Goal: Task Accomplishment & Management: Manage account settings

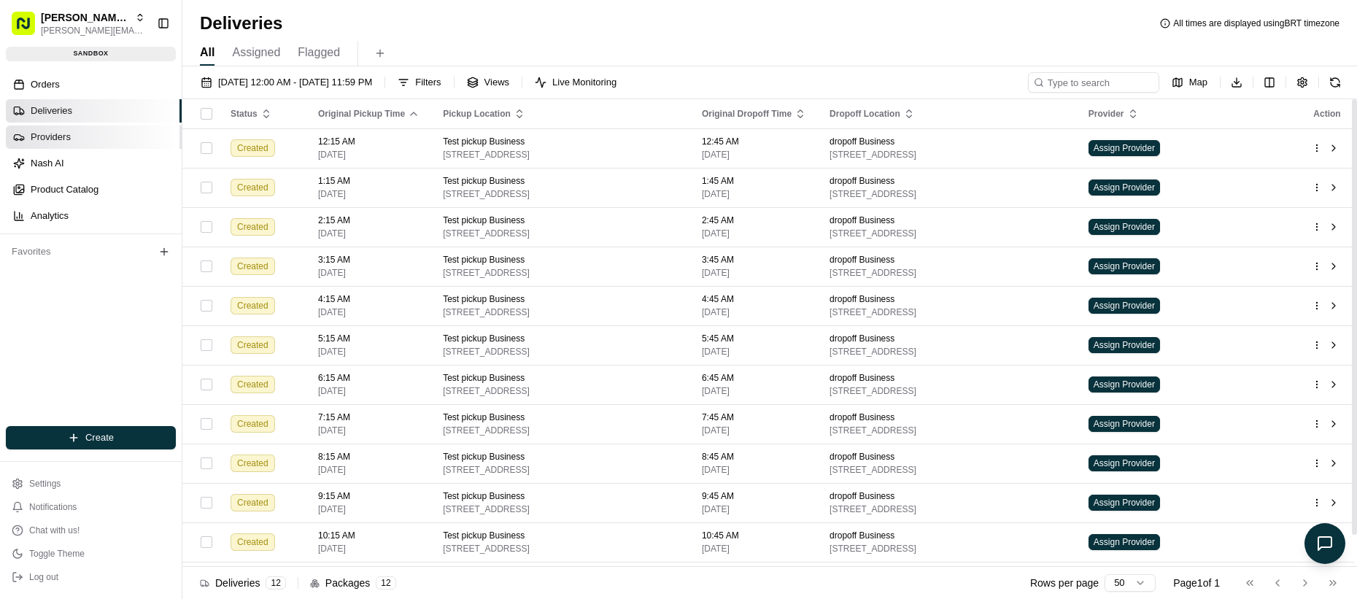
click at [104, 147] on link "Providers" at bounding box center [94, 136] width 176 height 23
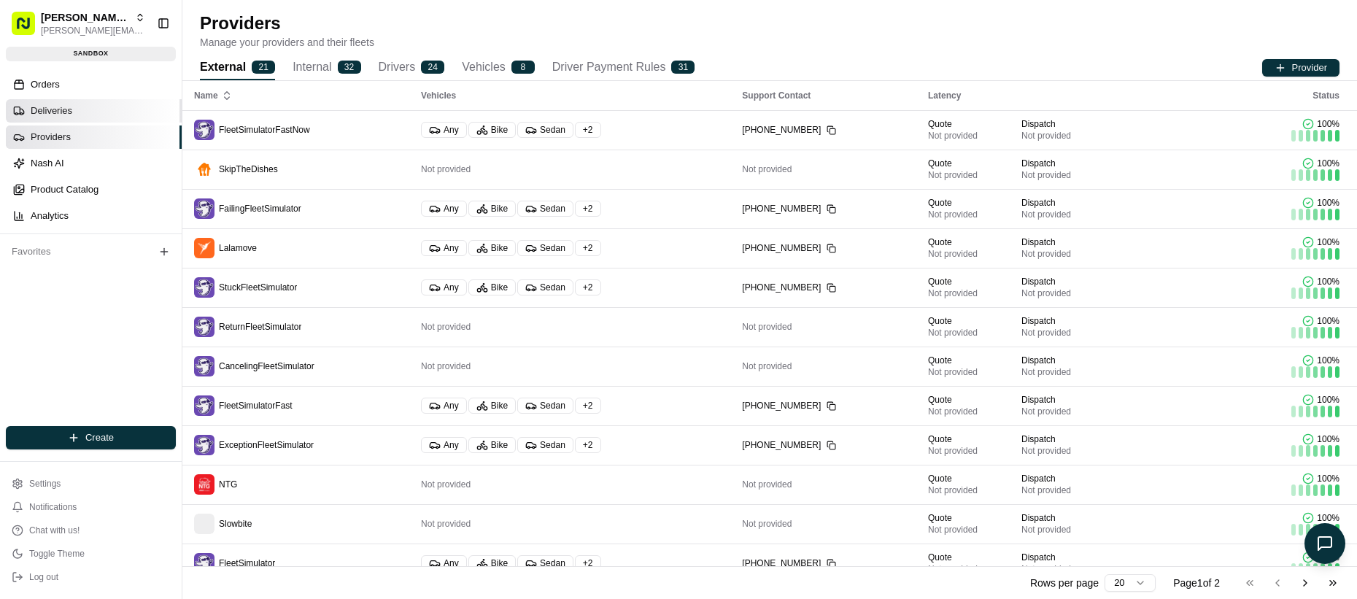
click at [95, 121] on link "Deliveries" at bounding box center [94, 110] width 176 height 23
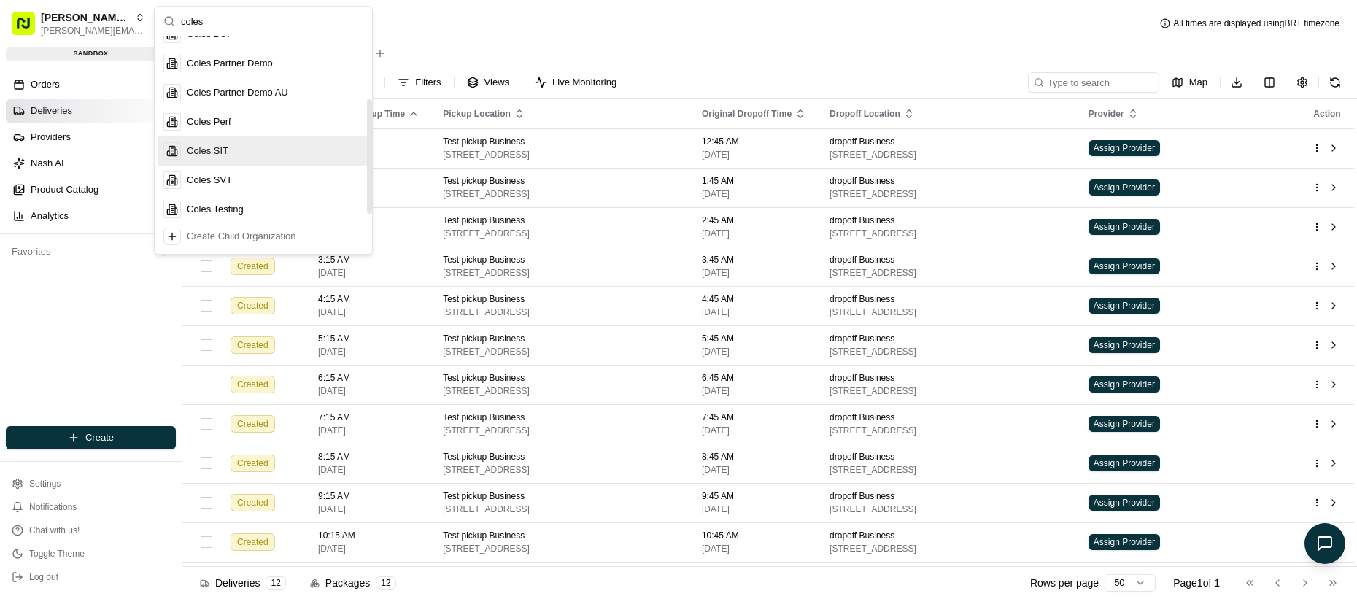
scroll to position [108, 0]
type input "coles"
click at [249, 146] on div "Coles SIT" at bounding box center [264, 142] width 212 height 29
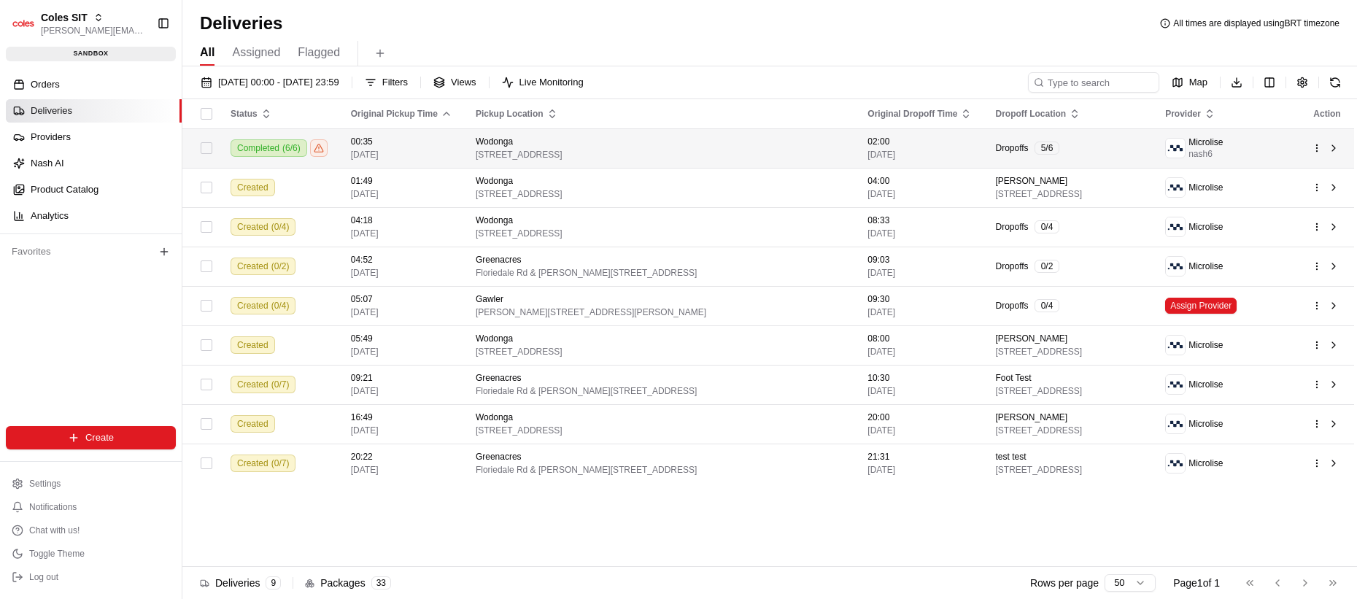
click at [355, 159] on td "00:35 21/08/2025" at bounding box center [401, 147] width 125 height 39
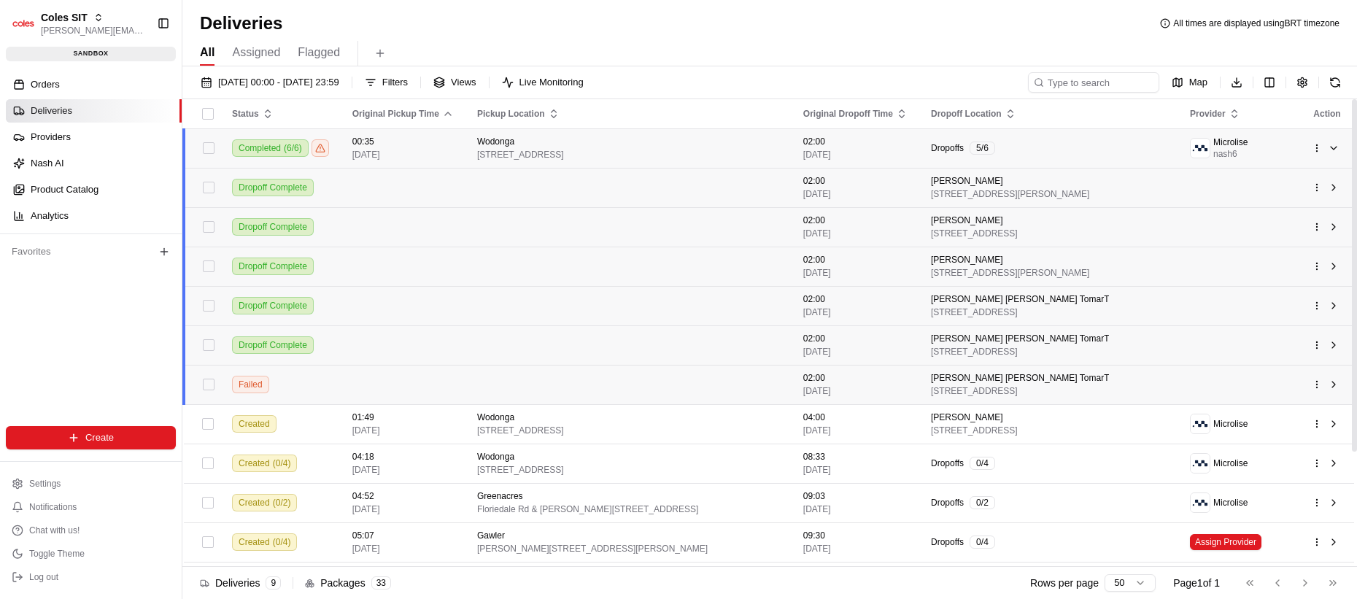
click at [355, 153] on td "00:35 21/08/2025" at bounding box center [403, 147] width 125 height 39
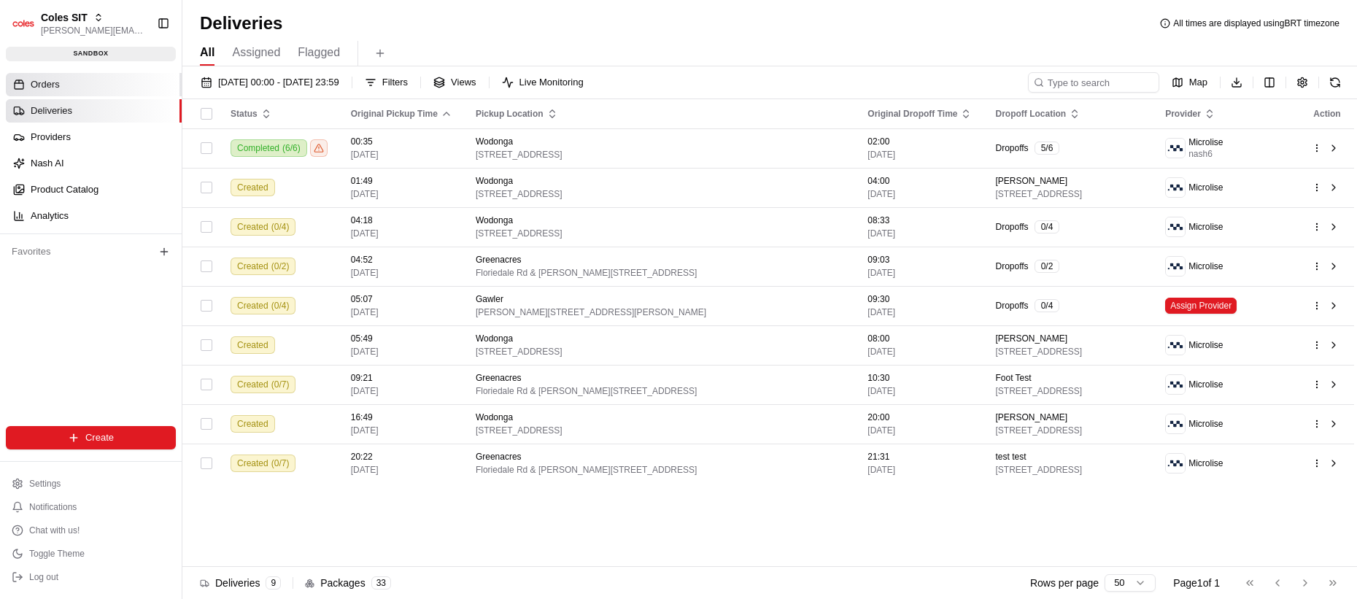
click at [94, 94] on link "Orders" at bounding box center [94, 84] width 176 height 23
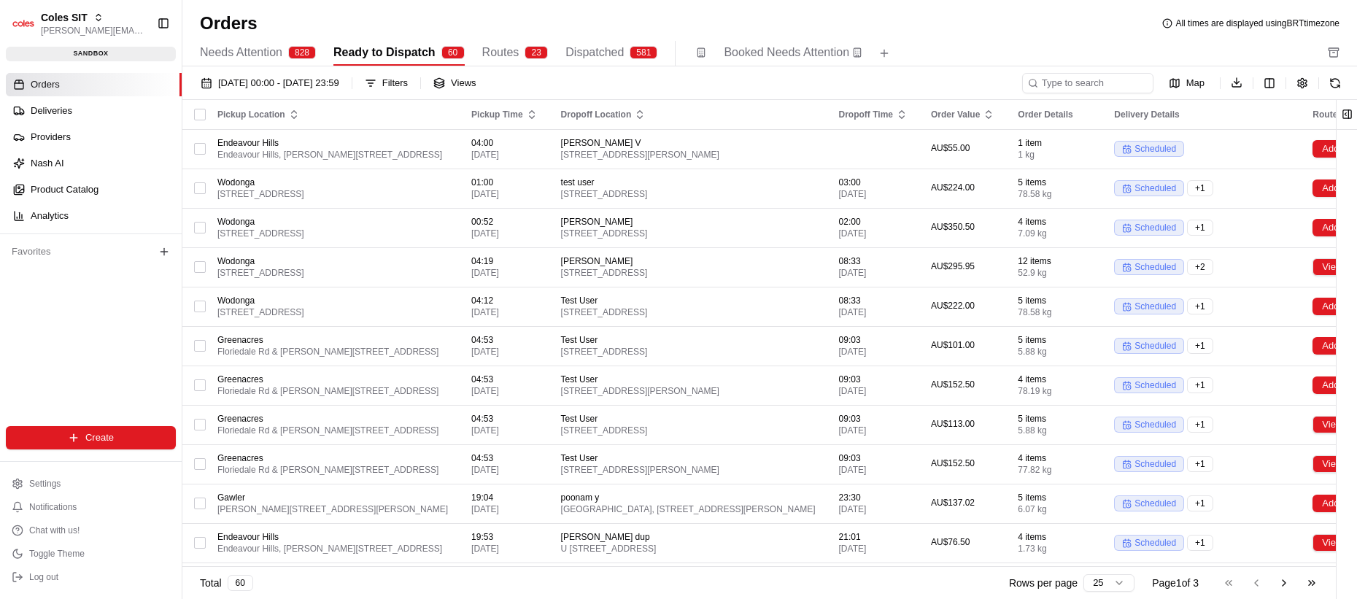
click at [510, 60] on span "Routes" at bounding box center [500, 53] width 37 height 18
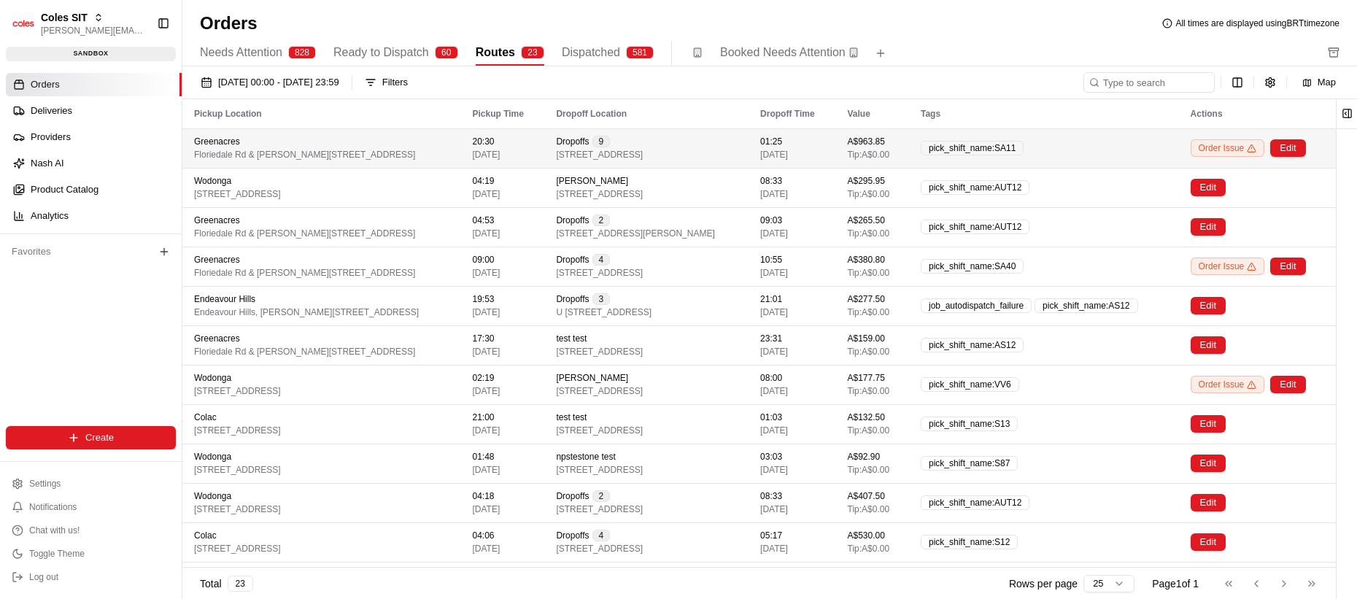
click at [449, 150] on div "Greenacres [STREET_ADDRESS][PERSON_NAME]" at bounding box center [321, 148] width 255 height 25
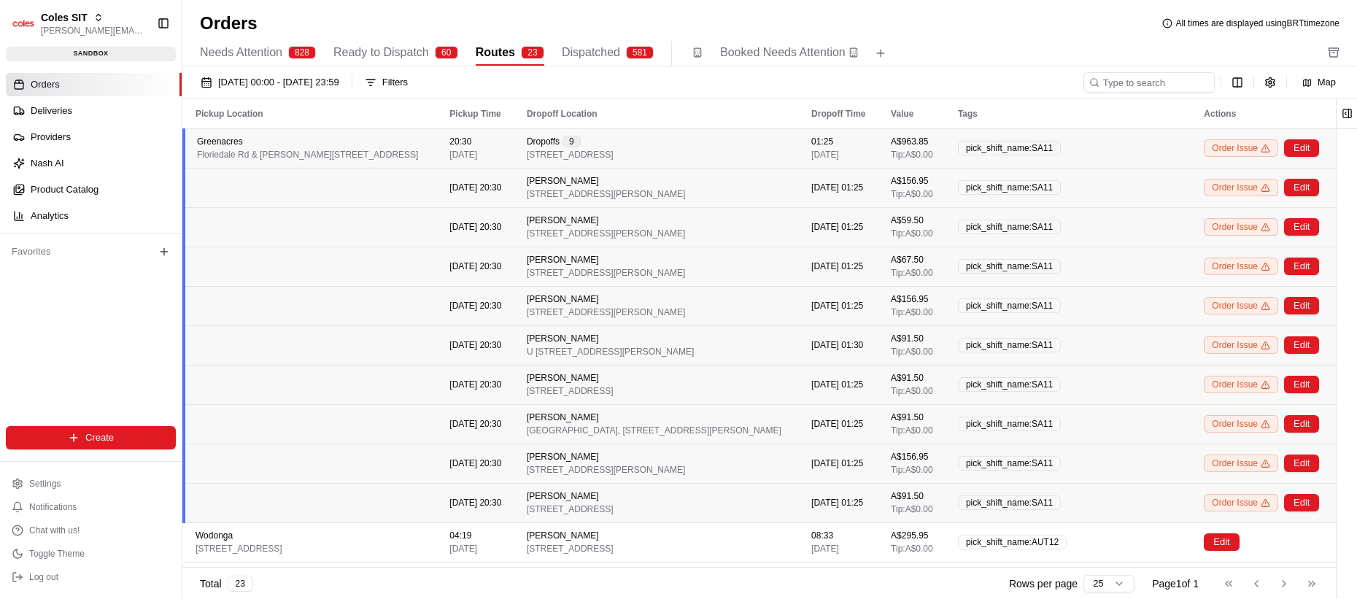
click at [426, 150] on div "Greenacres [STREET_ADDRESS][PERSON_NAME]" at bounding box center [311, 148] width 229 height 25
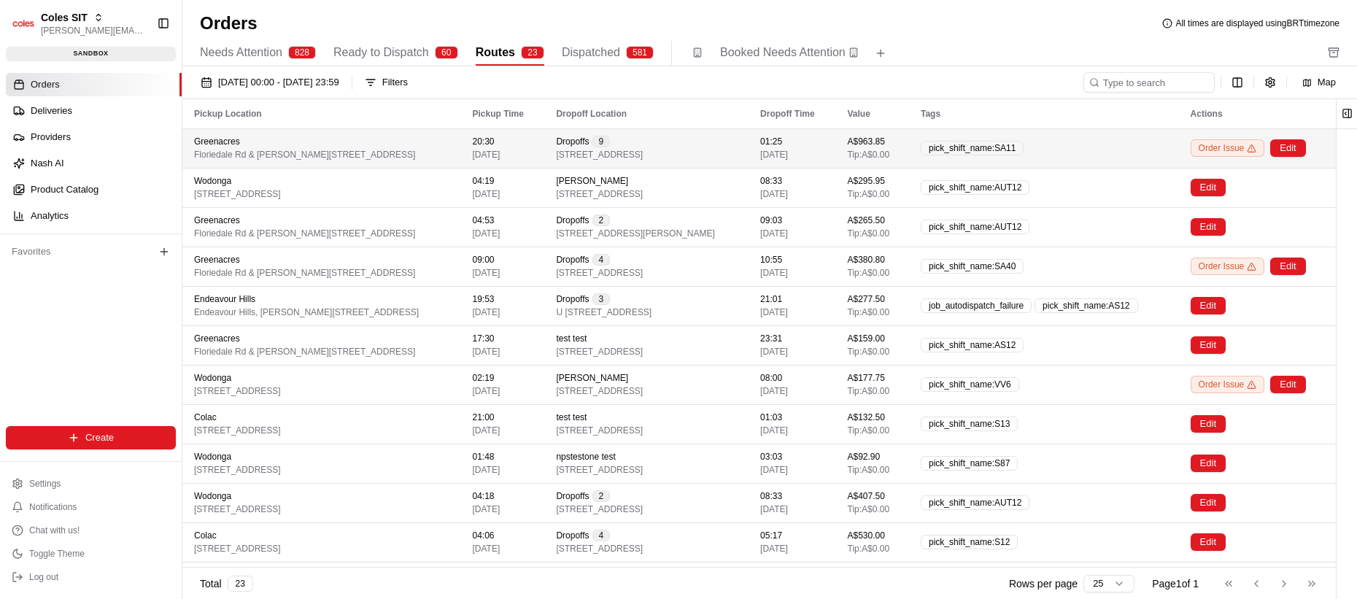
click at [460, 166] on td "Greenacres [STREET_ADDRESS][PERSON_NAME]" at bounding box center [321, 147] width 278 height 39
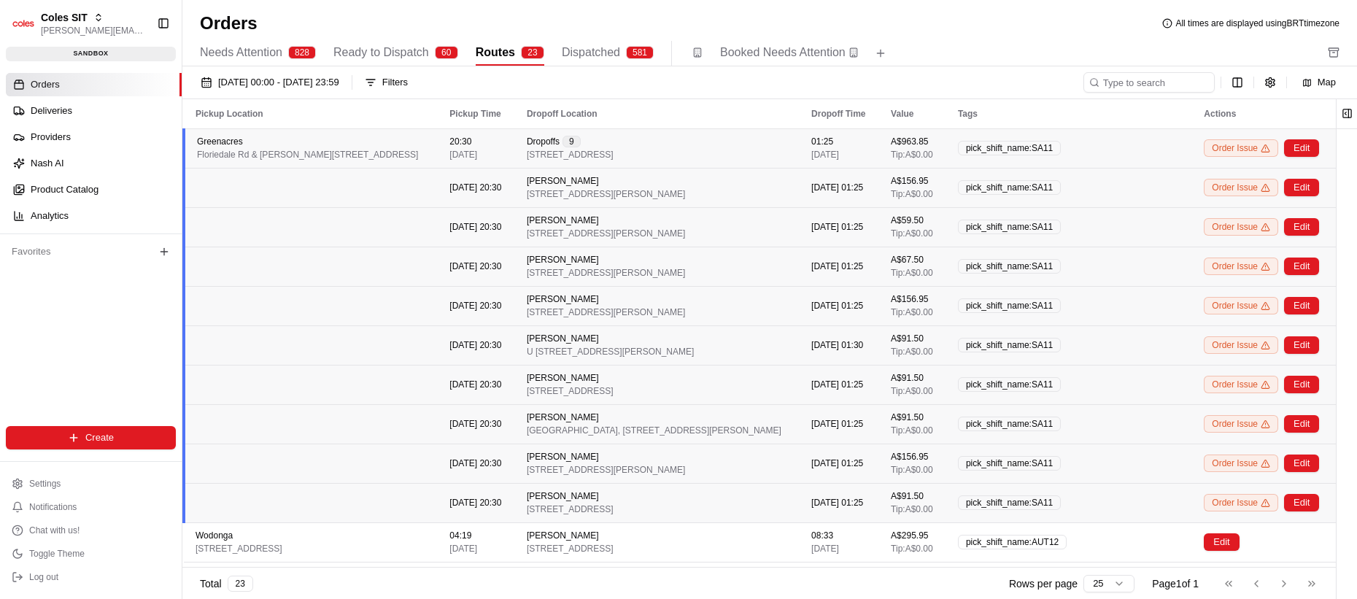
click at [438, 190] on td at bounding box center [311, 187] width 254 height 39
click at [647, 195] on span "[STREET_ADDRESS][PERSON_NAME]" at bounding box center [606, 194] width 158 height 12
click at [426, 153] on div "Greenacres [STREET_ADDRESS][PERSON_NAME]" at bounding box center [311, 148] width 229 height 25
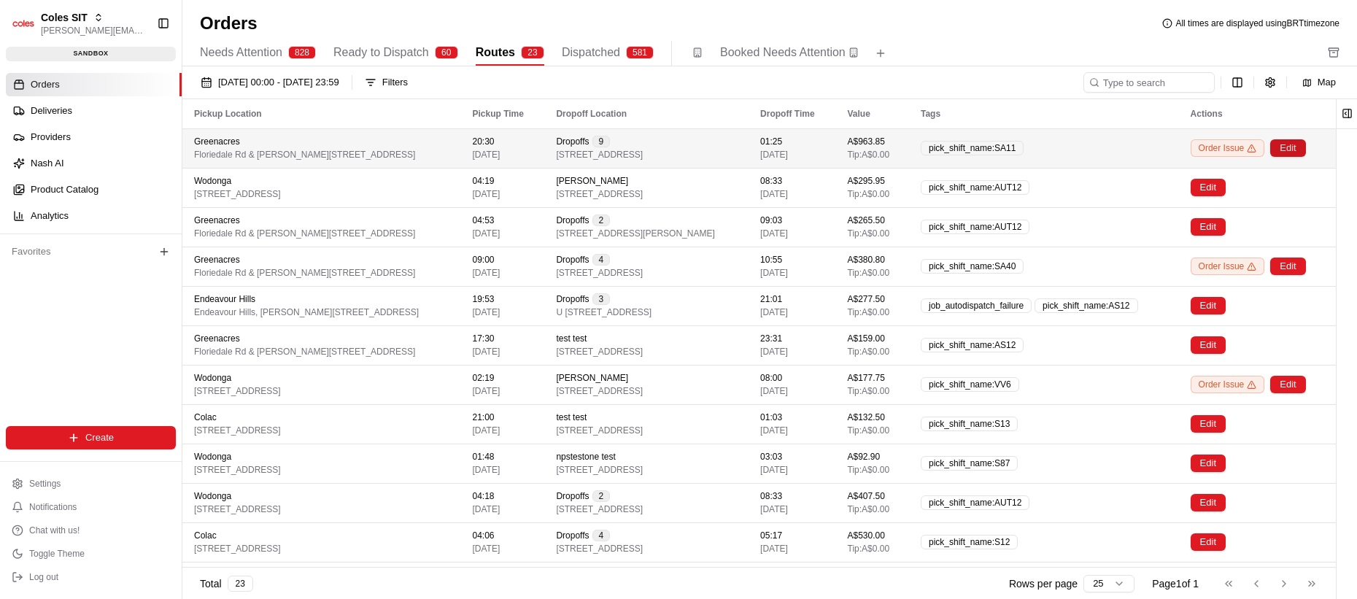
click at [1305, 152] on button "Edit" at bounding box center [1287, 148] width 35 height 18
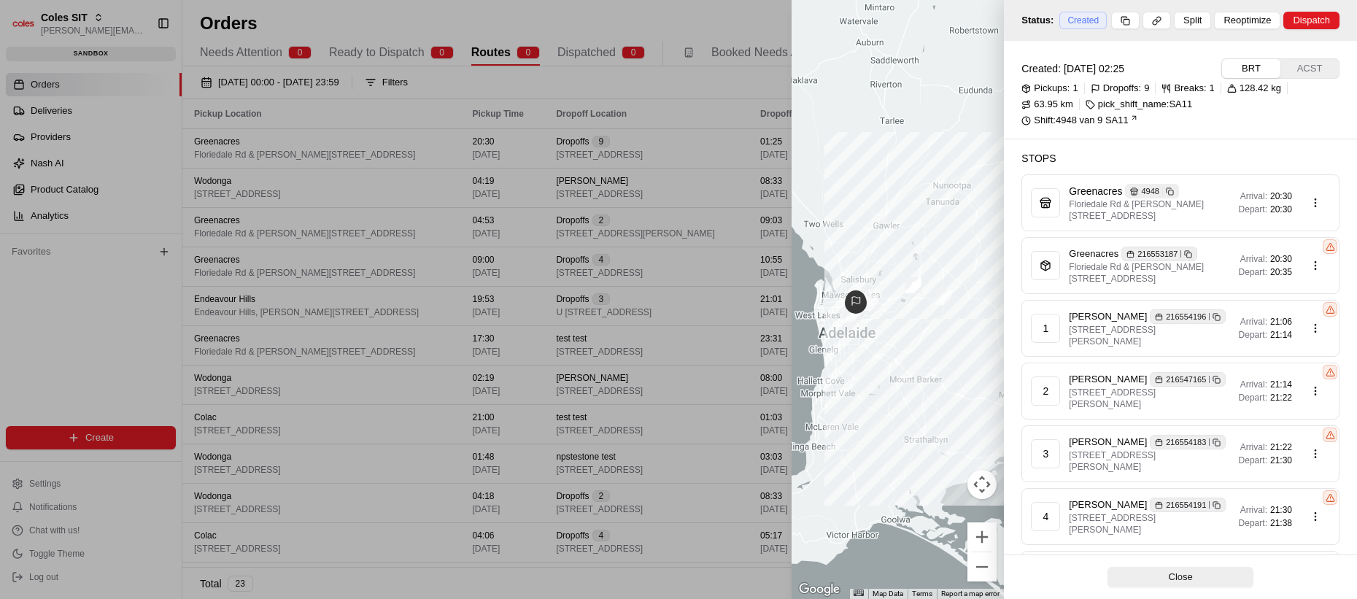
click at [1295, 75] on button "ACST" at bounding box center [1309, 68] width 58 height 19
click at [1262, 71] on button "BRT" at bounding box center [1251, 68] width 58 height 19
click at [1309, 75] on button "ACST" at bounding box center [1309, 68] width 58 height 19
click at [1236, 69] on button "BRT" at bounding box center [1251, 68] width 58 height 19
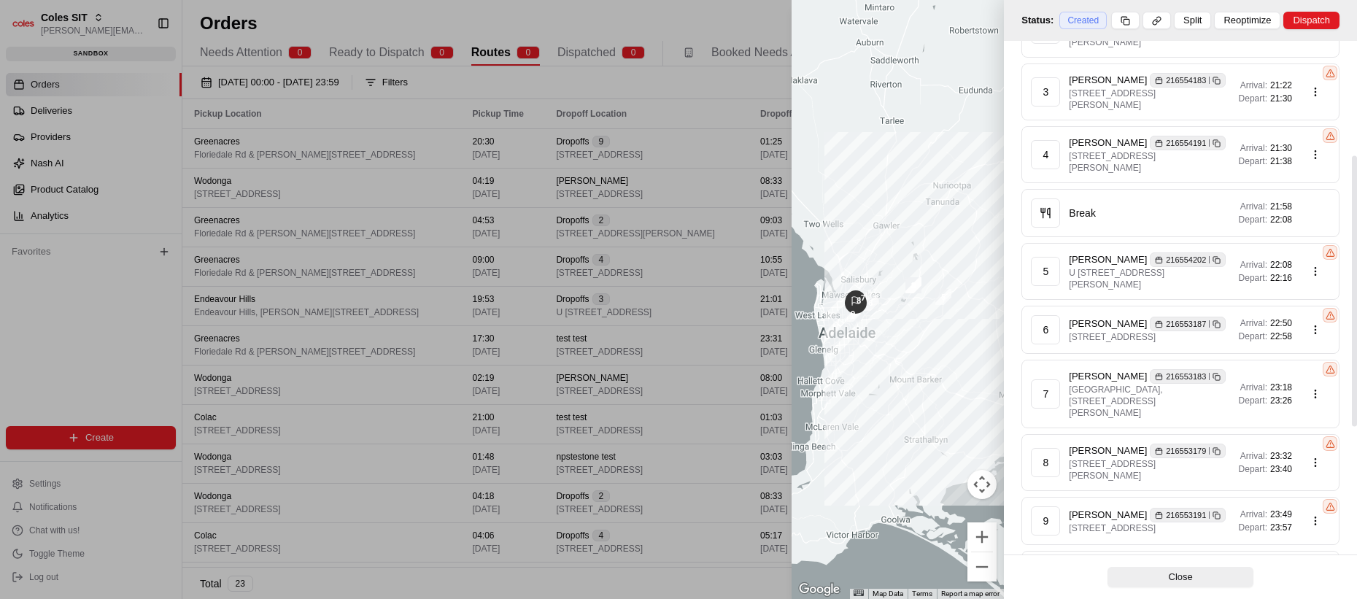
scroll to position [137, 0]
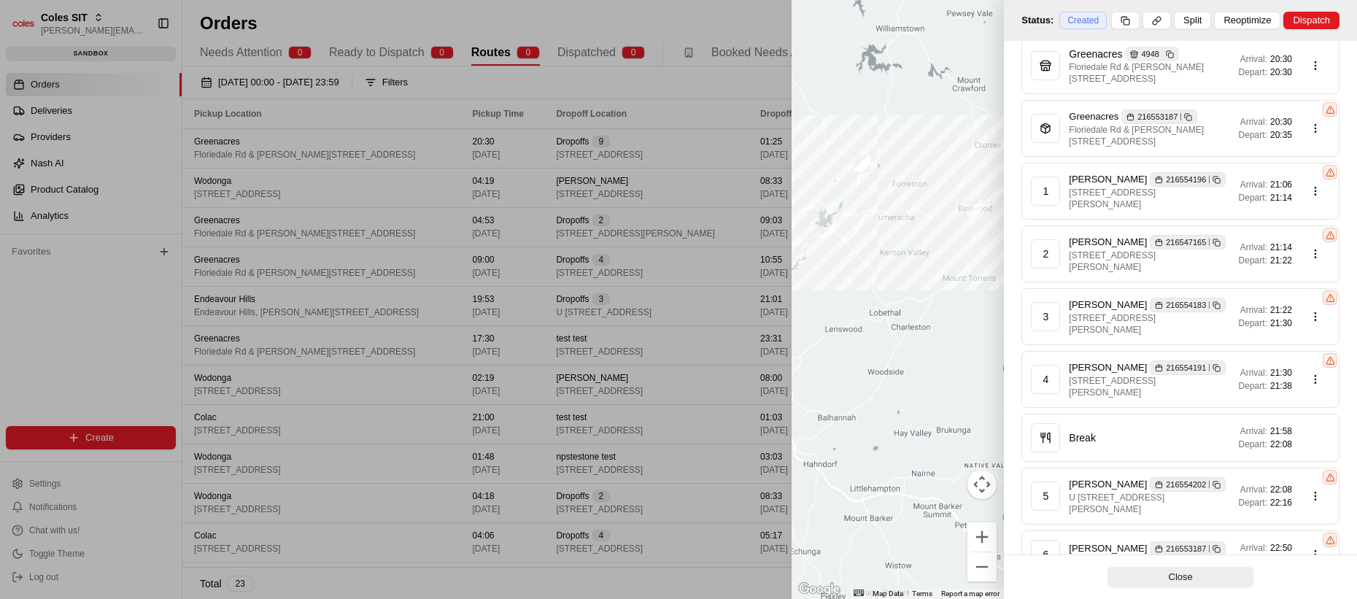
drag, startPoint x: 892, startPoint y: 317, endPoint x: 948, endPoint y: 361, distance: 71.7
click at [953, 362] on div at bounding box center [897, 299] width 212 height 599
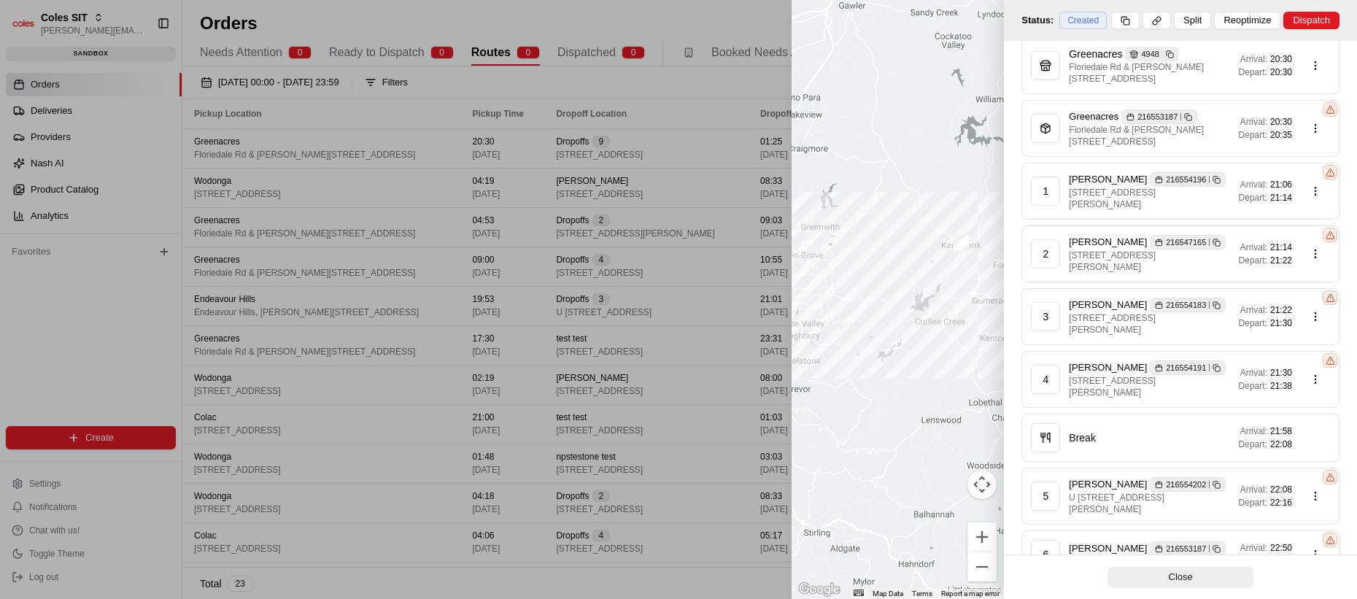
drag, startPoint x: 938, startPoint y: 360, endPoint x: 931, endPoint y: 368, distance: 10.8
click at [949, 366] on div at bounding box center [897, 299] width 212 height 599
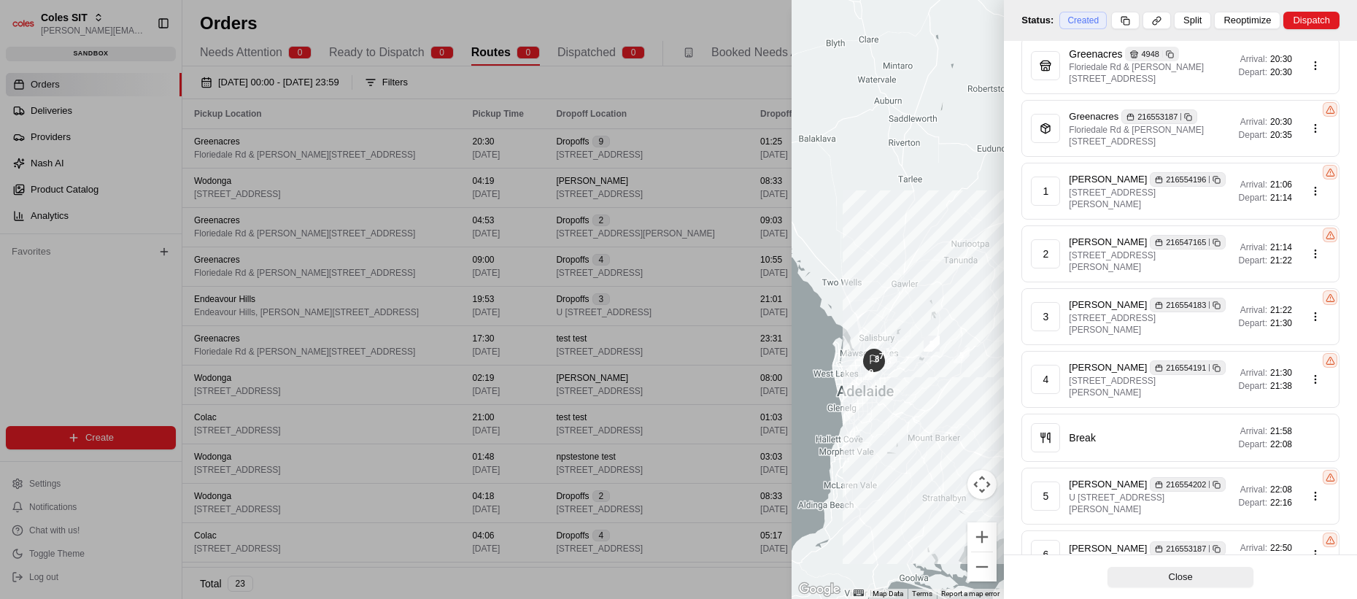
click at [571, 338] on div at bounding box center [678, 299] width 1357 height 599
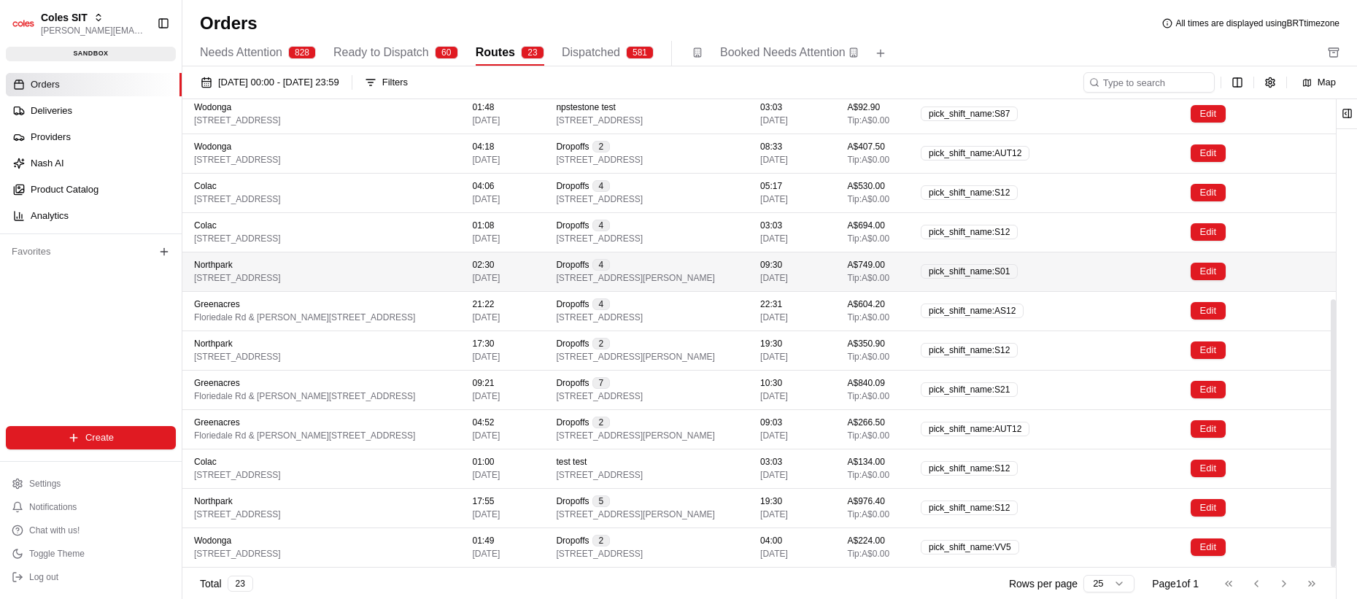
scroll to position [0, 0]
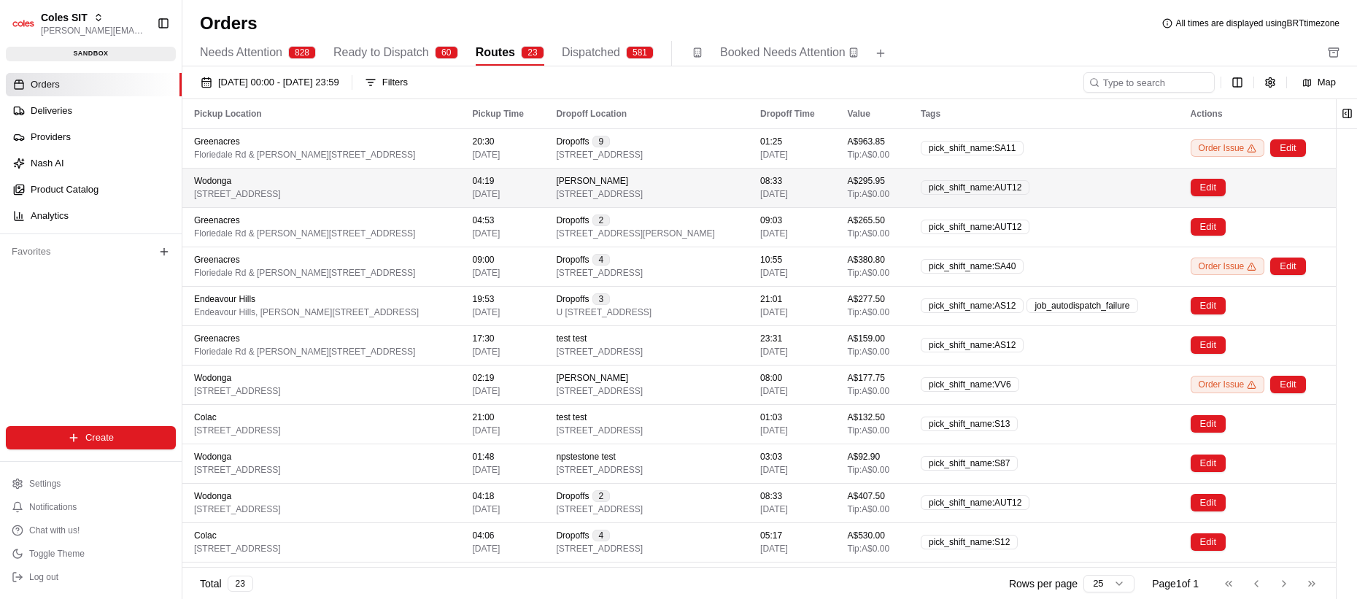
click at [544, 171] on td "04:19 13/08/2025" at bounding box center [502, 187] width 84 height 39
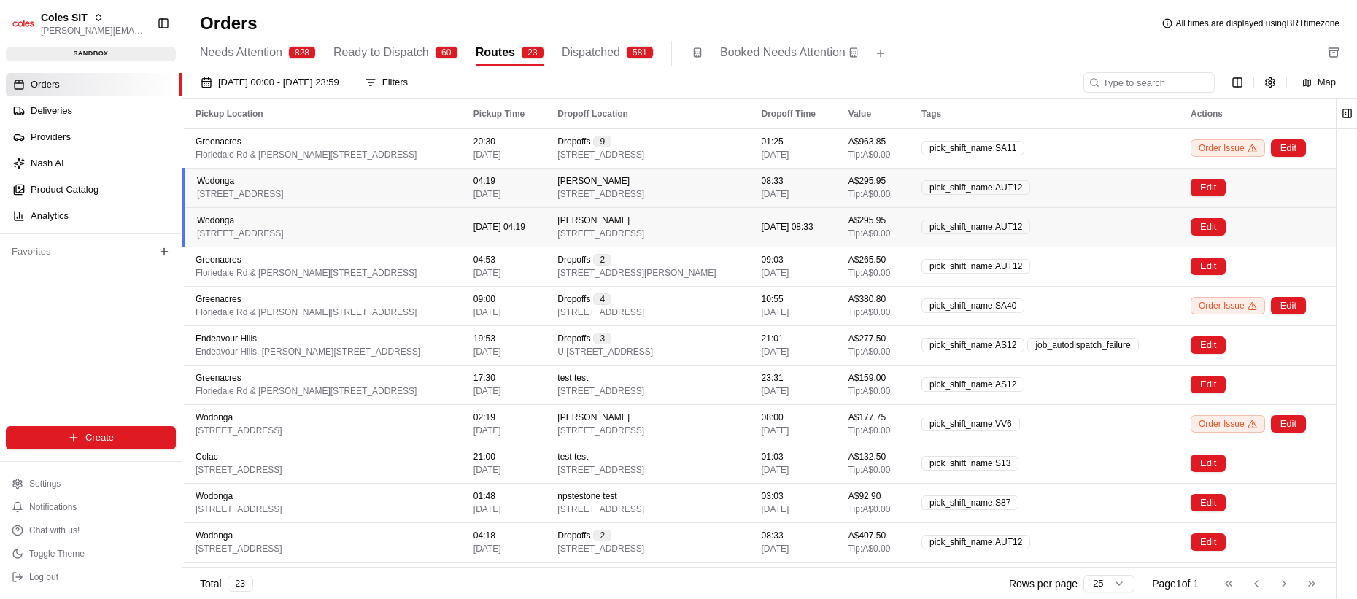
drag, startPoint x: 558, startPoint y: 179, endPoint x: 558, endPoint y: 187, distance: 8.0
click at [535, 180] on div "04:19 13/08/2025" at bounding box center [503, 187] width 61 height 25
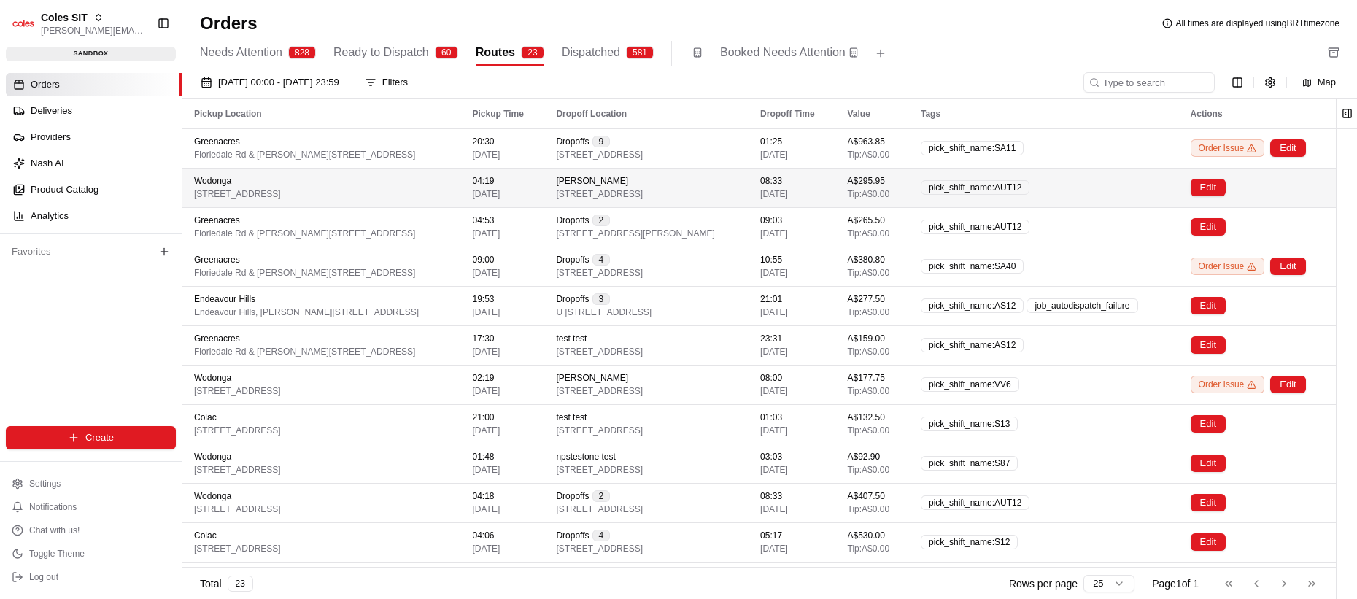
click at [406, 185] on div "Wodonga 1-13 South St, Wodonga VIC 3690, Australia" at bounding box center [321, 187] width 255 height 25
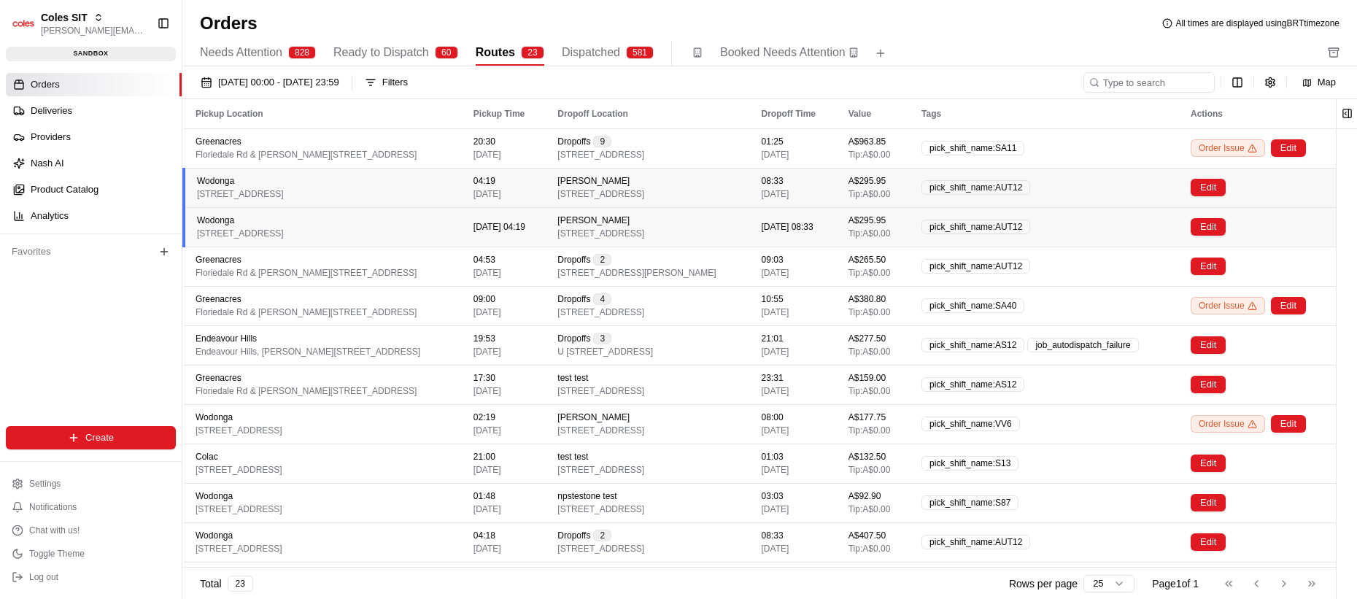
click at [400, 185] on div "Wodonga 1-13 South St, Wodonga VIC 3690, Australia" at bounding box center [323, 187] width 253 height 25
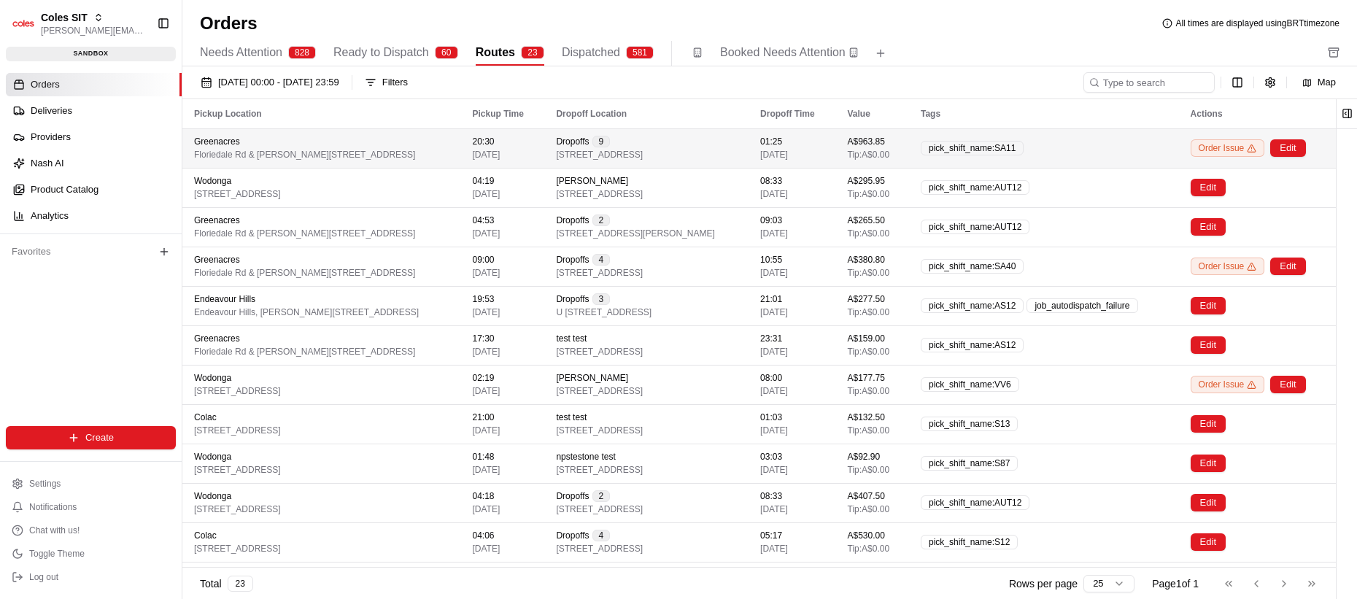
click at [387, 147] on div "Greenacres [STREET_ADDRESS][PERSON_NAME]" at bounding box center [321, 148] width 255 height 25
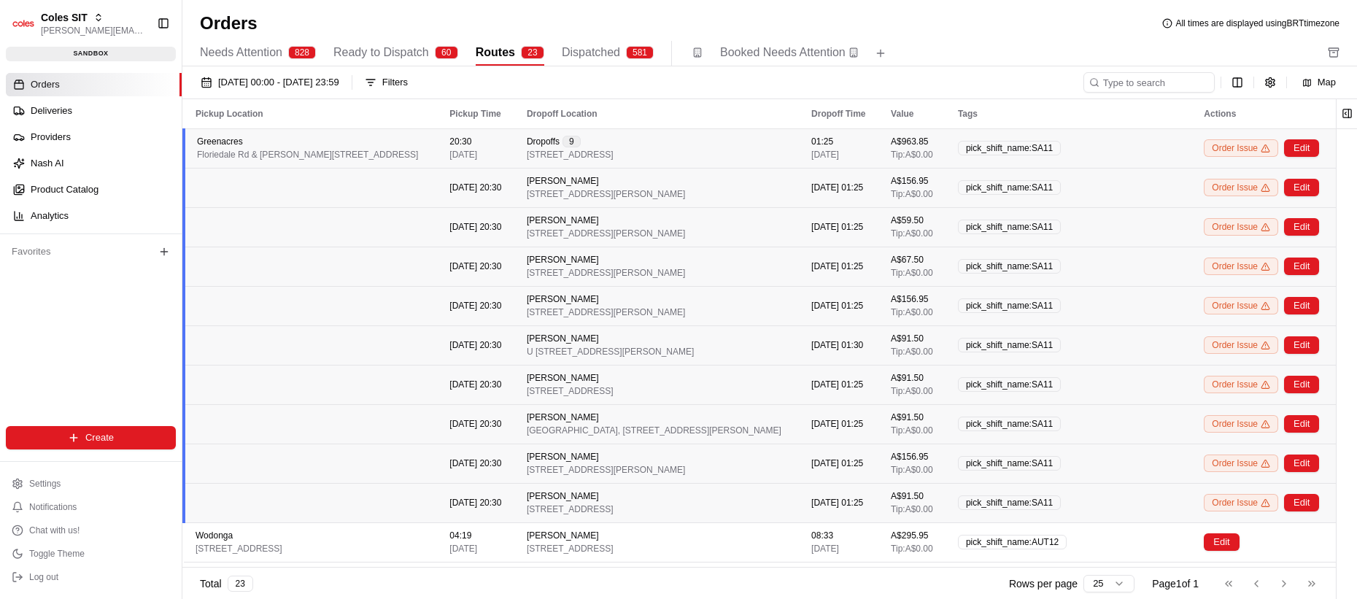
click at [376, 191] on td at bounding box center [311, 187] width 254 height 39
click at [380, 196] on td at bounding box center [311, 187] width 254 height 39
click at [413, 197] on td at bounding box center [311, 187] width 254 height 39
click at [411, 163] on td "Greenacres [STREET_ADDRESS][PERSON_NAME]" at bounding box center [311, 147] width 254 height 39
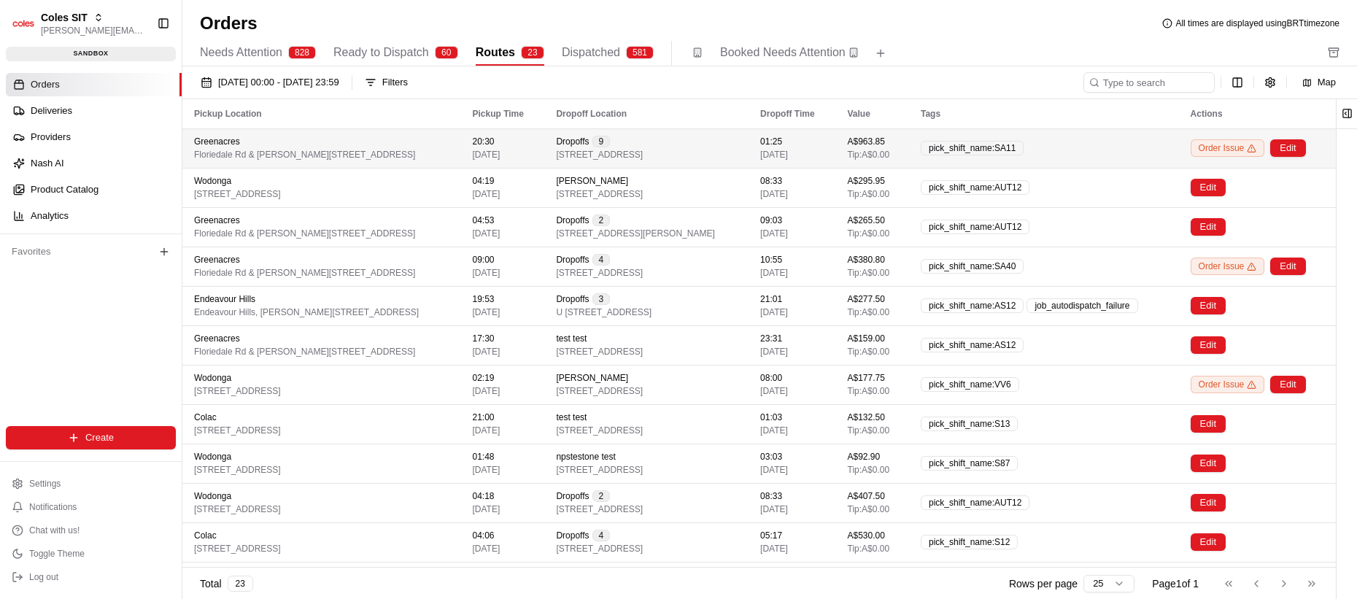
scroll to position [0, 5]
click at [422, 151] on div "Greenacres [STREET_ADDRESS][PERSON_NAME]" at bounding box center [321, 148] width 255 height 25
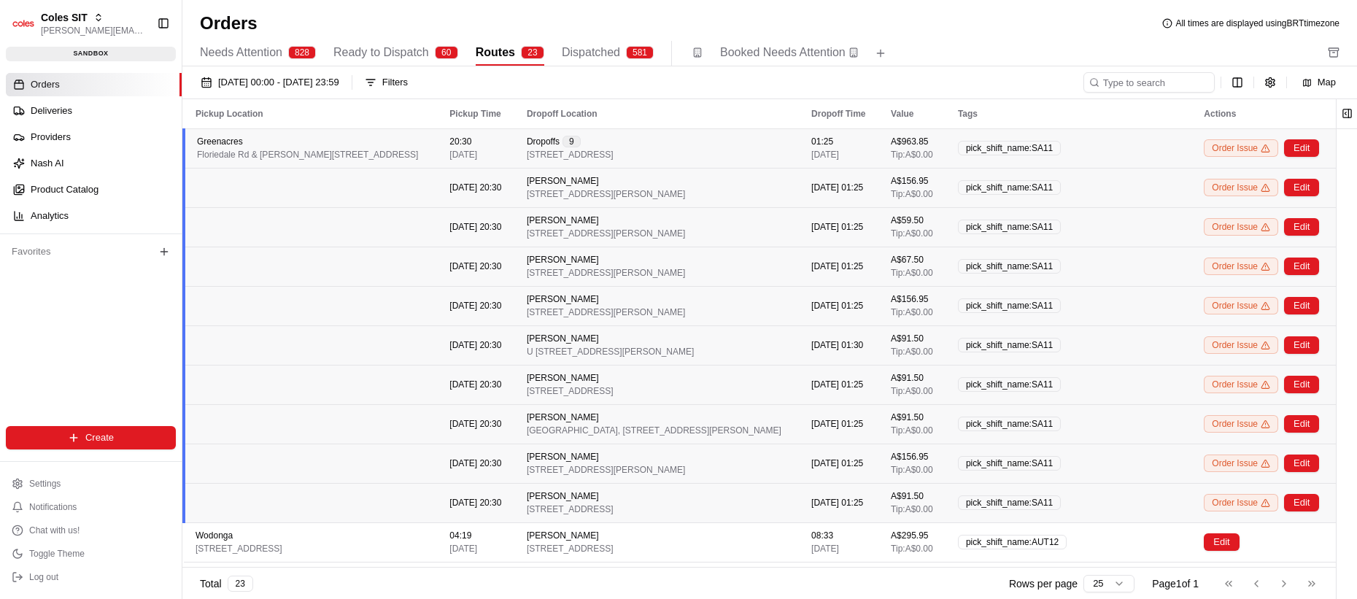
click at [422, 151] on div "Greenacres [STREET_ADDRESS][PERSON_NAME]" at bounding box center [311, 148] width 229 height 25
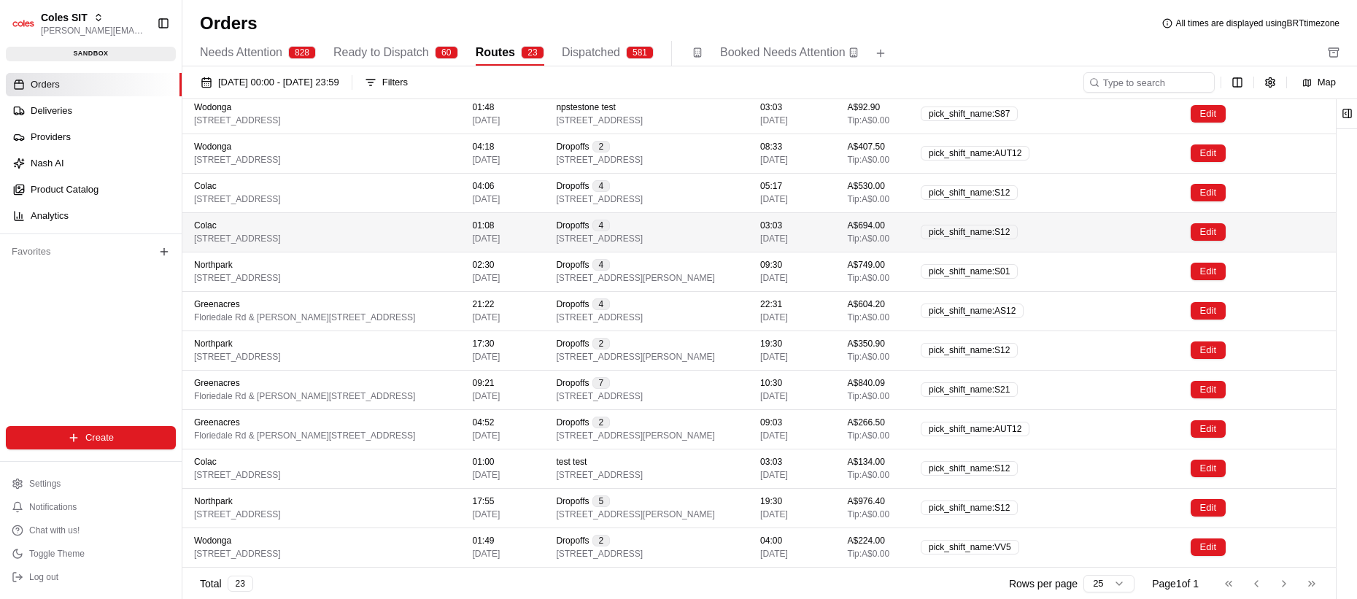
scroll to position [0, 0]
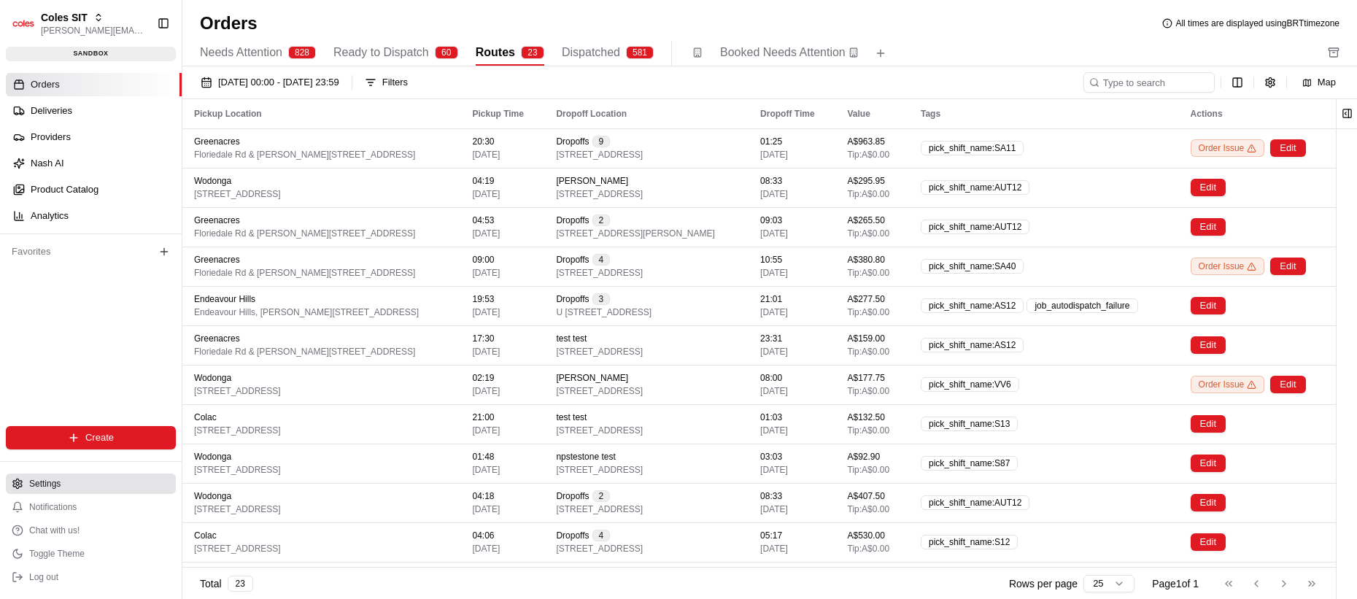
click at [109, 483] on button "Settings" at bounding box center [91, 483] width 170 height 20
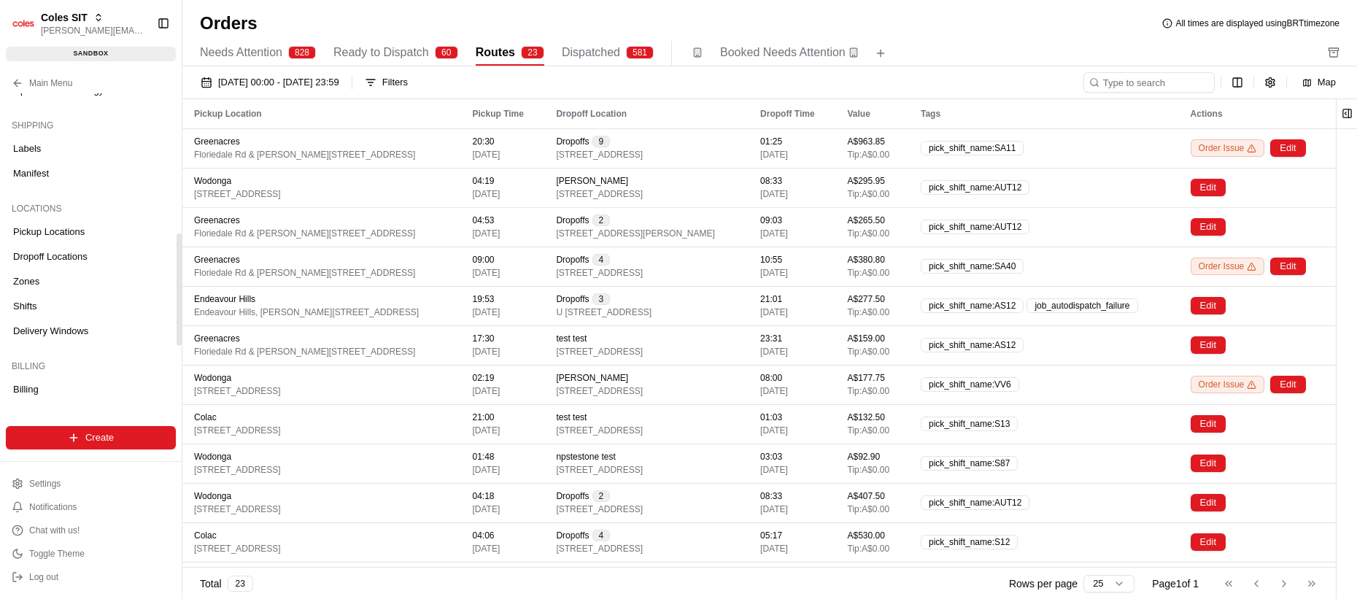
scroll to position [382, 0]
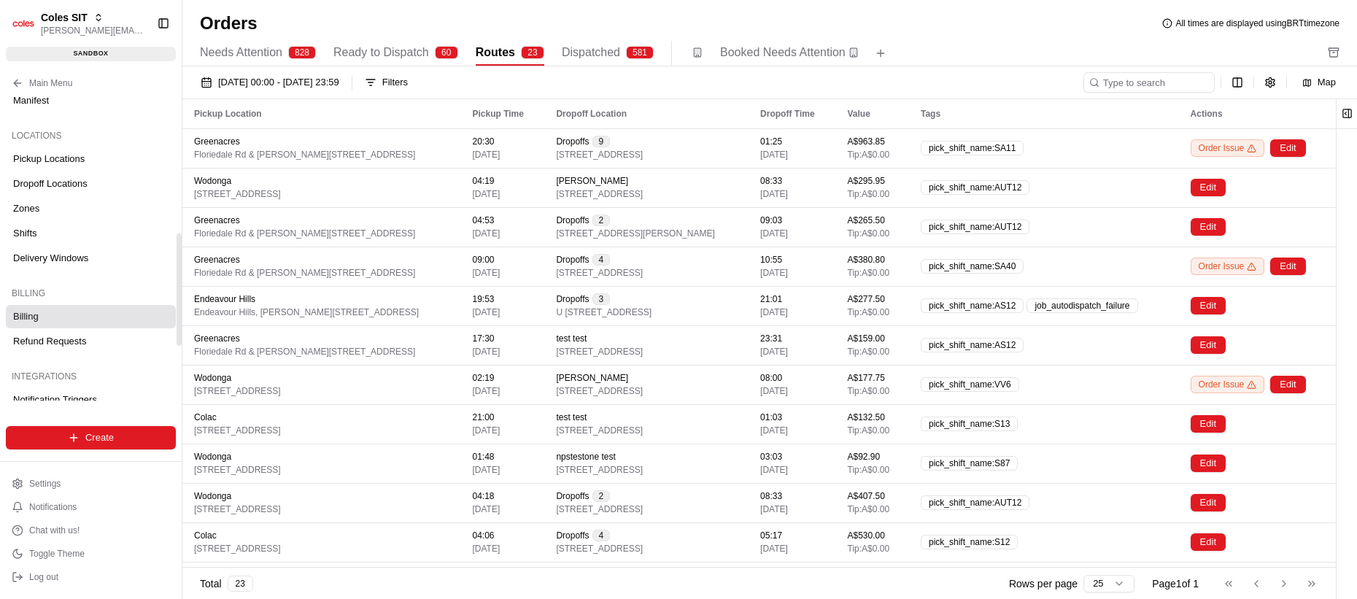
click at [71, 323] on link "Billing" at bounding box center [91, 316] width 170 height 23
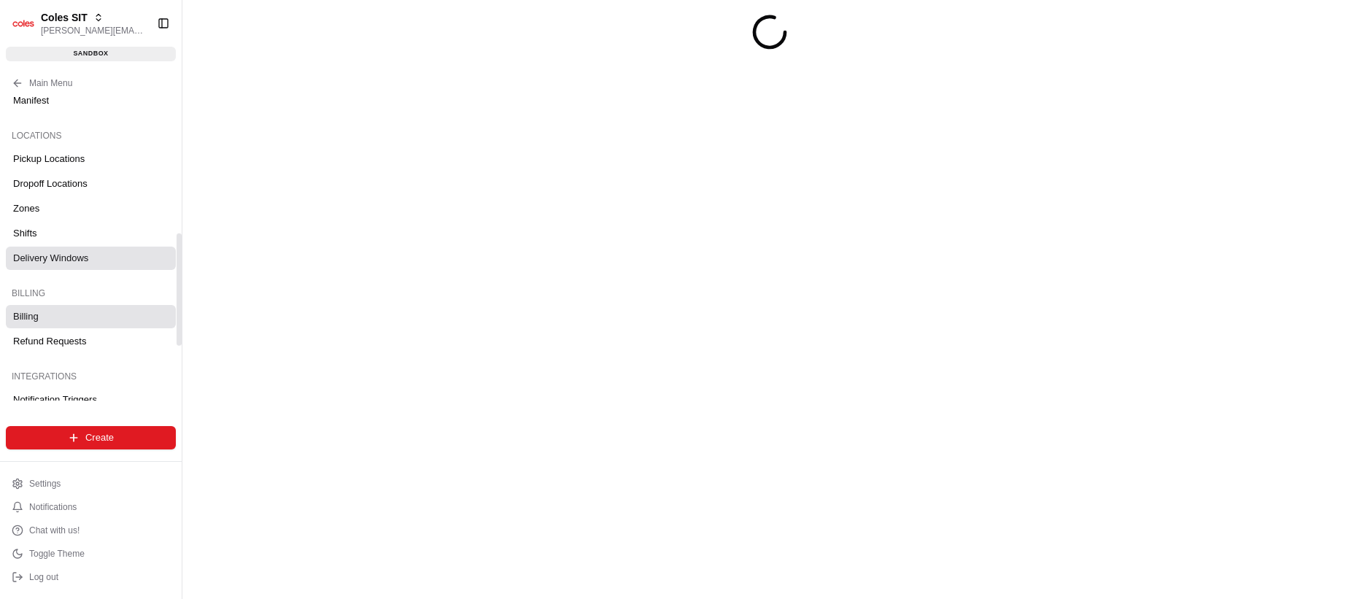
click at [74, 266] on link "Delivery Windows" at bounding box center [91, 258] width 170 height 23
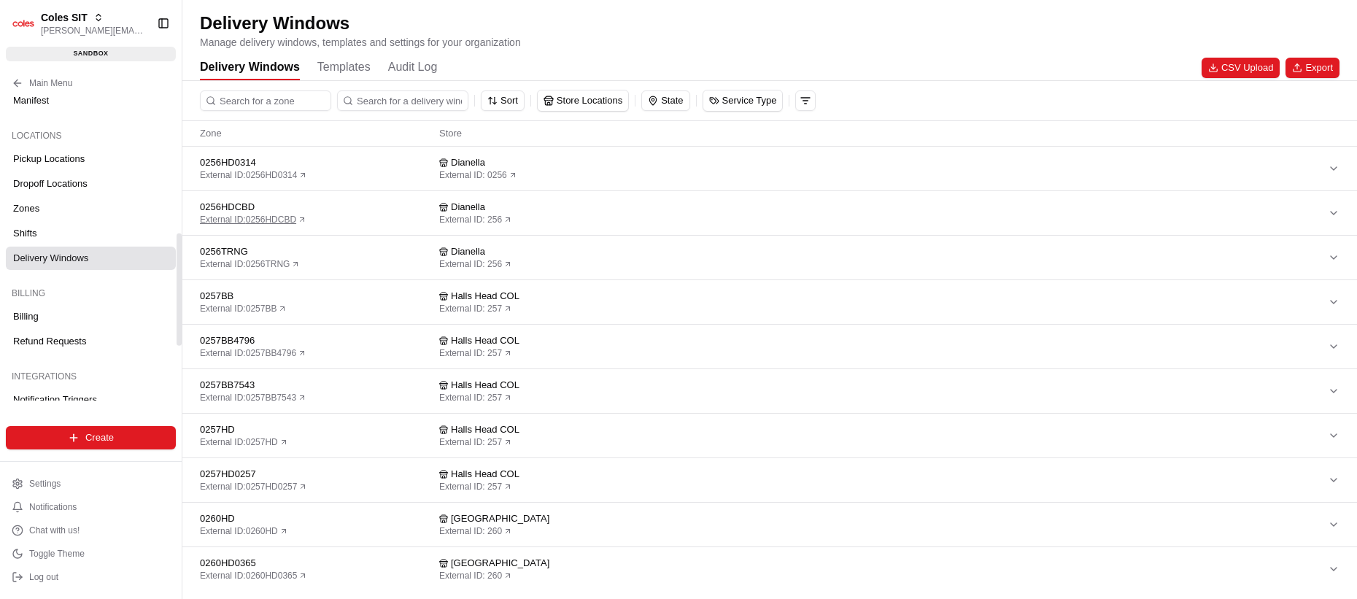
click at [238, 222] on link "External ID: 0256HDCBD" at bounding box center [253, 220] width 106 height 12
click at [370, 217] on div "0256HDCBD External ID: 0256HDCBD" at bounding box center [316, 213] width 233 height 25
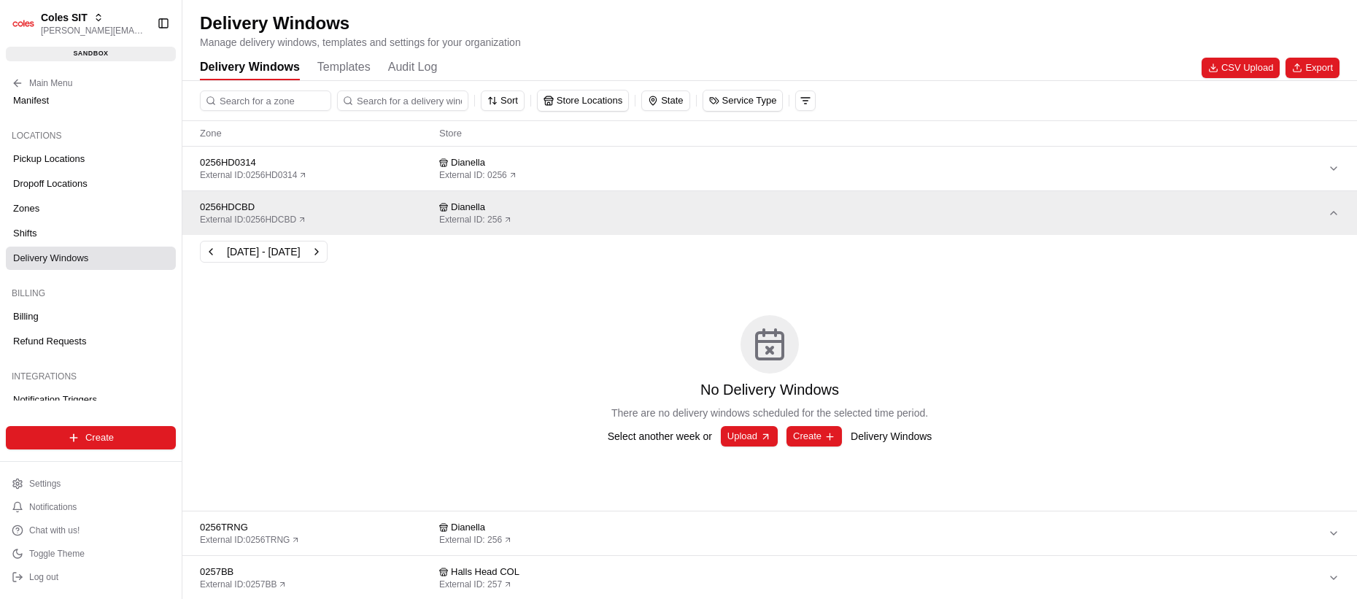
click at [328, 260] on div "Aug 18, 2025 - Aug 24, 2025" at bounding box center [264, 252] width 128 height 22
click at [327, 255] on button "Next week" at bounding box center [316, 251] width 20 height 20
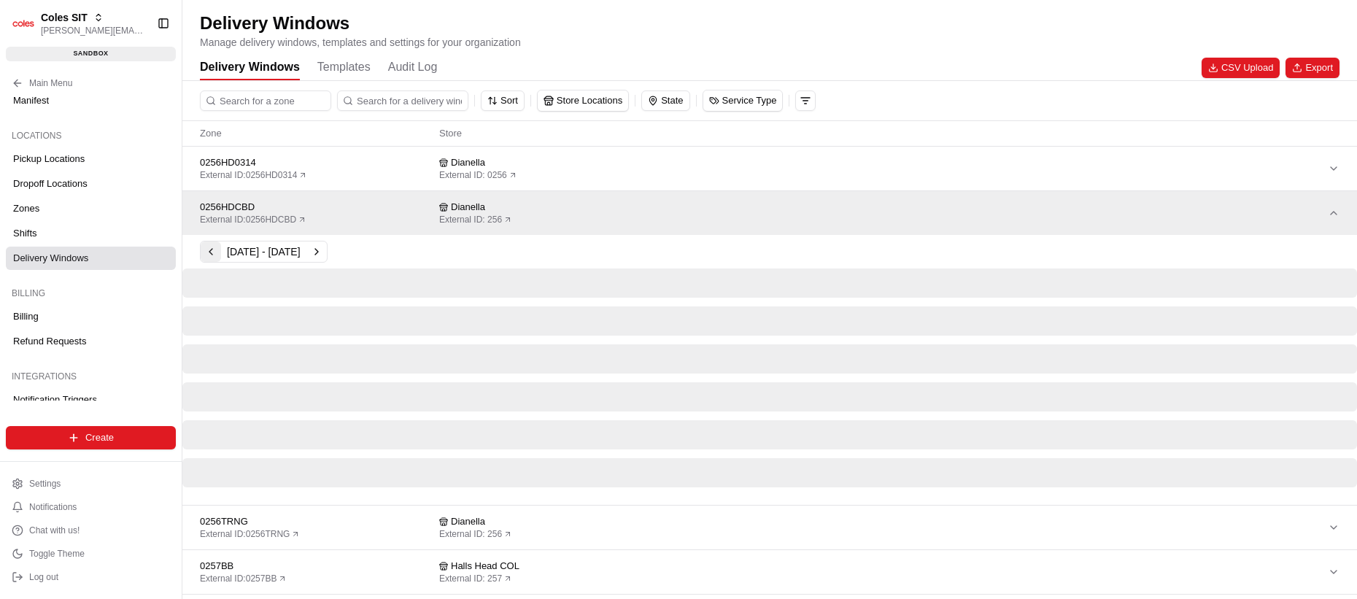
click at [215, 254] on button "Previous week" at bounding box center [211, 251] width 20 height 20
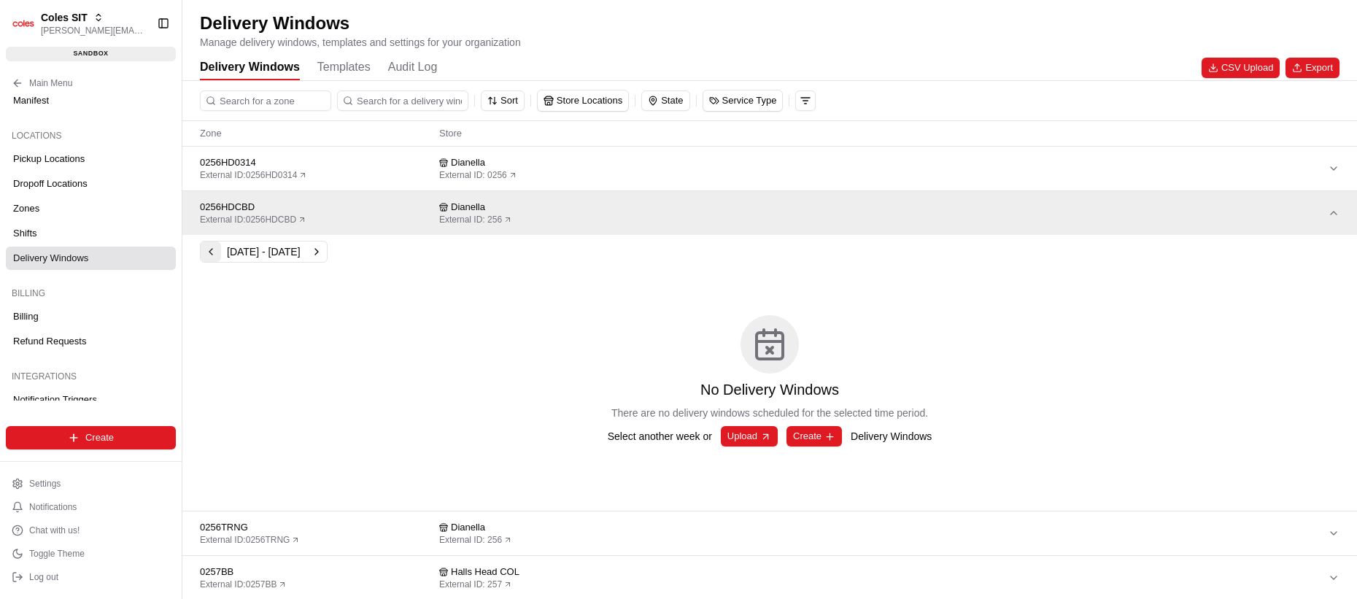
click at [215, 254] on button "Previous week" at bounding box center [211, 251] width 20 height 20
click at [351, 196] on button "0256HDCBD External ID: 0256HDCBD Dianella External ID: 256" at bounding box center [769, 213] width 1174 height 44
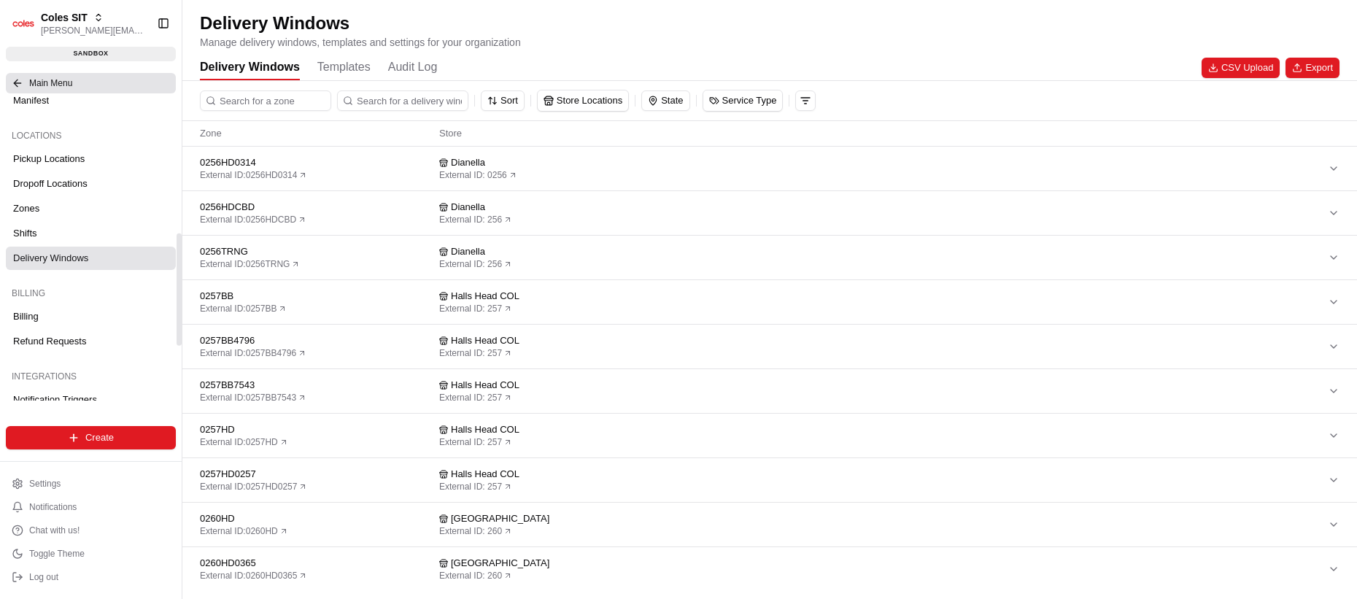
click at [55, 87] on span "Main Menu" at bounding box center [50, 83] width 43 height 12
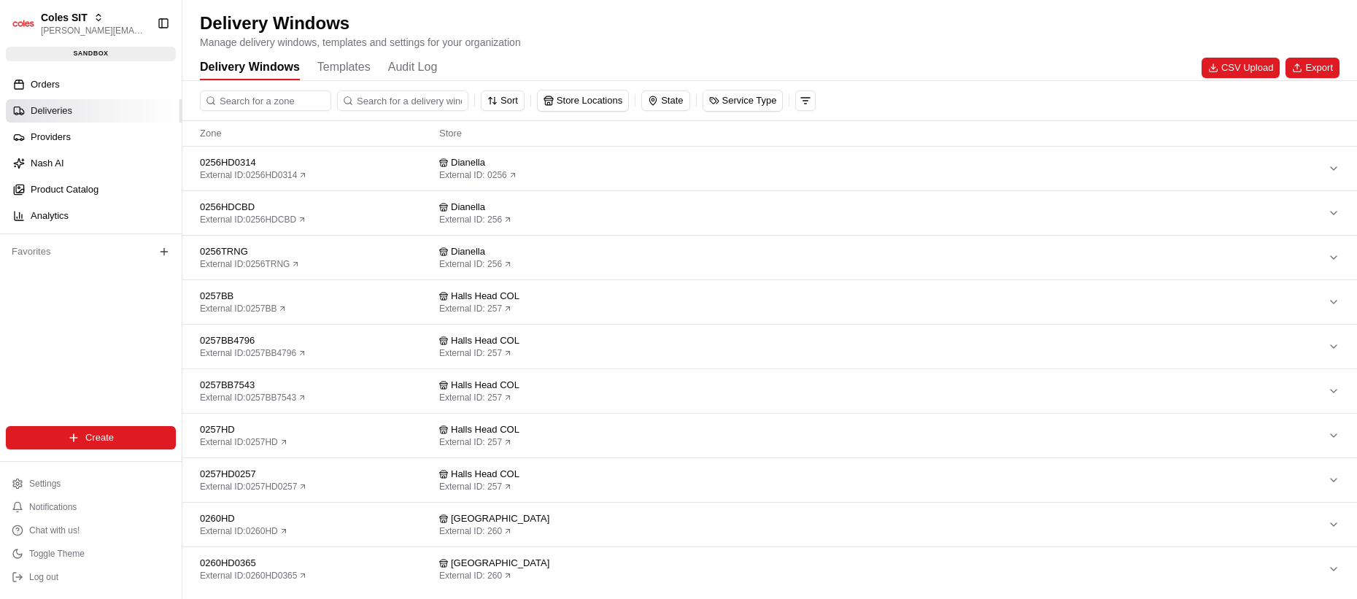
click at [70, 117] on span "Deliveries" at bounding box center [52, 110] width 42 height 13
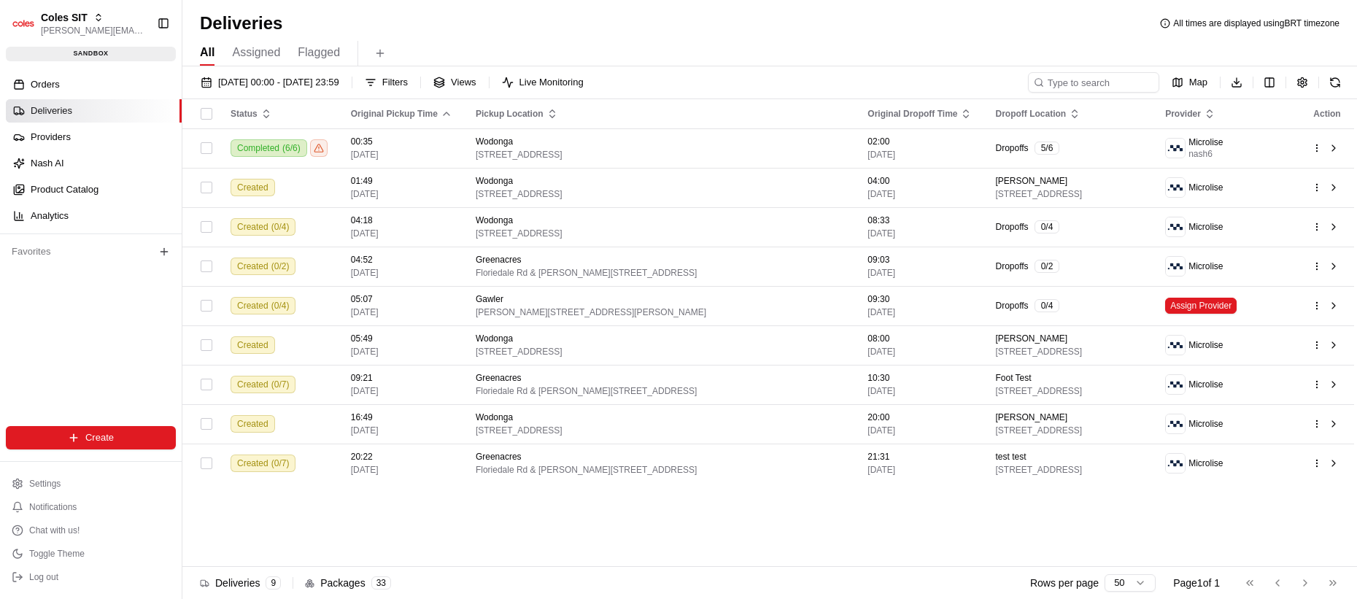
click at [417, 516] on div "Status Original Pickup Time Pickup Location Original Dropoff Time Dropoff Locat…" at bounding box center [767, 333] width 1171 height 468
click at [1299, 77] on button "button" at bounding box center [1302, 82] width 20 height 20
click at [1303, 80] on button "button" at bounding box center [1302, 82] width 20 height 20
click at [1261, 80] on html "Coles SIT lucas@usenash.com Toggle Sidebar sandbox Orders Deliveries Providers …" at bounding box center [678, 299] width 1357 height 599
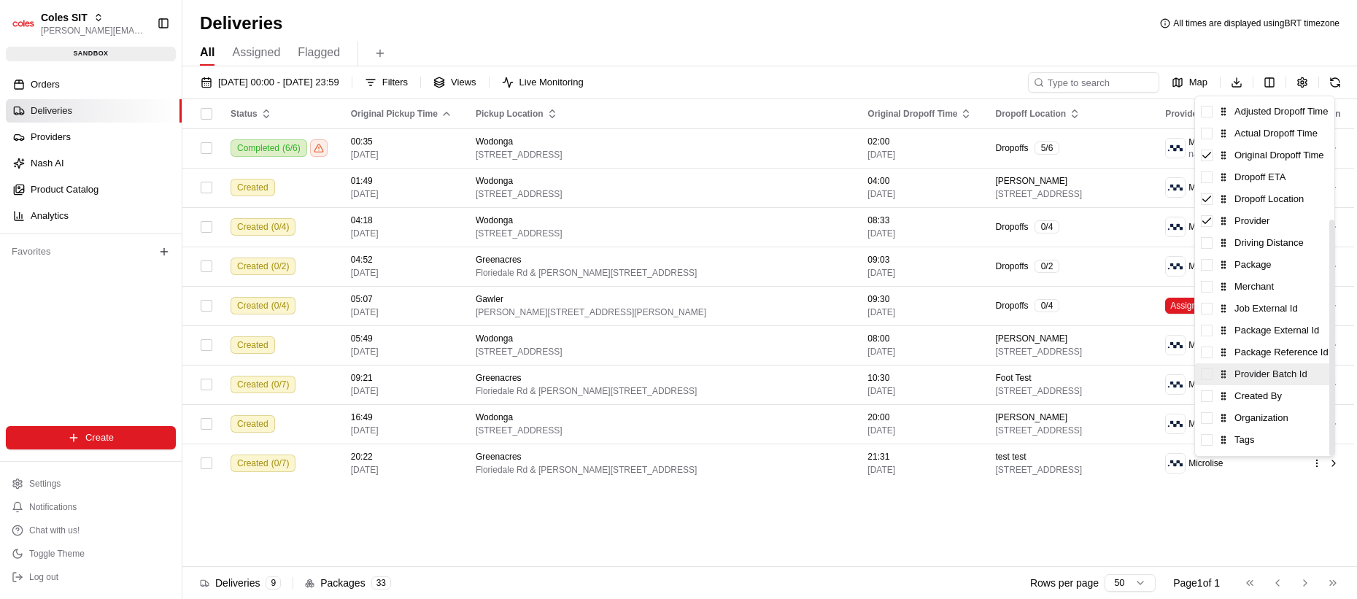
scroll to position [187, 0]
click at [1007, 549] on html "Coles SIT lucas@usenash.com Toggle Sidebar sandbox Orders Deliveries Providers …" at bounding box center [678, 299] width 1357 height 599
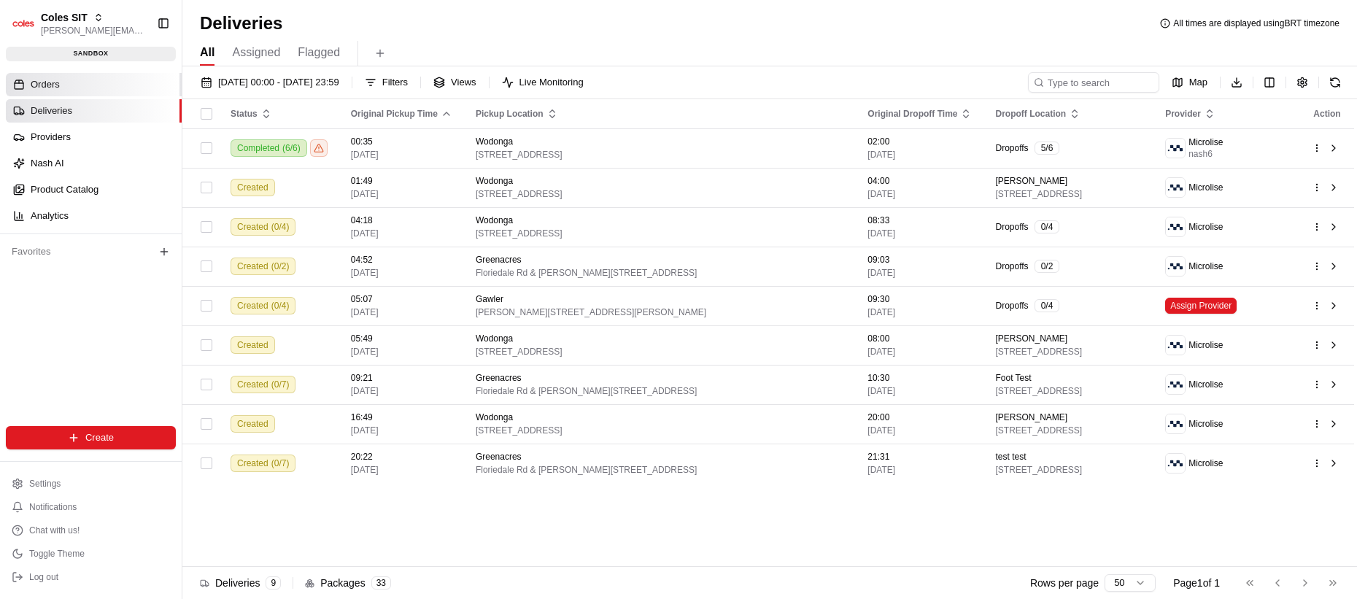
click at [128, 80] on link "Orders" at bounding box center [94, 84] width 176 height 23
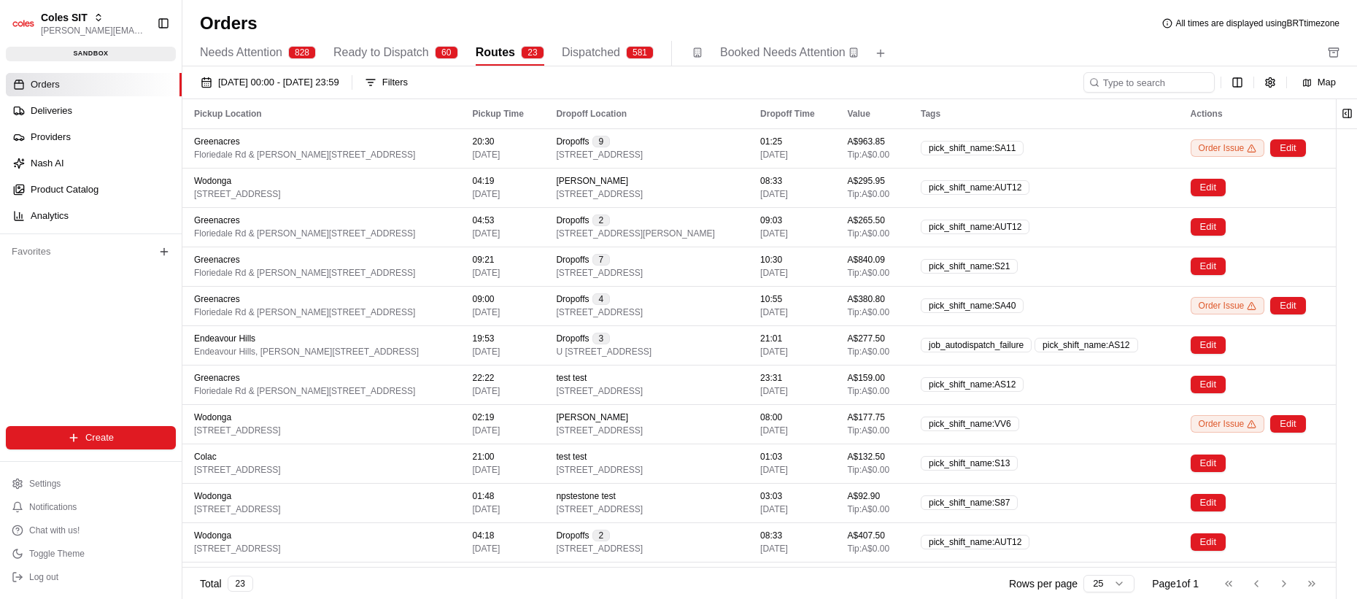
click at [1282, 84] on div "Map" at bounding box center [1214, 82] width 262 height 20
click at [1276, 82] on button "button" at bounding box center [1270, 82] width 20 height 20
click at [1239, 77] on html "Coles SIT [PERSON_NAME][EMAIL_ADDRESS][DOMAIN_NAME] Toggle Sidebar sandbox Orde…" at bounding box center [678, 299] width 1357 height 599
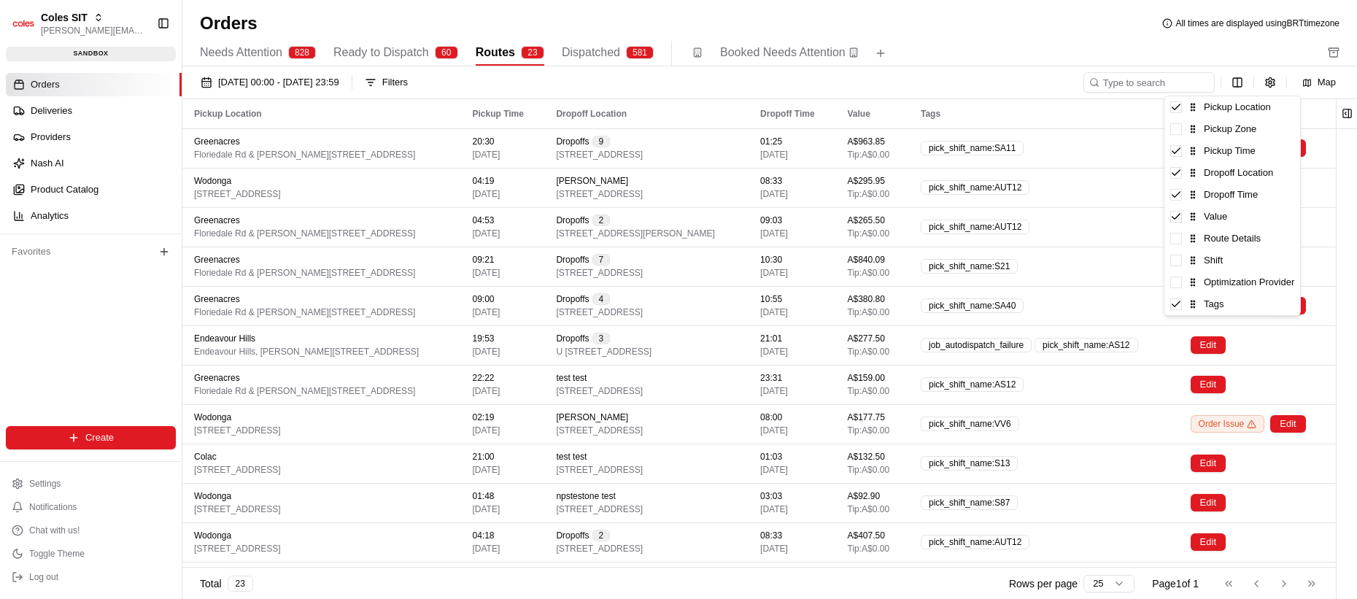
click at [446, 43] on html "Coles SIT [PERSON_NAME][EMAIL_ADDRESS][DOMAIN_NAME] Toggle Sidebar sandbox Orde…" at bounding box center [678, 299] width 1357 height 599
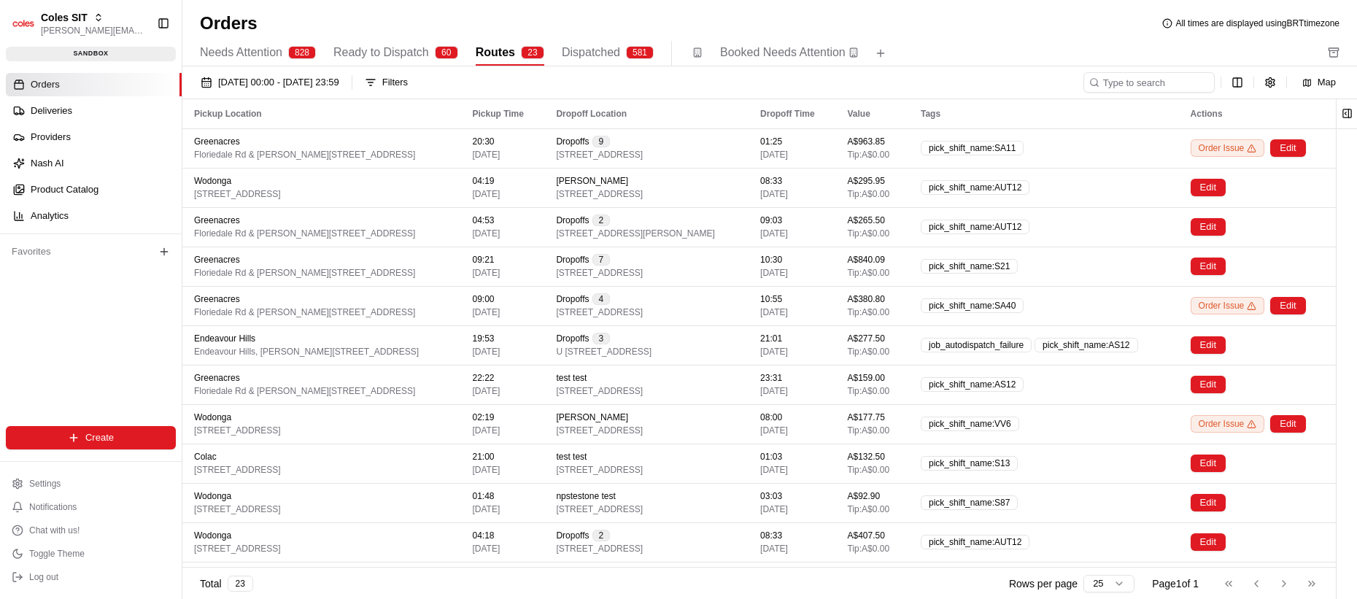
click at [458, 55] on div "60" at bounding box center [446, 52] width 23 height 13
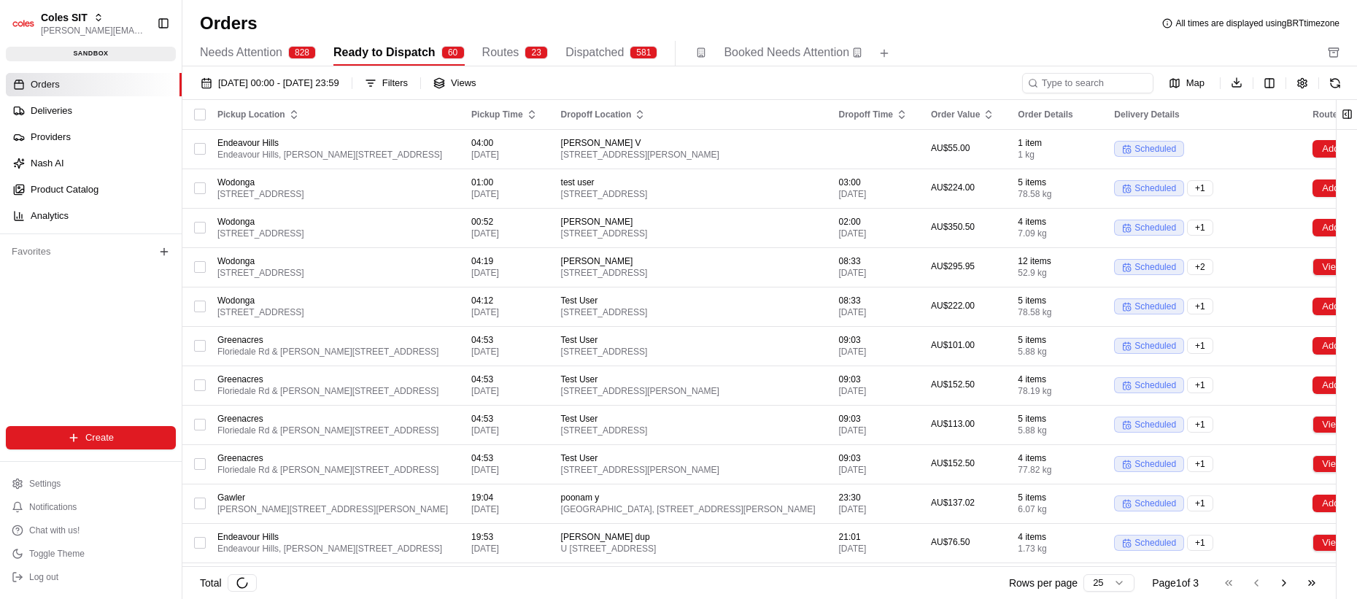
click at [1263, 80] on html "Coles SIT lucas@usenash.com Toggle Sidebar sandbox Orders Deliveries Providers …" at bounding box center [678, 299] width 1357 height 599
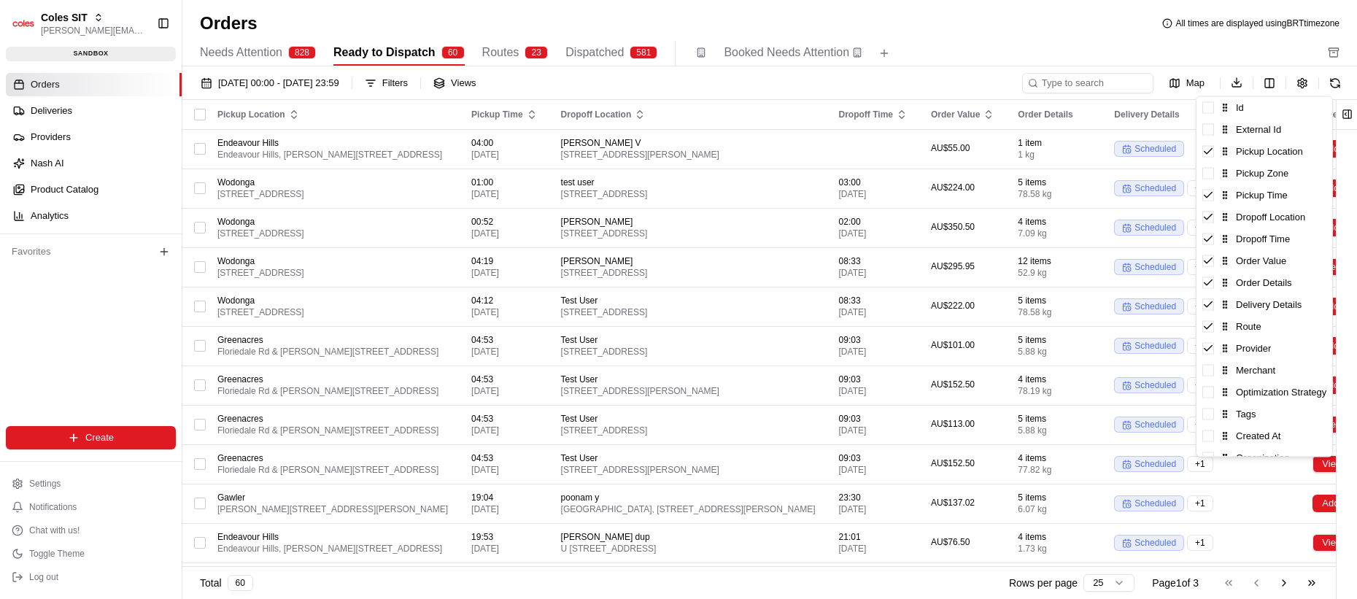
click at [1271, 79] on html "Coles SIT lucas@usenash.com Toggle Sidebar sandbox Orders Deliveries Providers …" at bounding box center [678, 299] width 1357 height 599
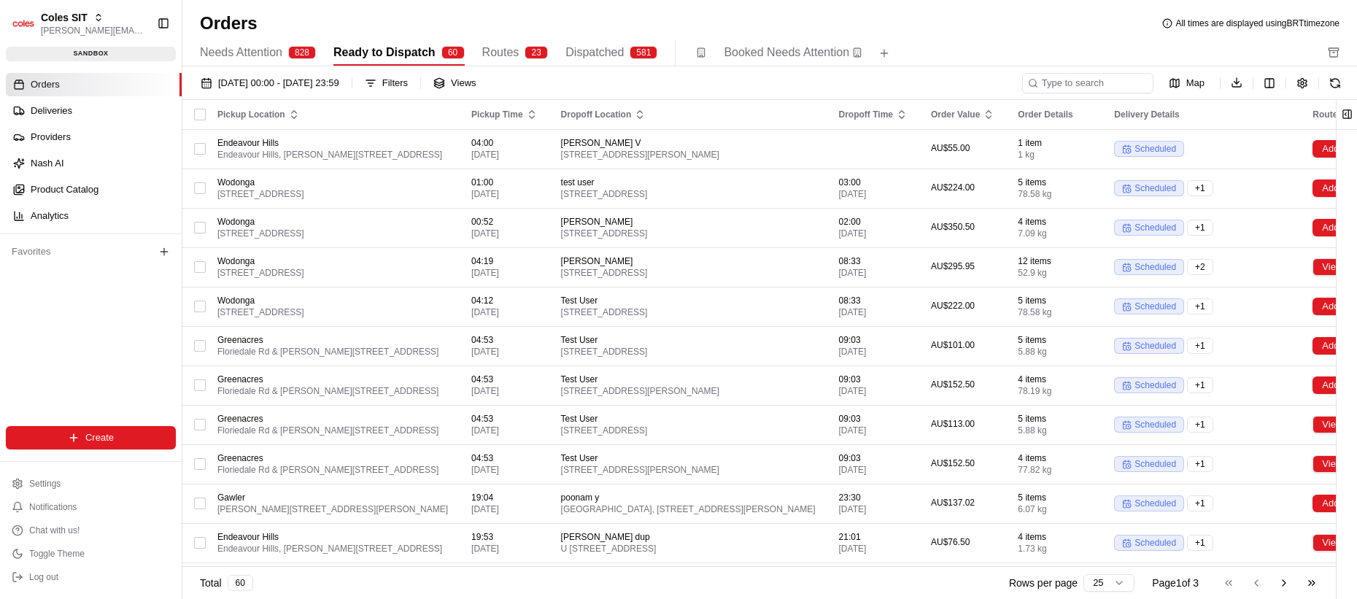
click at [505, 51] on span "Routes" at bounding box center [500, 53] width 37 height 18
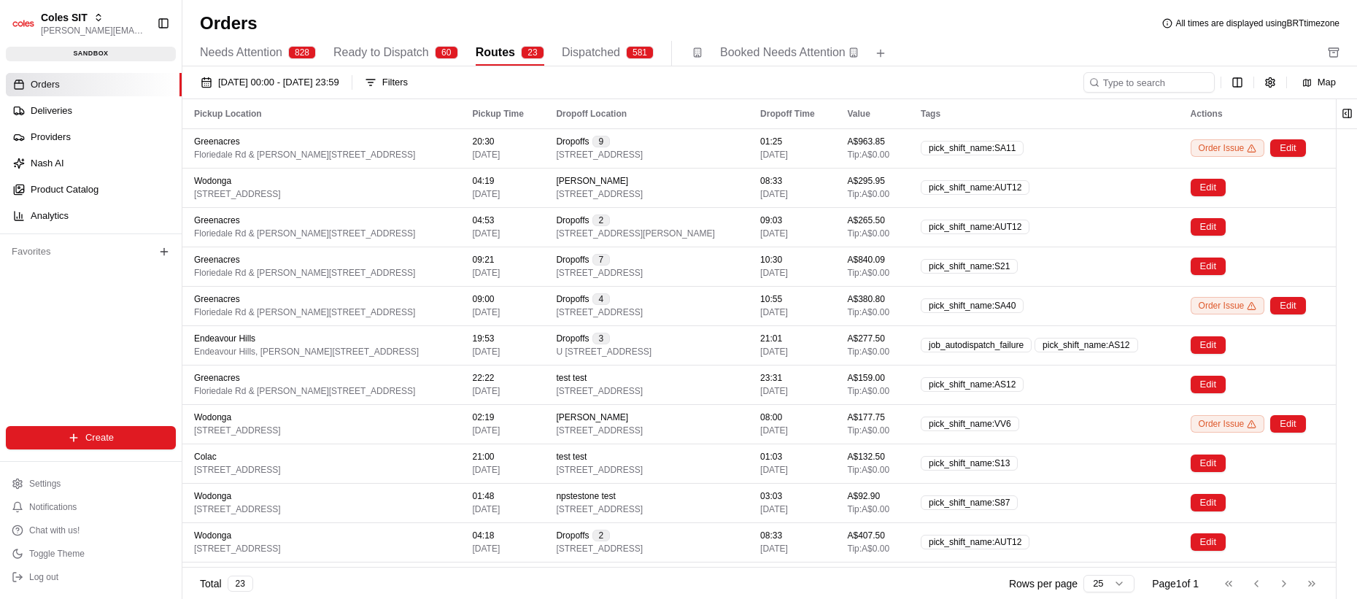
click at [510, 15] on div "Orders All times are displayed using BRT timezone" at bounding box center [769, 23] width 1174 height 23
click at [444, 23] on div "Orders All times are displayed using BRT timezone" at bounding box center [769, 23] width 1174 height 23
click at [776, 82] on div "01/08/2025 00:00 - 31/08/2025 23:59 Filters" at bounding box center [638, 82] width 889 height 20
click at [1273, 85] on button "button" at bounding box center [1270, 82] width 20 height 20
click at [1236, 84] on html "Coles SIT [PERSON_NAME][EMAIL_ADDRESS][DOMAIN_NAME] Toggle Sidebar sandbox Orde…" at bounding box center [678, 299] width 1357 height 599
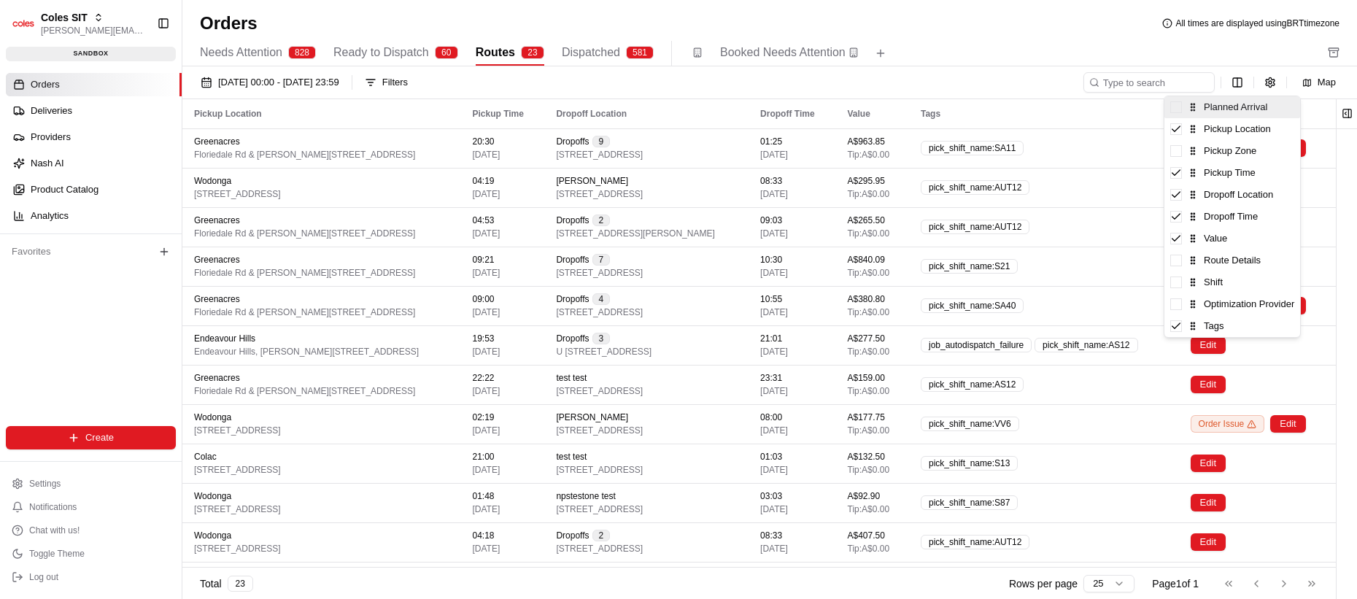
click at [1173, 104] on span at bounding box center [1176, 107] width 12 height 12
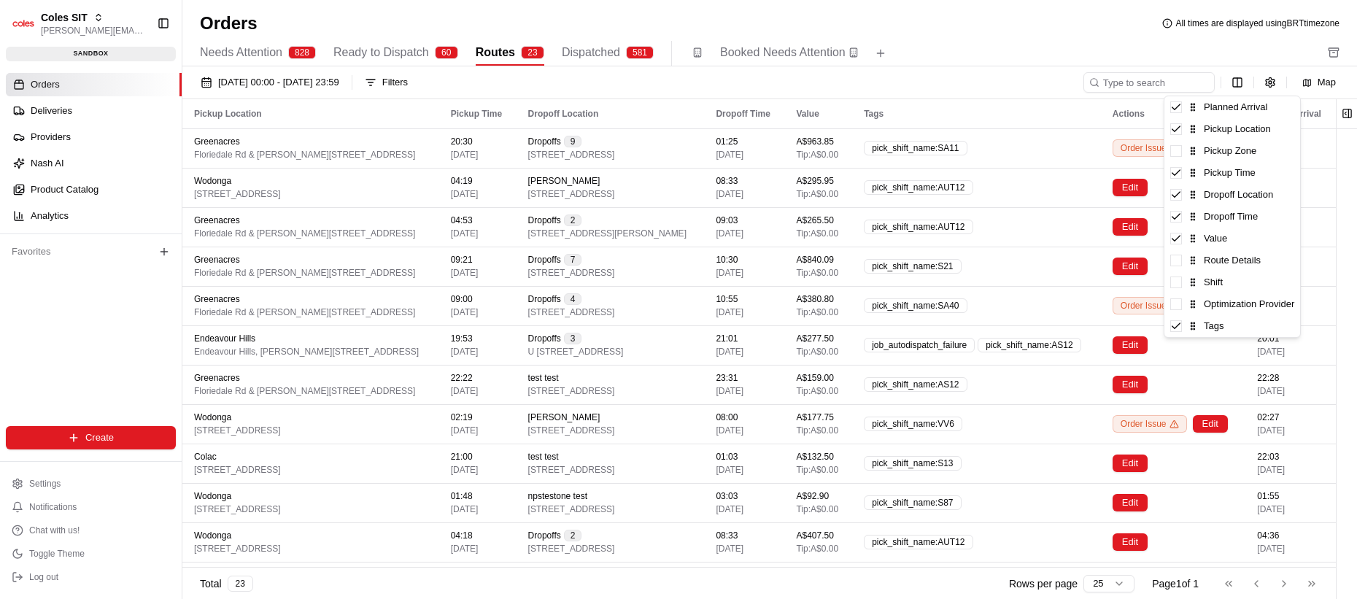
drag, startPoint x: 1035, startPoint y: 88, endPoint x: 1071, endPoint y: 97, distance: 37.0
click at [1036, 89] on html "Coles SIT lucas@usenash.com Toggle Sidebar sandbox Orders Deliveries Providers …" at bounding box center [678, 299] width 1357 height 599
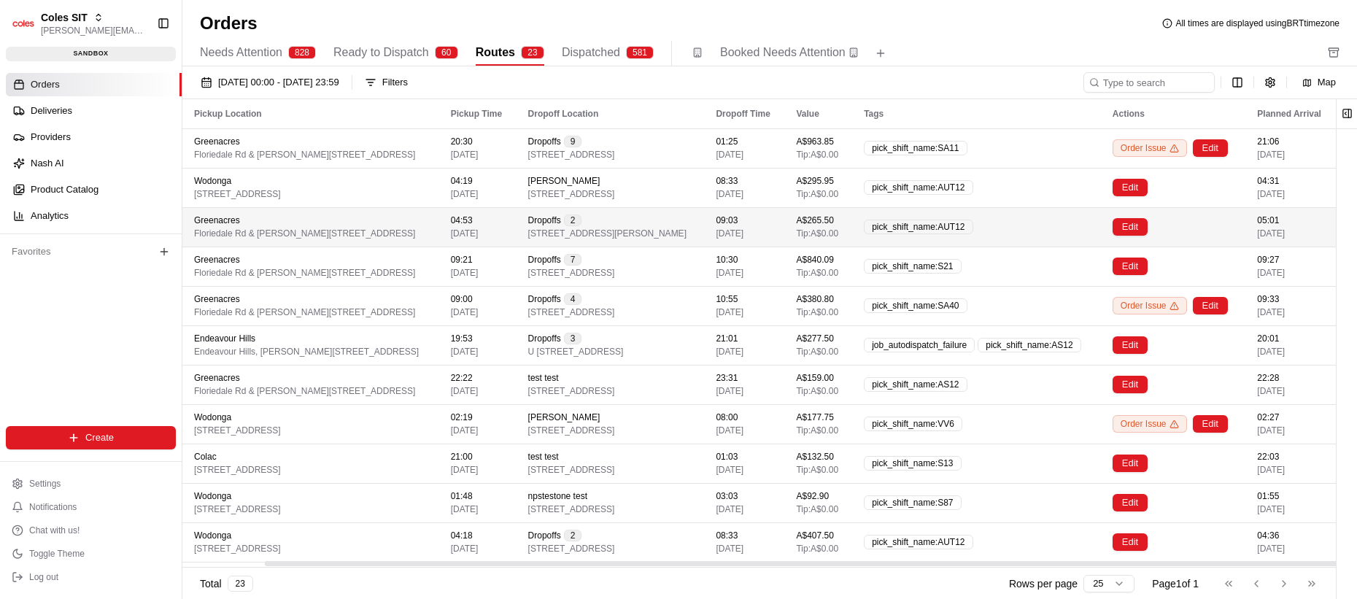
scroll to position [0, 85]
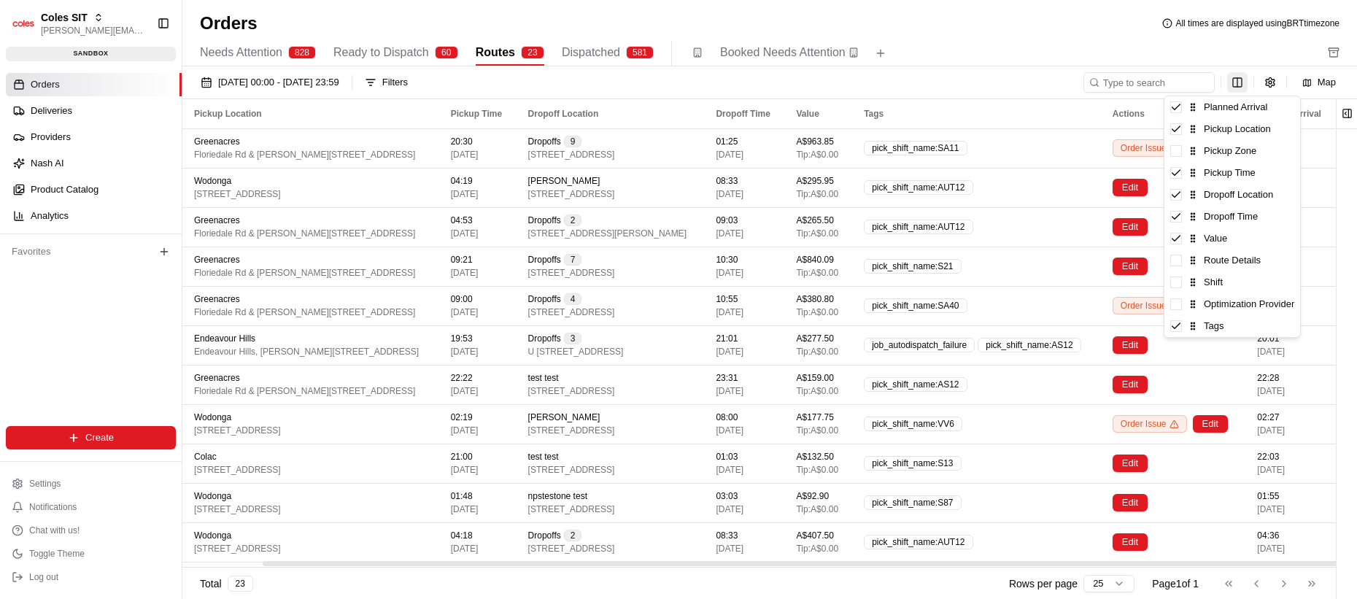
click at [1228, 82] on html "Coles SIT lucas@usenash.com Toggle Sidebar sandbox Orders Deliveries Providers …" at bounding box center [678, 299] width 1357 height 599
drag, startPoint x: 1188, startPoint y: 109, endPoint x: 1189, endPoint y: 135, distance: 26.3
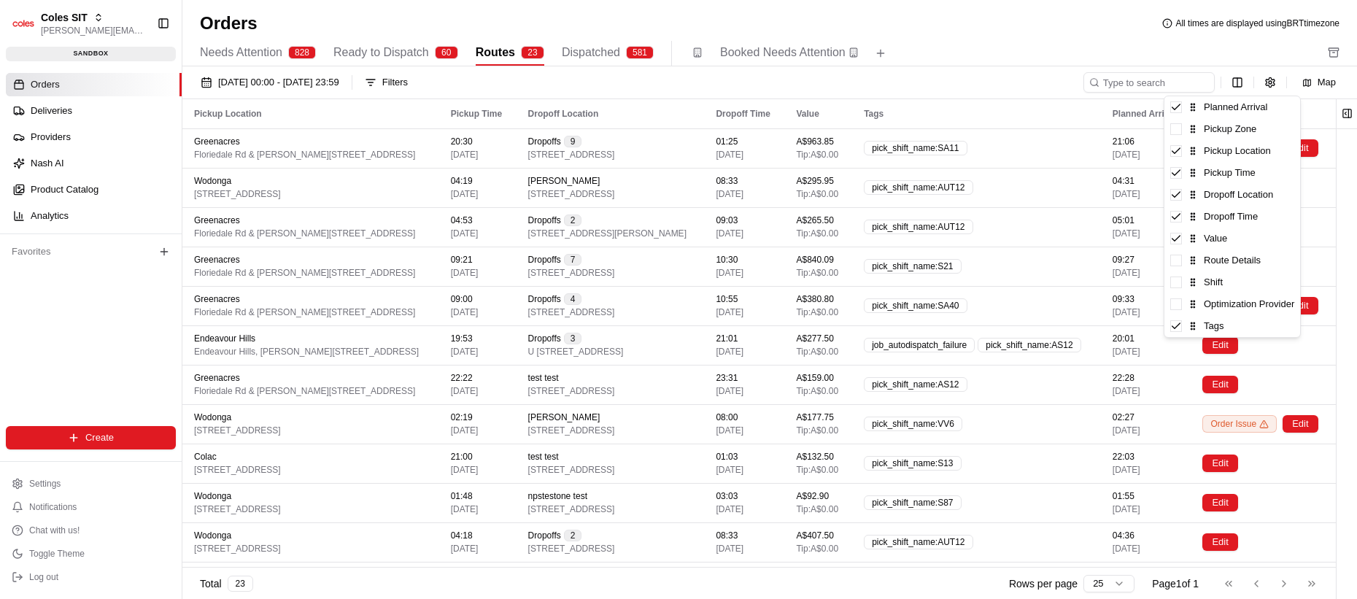
click at [1083, 71] on html "Coles SIT lucas@usenash.com Toggle Sidebar sandbox Orders Deliveries Providers …" at bounding box center [678, 299] width 1357 height 599
click at [1237, 82] on html "Coles SIT lucas@usenash.com Toggle Sidebar sandbox Orders Deliveries Providers …" at bounding box center [678, 299] width 1357 height 599
drag, startPoint x: 1193, startPoint y: 107, endPoint x: 1185, endPoint y: 168, distance: 61.8
drag, startPoint x: 1194, startPoint y: 106, endPoint x: 1198, endPoint y: 143, distance: 36.7
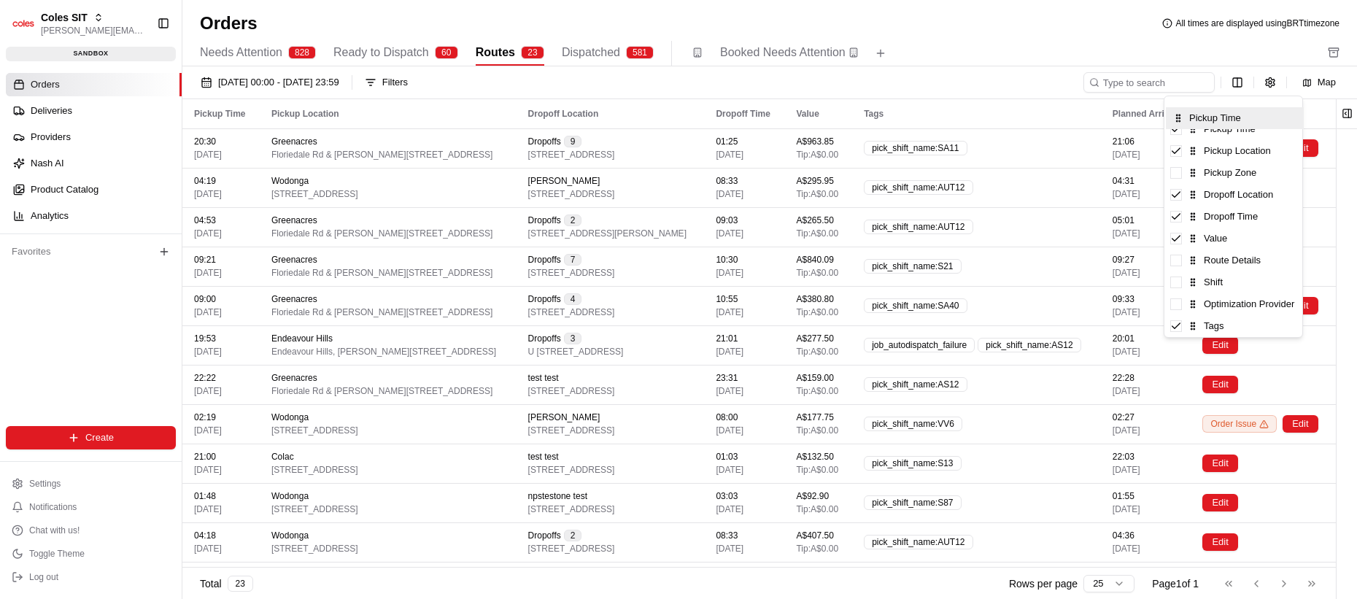
drag, startPoint x: 1195, startPoint y: 117, endPoint x: 1196, endPoint y: 136, distance: 19.7
click at [1070, 90] on html "Coles SIT lucas@usenash.com Toggle Sidebar sandbox Orders Deliveries Providers …" at bounding box center [678, 299] width 1357 height 599
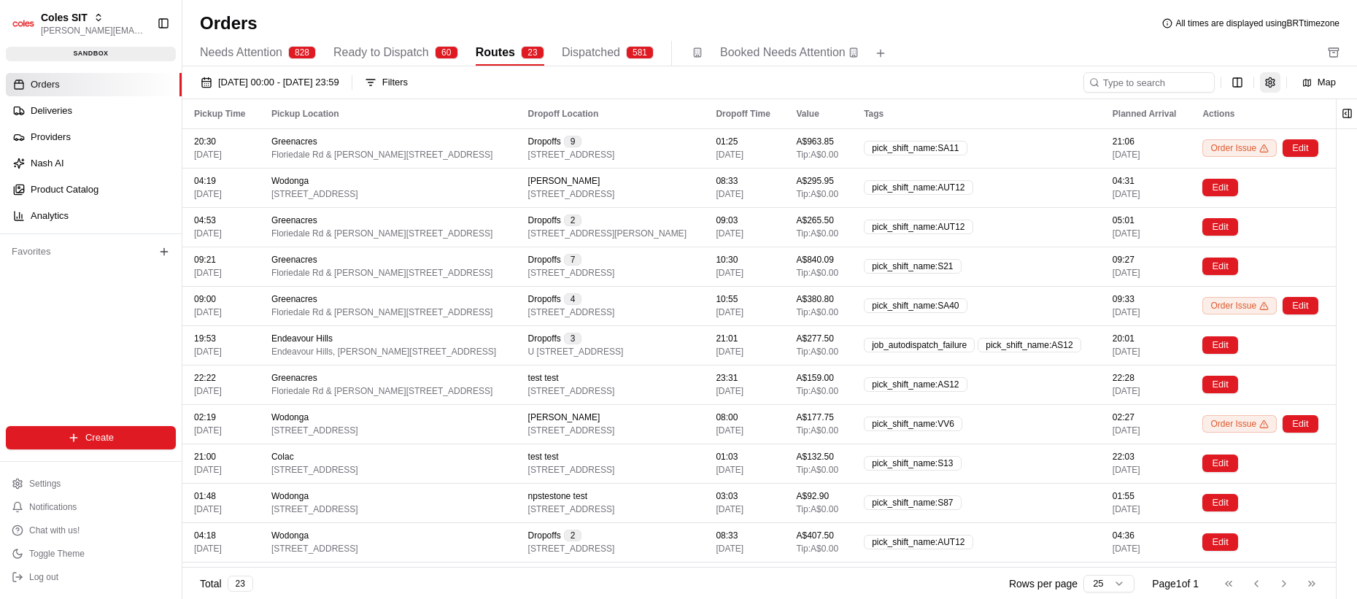
click at [1277, 85] on button "button" at bounding box center [1270, 82] width 20 height 20
click at [1274, 82] on button "button" at bounding box center [1270, 82] width 20 height 20
click at [1249, 82] on div "Map" at bounding box center [1214, 82] width 262 height 20
click at [1247, 82] on div "Map" at bounding box center [1214, 82] width 262 height 20
click at [1241, 81] on html "Coles SIT lucas@usenash.com Toggle Sidebar sandbox Orders Deliveries Providers …" at bounding box center [678, 299] width 1357 height 599
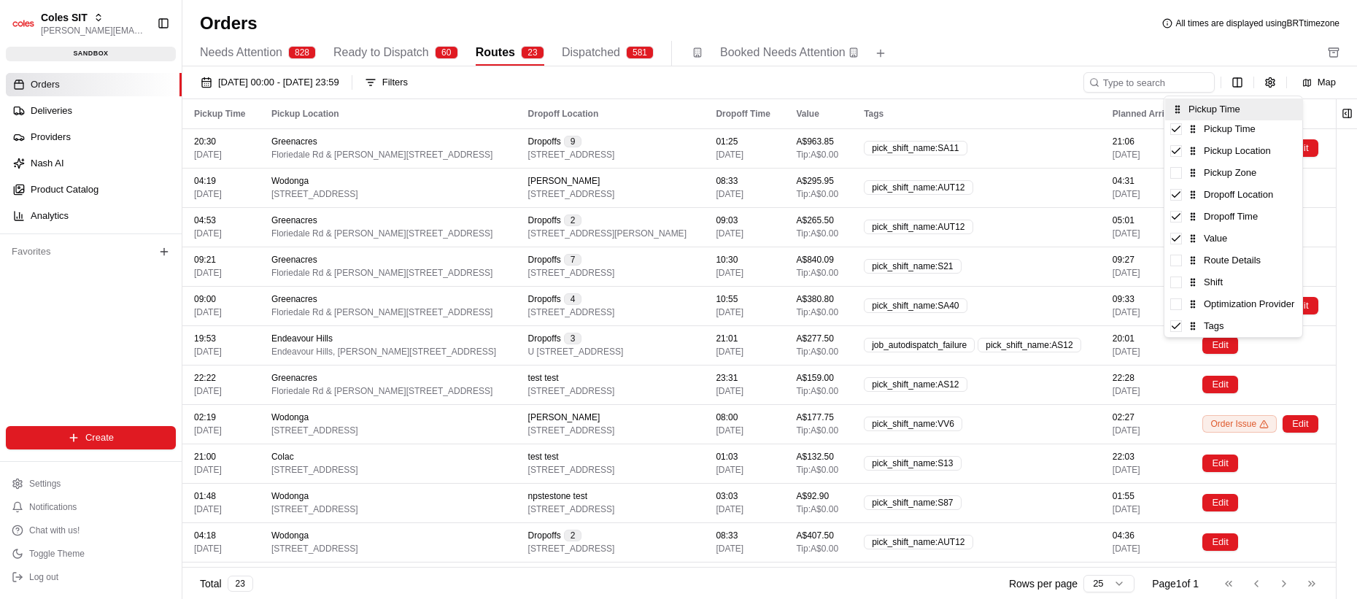
drag, startPoint x: 1190, startPoint y: 110, endPoint x: 1192, endPoint y: 118, distance: 8.2
drag, startPoint x: 1197, startPoint y: 124, endPoint x: 1183, endPoint y: 214, distance: 90.8
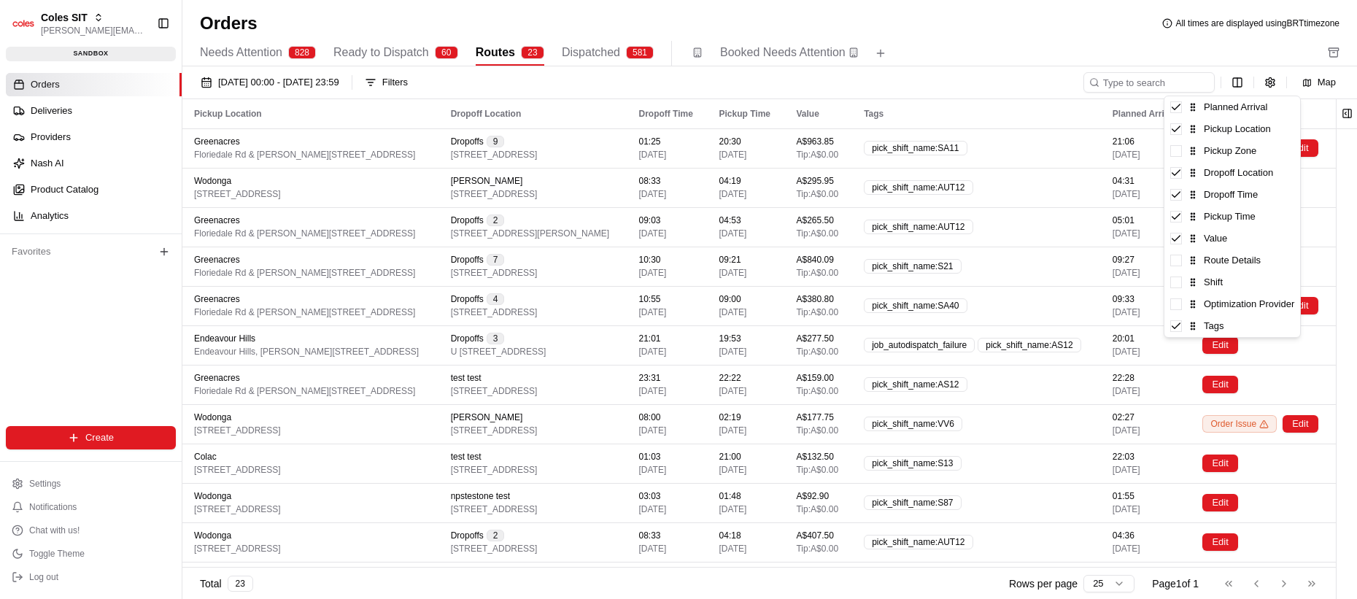
click at [927, 103] on html "Coles SIT lucas@usenash.com Toggle Sidebar sandbox Orders Deliveries Providers …" at bounding box center [678, 299] width 1357 height 599
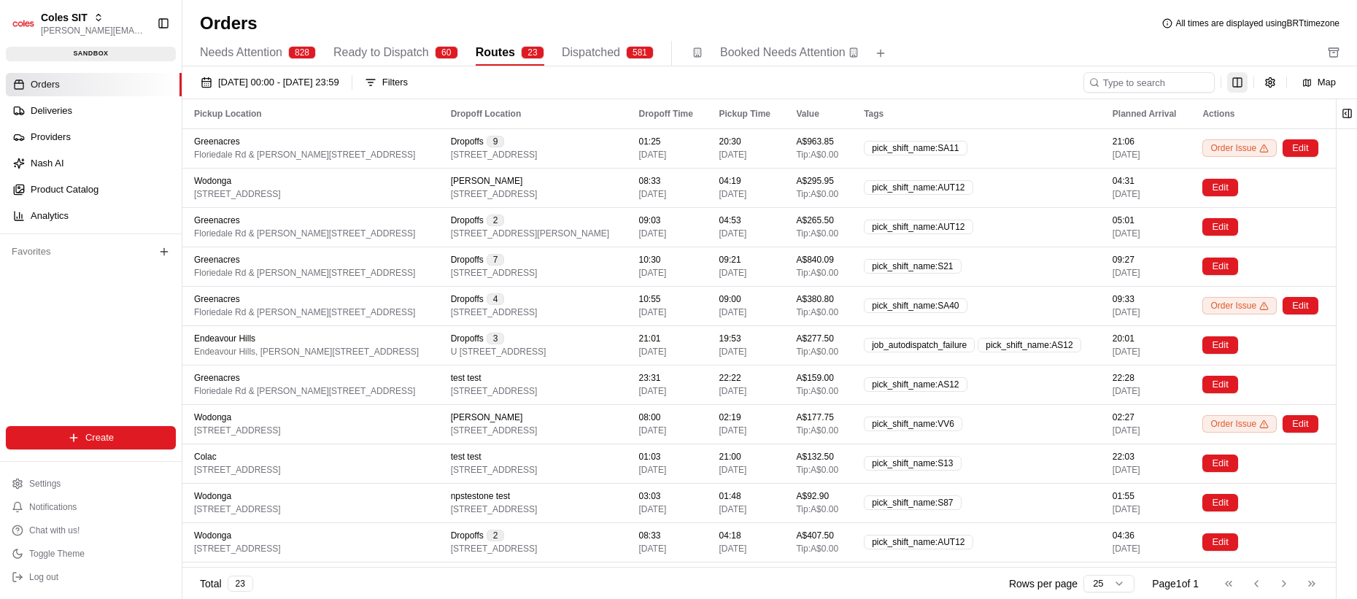
click at [1235, 84] on html "Coles SIT lucas@usenash.com Toggle Sidebar sandbox Orders Deliveries Providers …" at bounding box center [678, 299] width 1357 height 599
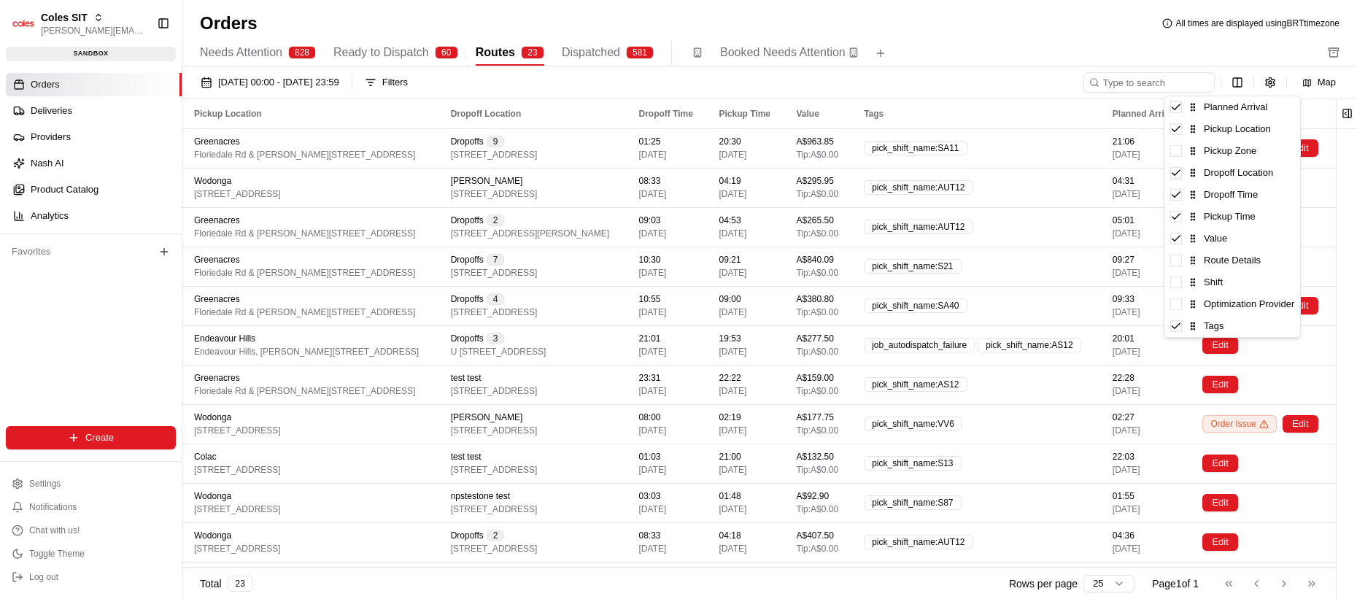
drag, startPoint x: 1196, startPoint y: 125, endPoint x: 1196, endPoint y: 103, distance: 22.6
click at [966, 94] on html "Coles SIT lucas@usenash.com Toggle Sidebar sandbox Orders Deliveries Providers …" at bounding box center [678, 299] width 1357 height 599
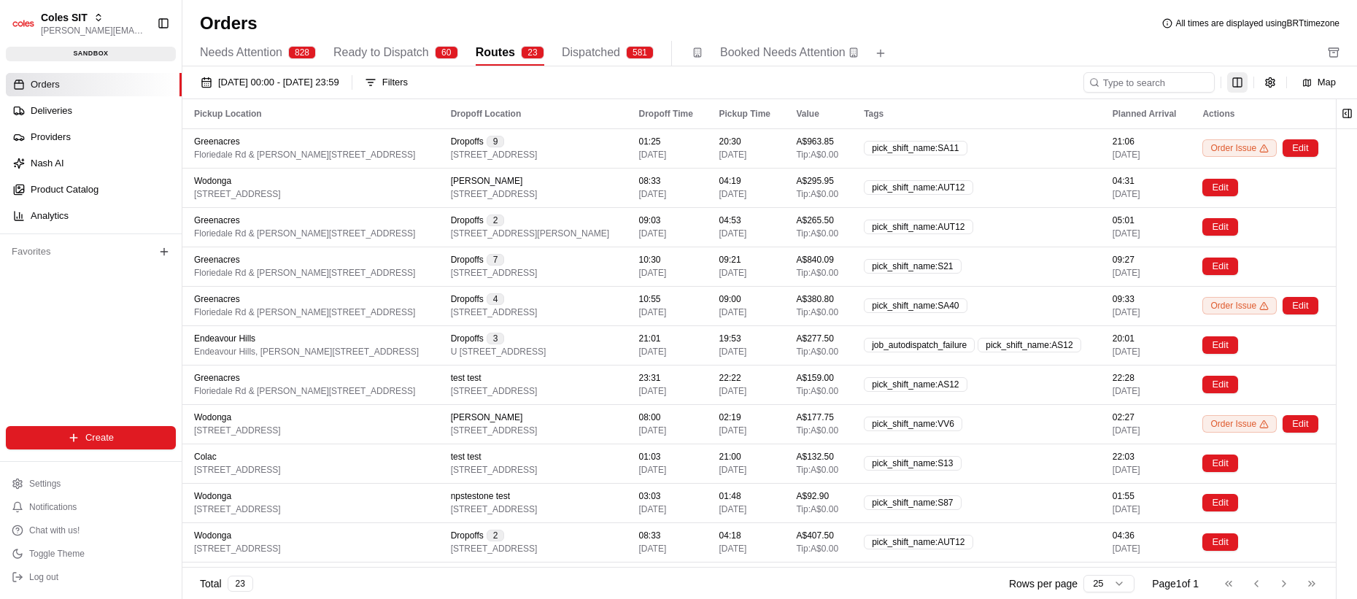
click at [1236, 79] on html "Coles SIT lucas@usenash.com Toggle Sidebar sandbox Orders Deliveries Providers …" at bounding box center [678, 299] width 1357 height 599
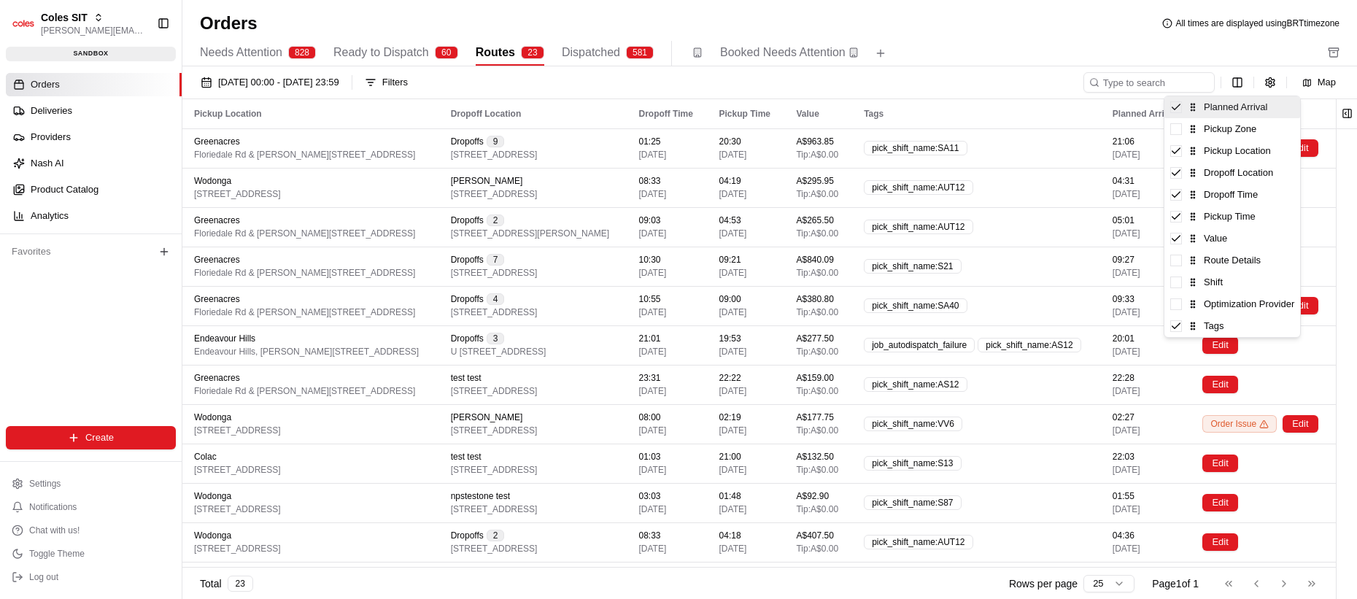
click at [1190, 109] on icon at bounding box center [1193, 107] width 10 height 10
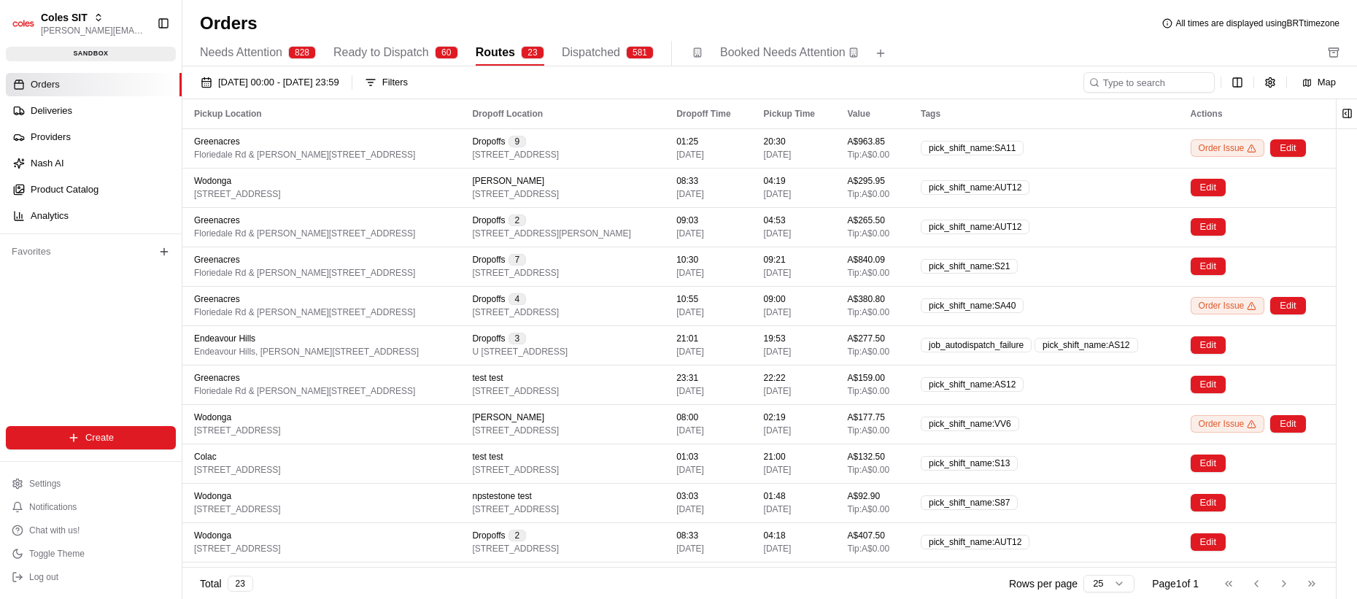
click at [1166, 59] on html "Coles SIT lucas@usenash.com Toggle Sidebar sandbox Orders Deliveries Providers …" at bounding box center [678, 299] width 1357 height 599
click at [1239, 77] on html "Coles SIT lucas@usenash.com Toggle Sidebar sandbox Orders Deliveries Providers …" at bounding box center [678, 299] width 1357 height 599
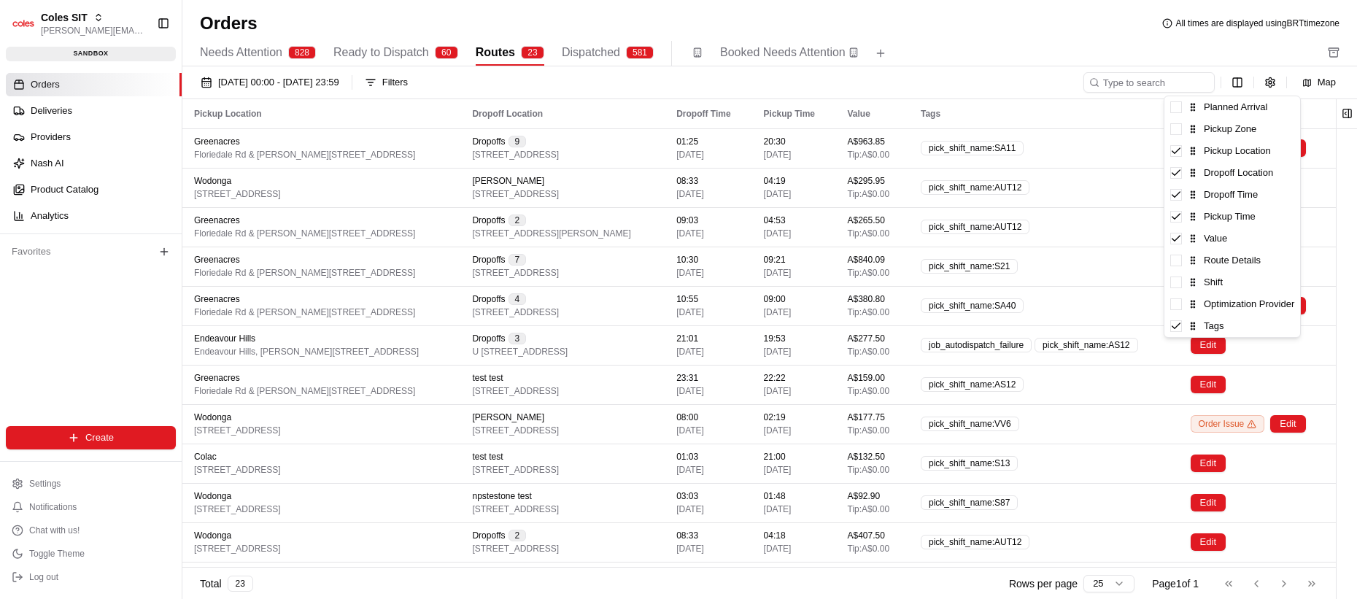
click at [1204, 53] on html "Coles SIT lucas@usenash.com Toggle Sidebar sandbox Orders Deliveries Providers …" at bounding box center [678, 299] width 1357 height 599
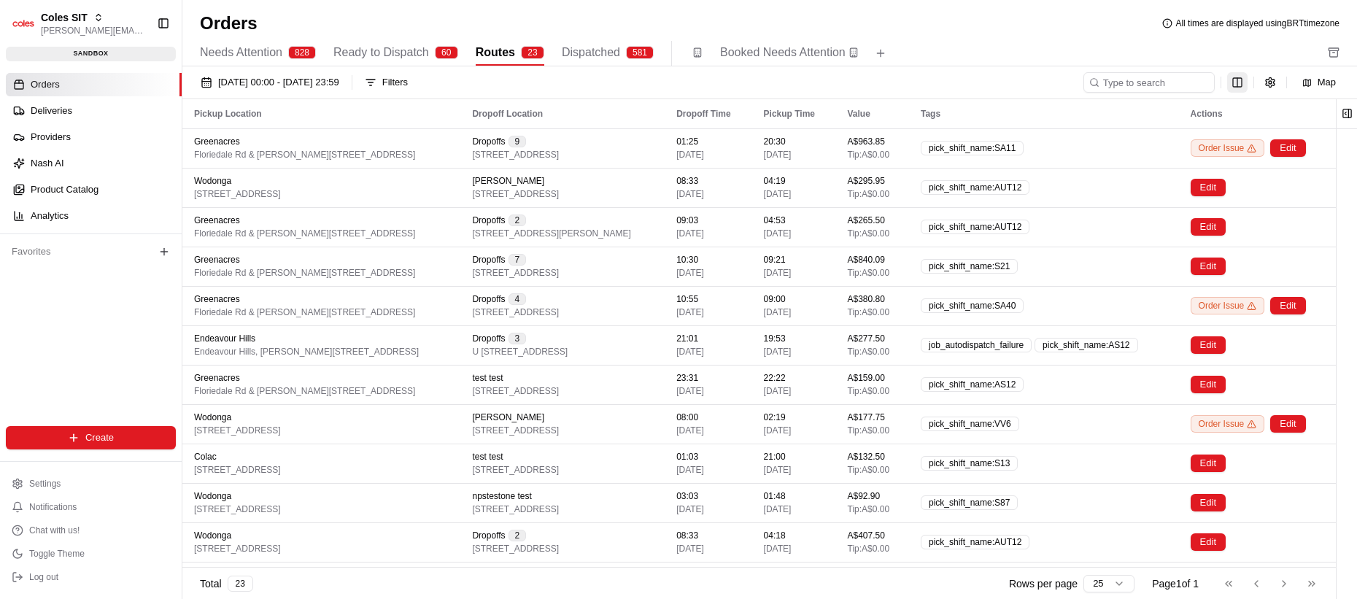
click at [1235, 83] on html "Coles SIT lucas@usenash.com Toggle Sidebar sandbox Orders Deliveries Providers …" at bounding box center [678, 299] width 1357 height 599
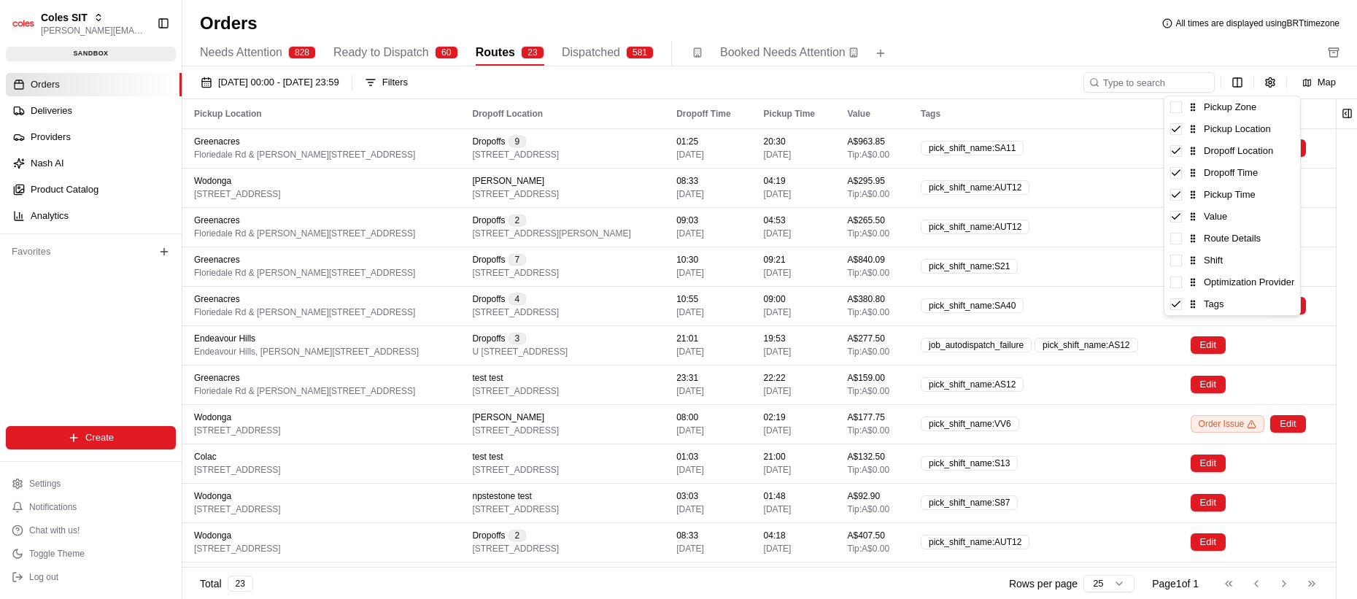
click at [1061, 40] on html "Coles SIT lucas@usenash.com Toggle Sidebar sandbox Orders Deliveries Providers …" at bounding box center [678, 299] width 1357 height 599
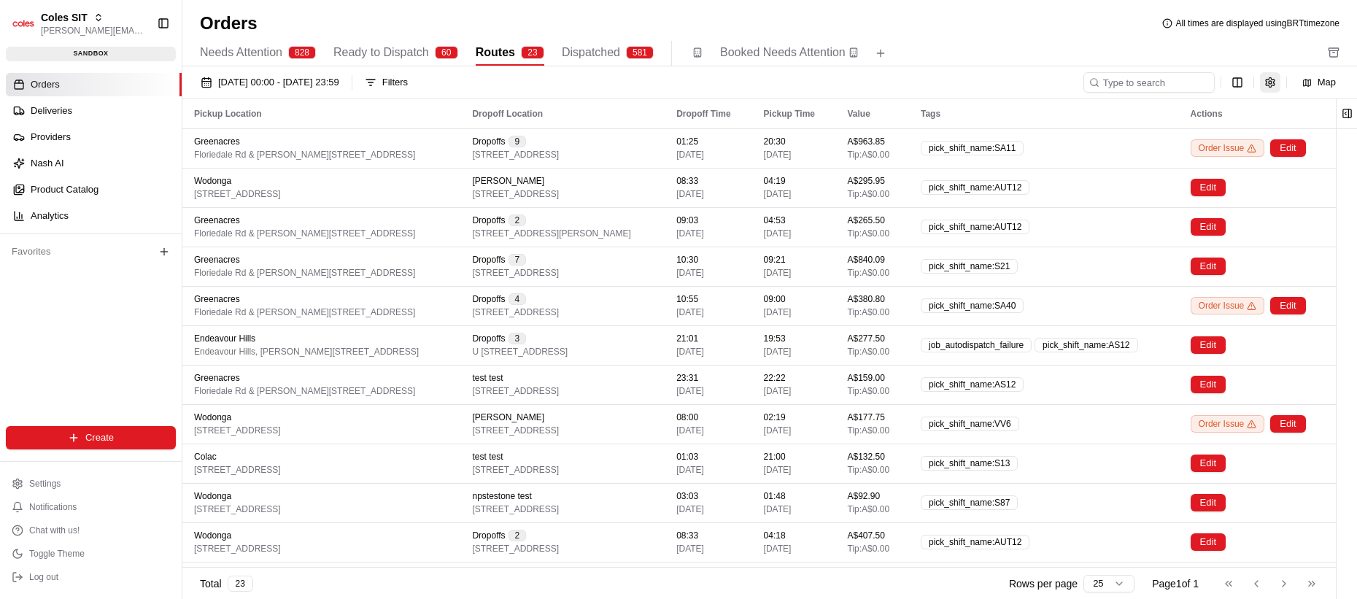
click at [1265, 81] on button "button" at bounding box center [1270, 82] width 20 height 20
click at [1233, 85] on html "Coles SIT lucas@usenash.com Toggle Sidebar sandbox Orders Deliveries Providers …" at bounding box center [678, 299] width 1357 height 599
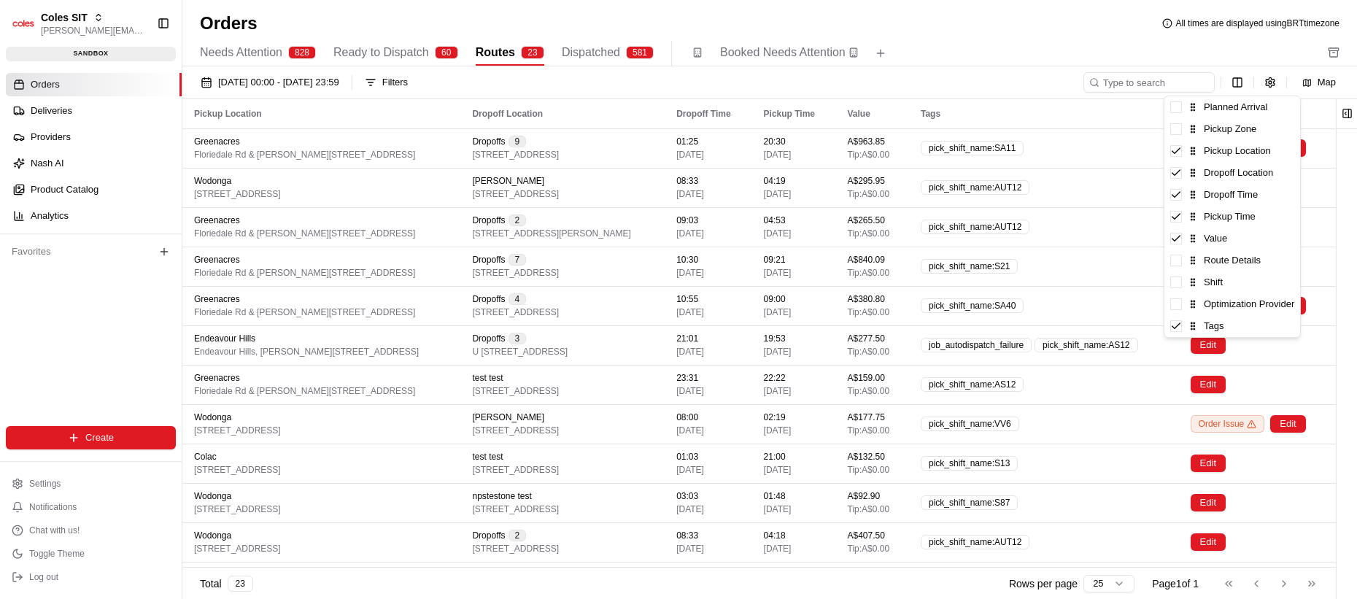
click at [1258, 47] on html "Coles SIT lucas@usenash.com Toggle Sidebar sandbox Orders Deliveries Providers …" at bounding box center [678, 299] width 1357 height 599
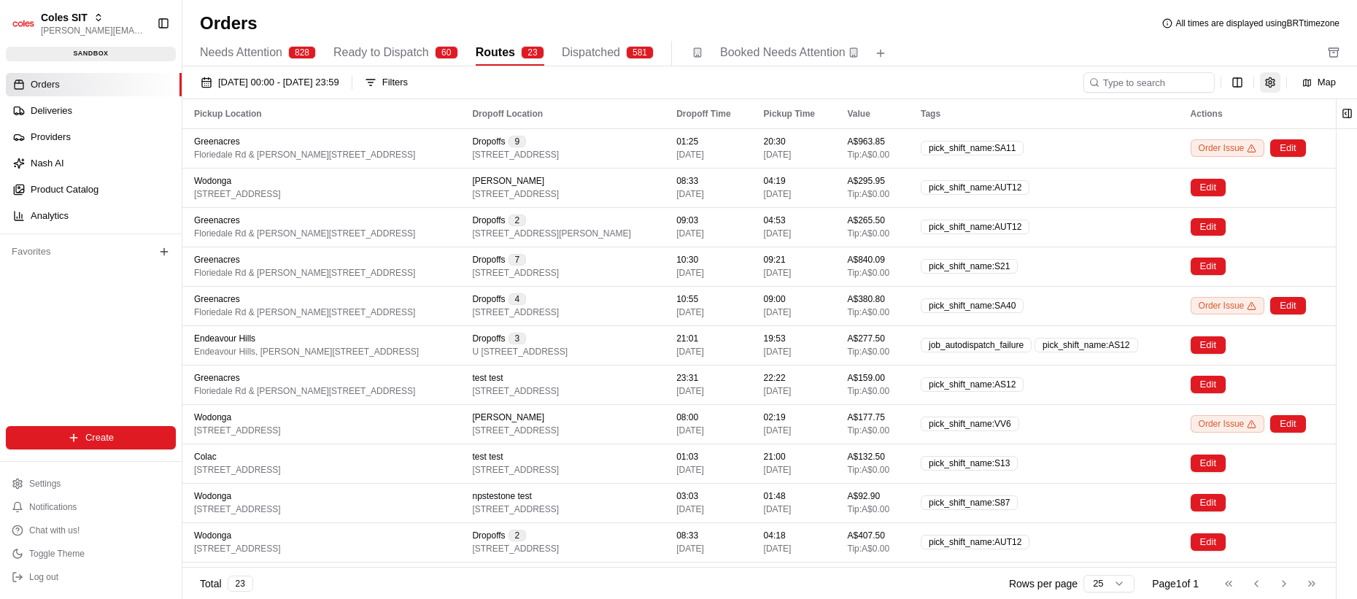
click at [1276, 81] on button "button" at bounding box center [1270, 82] width 20 height 20
drag, startPoint x: 1276, startPoint y: 74, endPoint x: 1239, endPoint y: 76, distance: 36.5
click at [1276, 75] on button "button" at bounding box center [1270, 82] width 20 height 20
click at [1241, 77] on html "Coles SIT lucas@usenash.com Toggle Sidebar sandbox Orders Deliveries Providers …" at bounding box center [678, 299] width 1357 height 599
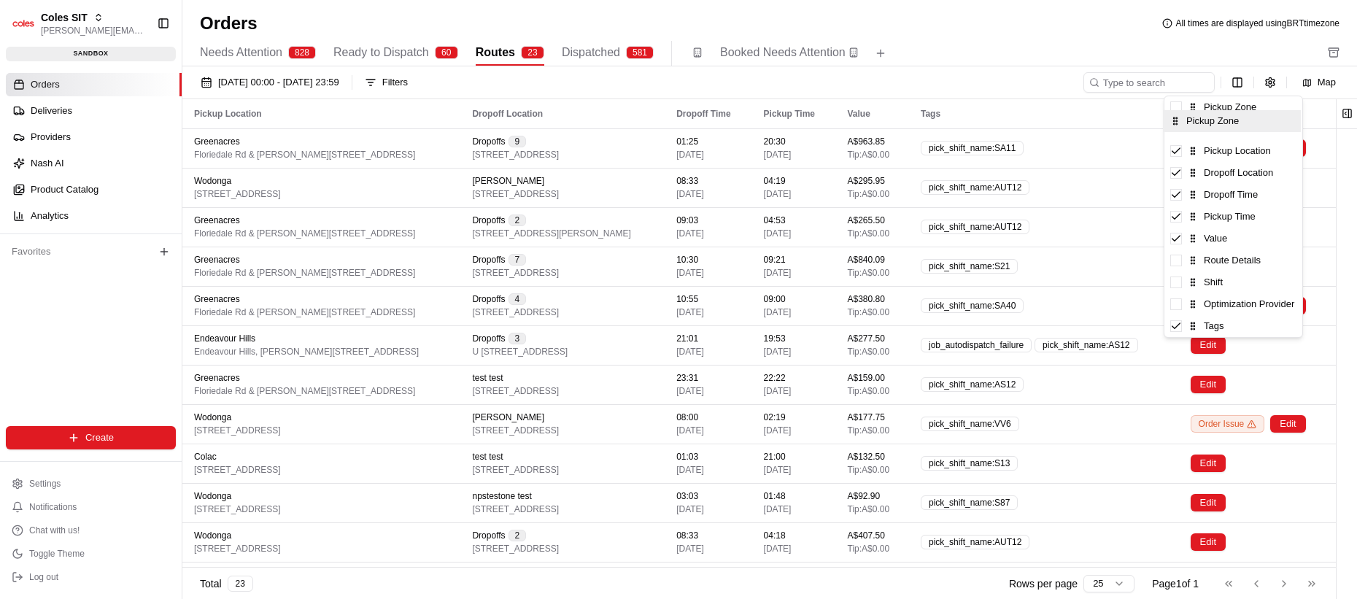
drag, startPoint x: 1193, startPoint y: 106, endPoint x: 1193, endPoint y: 115, distance: 8.0
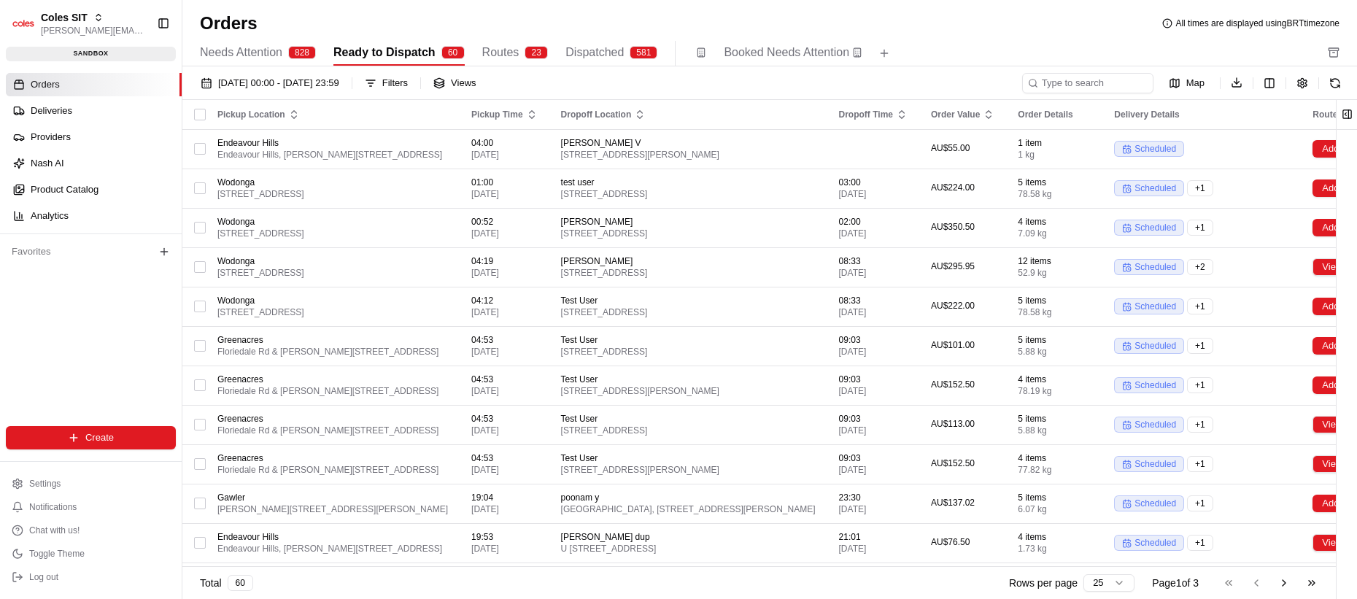
click at [1244, 39] on div "Orders All times are displayed using BRT timezone Needs Attention 828 Ready to …" at bounding box center [769, 39] width 1174 height 55
click at [1267, 80] on html "Coles SIT lucas@usenash.com Toggle Sidebar sandbox Orders Deliveries Providers …" at bounding box center [678, 299] width 1357 height 599
drag, startPoint x: 543, startPoint y: 33, endPoint x: 551, endPoint y: 47, distance: 16.3
click at [551, 34] on html "Coles SIT lucas@usenash.com Toggle Sidebar sandbox Orders Deliveries Providers …" at bounding box center [678, 299] width 1357 height 599
click at [548, 51] on div "23" at bounding box center [535, 52] width 23 height 13
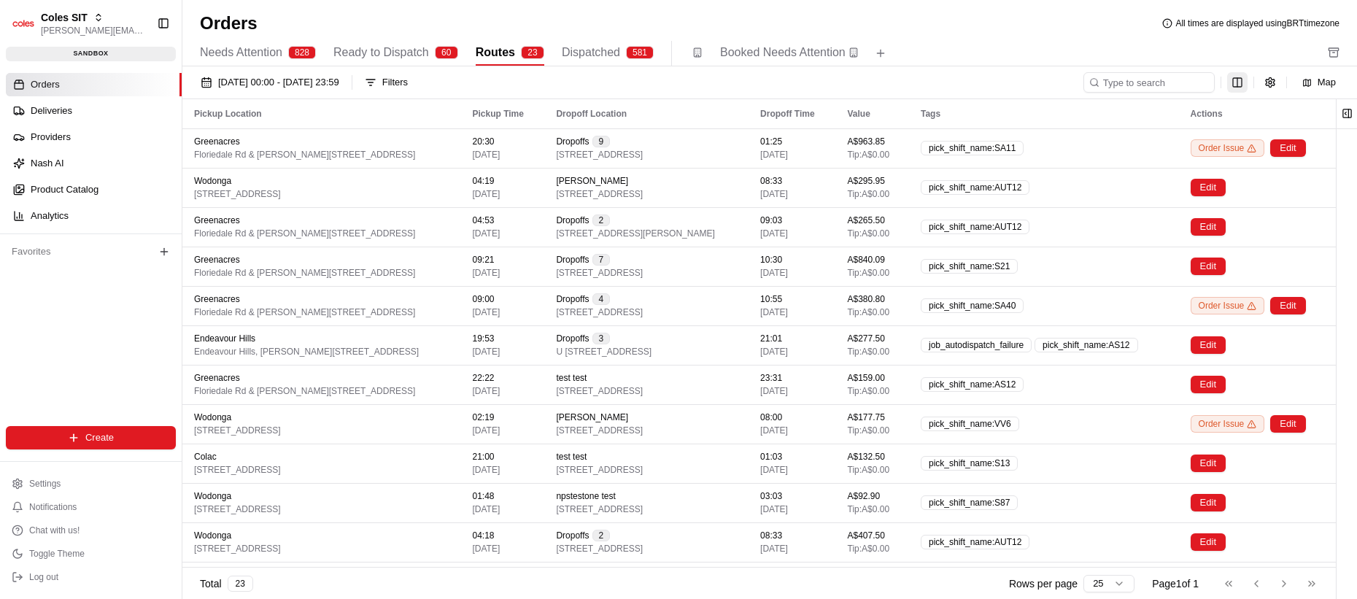
click at [1238, 77] on html "Coles SIT [PERSON_NAME][EMAIL_ADDRESS][DOMAIN_NAME] Toggle Sidebar sandbox Orde…" at bounding box center [678, 299] width 1357 height 599
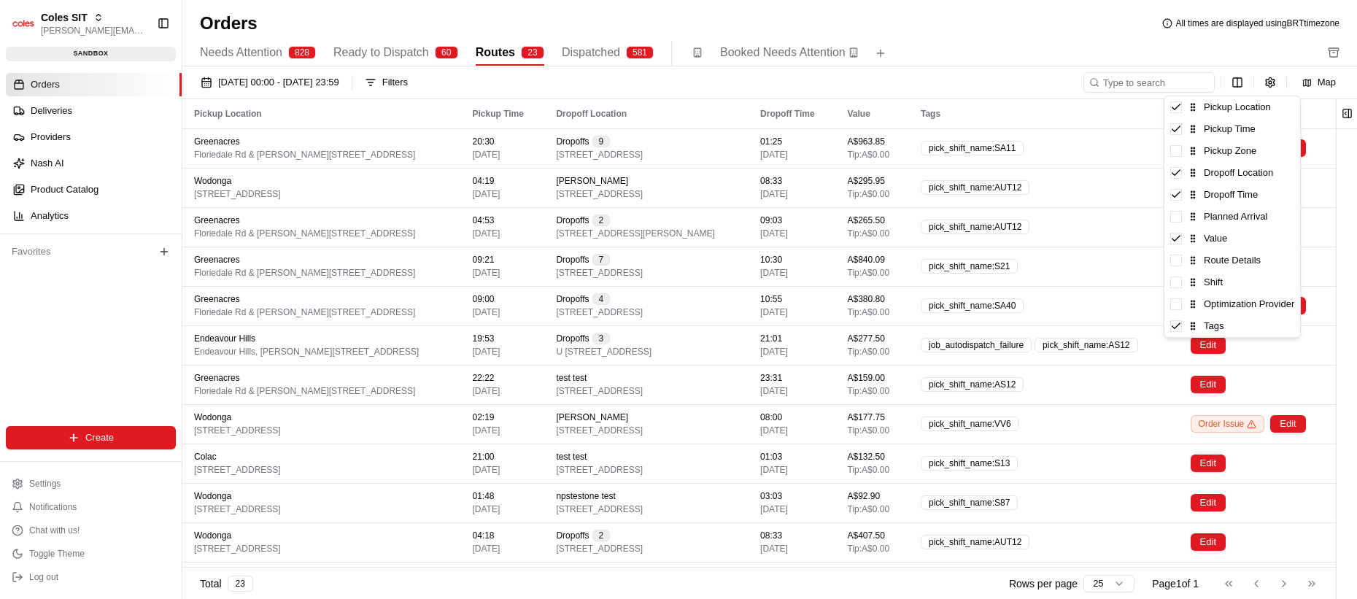
click at [654, 67] on html "Coles SIT [PERSON_NAME][EMAIL_ADDRESS][DOMAIN_NAME] Toggle Sidebar sandbox Orde…" at bounding box center [678, 299] width 1357 height 599
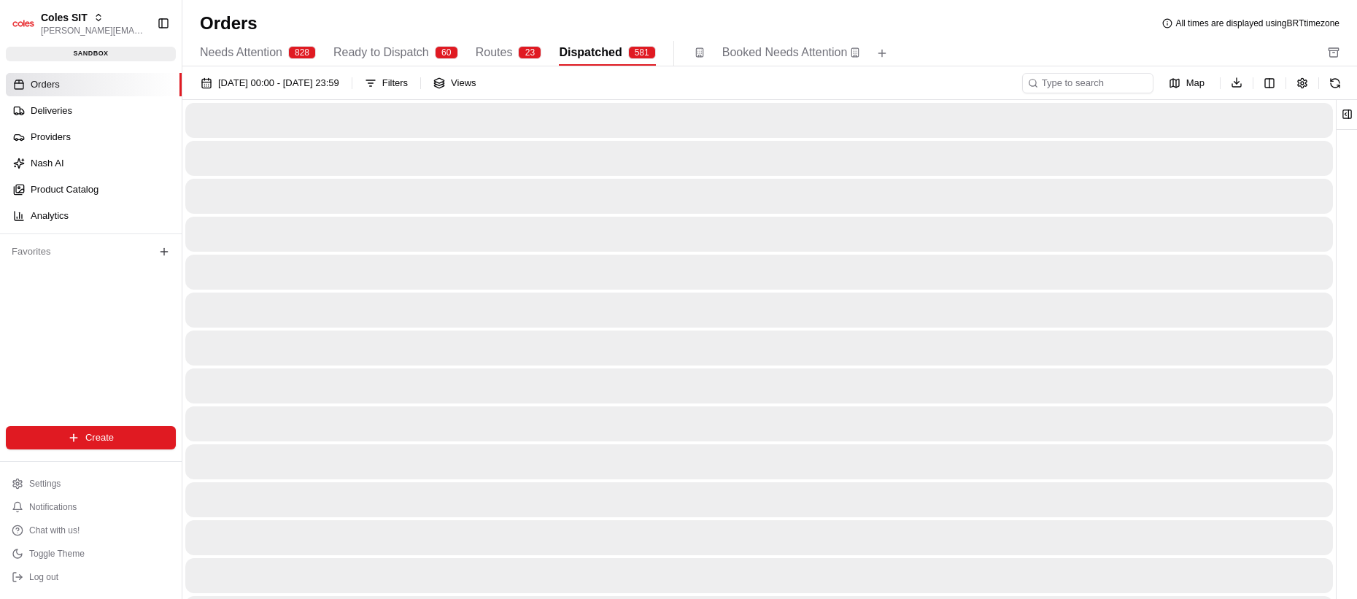
click at [576, 59] on span "Dispatched" at bounding box center [590, 53] width 63 height 18
click at [522, 61] on button "Routes 23" at bounding box center [509, 53] width 66 height 25
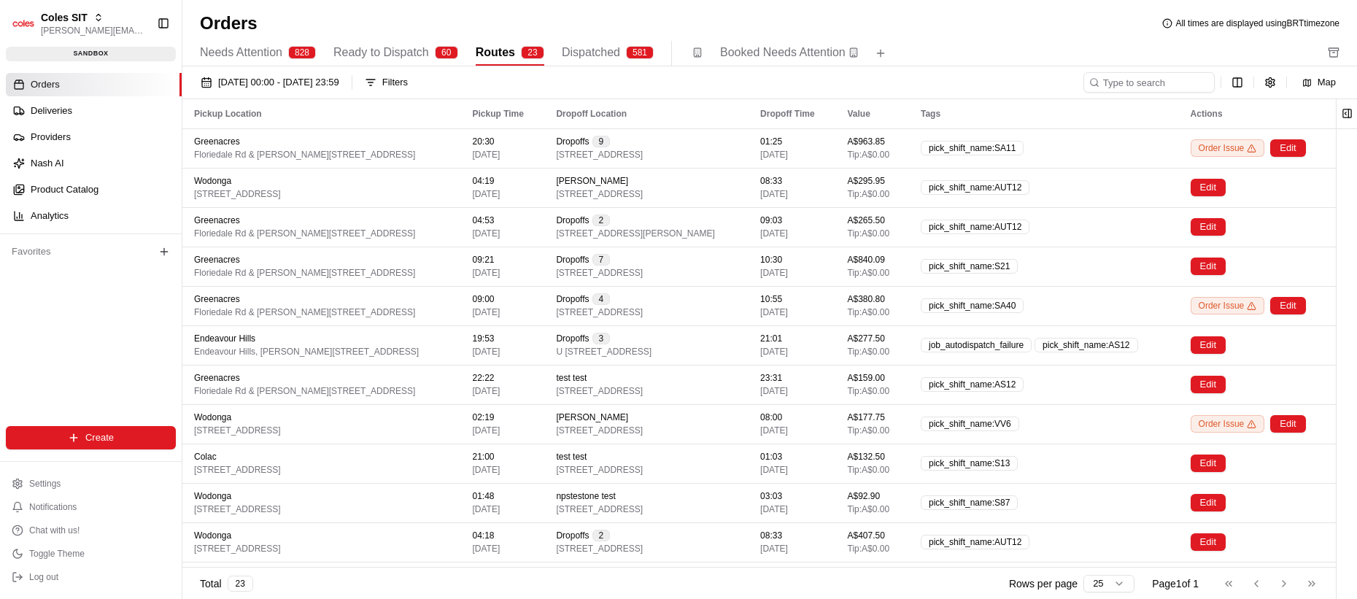
click at [1247, 87] on div "Map" at bounding box center [1214, 82] width 262 height 20
click at [1231, 82] on html "Coles SIT [PERSON_NAME][EMAIL_ADDRESS][DOMAIN_NAME] Toggle Sidebar sandbox Orde…" at bounding box center [678, 299] width 1357 height 599
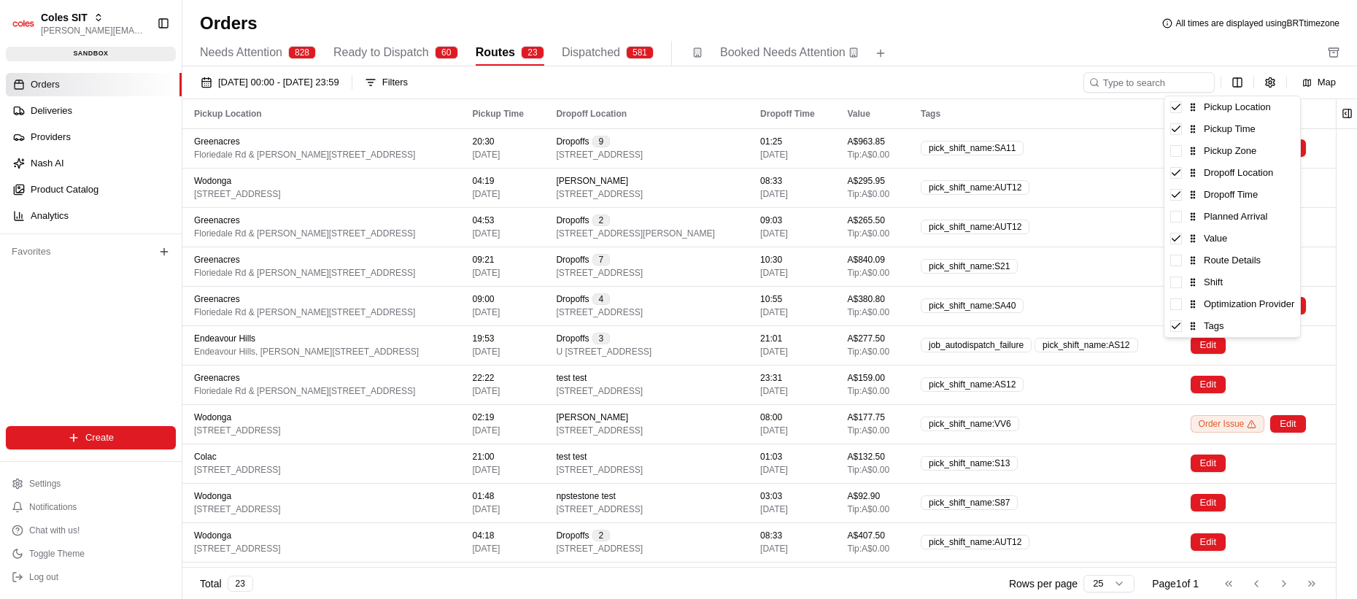
click at [989, 26] on html "Coles SIT [PERSON_NAME][EMAIL_ADDRESS][DOMAIN_NAME] Toggle Sidebar sandbox Orde…" at bounding box center [678, 299] width 1357 height 599
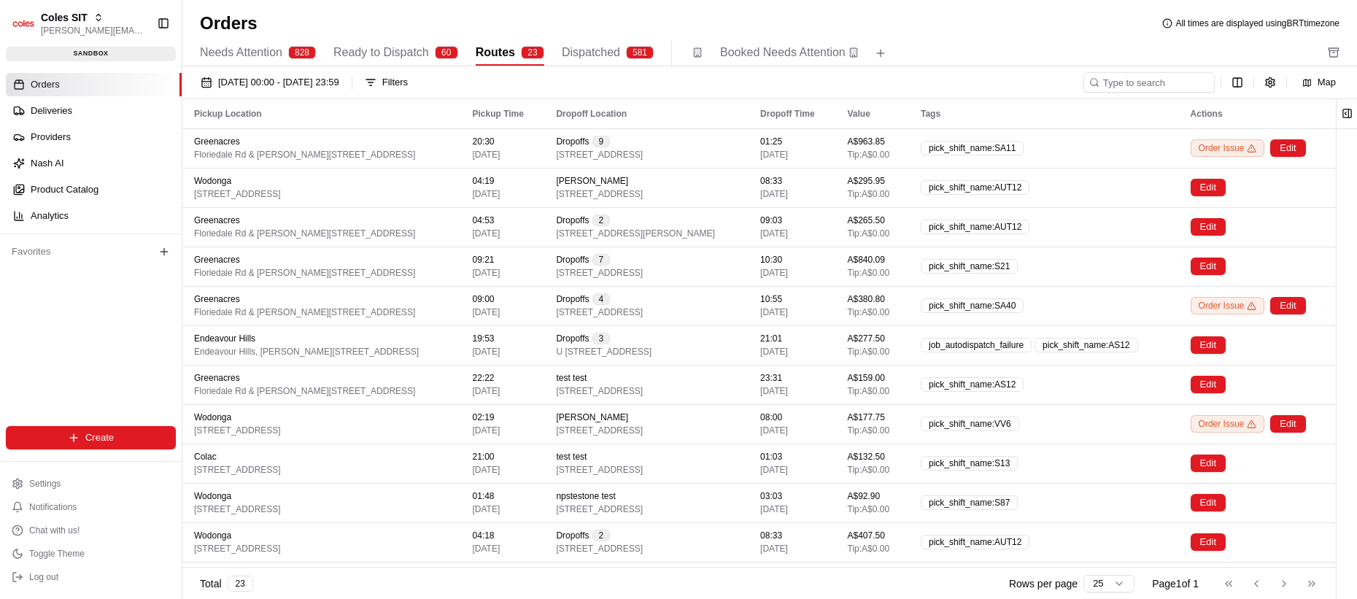
click at [962, 56] on div "Needs Attention 828 Ready to Dispatch 60 Routes 23 Dispatched 581 Booked Needs …" at bounding box center [759, 53] width 1119 height 25
click at [1101, 34] on div "Orders All times are displayed using BRT timezone" at bounding box center [769, 23] width 1174 height 23
click at [1026, 60] on div "Needs Attention 828 Ready to Dispatch 60 Routes 23 Dispatched 581 Booked Needs …" at bounding box center [759, 53] width 1119 height 25
click at [1264, 87] on button "button" at bounding box center [1270, 82] width 20 height 20
click at [1241, 83] on html "Coles SIT [PERSON_NAME][EMAIL_ADDRESS][DOMAIN_NAME] Toggle Sidebar sandbox Orde…" at bounding box center [678, 299] width 1357 height 599
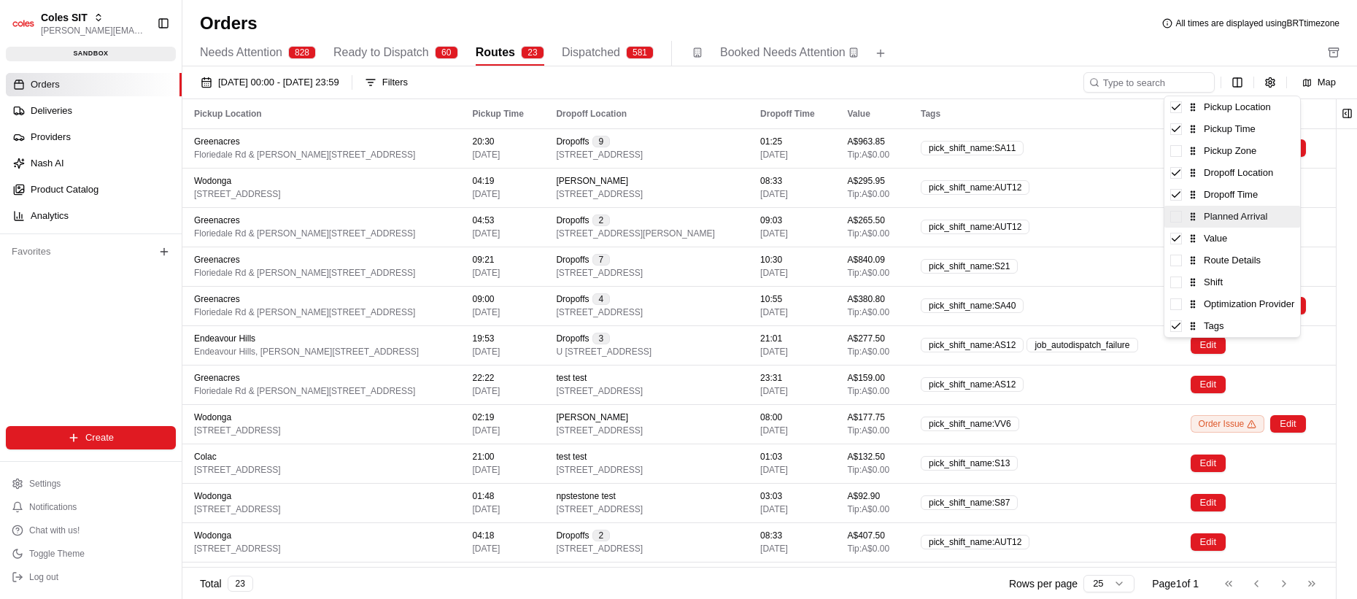
click at [1177, 219] on span at bounding box center [1176, 217] width 12 height 12
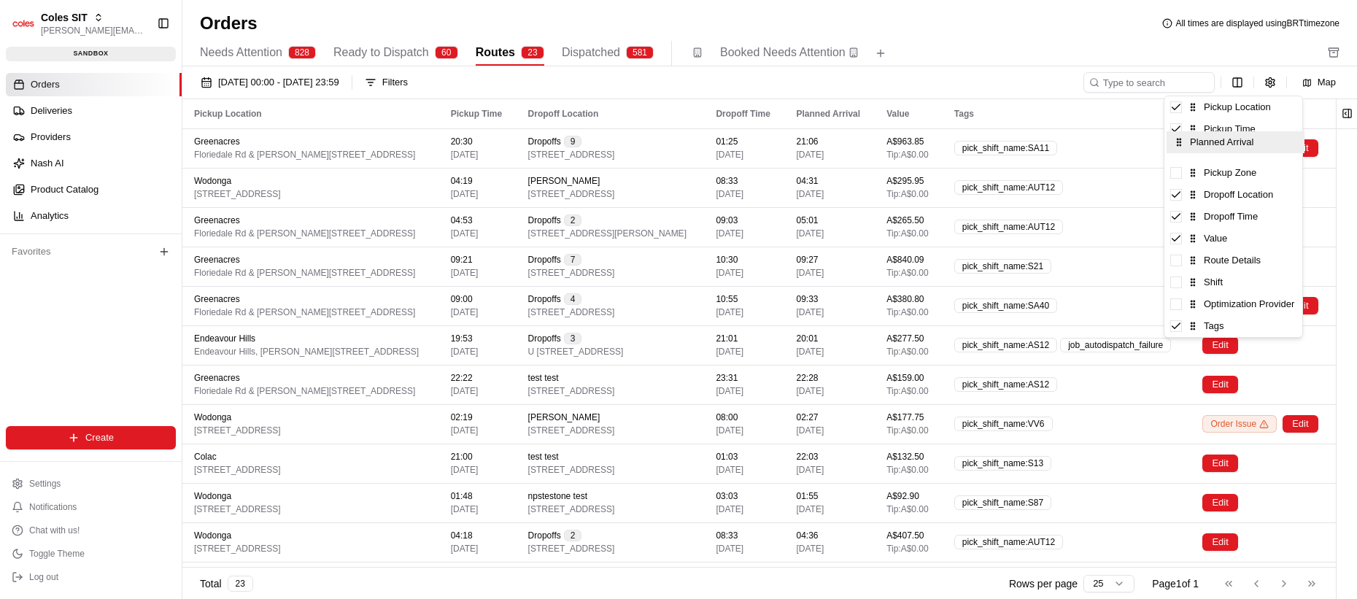
drag, startPoint x: 1193, startPoint y: 216, endPoint x: 1195, endPoint y: 131, distance: 84.6
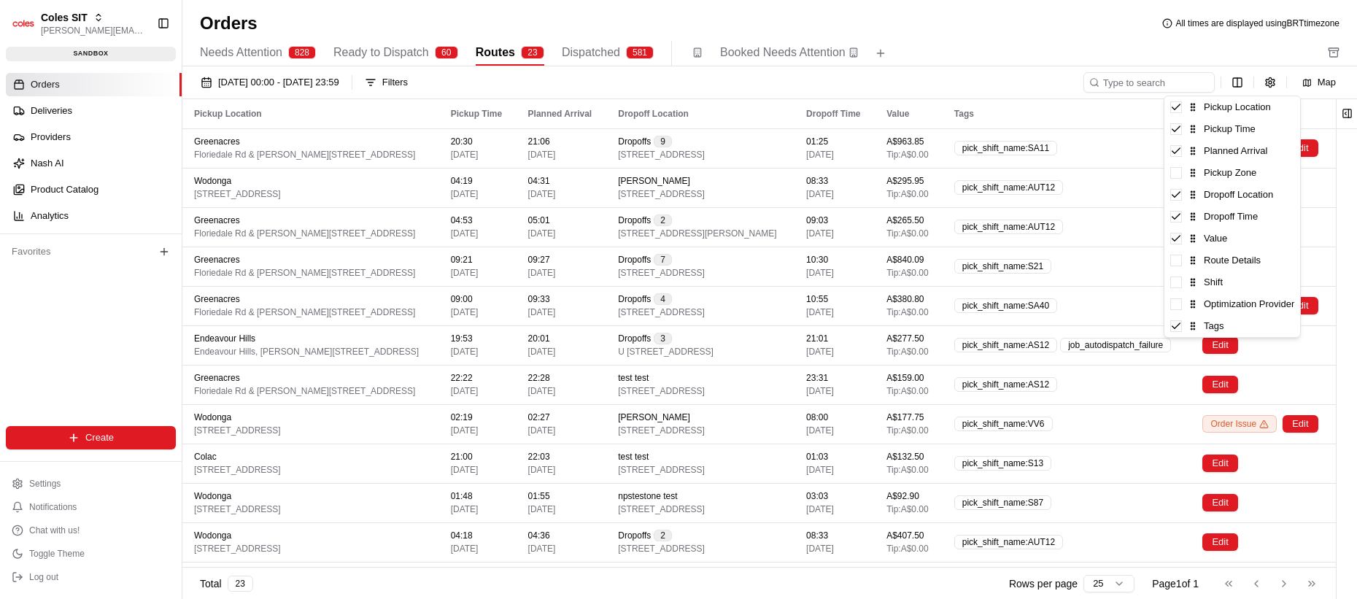
click at [843, 58] on html "Coles SIT [PERSON_NAME][EMAIL_ADDRESS][DOMAIN_NAME] Toggle Sidebar sandbox Orde…" at bounding box center [678, 299] width 1357 height 599
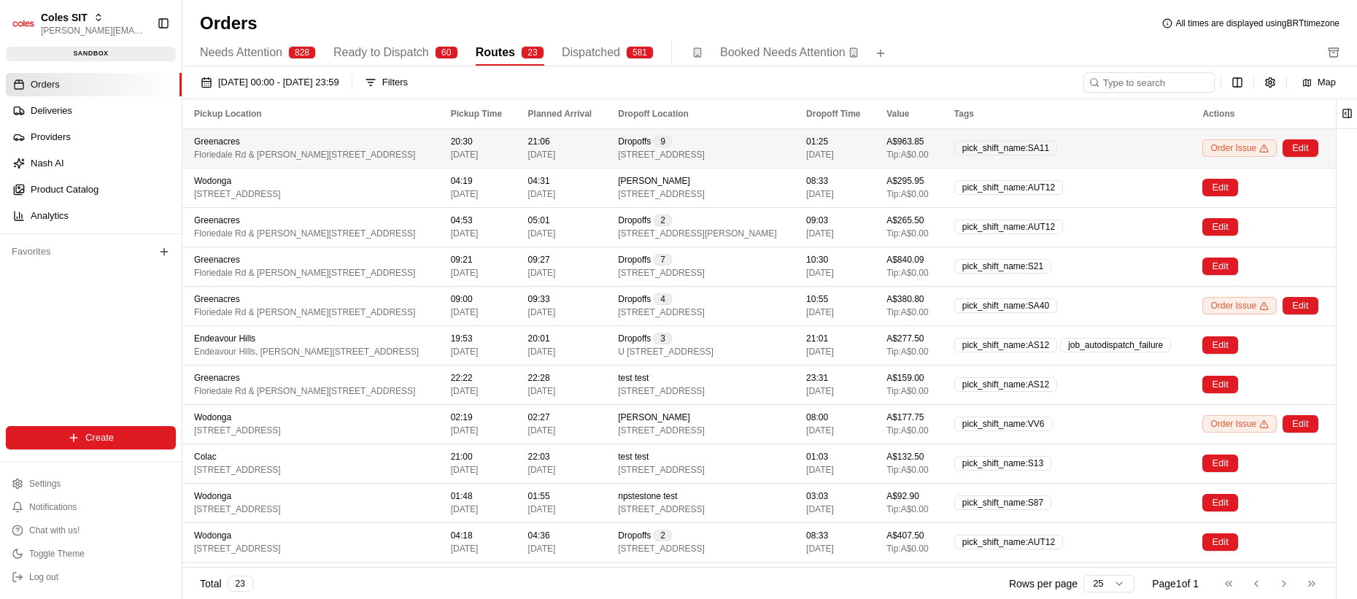
click at [427, 144] on div "Greenacres [STREET_ADDRESS][PERSON_NAME]" at bounding box center [310, 148] width 233 height 25
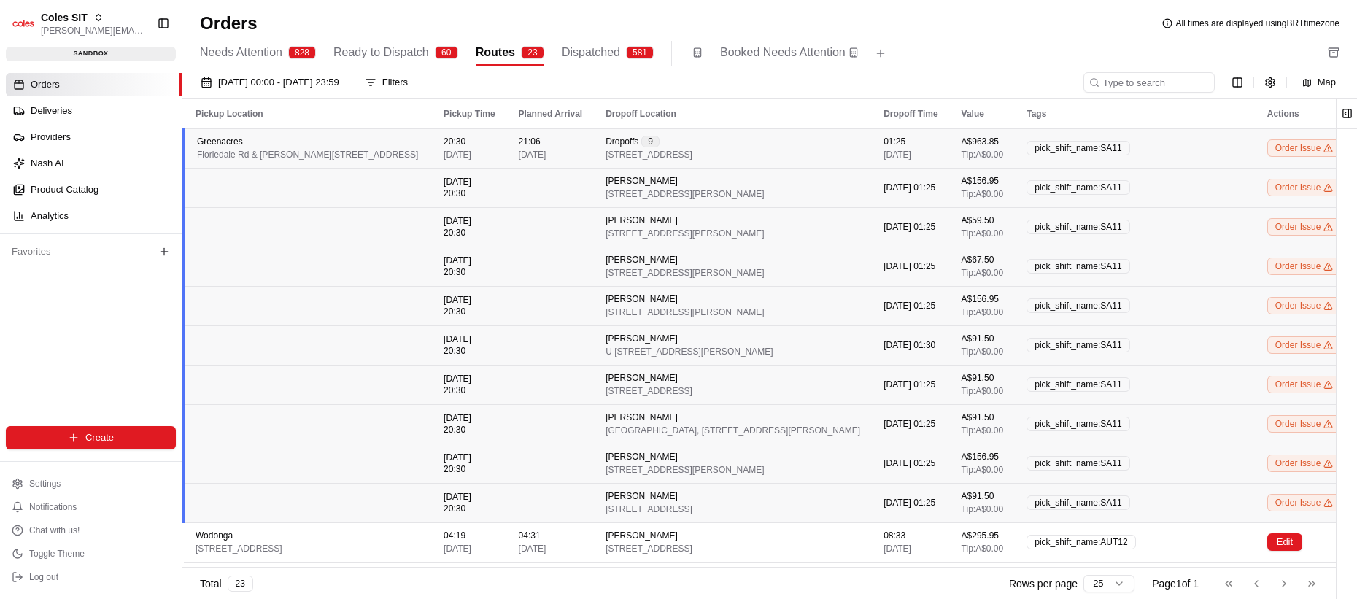
click at [420, 144] on div "Greenacres [STREET_ADDRESS][PERSON_NAME]" at bounding box center [308, 148] width 223 height 25
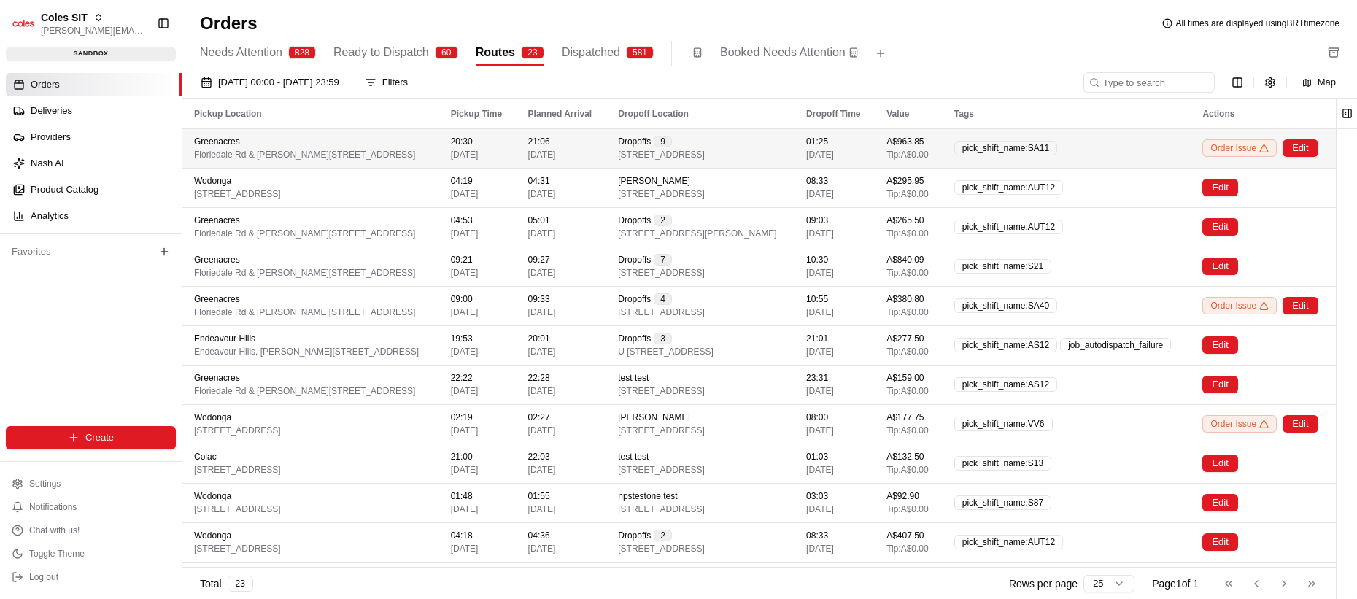
click at [427, 152] on div "Greenacres [STREET_ADDRESS][PERSON_NAME]" at bounding box center [310, 148] width 233 height 25
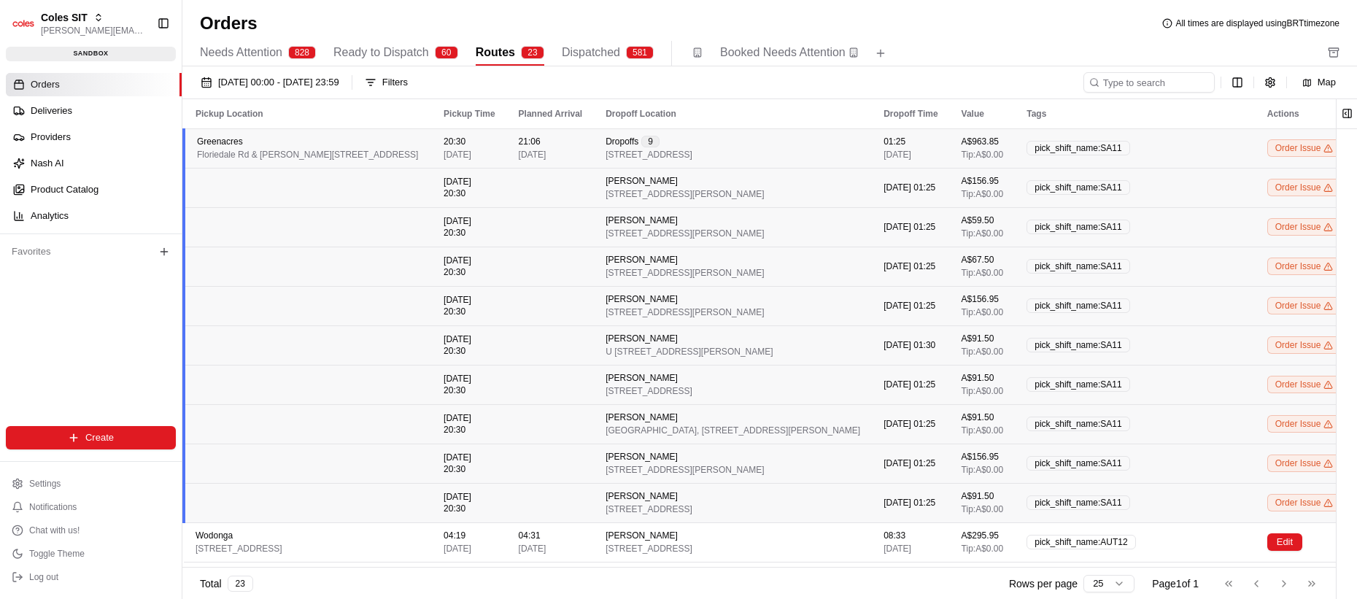
click at [594, 190] on td at bounding box center [551, 187] width 88 height 39
click at [583, 153] on div "21:06 [DATE]" at bounding box center [551, 148] width 64 height 25
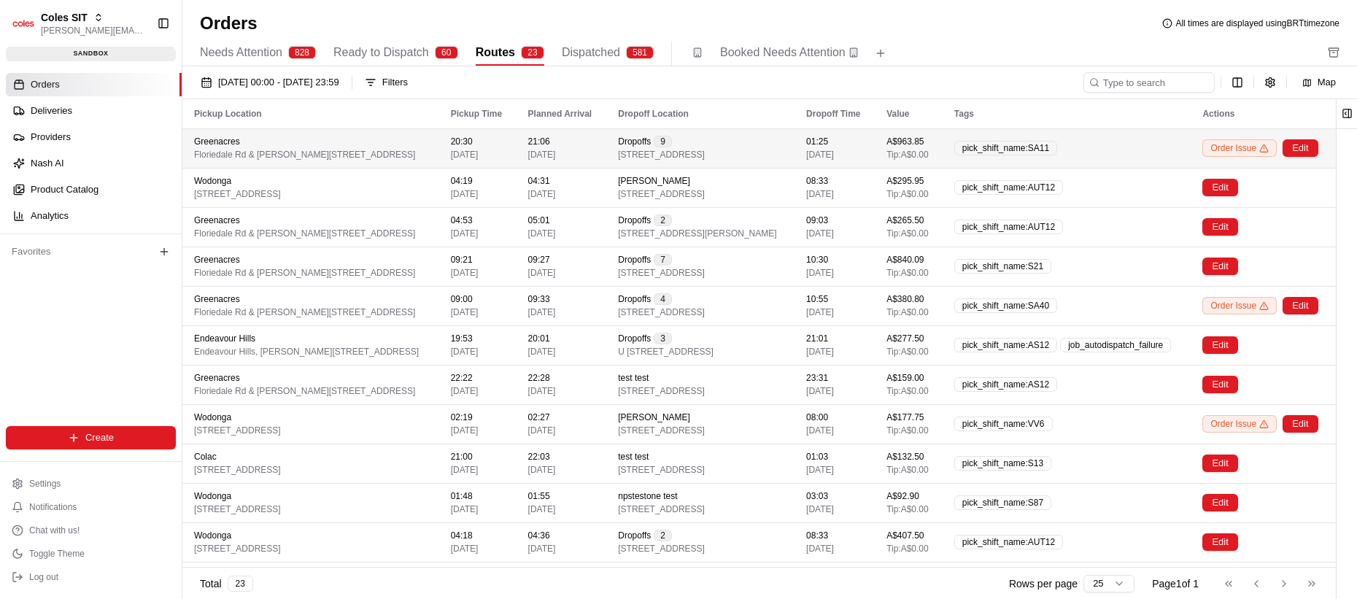
click at [595, 153] on div "21:06 [DATE]" at bounding box center [561, 148] width 67 height 25
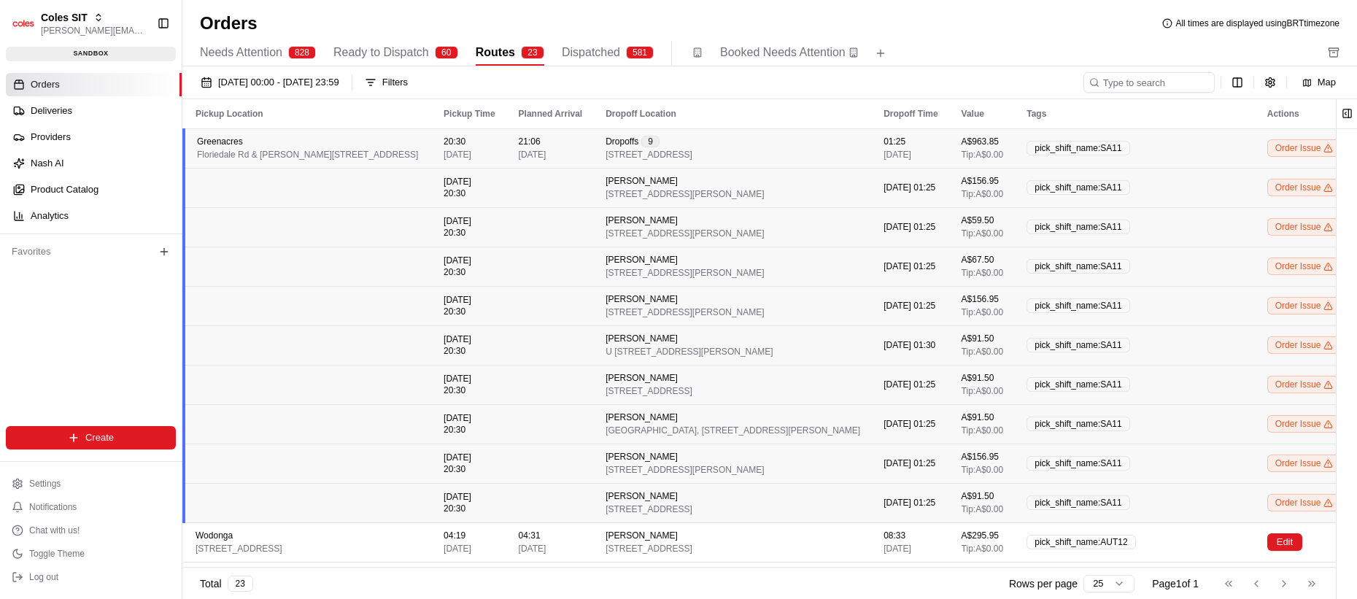
click at [594, 179] on td at bounding box center [551, 187] width 88 height 39
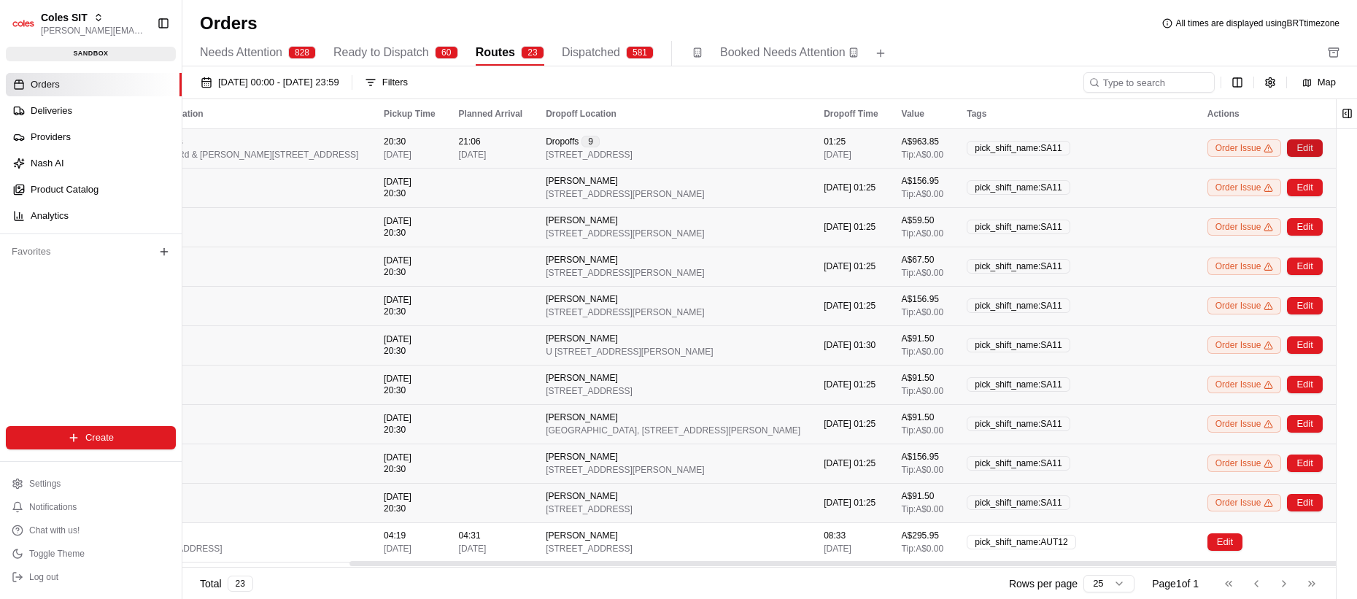
click at [1317, 150] on button "Edit" at bounding box center [1304, 148] width 35 height 18
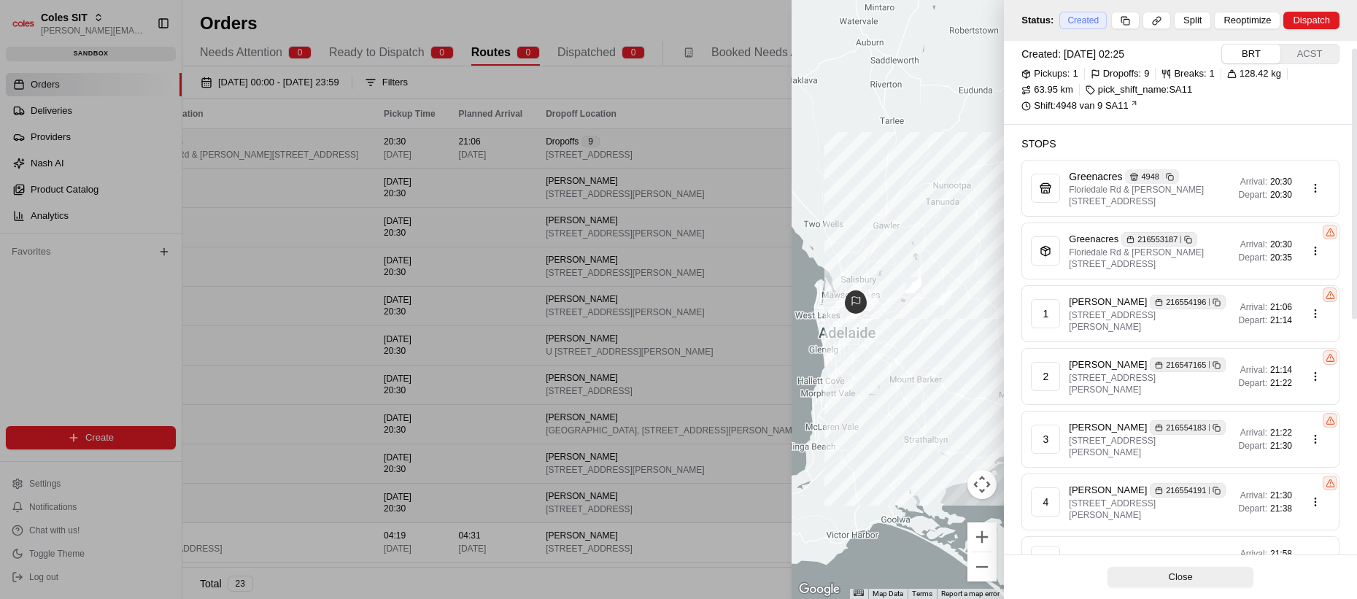
scroll to position [0, 0]
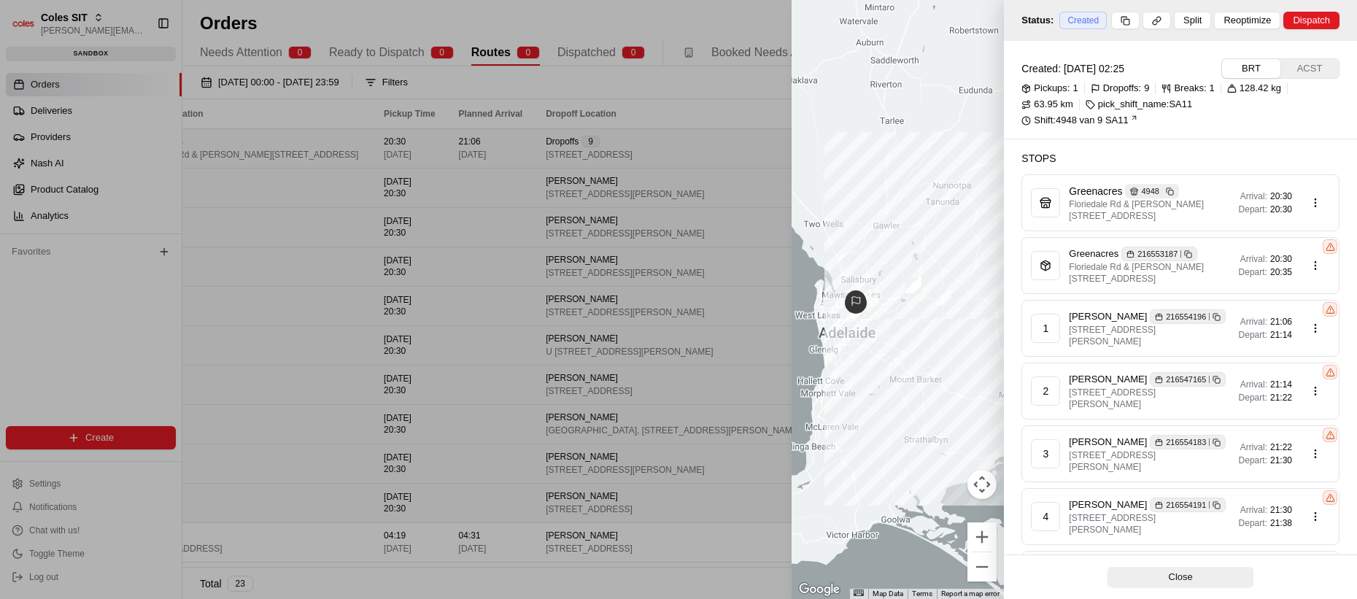
click at [739, 295] on div at bounding box center [678, 299] width 1357 height 599
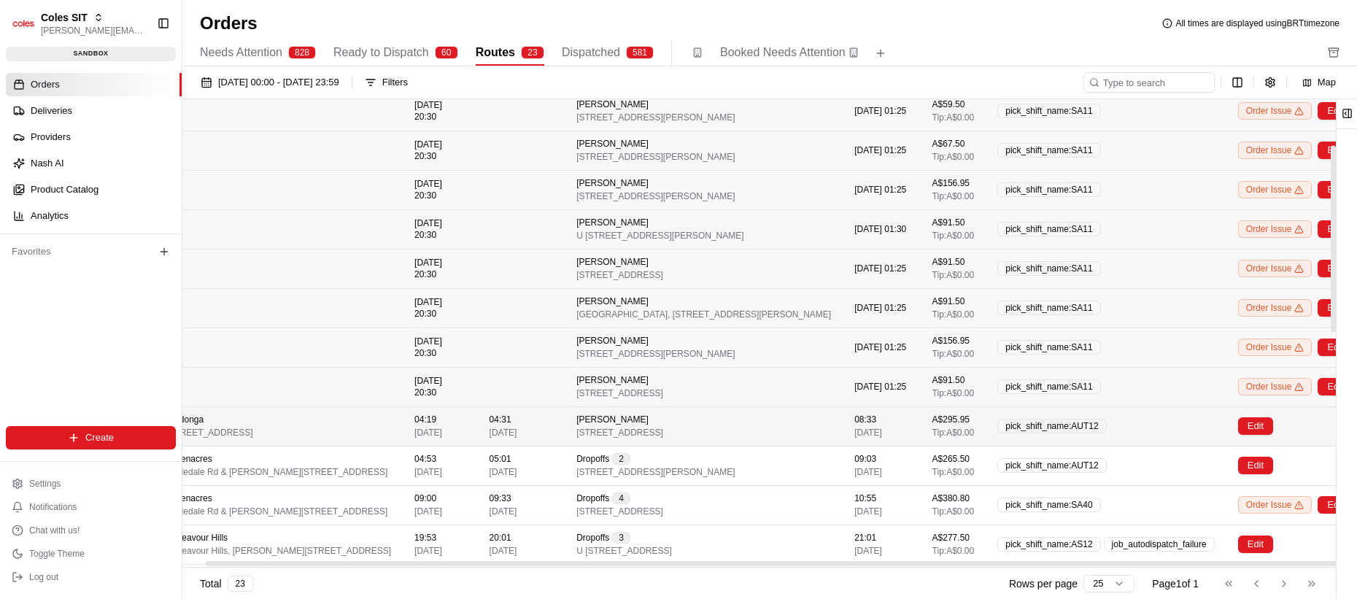
scroll to position [116, 26]
click at [557, 435] on td "04:31 [DATE]" at bounding box center [525, 425] width 88 height 39
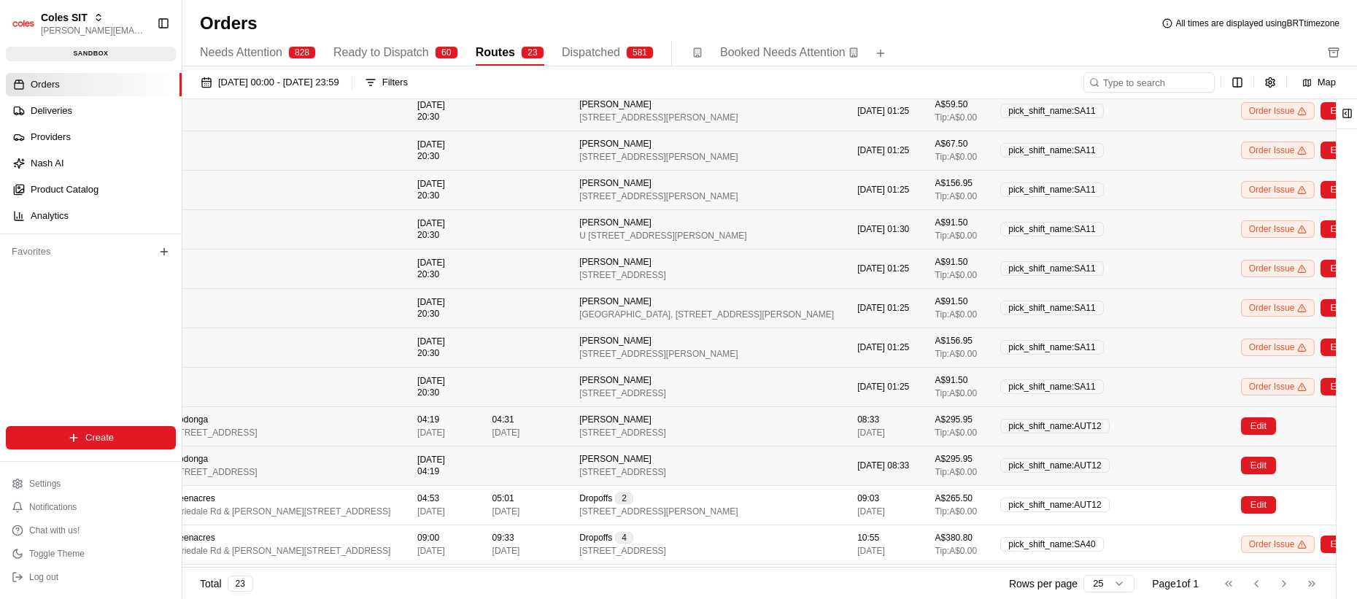
scroll to position [116, 0]
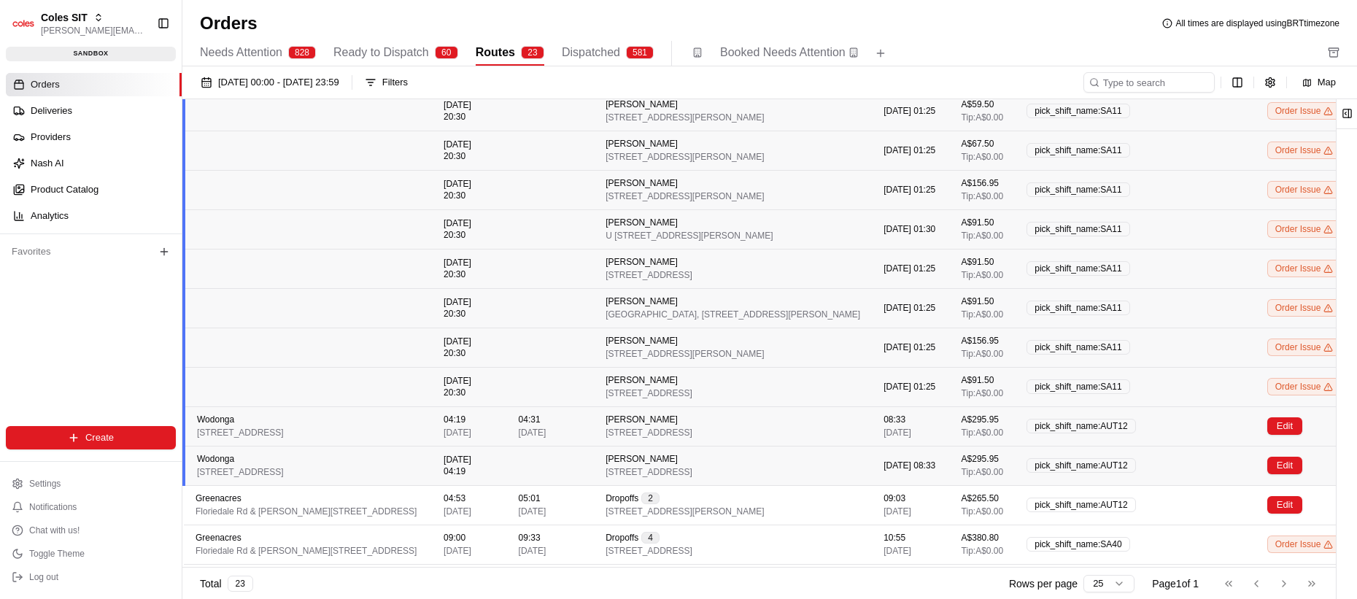
click at [584, 433] on td "04:31 [DATE]" at bounding box center [551, 425] width 88 height 39
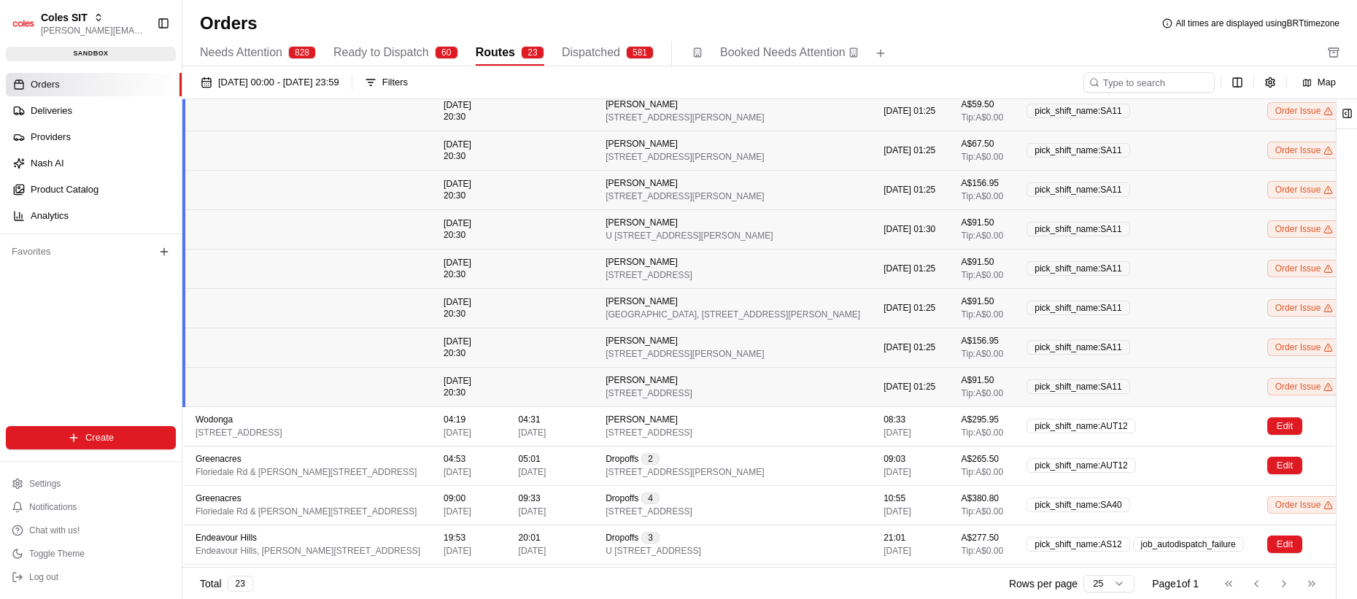
scroll to position [0, 0]
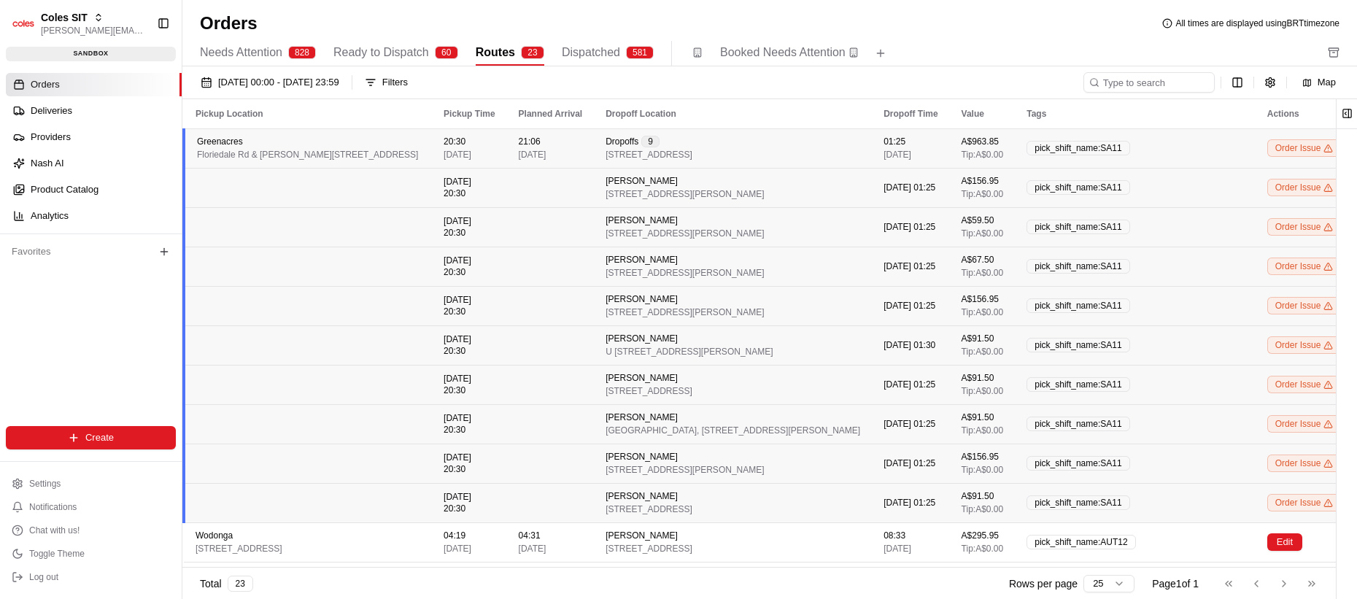
click at [414, 147] on div "Greenacres [STREET_ADDRESS][PERSON_NAME]" at bounding box center [308, 148] width 223 height 25
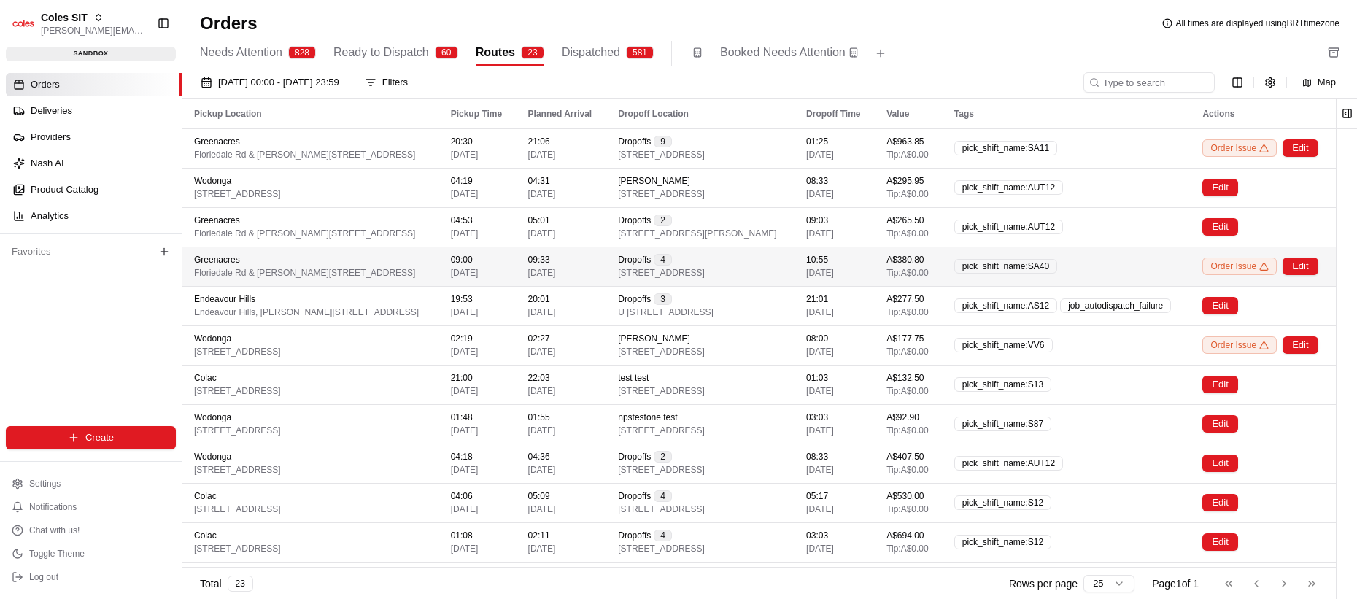
click at [439, 281] on td "Greenacres [STREET_ADDRESS][PERSON_NAME]" at bounding box center [310, 266] width 257 height 39
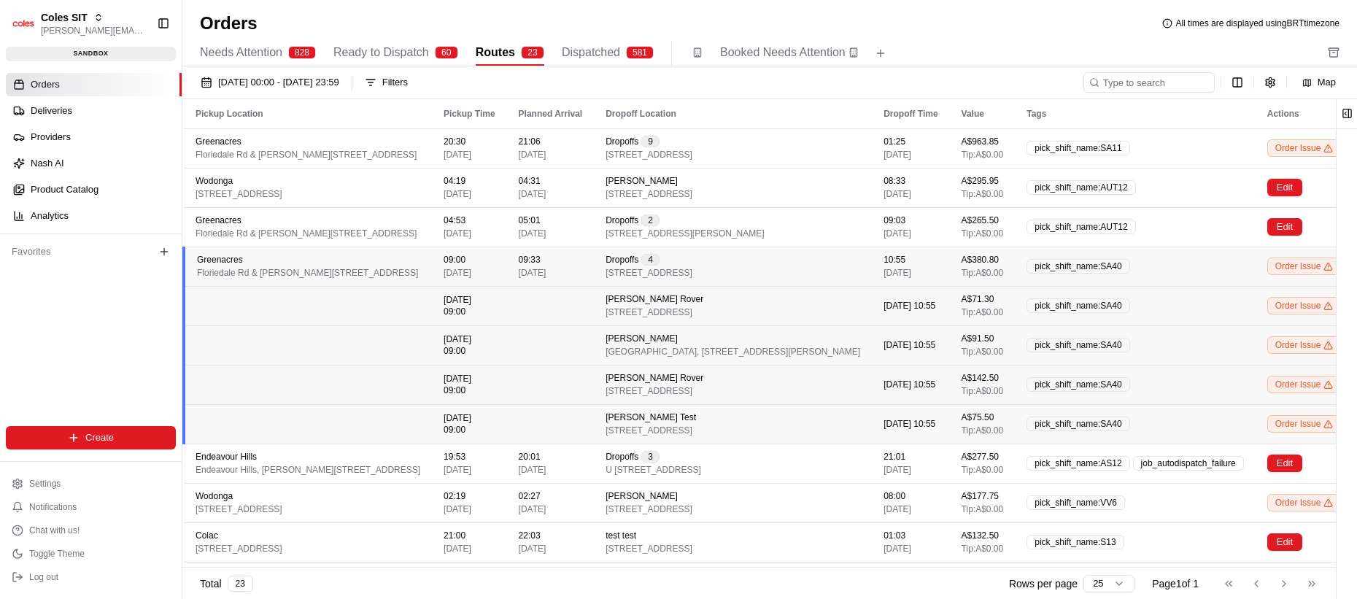
click at [506, 303] on td "[DATE] 09:00" at bounding box center [469, 305] width 74 height 39
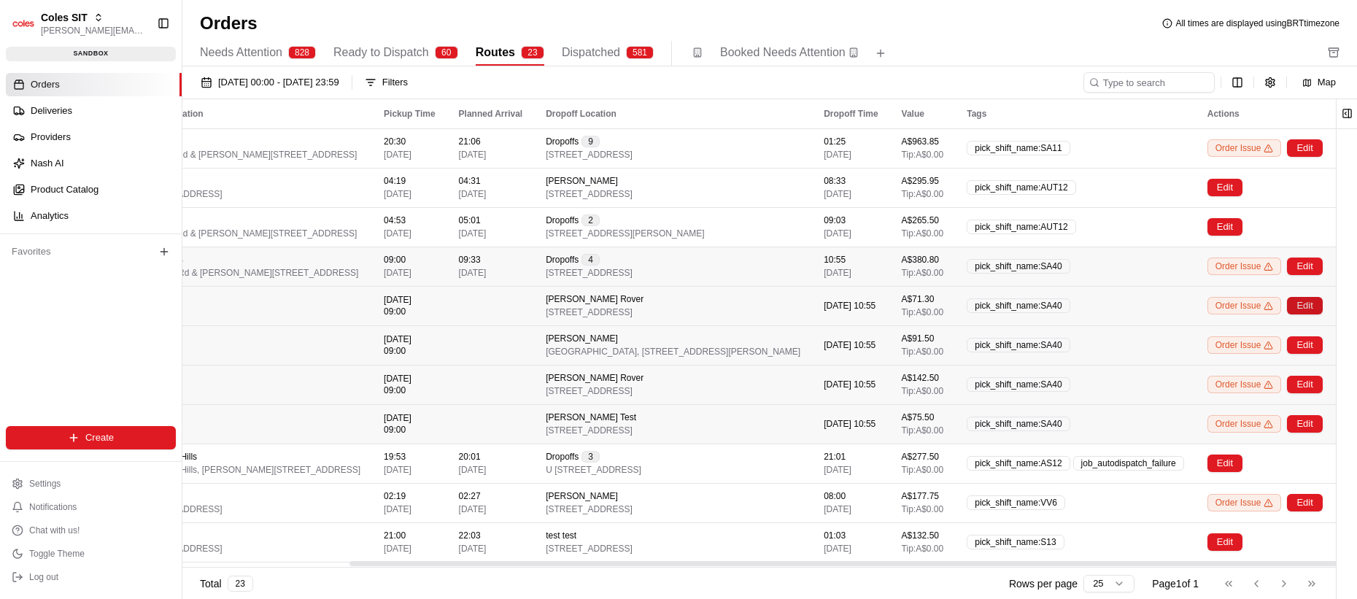
click at [1298, 308] on button "Edit" at bounding box center [1304, 306] width 35 height 18
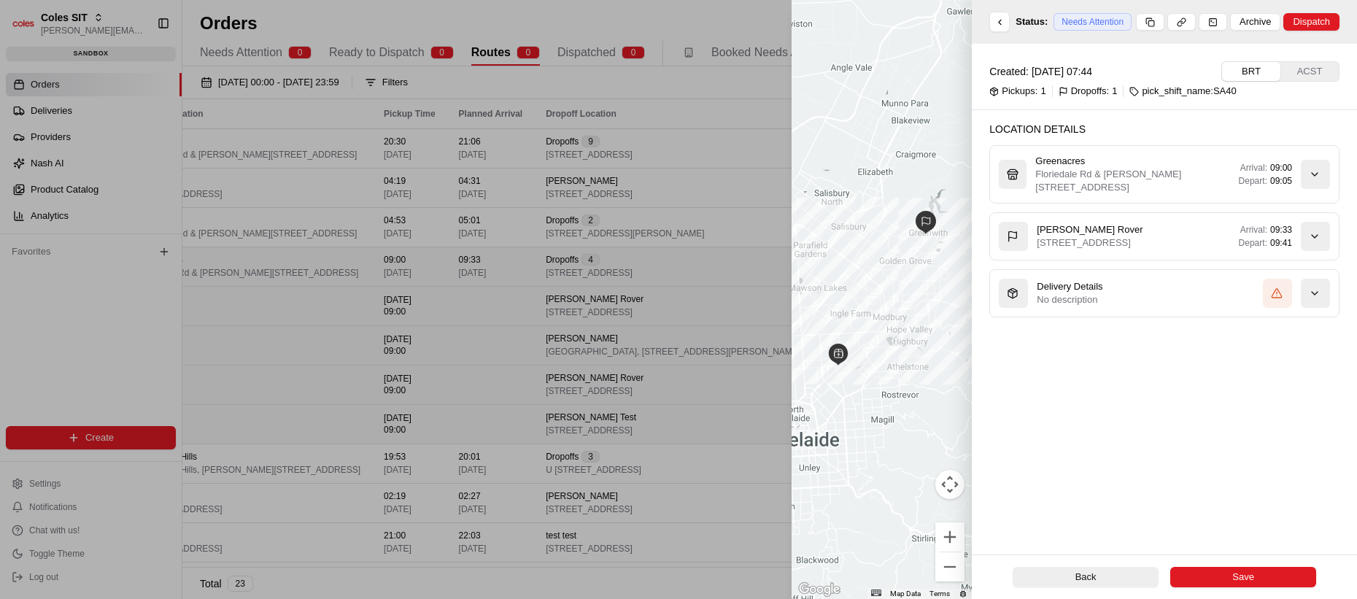
click at [658, 360] on div at bounding box center [678, 299] width 1357 height 599
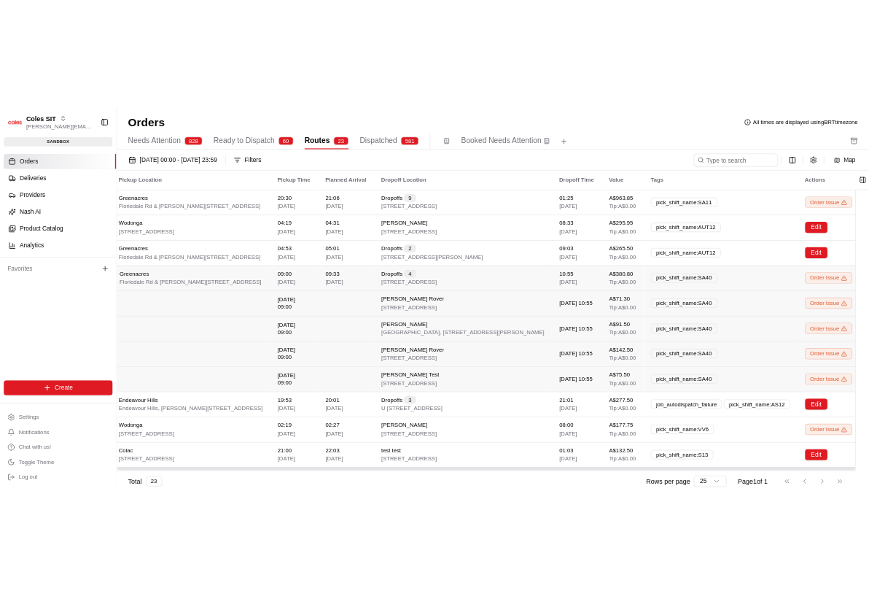
scroll to position [0, 0]
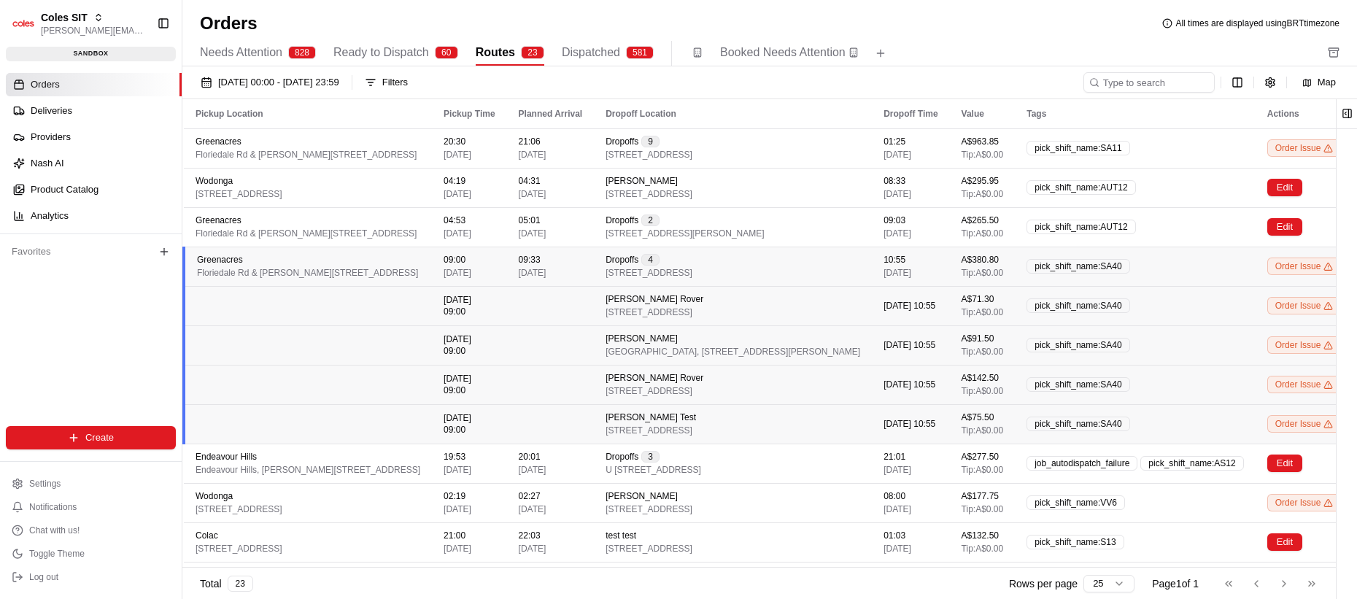
click at [546, 270] on span "[DATE]" at bounding box center [533, 273] width 28 height 12
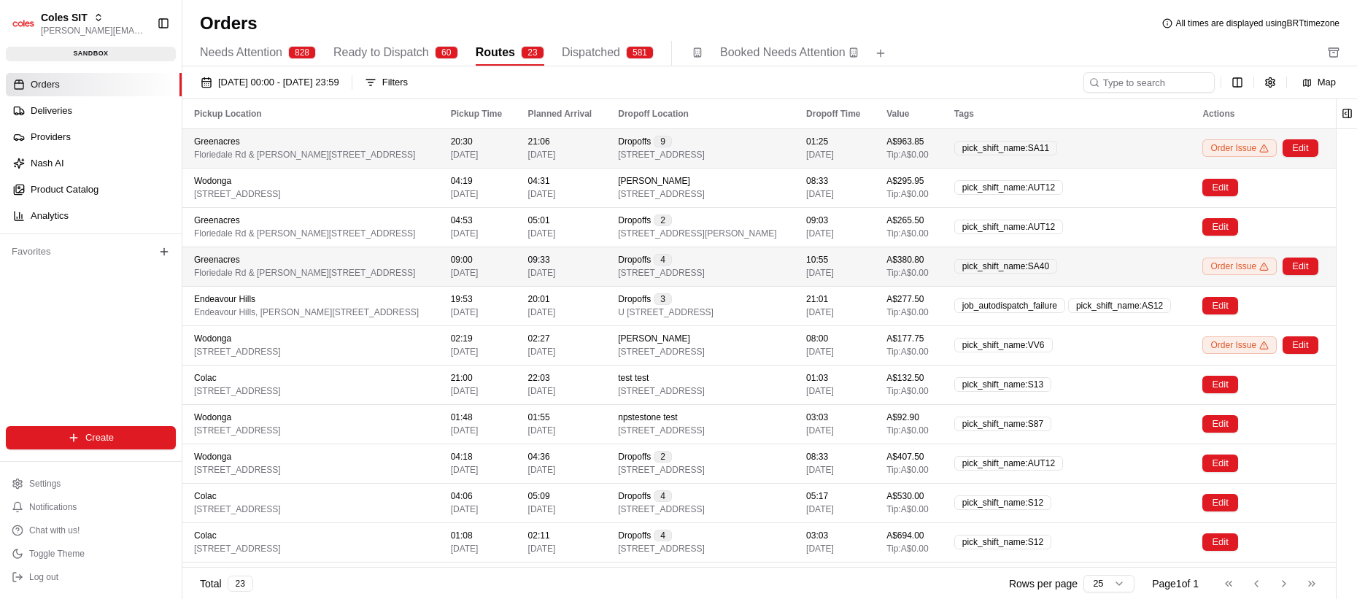
click at [556, 158] on span "[DATE]" at bounding box center [542, 155] width 28 height 12
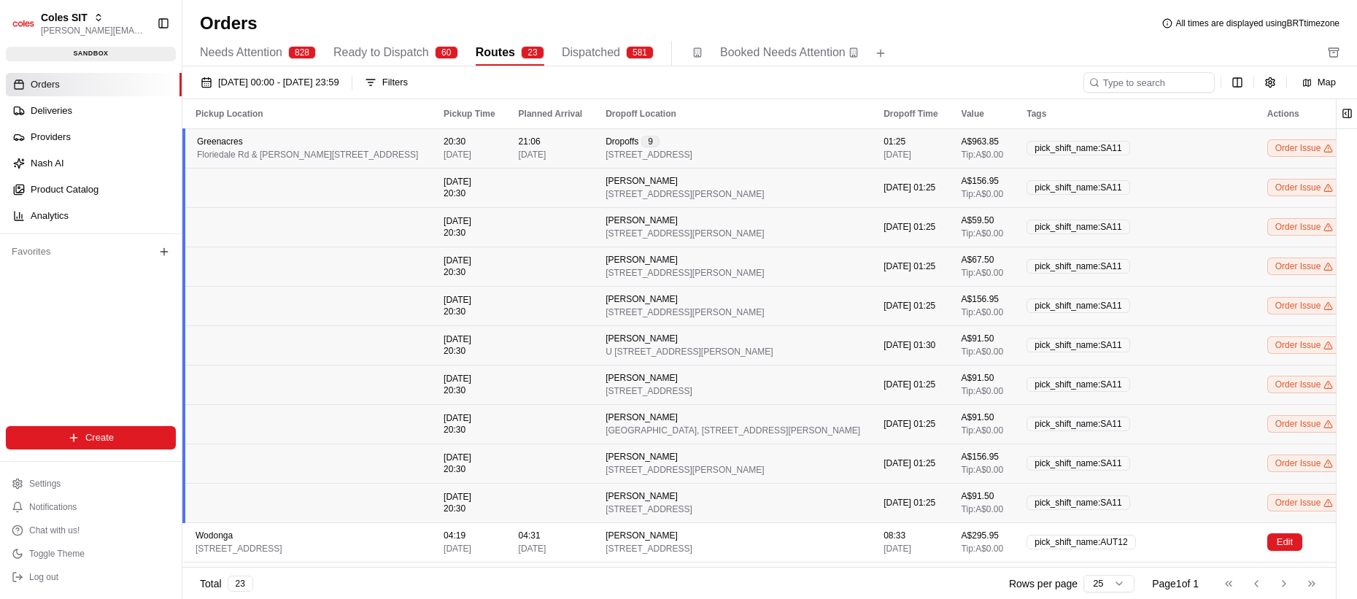
click at [506, 194] on td "[DATE] 20:30" at bounding box center [469, 187] width 74 height 39
click at [420, 153] on div "Greenacres [STREET_ADDRESS][PERSON_NAME]" at bounding box center [308, 148] width 223 height 25
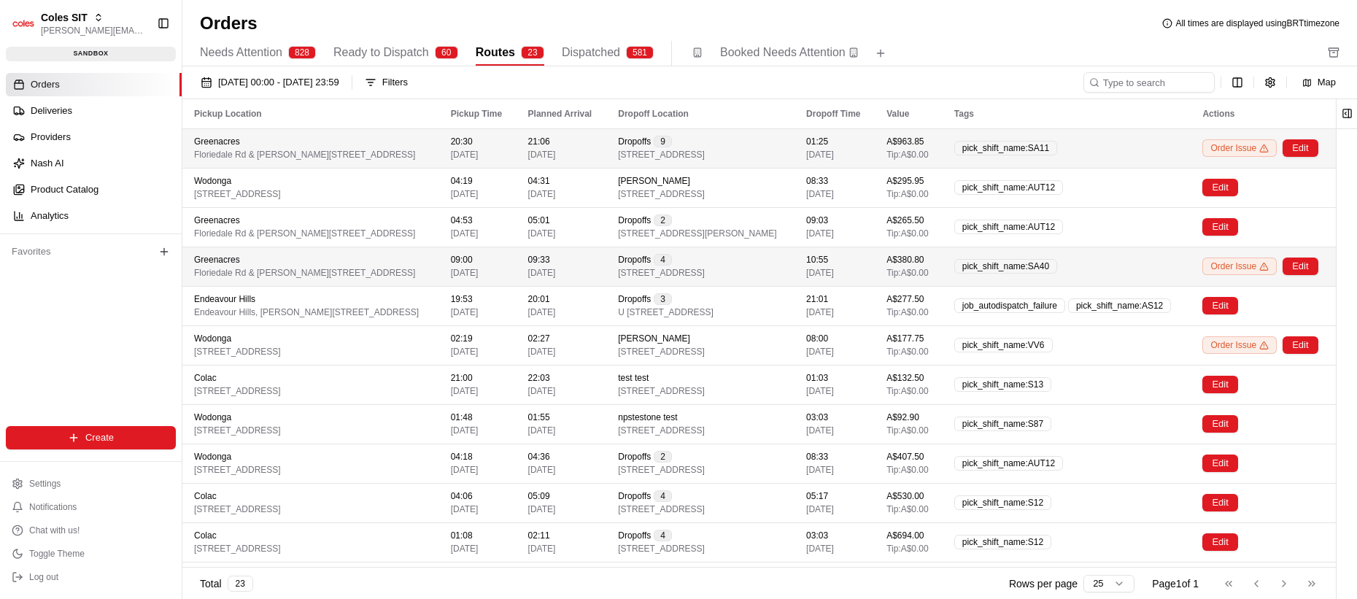
click at [439, 153] on td "Greenacres [STREET_ADDRESS][PERSON_NAME]" at bounding box center [310, 147] width 257 height 39
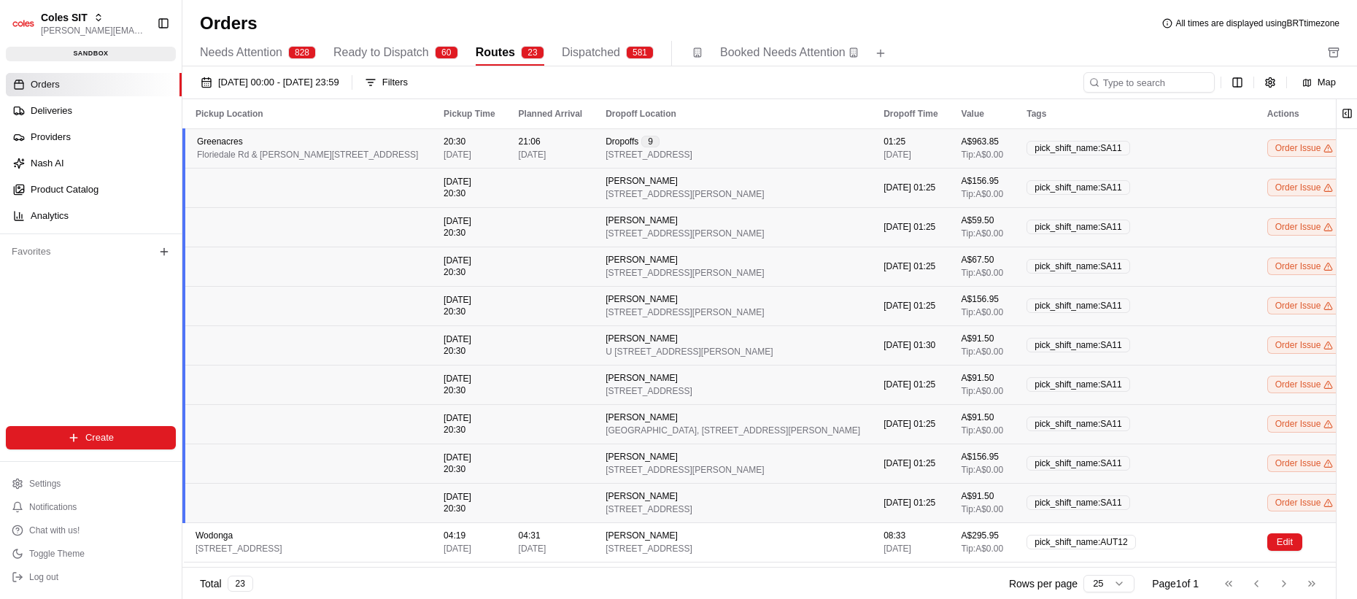
click at [432, 162] on td "Greenacres [STREET_ADDRESS][PERSON_NAME]" at bounding box center [308, 147] width 248 height 39
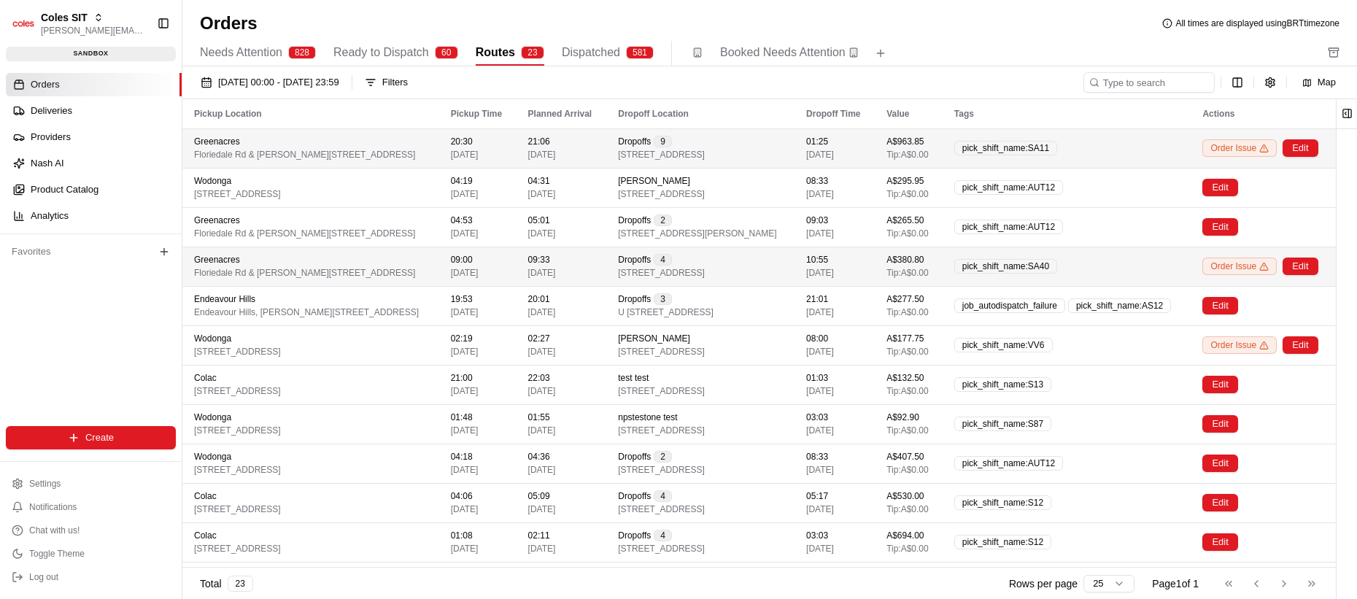
click at [439, 150] on td "Greenacres [STREET_ADDRESS][PERSON_NAME]" at bounding box center [310, 147] width 257 height 39
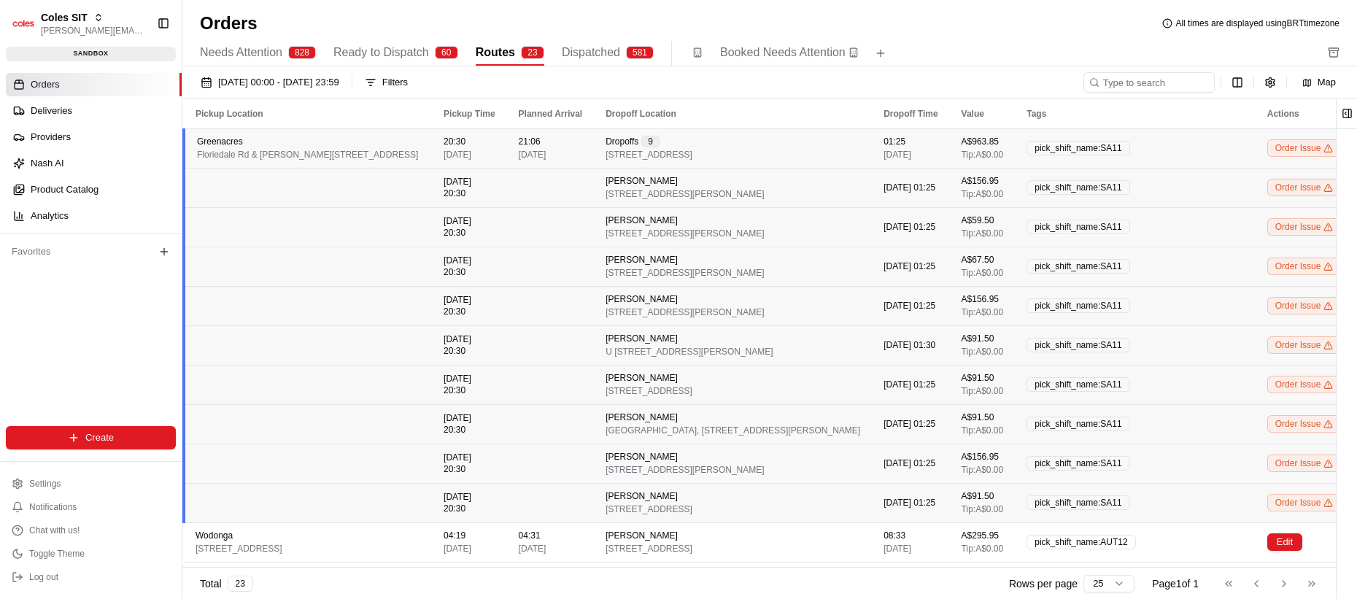
click at [471, 154] on span "[DATE]" at bounding box center [457, 155] width 28 height 12
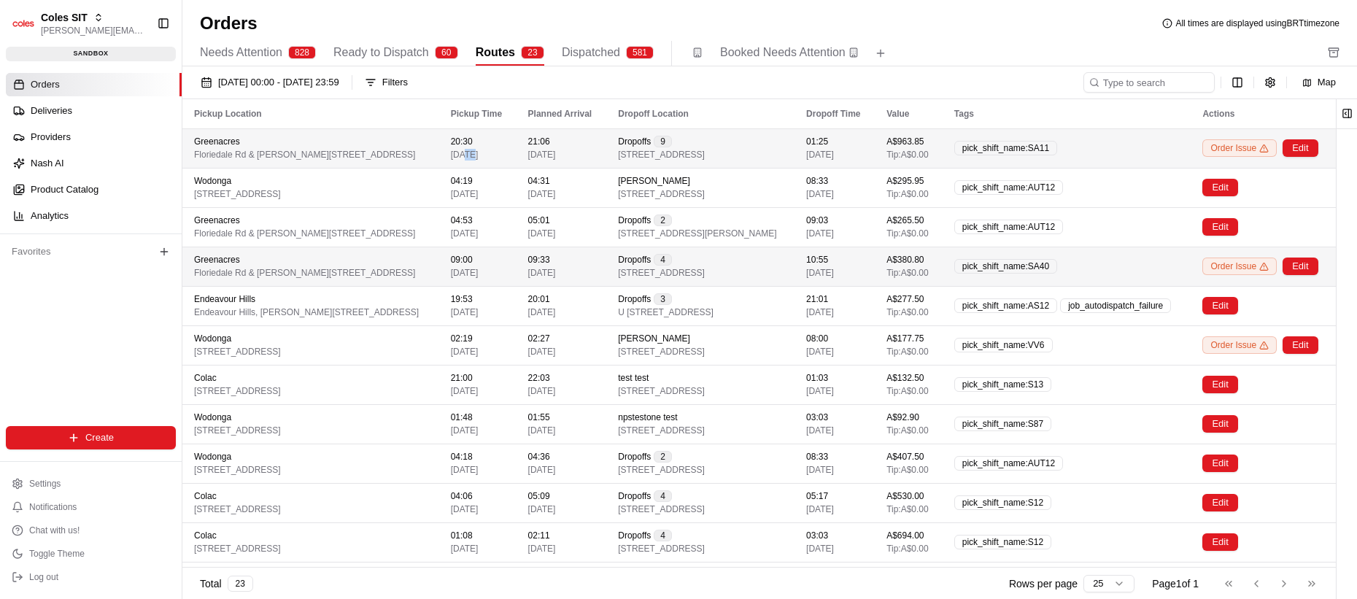
click at [479, 154] on span "[DATE]" at bounding box center [465, 155] width 28 height 12
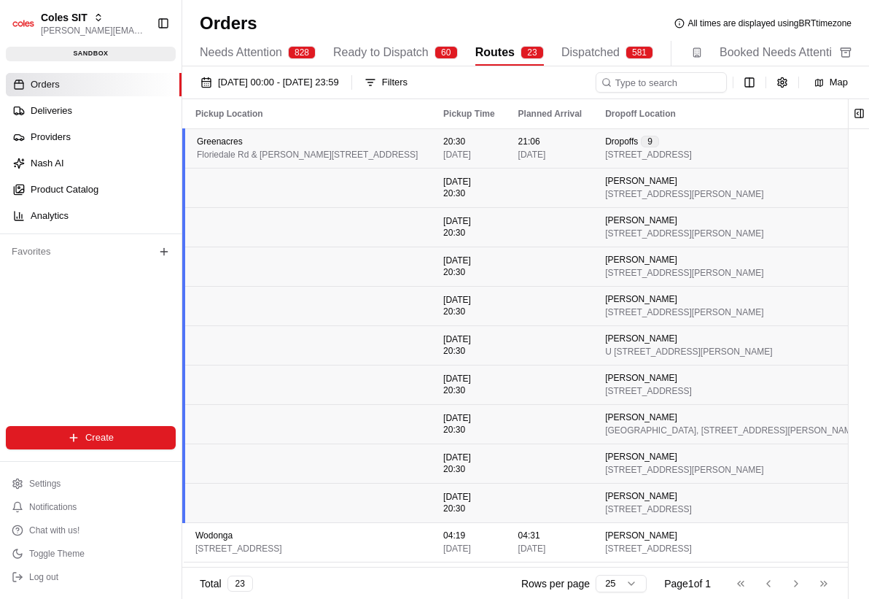
click at [706, 196] on span "[STREET_ADDRESS][PERSON_NAME]" at bounding box center [684, 194] width 158 height 12
click at [714, 194] on span "[STREET_ADDRESS][PERSON_NAME]" at bounding box center [684, 194] width 158 height 12
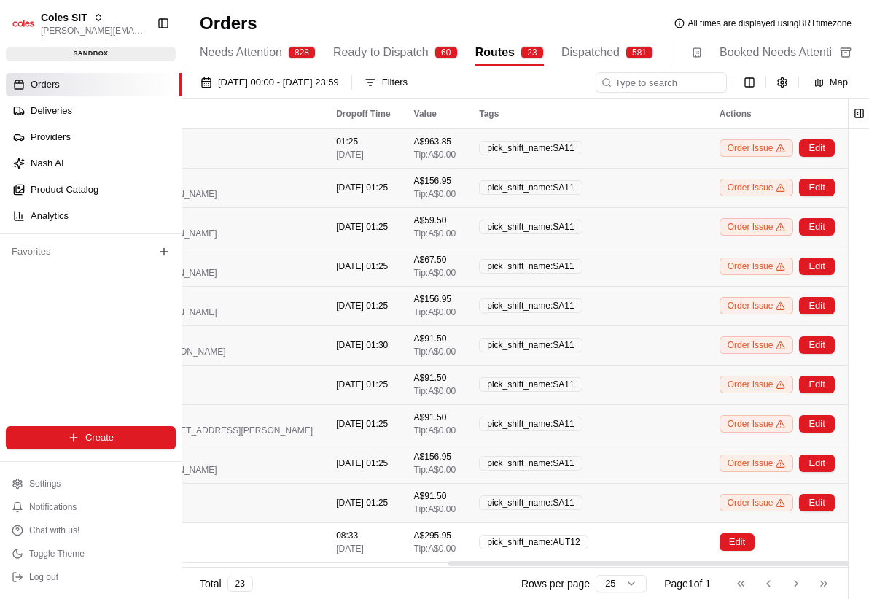
scroll to position [0, 682]
click at [829, 193] on button "Edit" at bounding box center [816, 188] width 35 height 18
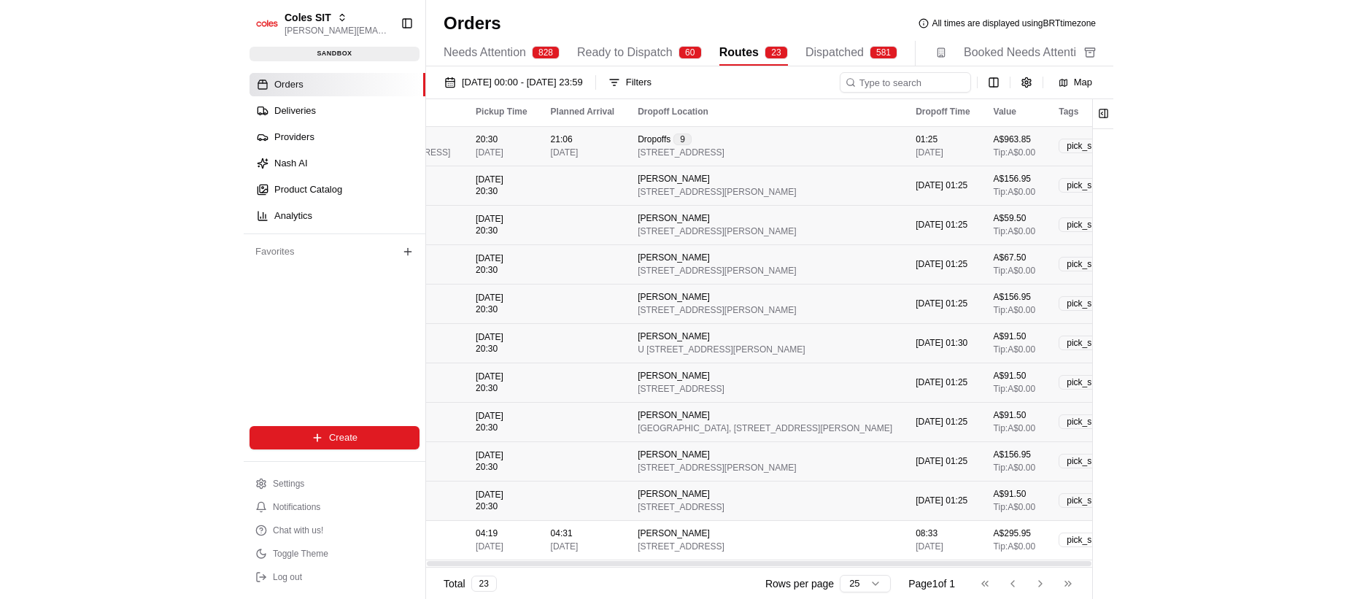
scroll to position [2, 0]
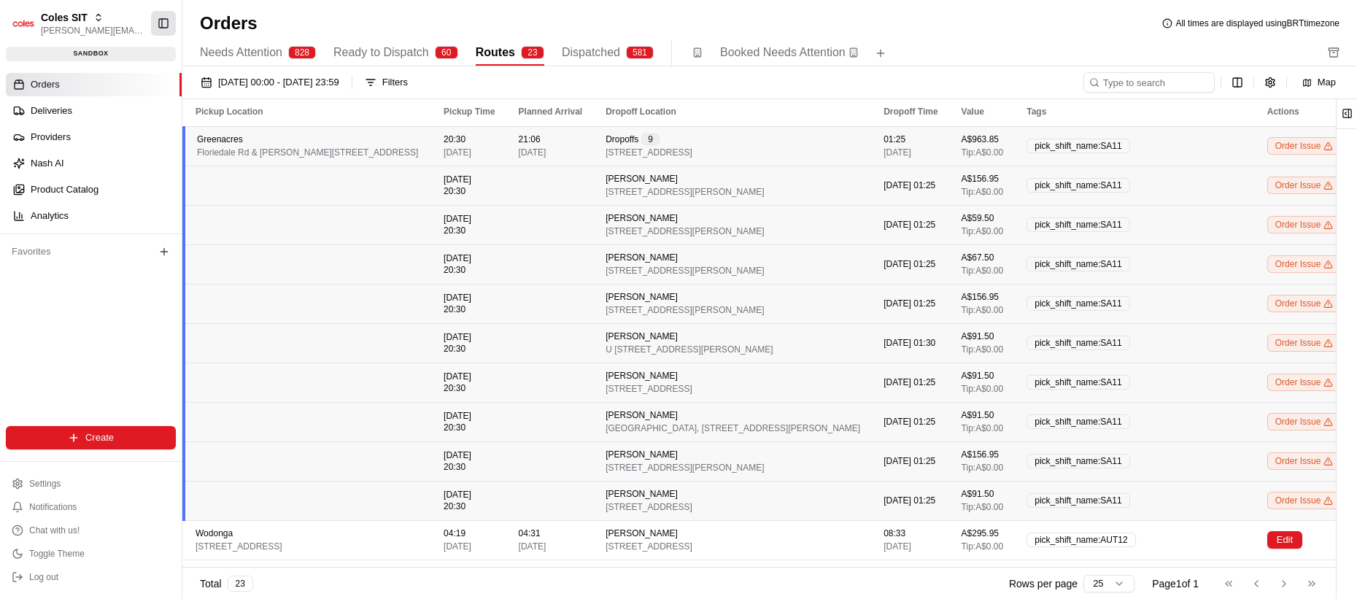
click at [160, 24] on button "Toggle Sidebar" at bounding box center [163, 23] width 25 height 25
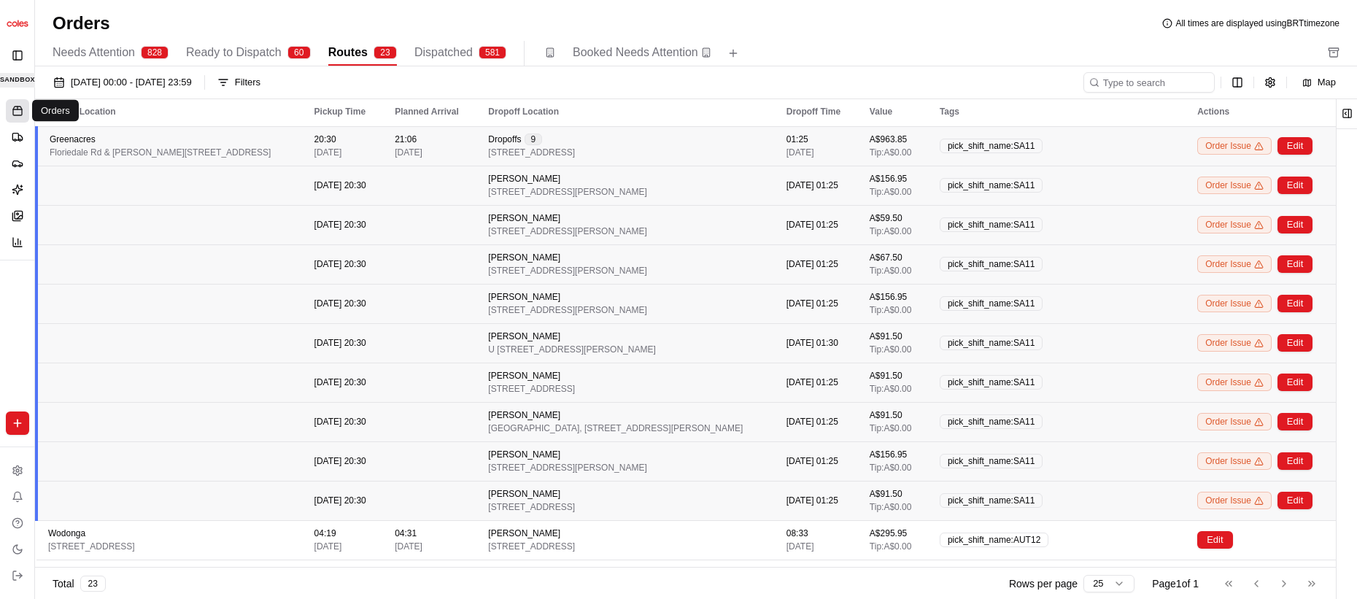
click at [422, 147] on span "[DATE]" at bounding box center [409, 153] width 28 height 12
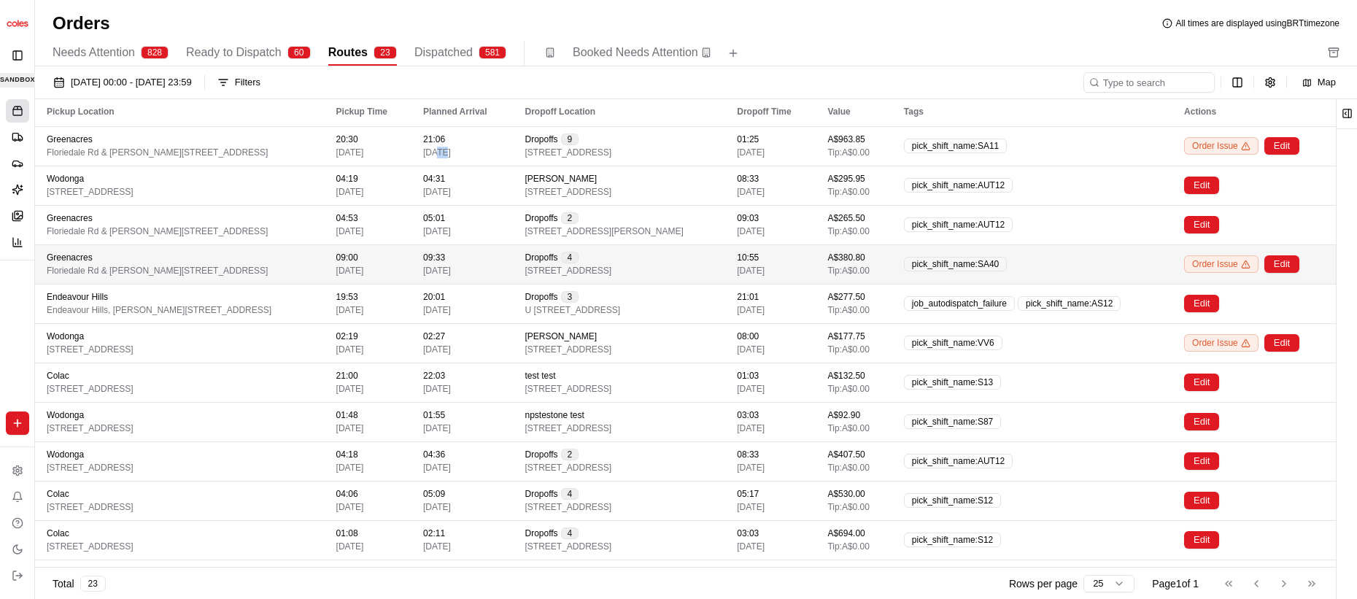
click at [451, 147] on span "[DATE]" at bounding box center [437, 153] width 28 height 12
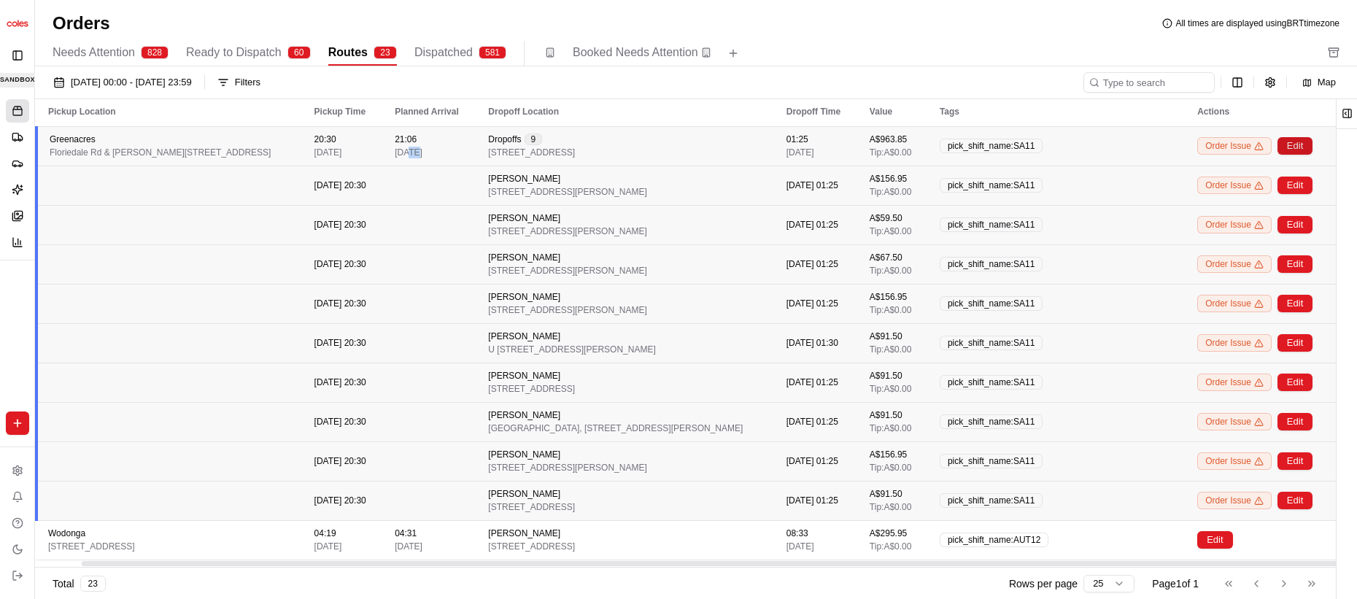
scroll to position [2, 46]
click at [1299, 145] on button "Edit" at bounding box center [1294, 146] width 35 height 18
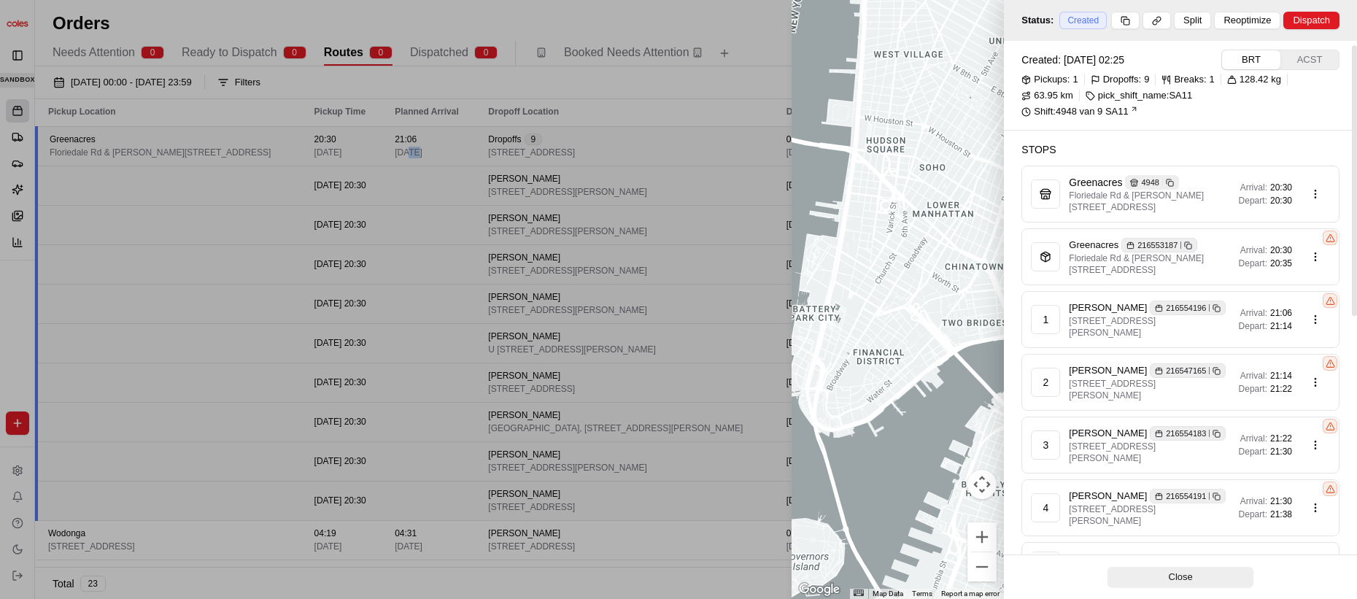
scroll to position [18, 0]
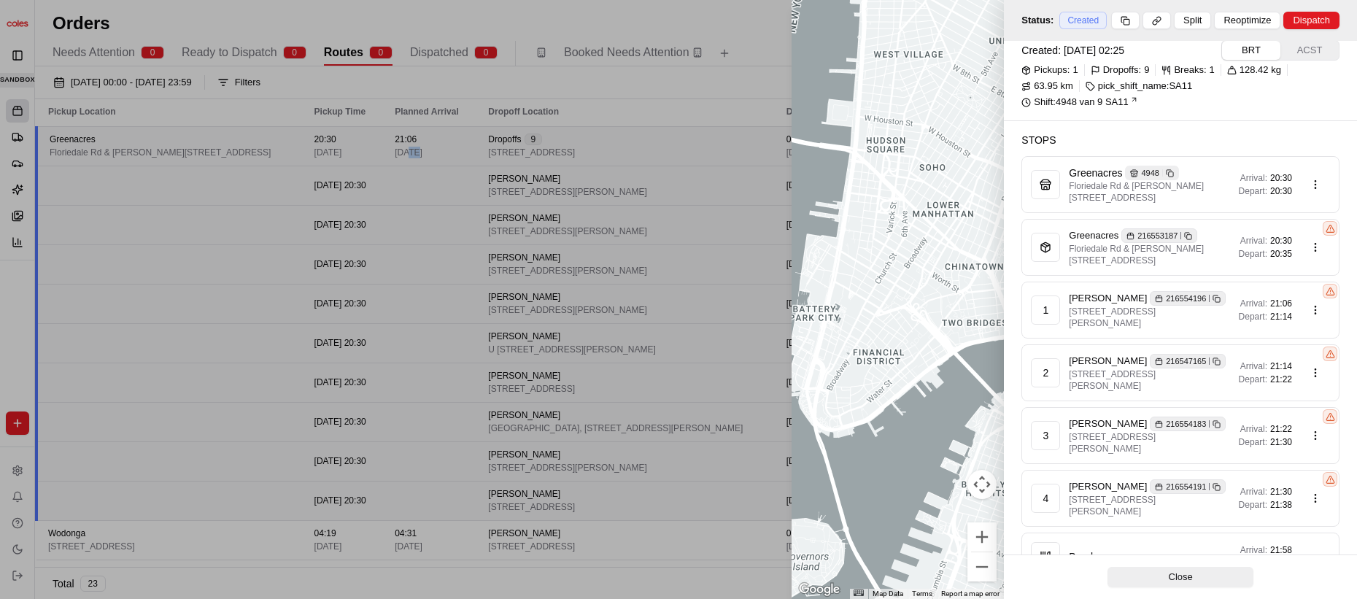
click at [594, 288] on div at bounding box center [678, 299] width 1357 height 599
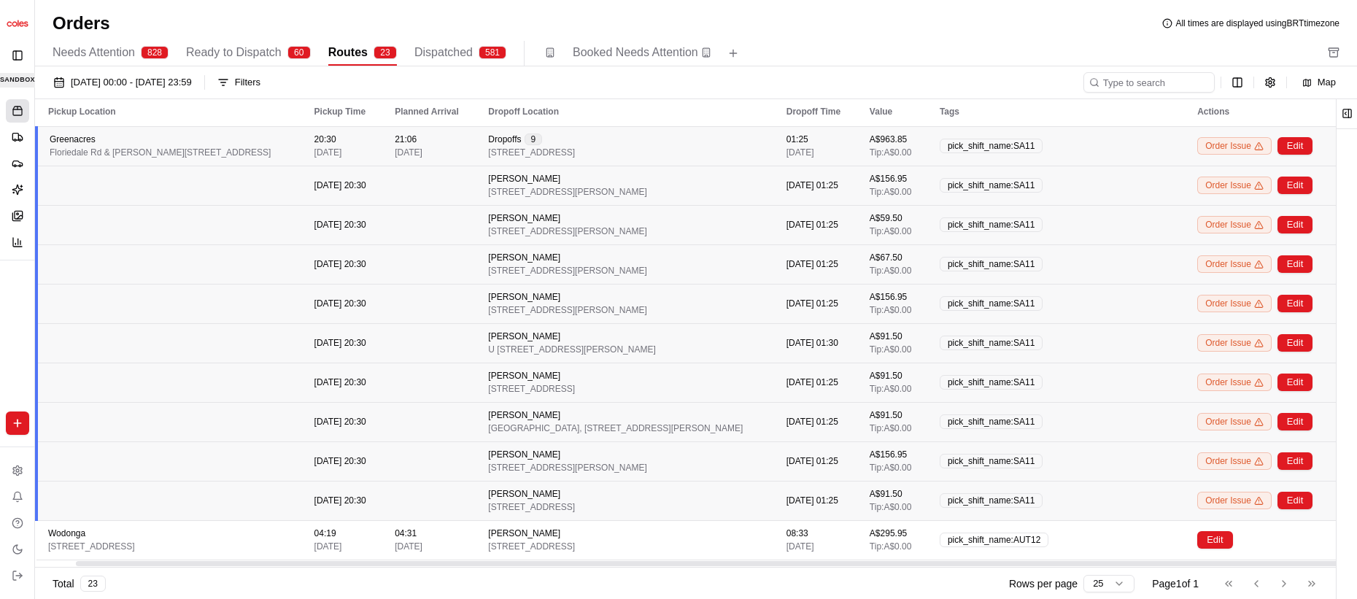
scroll to position [2, 47]
click at [1293, 190] on button "Edit" at bounding box center [1294, 186] width 35 height 18
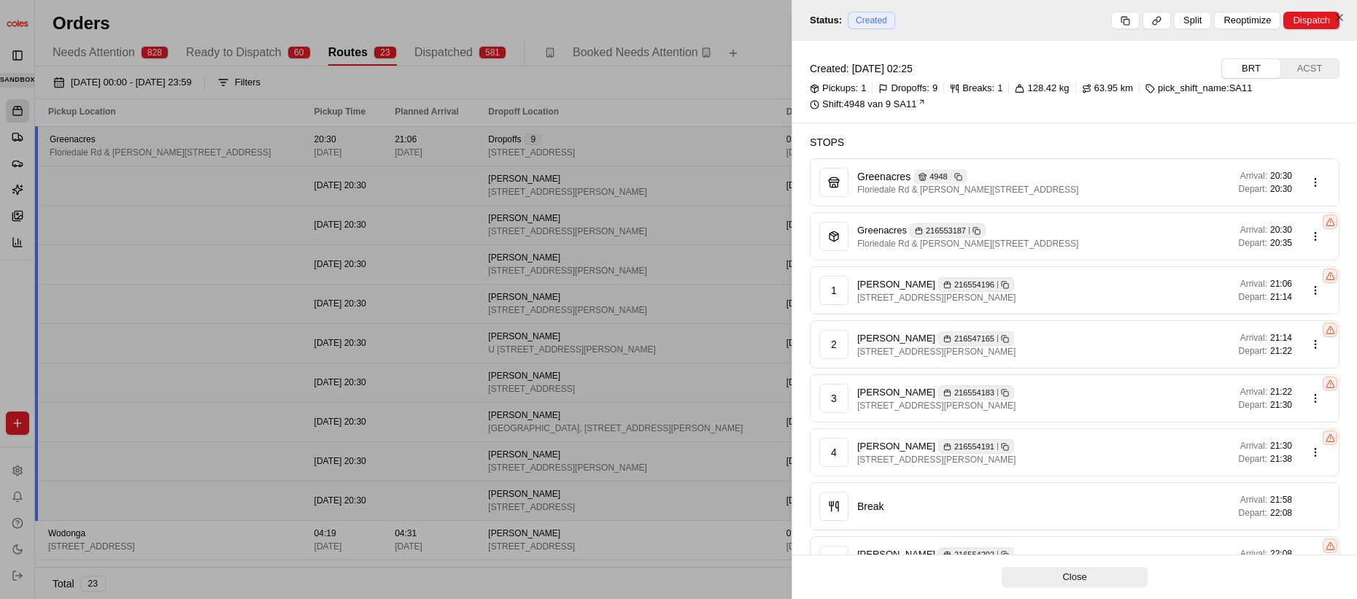
click at [775, 243] on div at bounding box center [678, 299] width 1357 height 599
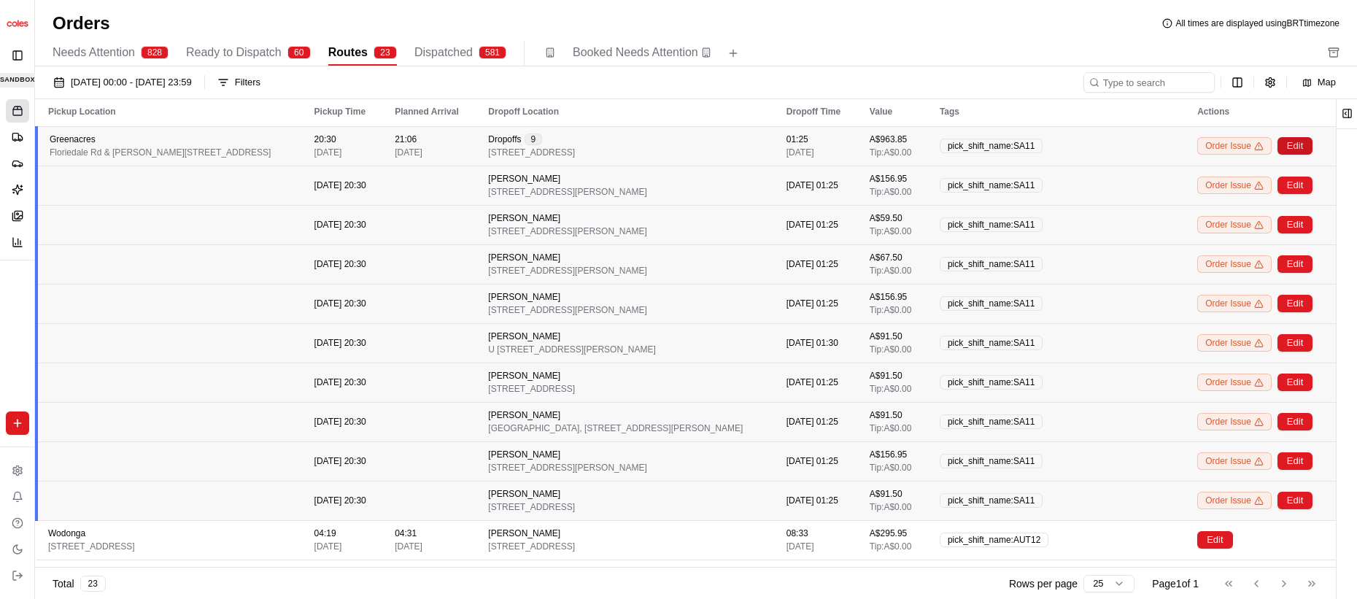
click at [1302, 139] on button "Edit" at bounding box center [1294, 146] width 35 height 18
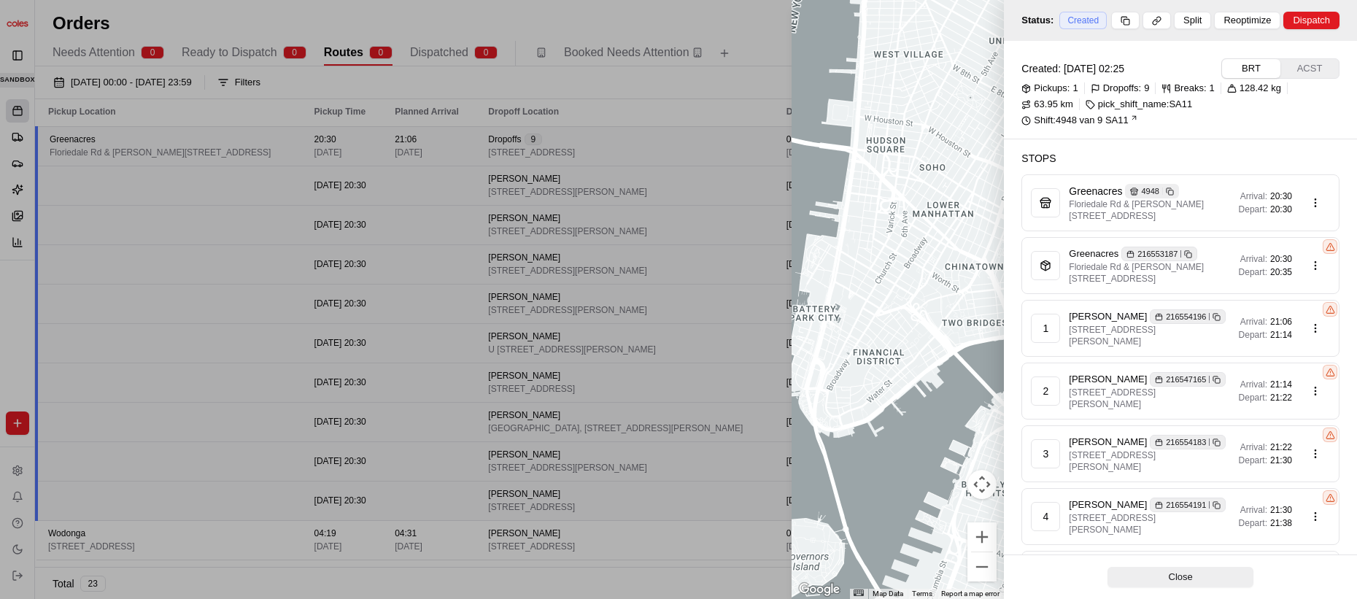
click at [1201, 341] on span "[STREET_ADDRESS][PERSON_NAME]" at bounding box center [1148, 335] width 158 height 23
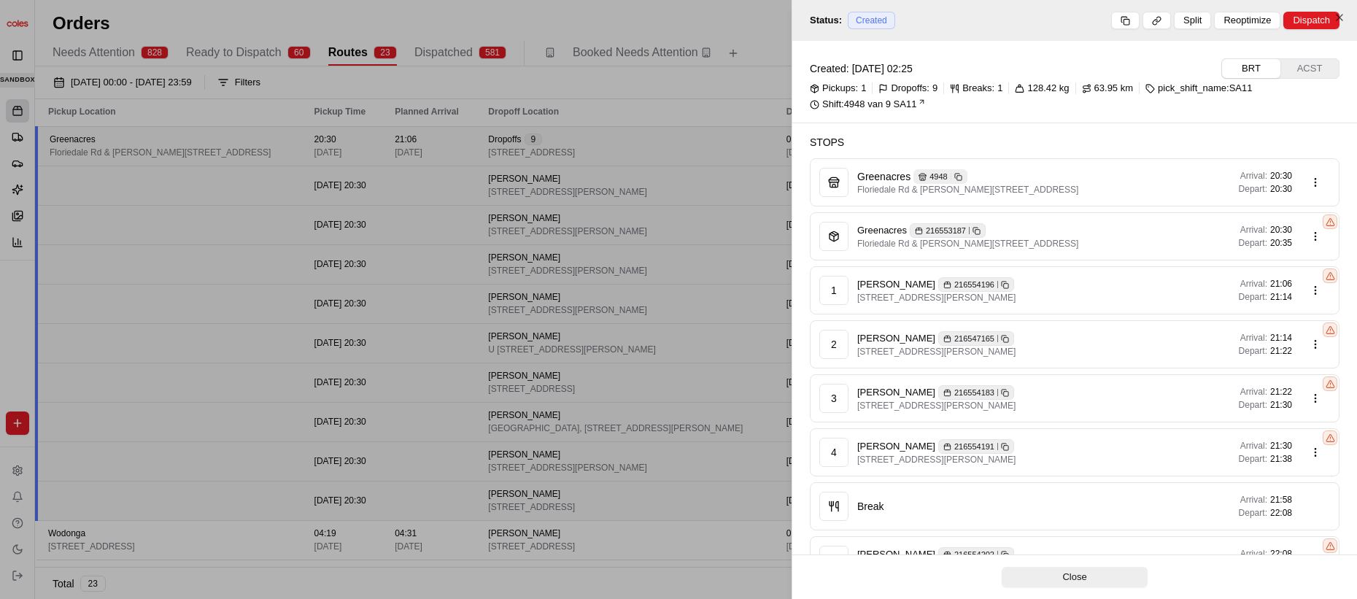
click at [635, 210] on div at bounding box center [678, 299] width 1357 height 599
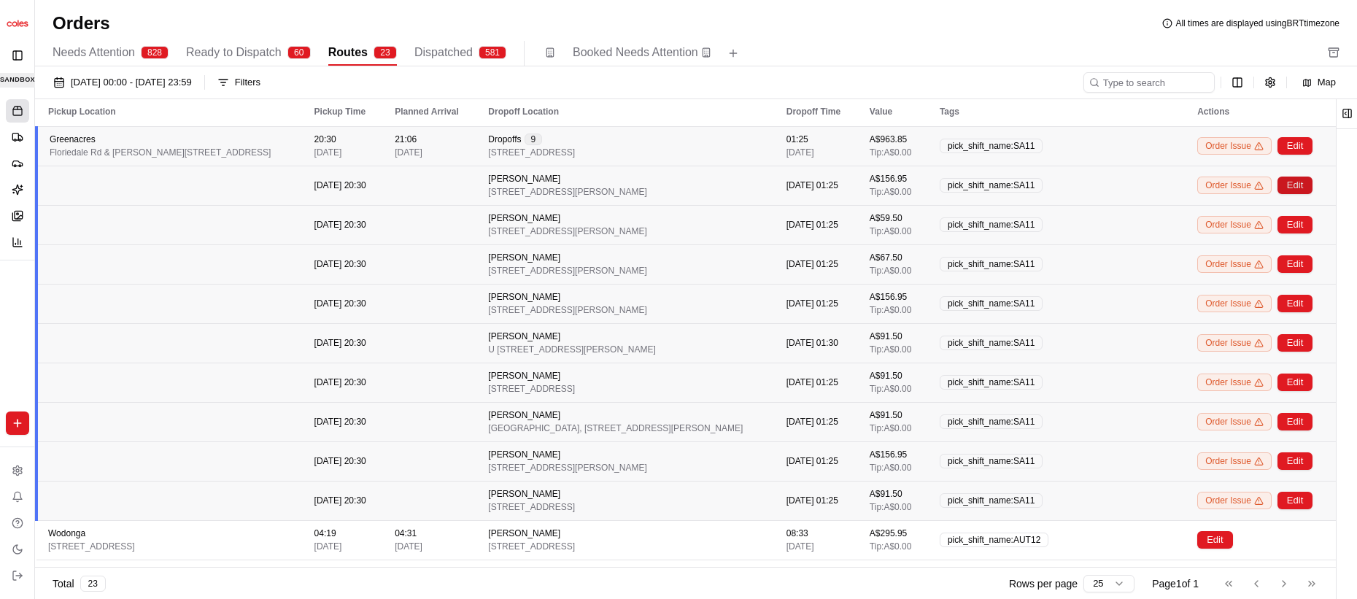
click at [1293, 183] on button "Edit" at bounding box center [1294, 186] width 35 height 18
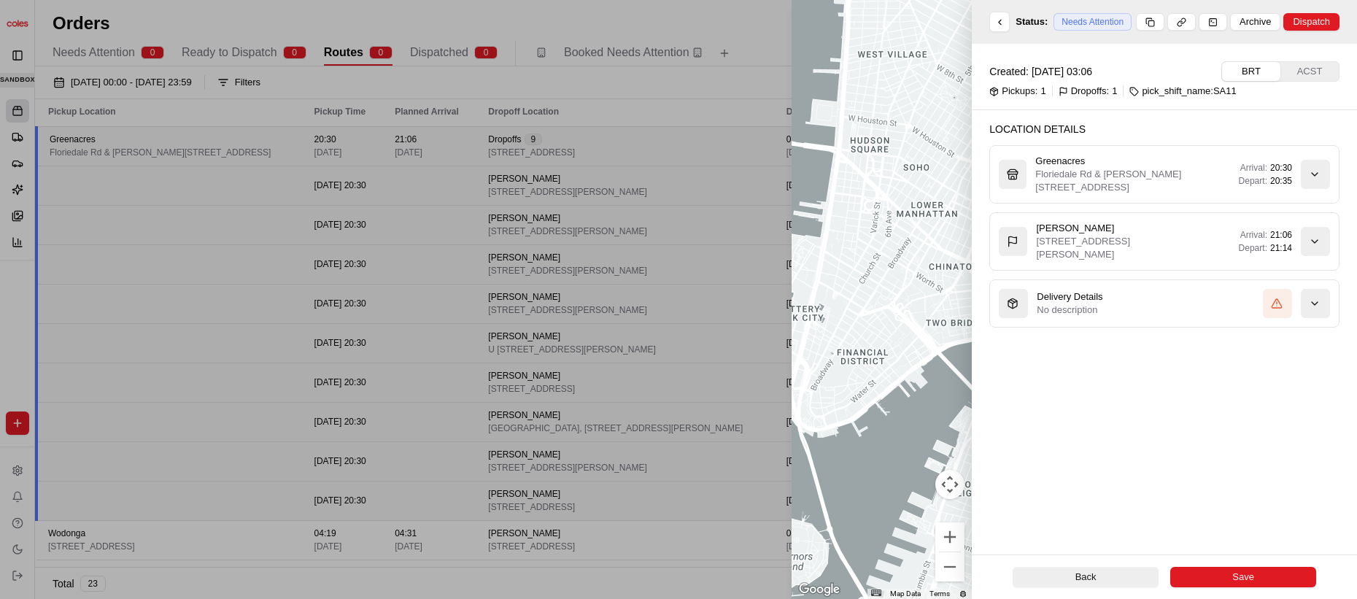
click at [1325, 241] on div "button" at bounding box center [1315, 241] width 29 height 29
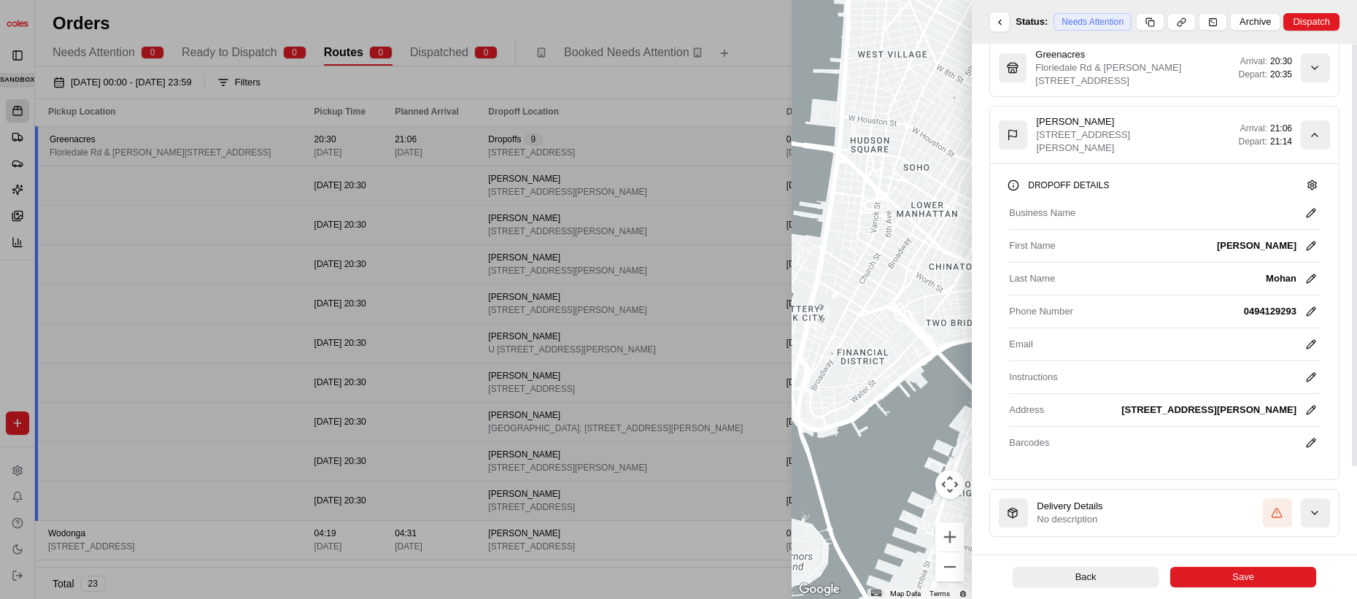
scroll to position [0, 0]
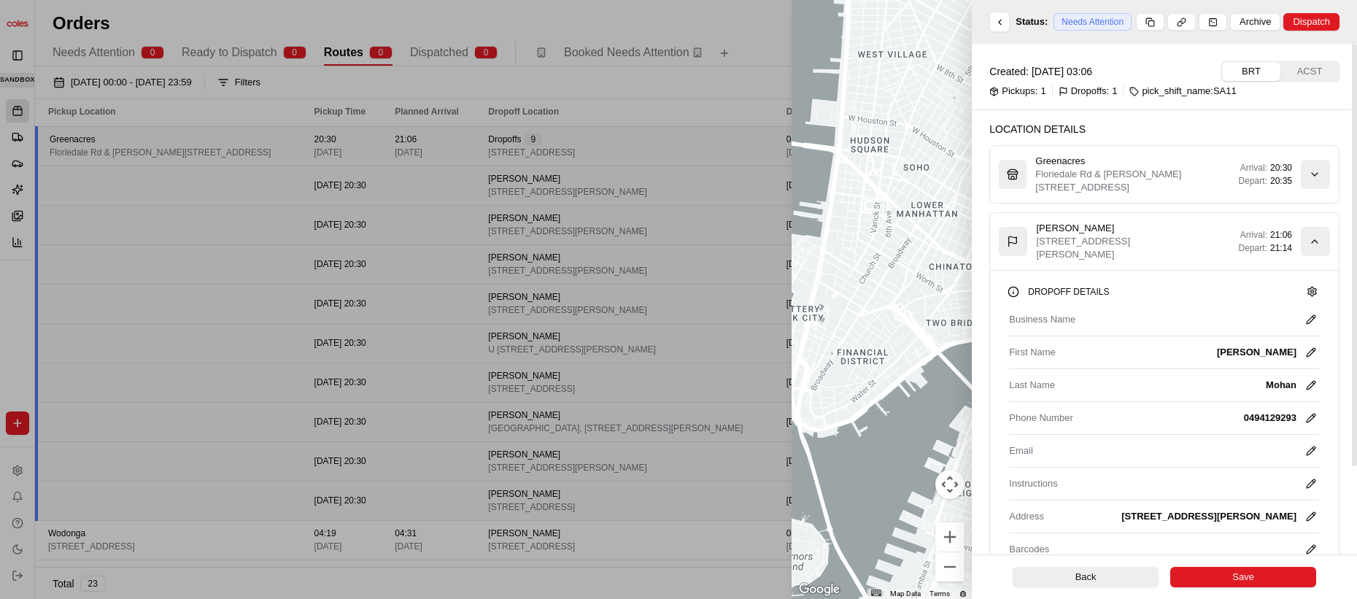
click at [1325, 236] on div "button" at bounding box center [1315, 241] width 29 height 29
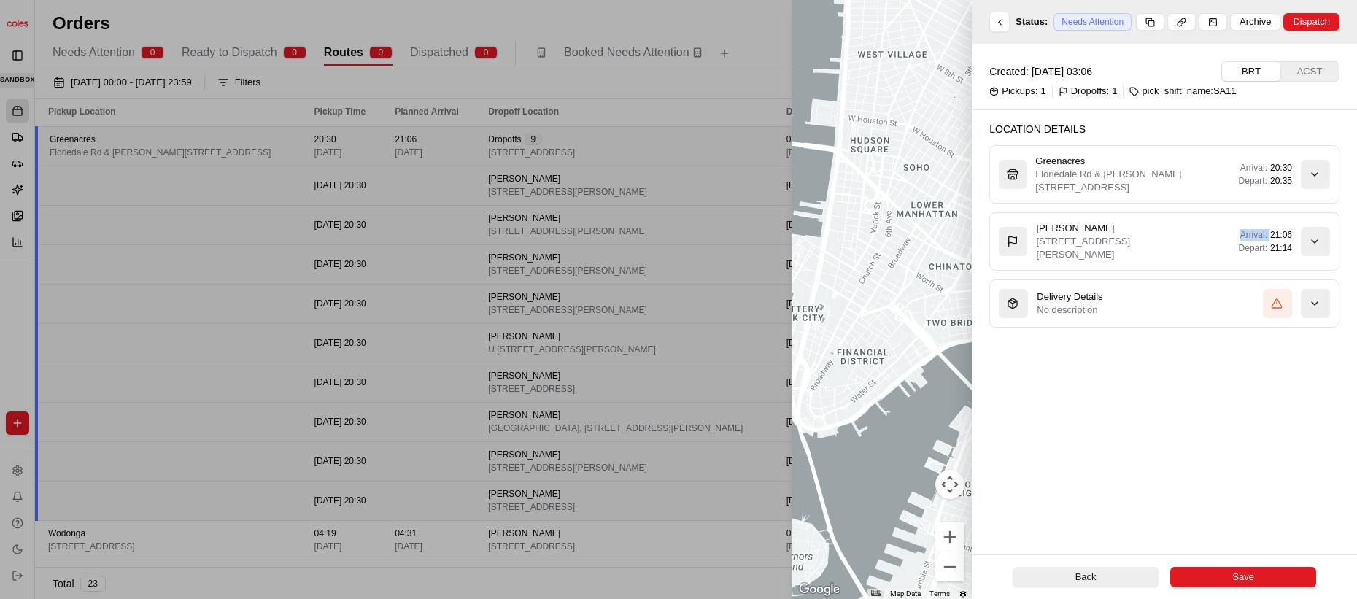
drag, startPoint x: 1266, startPoint y: 235, endPoint x: 1238, endPoint y: 235, distance: 28.4
click at [1240, 235] on div "Arrival: 21:06" at bounding box center [1266, 235] width 52 height 12
copy span "Arrival:"
click at [1165, 414] on div "Created: [DATE] 03:06 BRT ACST Pickups: 1 Dropoffs: 1 pick_shift_name:SA11 Loca…" at bounding box center [1164, 299] width 385 height 511
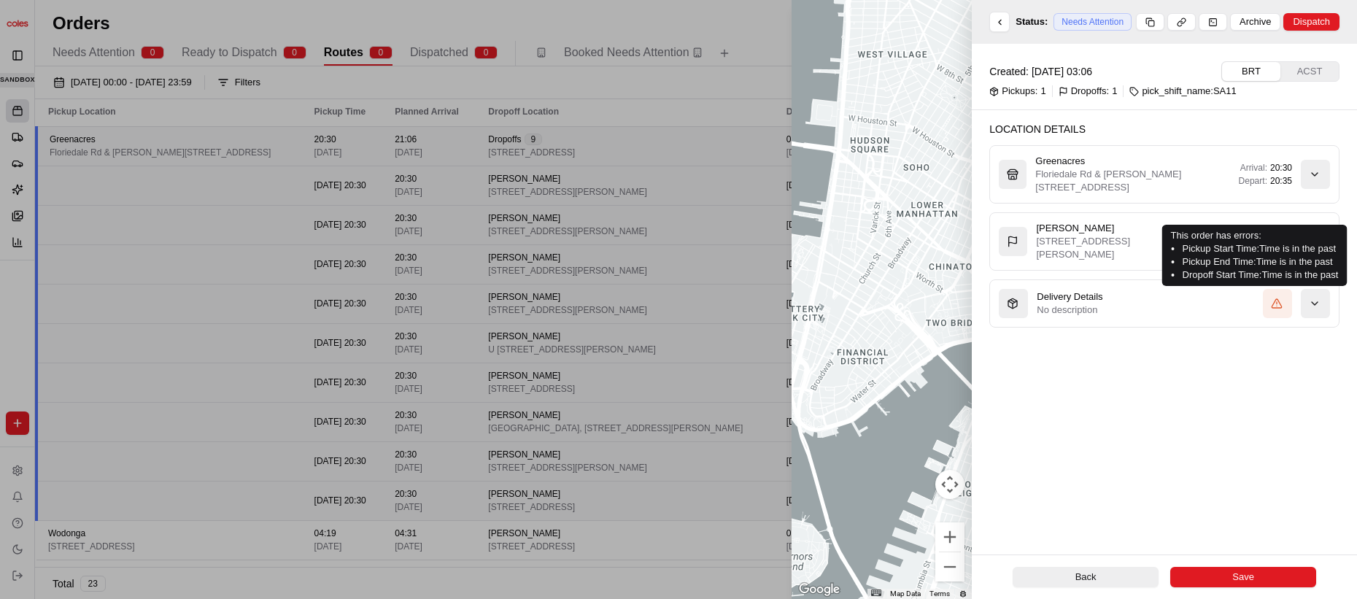
click at [1148, 233] on h3 "[PERSON_NAME]" at bounding box center [1118, 228] width 164 height 13
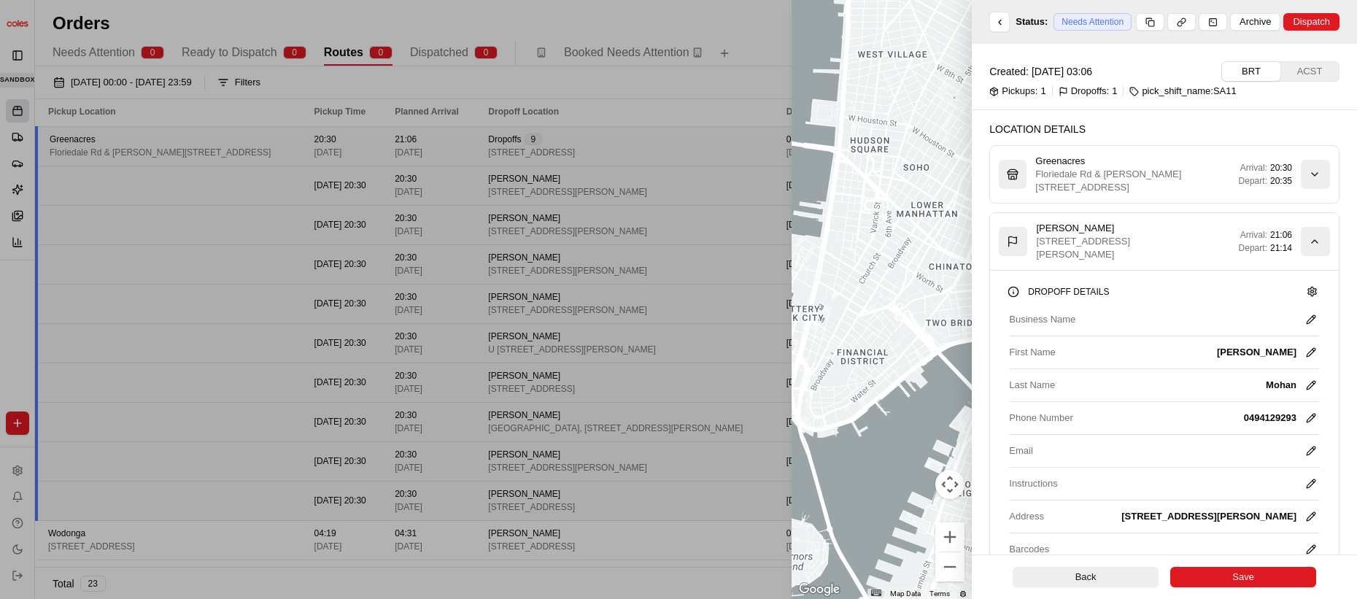
click at [1093, 236] on span "[STREET_ADDRESS][PERSON_NAME]" at bounding box center [1083, 248] width 94 height 24
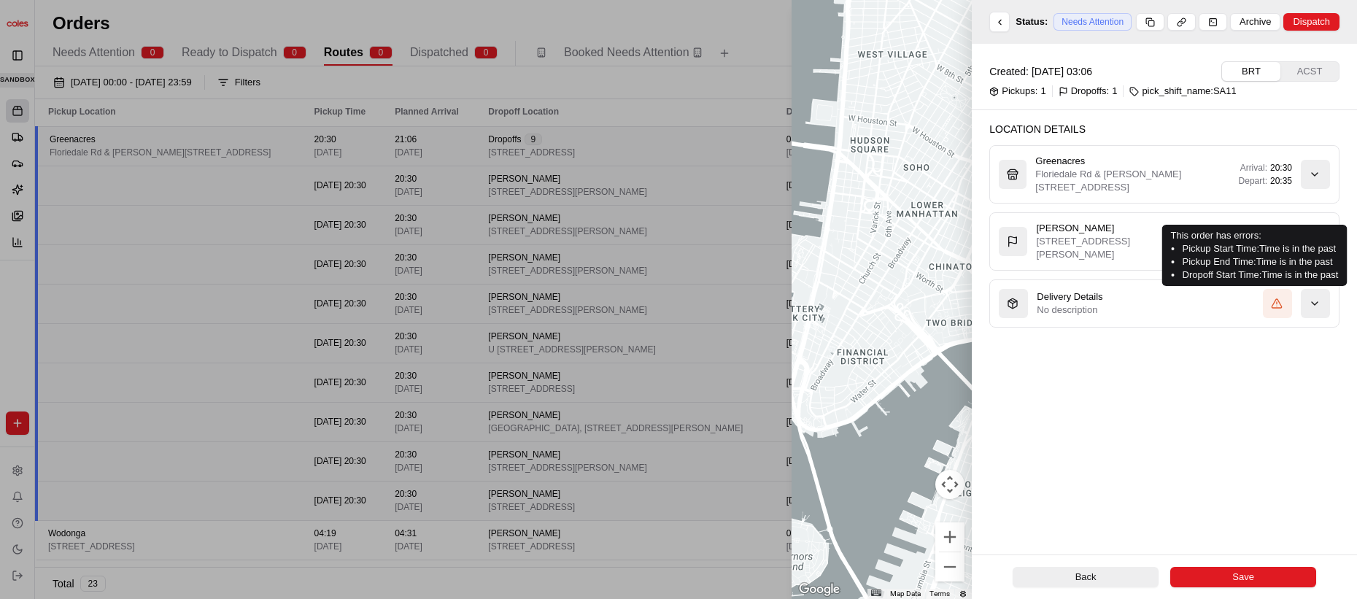
click at [1311, 295] on div "button" at bounding box center [1315, 303] width 29 height 29
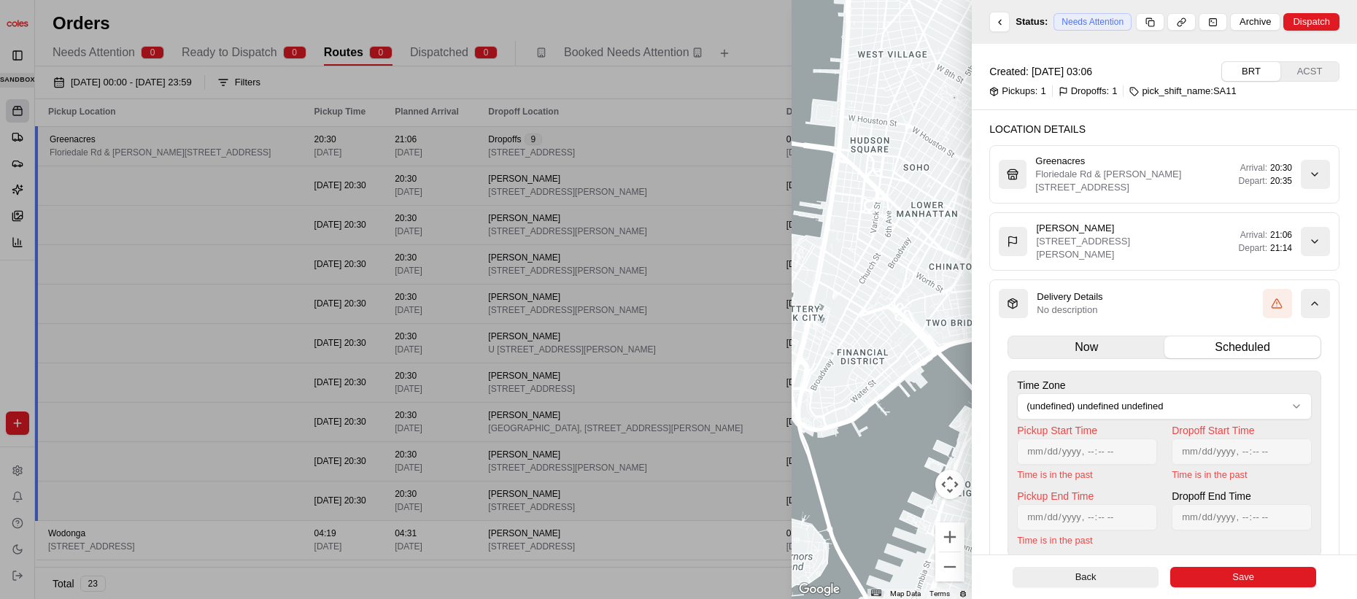
click at [1313, 301] on icon "button" at bounding box center [1315, 304] width 12 height 12
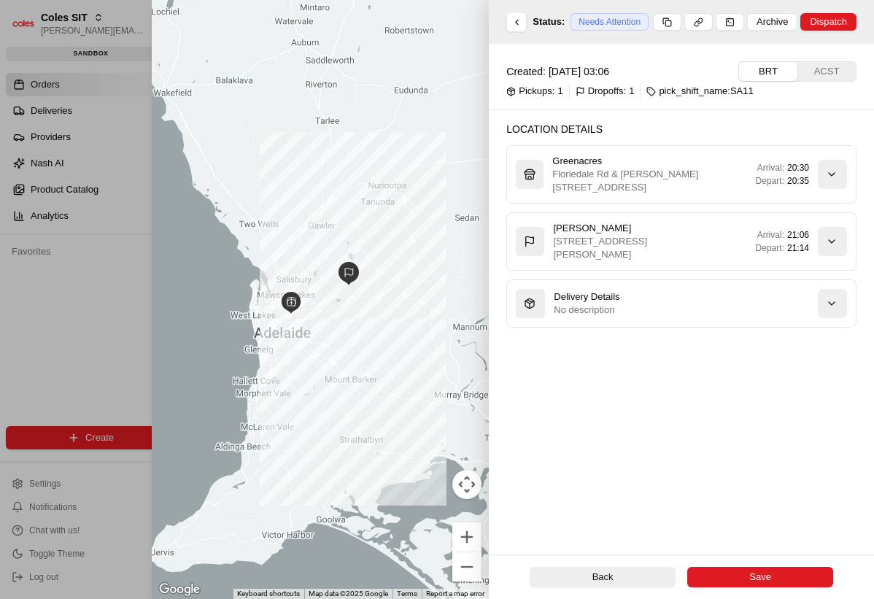
click at [624, 546] on div "Created: [DATE] 03:06 BRT ACST Pickups: 1 Dropoffs: 1 pick_shift_name:SA11 Loca…" at bounding box center [681, 299] width 385 height 511
click at [611, 575] on button "Back" at bounding box center [603, 577] width 146 height 20
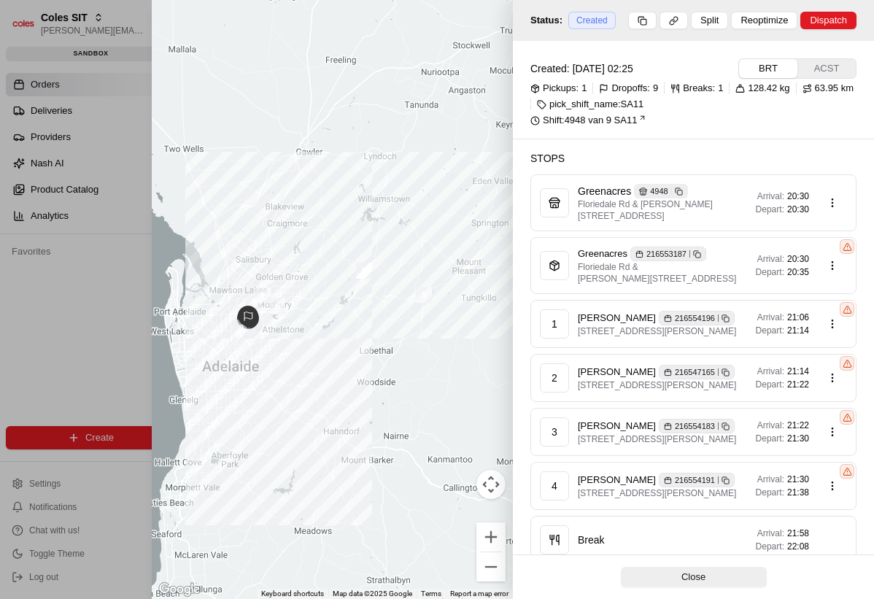
click at [650, 573] on button "Close" at bounding box center [694, 577] width 146 height 20
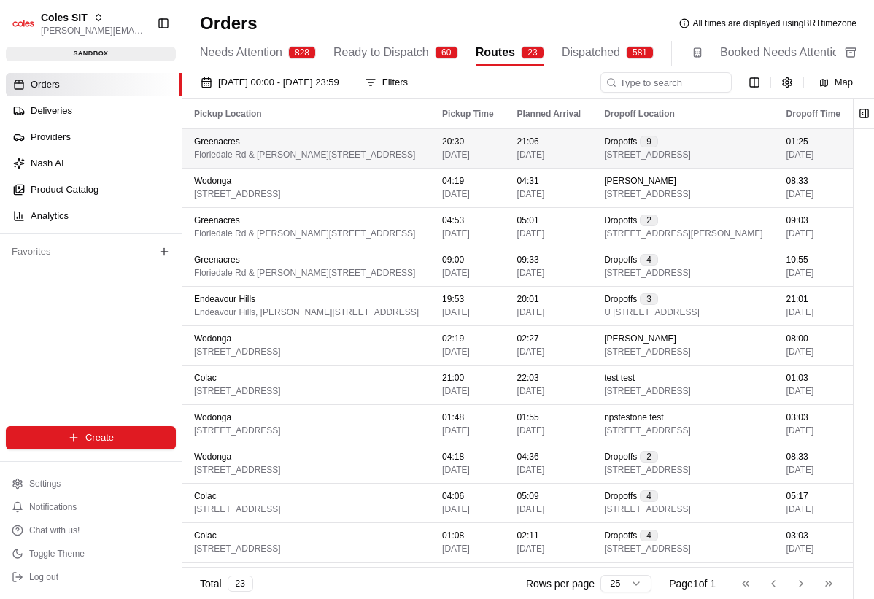
click at [419, 150] on div "Greenacres [STREET_ADDRESS][PERSON_NAME]" at bounding box center [306, 148] width 225 height 25
click at [505, 150] on td "20:30 [DATE]" at bounding box center [467, 147] width 74 height 39
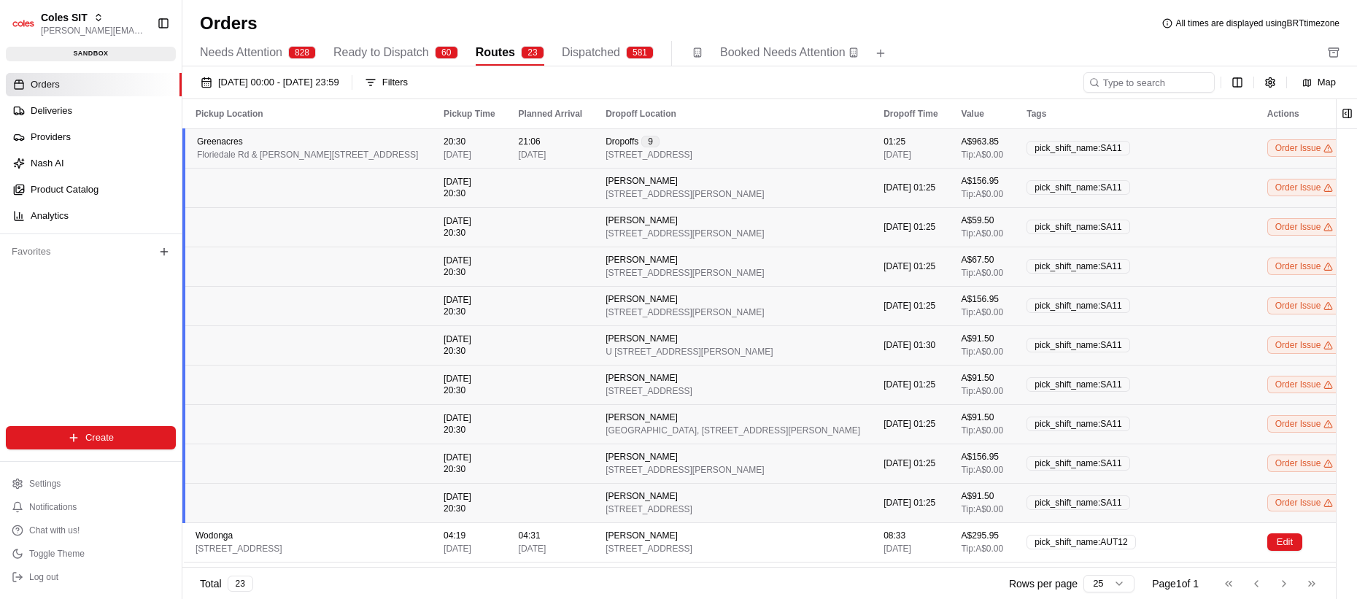
click at [594, 188] on td at bounding box center [551, 187] width 88 height 39
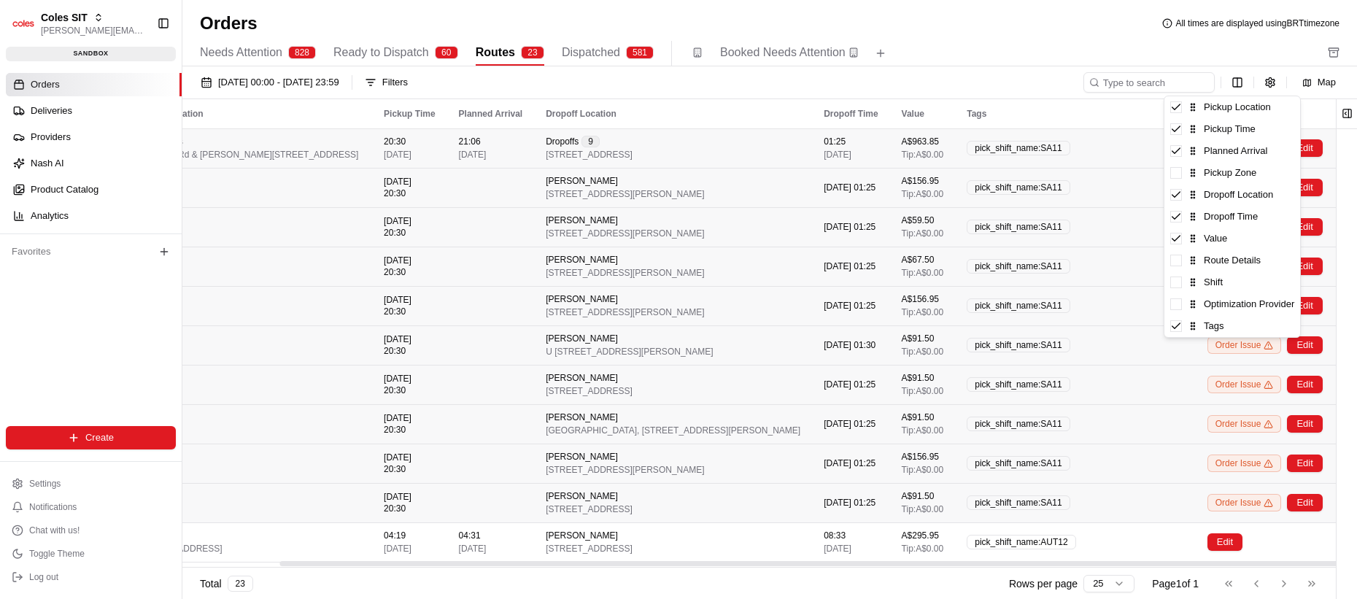
scroll to position [0, 113]
click at [1244, 85] on html "Coles SIT [PERSON_NAME][EMAIL_ADDRESS][DOMAIN_NAME] Toggle Sidebar sandbox Orde…" at bounding box center [678, 299] width 1357 height 599
click at [1177, 131] on icon at bounding box center [1176, 129] width 12 height 12
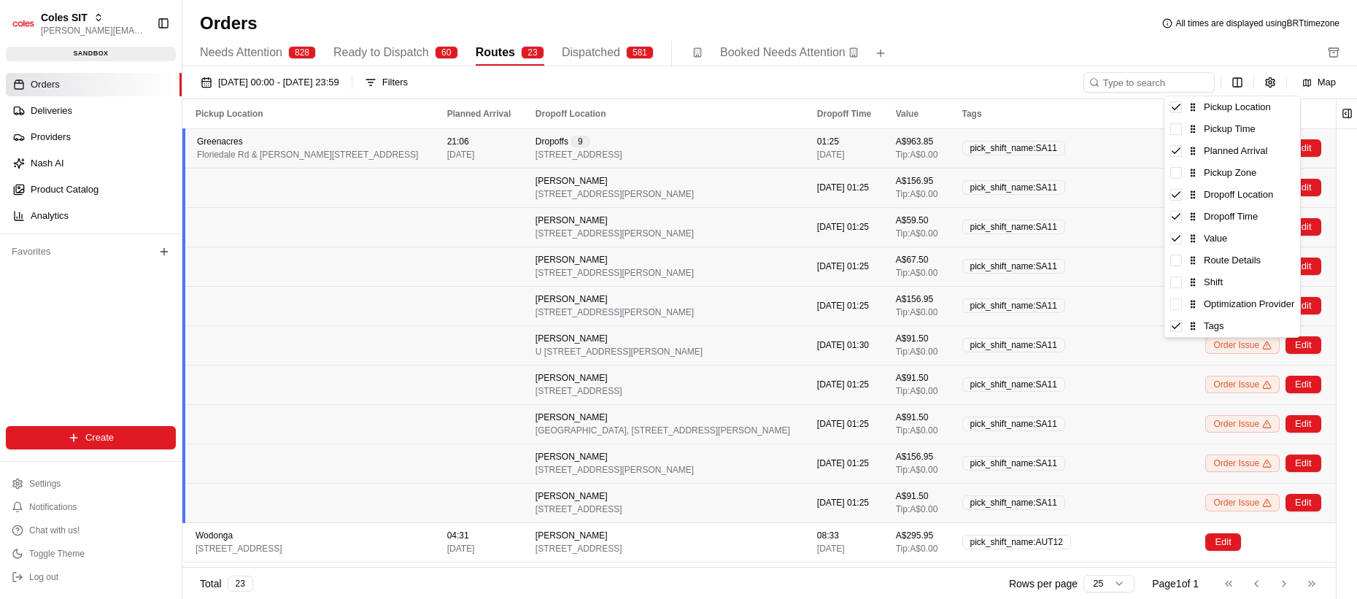
click at [1177, 101] on icon at bounding box center [1176, 107] width 12 height 12
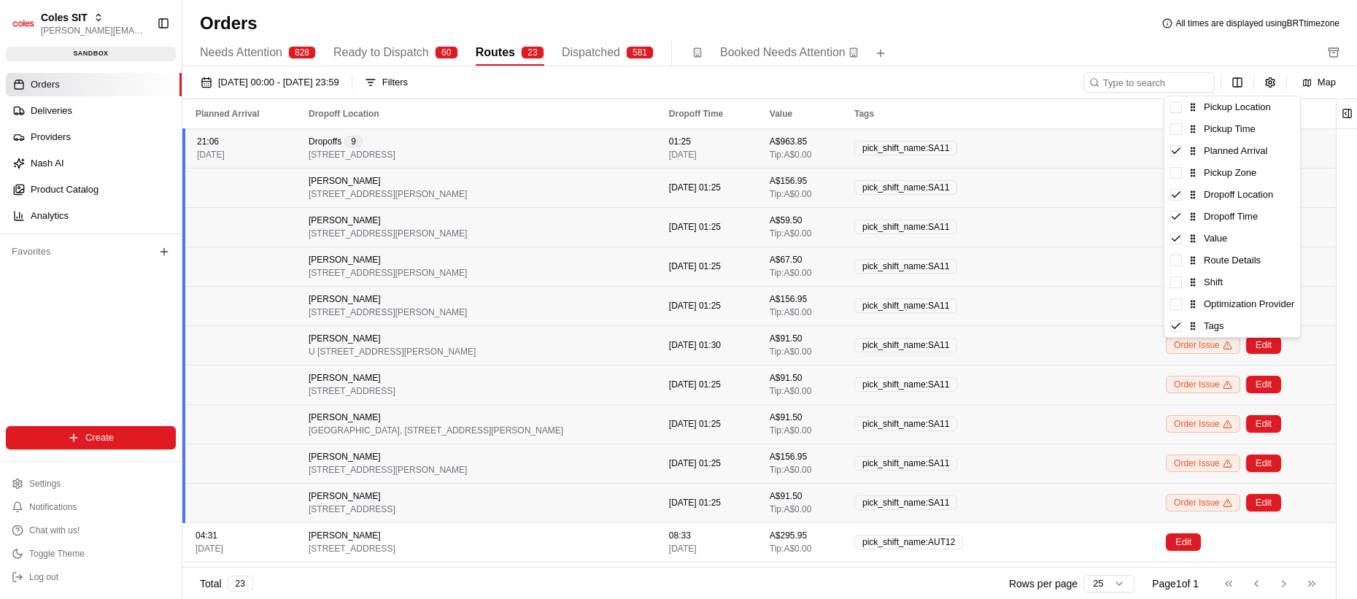
click at [1177, 109] on span at bounding box center [1176, 107] width 12 height 12
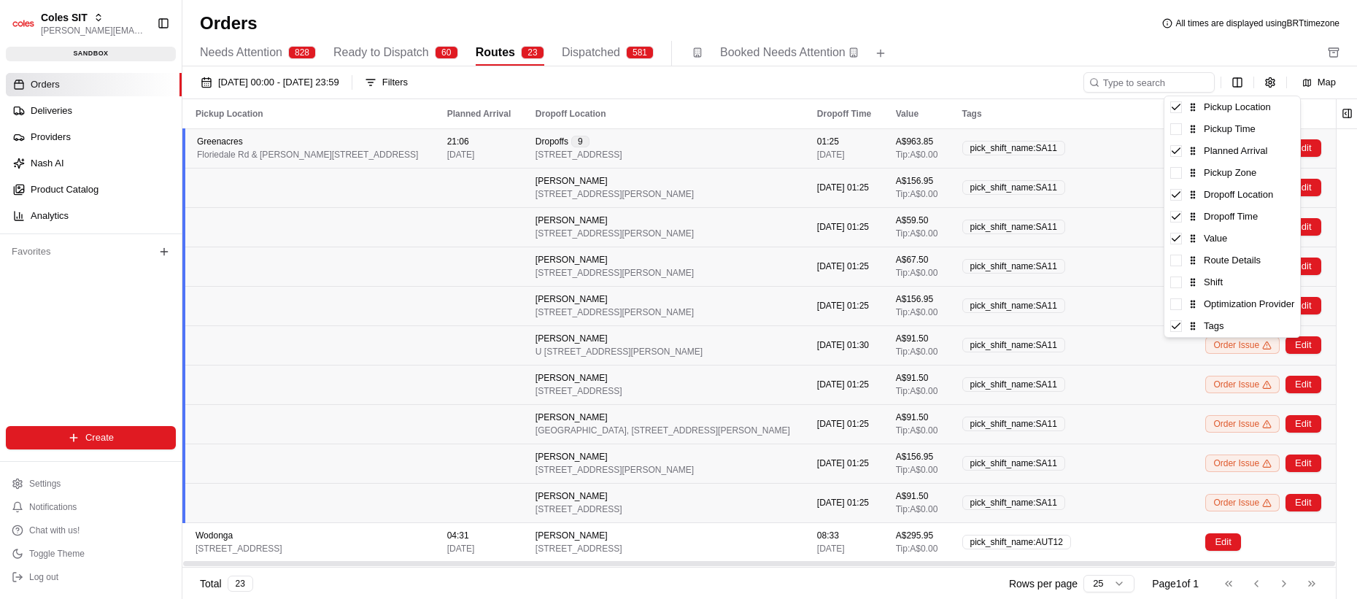
click at [1177, 110] on icon at bounding box center [1176, 107] width 12 height 12
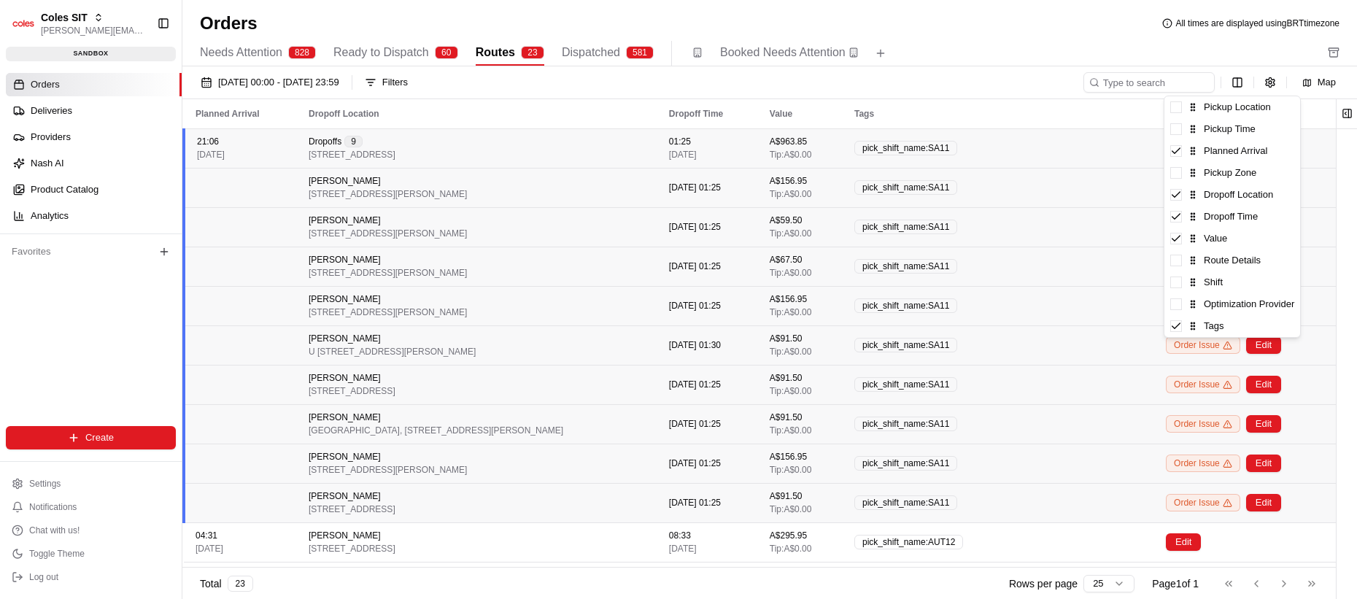
click at [1188, 131] on icon at bounding box center [1193, 129] width 10 height 10
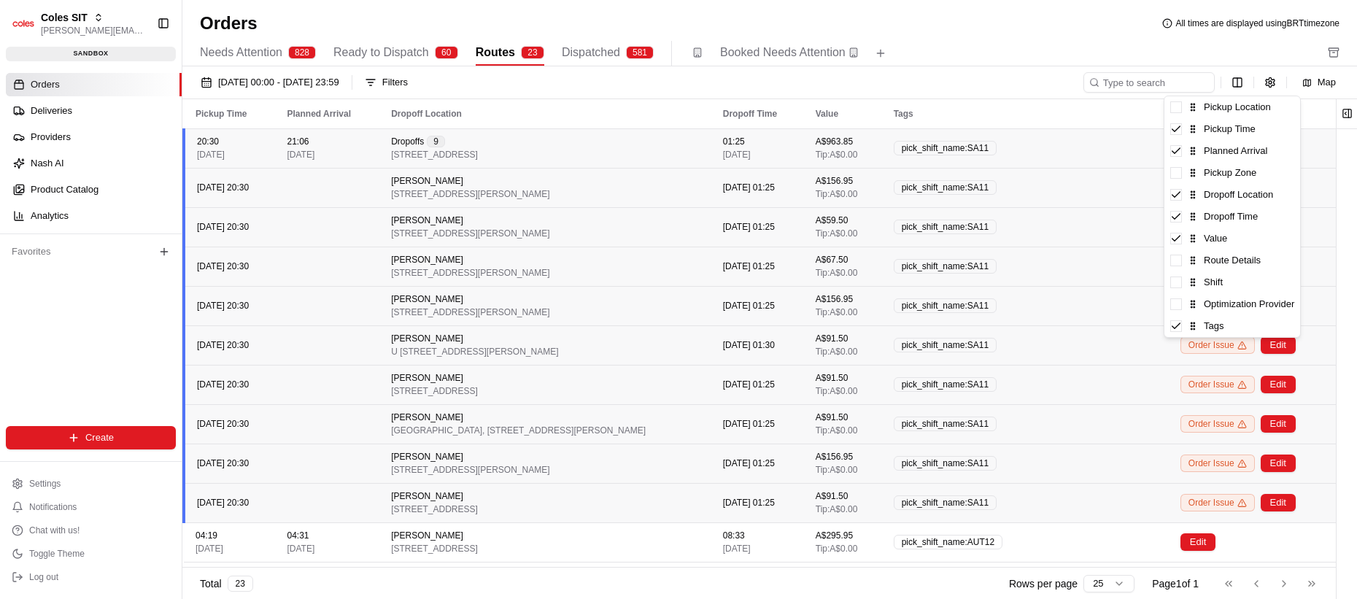
click at [1180, 198] on icon at bounding box center [1176, 195] width 12 height 12
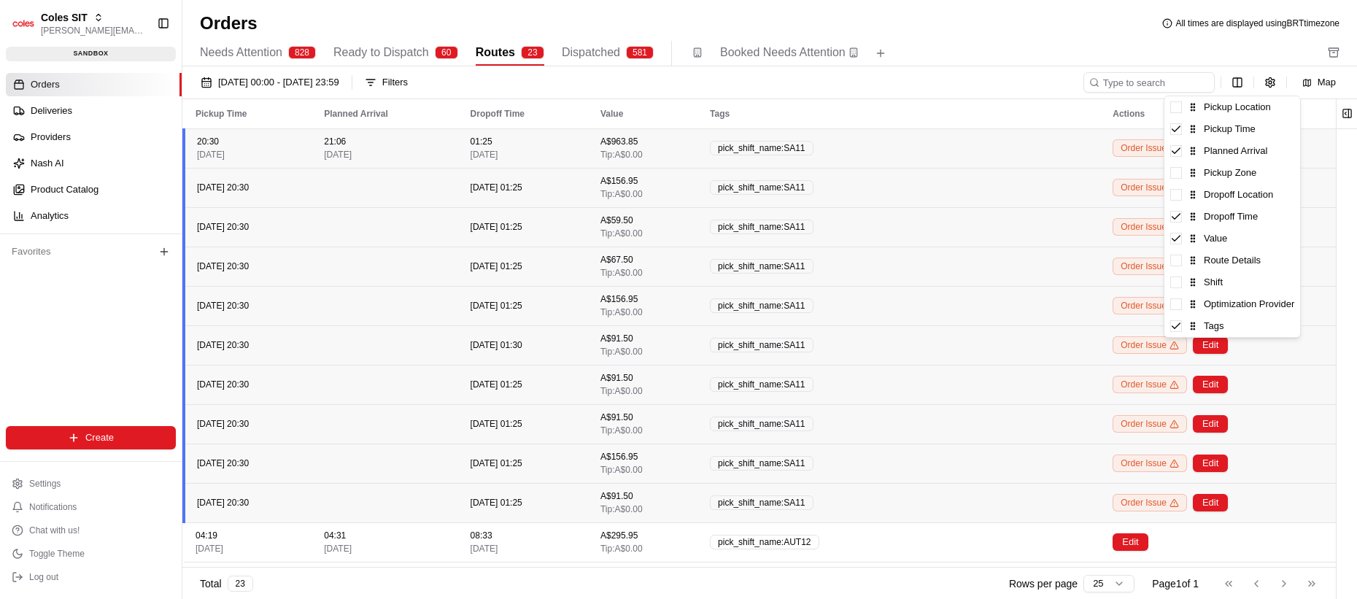
click at [1180, 198] on span at bounding box center [1176, 195] width 12 height 12
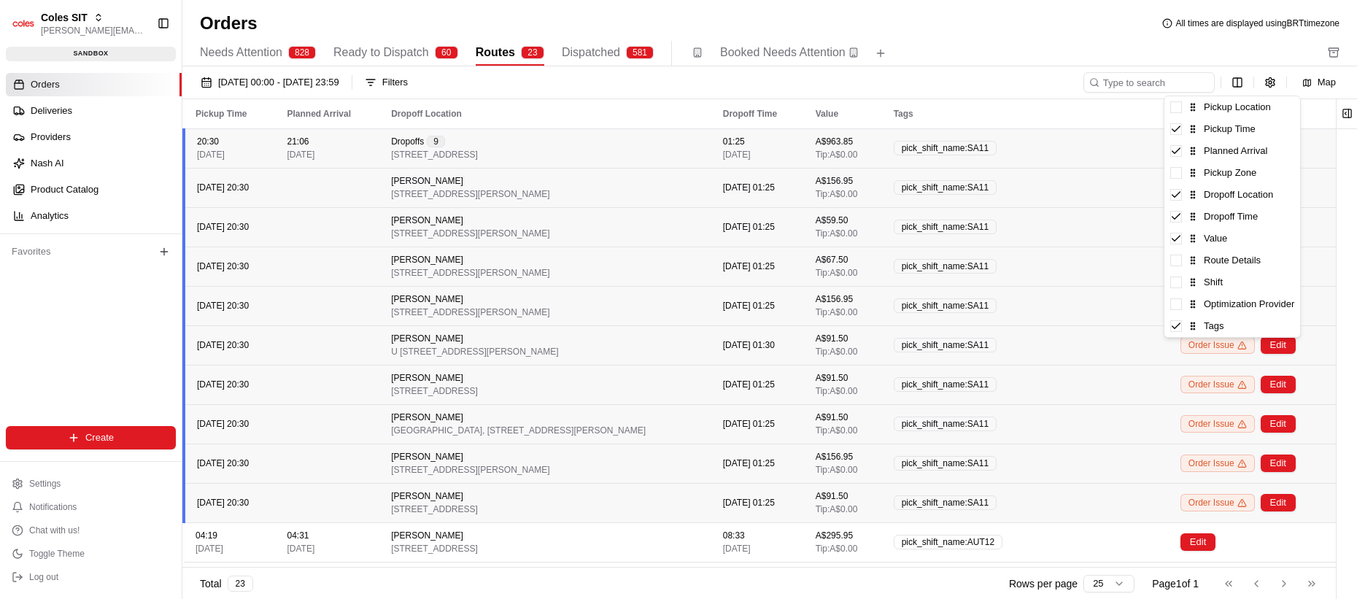
click at [1181, 243] on icon at bounding box center [1176, 239] width 12 height 12
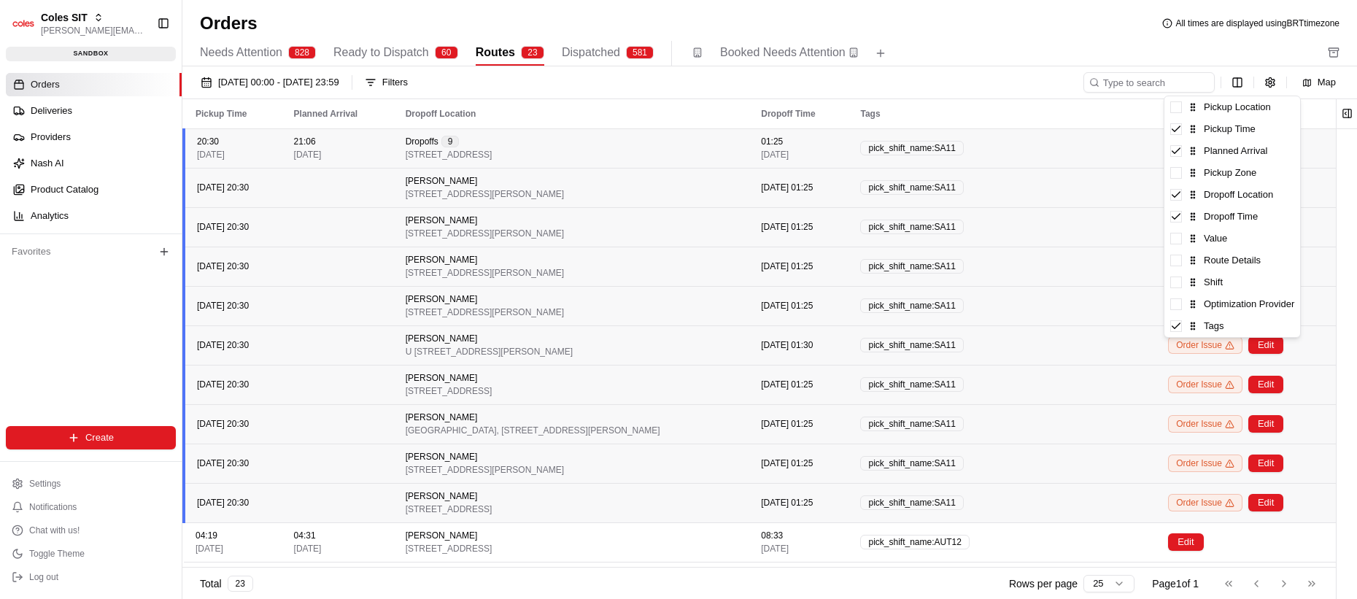
click at [1177, 320] on icon at bounding box center [1176, 326] width 12 height 12
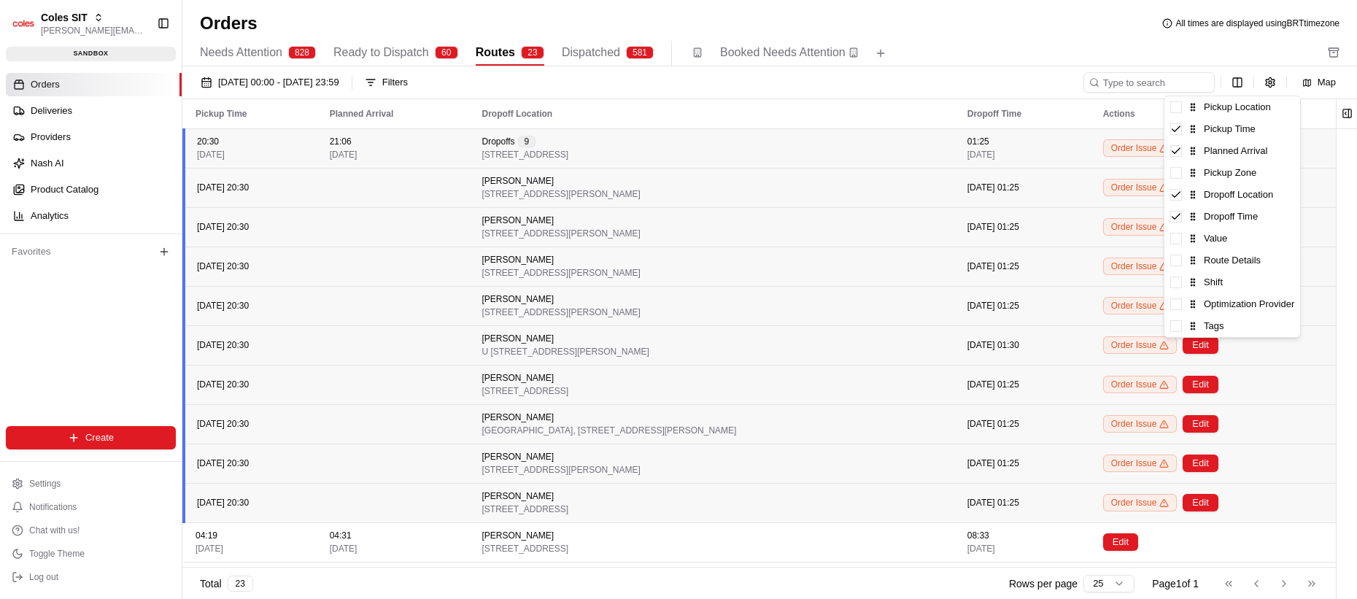
click at [1044, 275] on html "Coles SIT [PERSON_NAME][EMAIL_ADDRESS][DOMAIN_NAME] Toggle Sidebar sandbox Orde…" at bounding box center [678, 299] width 1357 height 599
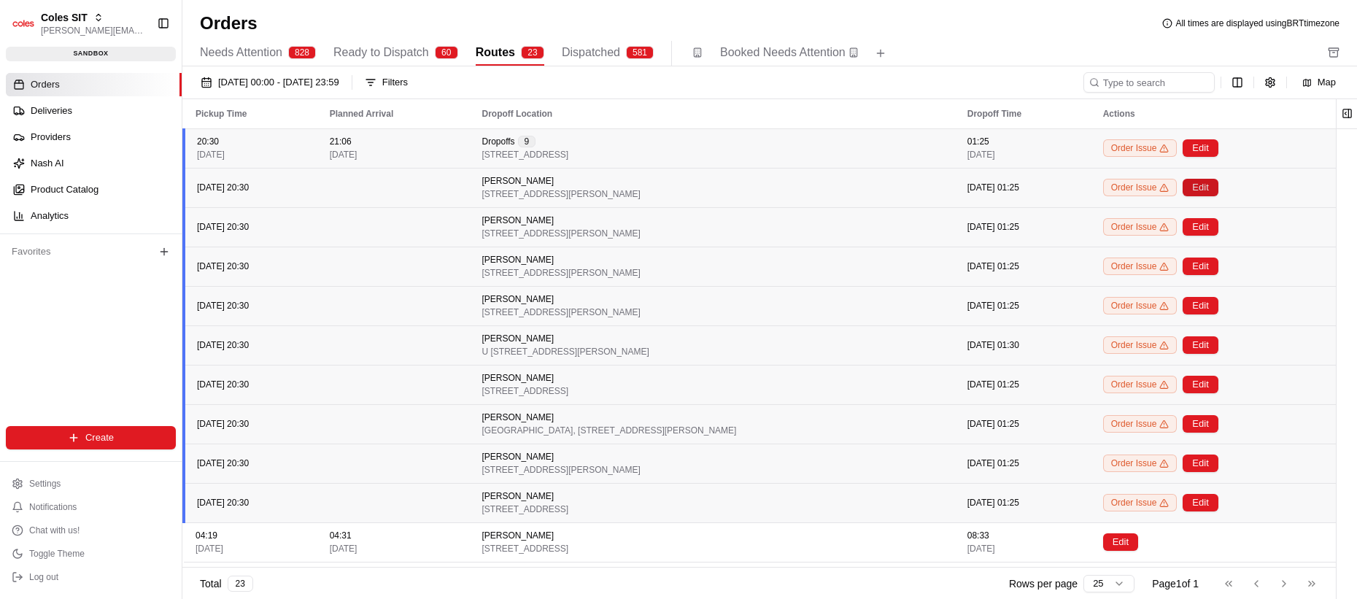
click at [1217, 188] on button "Edit" at bounding box center [1199, 188] width 35 height 18
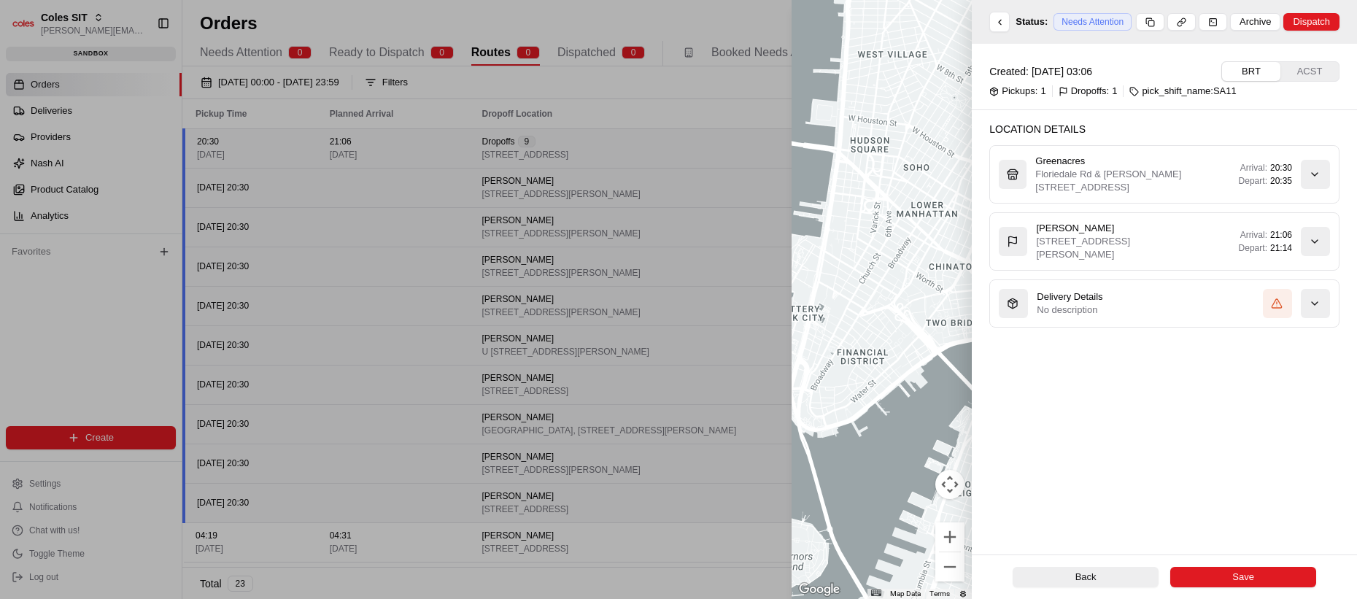
click at [1309, 237] on icon "button" at bounding box center [1315, 242] width 12 height 12
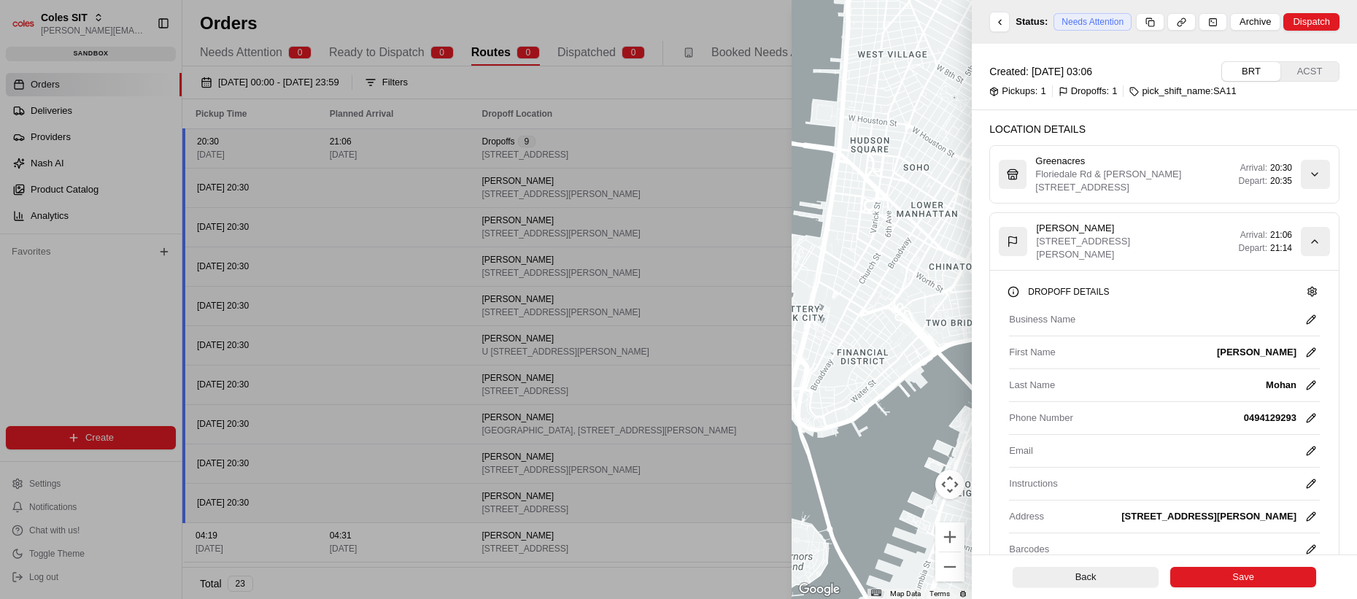
click at [1309, 237] on icon "button" at bounding box center [1315, 242] width 12 height 12
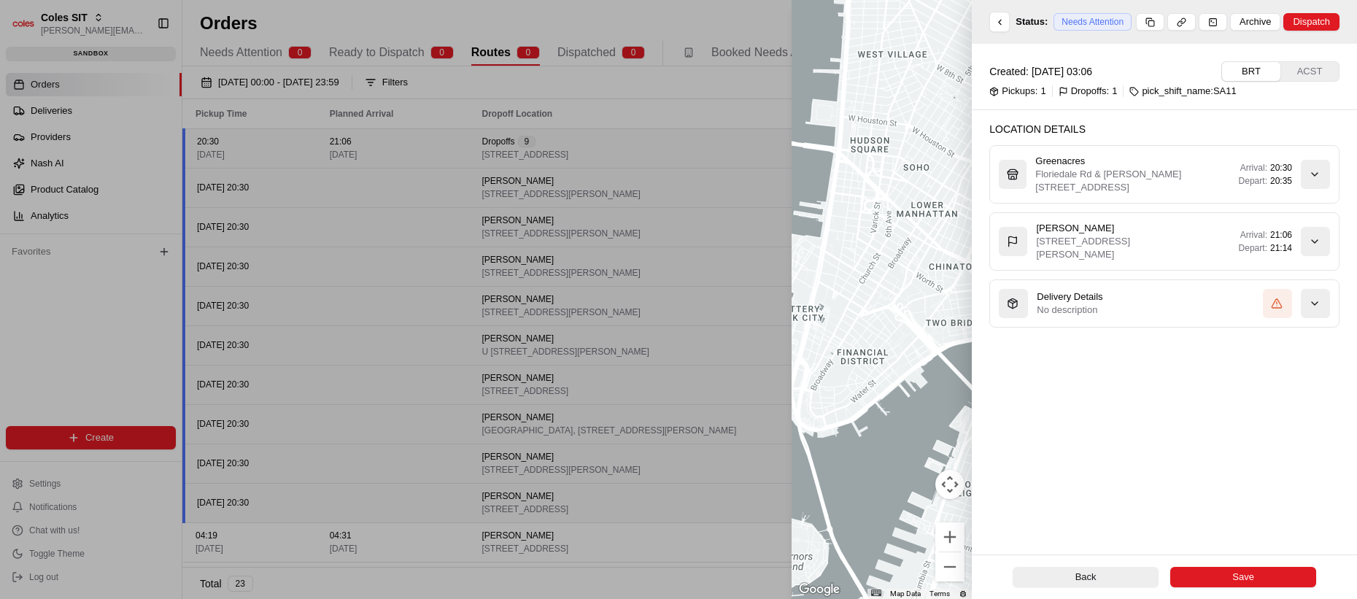
click at [1300, 252] on div "Arrival: 21:06 Depart: 21:14" at bounding box center [1265, 241] width 129 height 29
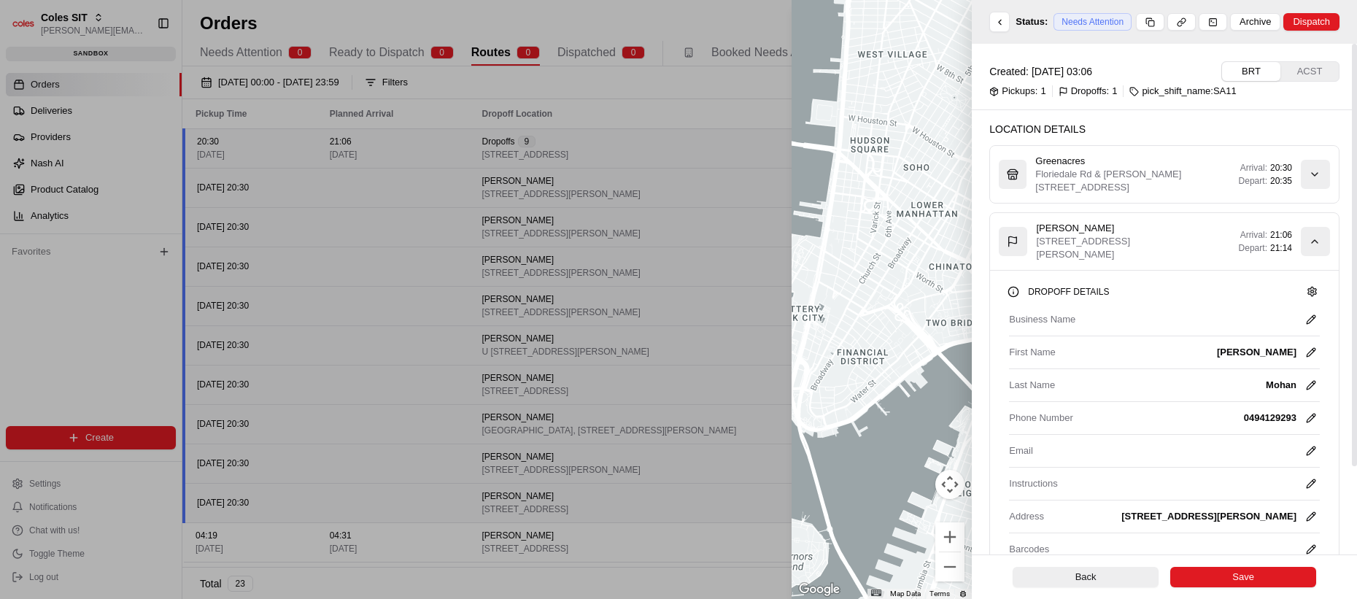
click at [1301, 244] on div "button" at bounding box center [1315, 241] width 29 height 29
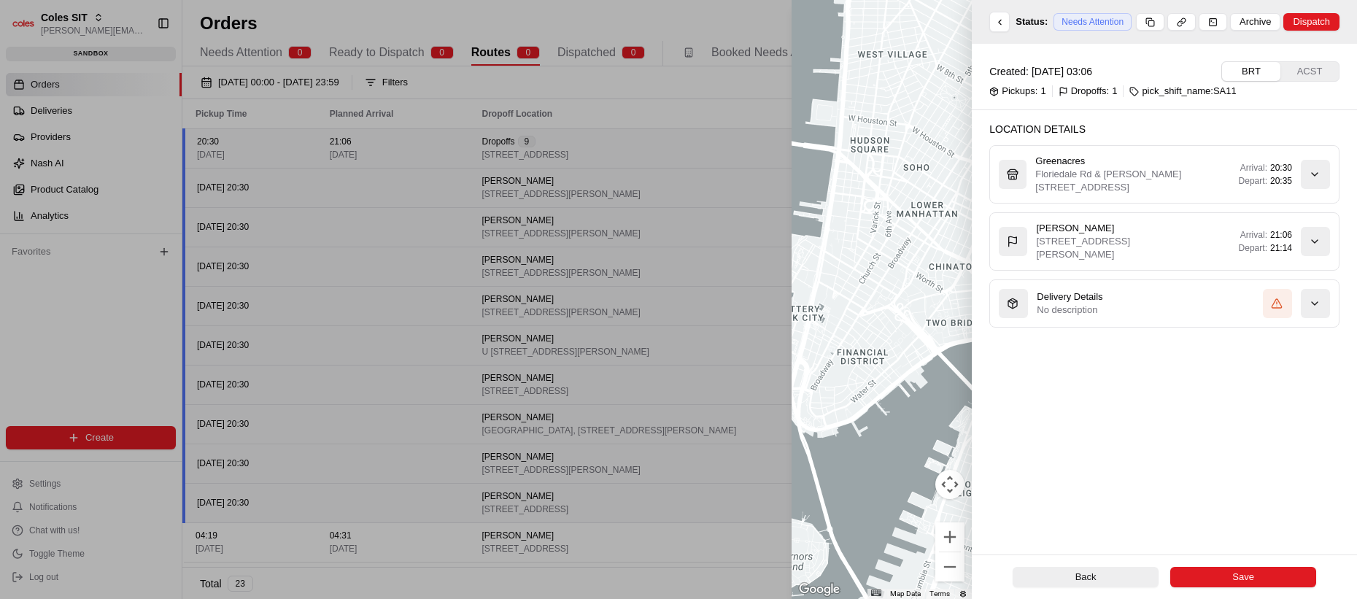
click at [1264, 423] on div "Created: [DATE] 03:06 BRT ACST Pickups: 1 Dropoffs: 1 pick_shift_name:SA11 Loca…" at bounding box center [1164, 299] width 385 height 511
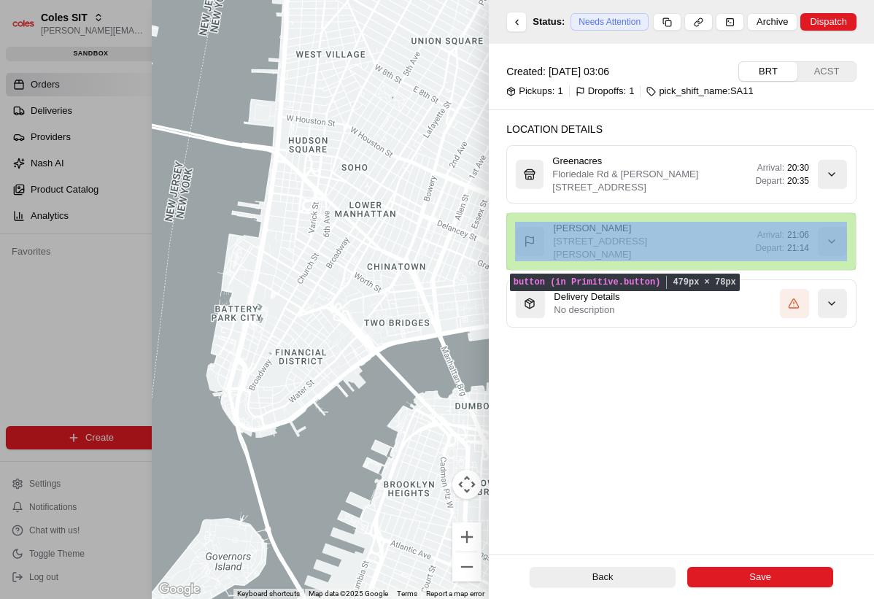
click at [744, 215] on button "[PERSON_NAME] [STREET_ADDRESS][PERSON_NAME], AU Arrival: 21:06 Depart: 21:14" at bounding box center [681, 241] width 349 height 57
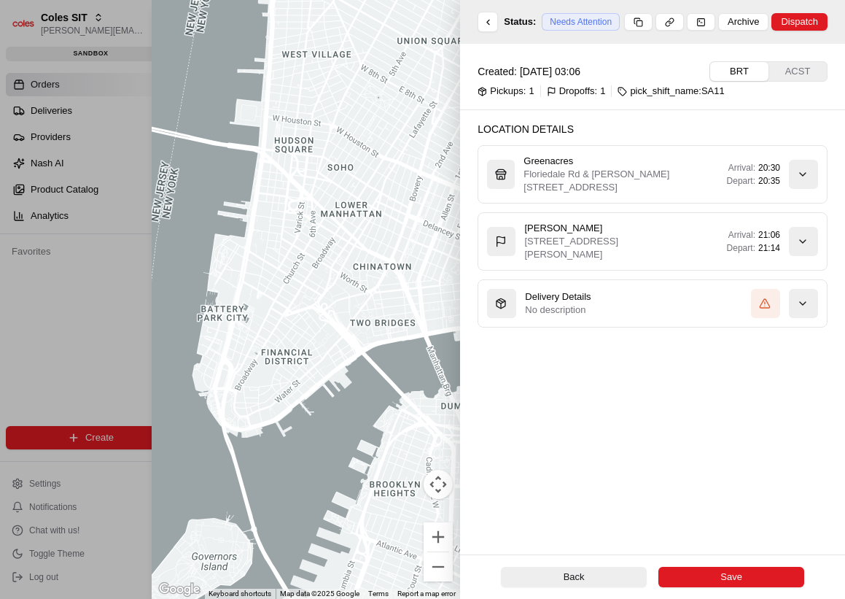
click at [690, 214] on button "[PERSON_NAME] [STREET_ADDRESS][PERSON_NAME], AU Arrival: 21:06 Depart: 21:14" at bounding box center [653, 241] width 349 height 57
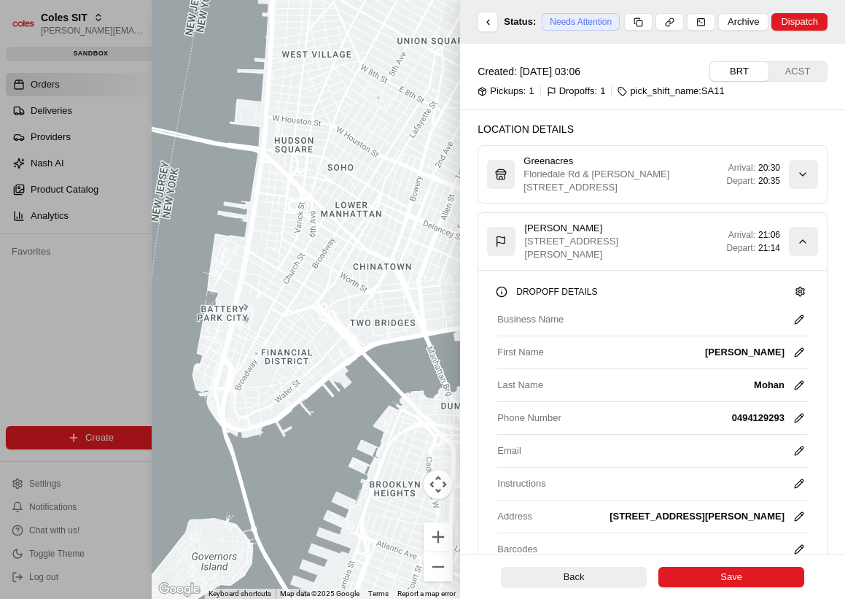
click at [694, 218] on button "[PERSON_NAME] [STREET_ADDRESS][PERSON_NAME], AU Arrival: 21:06 Depart: 21:14" at bounding box center [653, 241] width 349 height 57
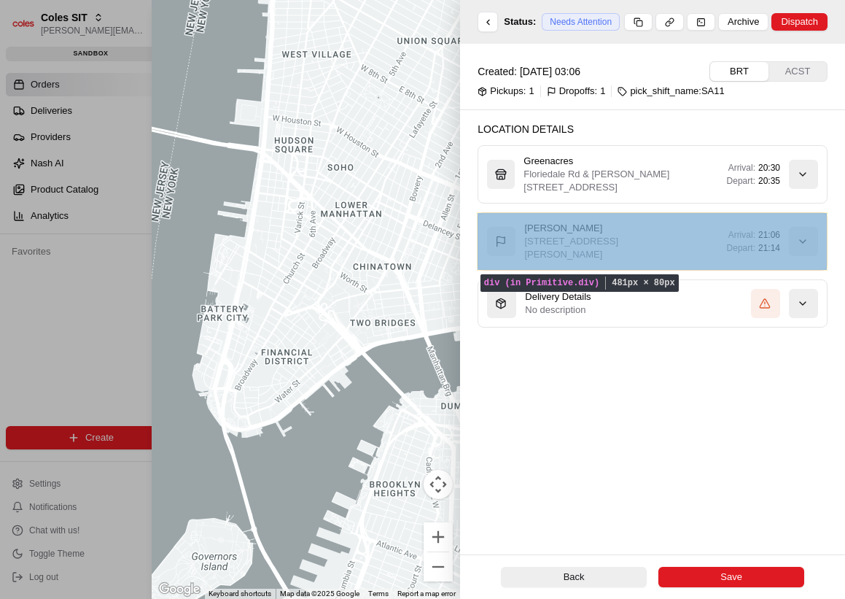
click at [660, 212] on div "[PERSON_NAME] [STREET_ADDRESS][PERSON_NAME], AU Arrival: 21:06 Depart: 21:14" at bounding box center [653, 241] width 350 height 58
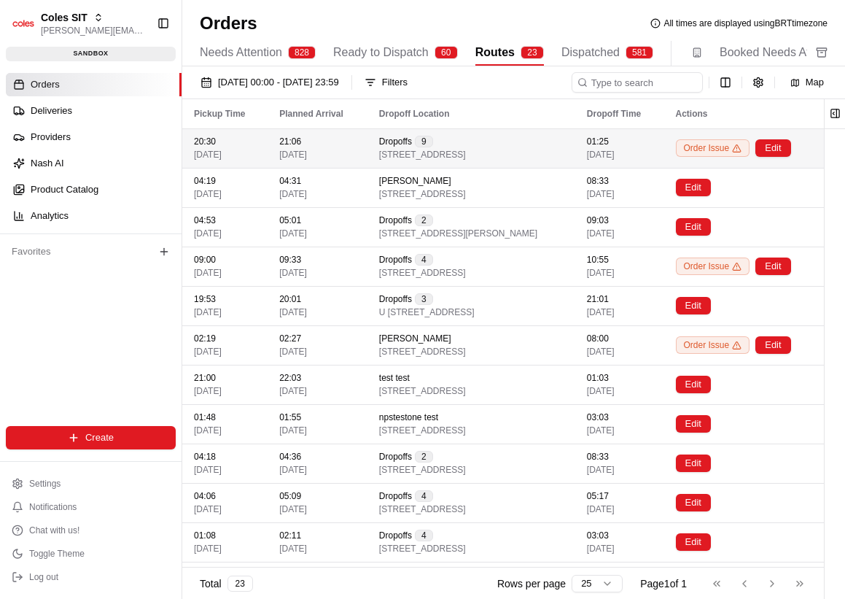
click at [594, 154] on td "01:25 07/08/2025" at bounding box center [620, 147] width 89 height 39
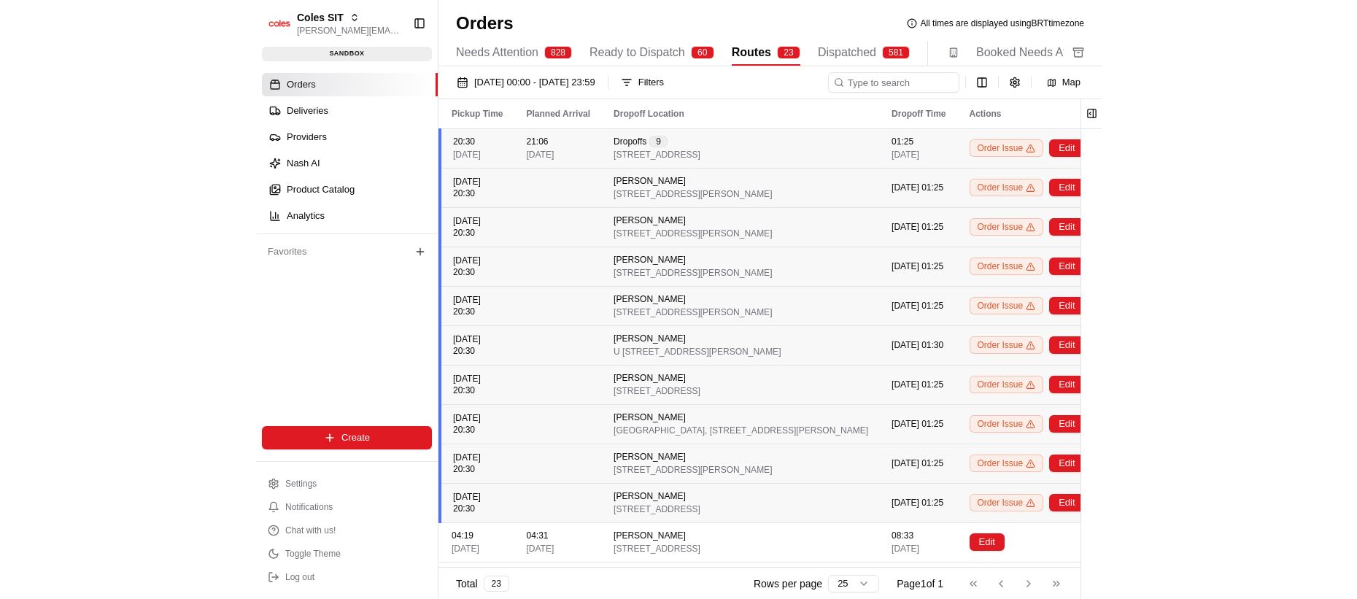
scroll to position [0, 69]
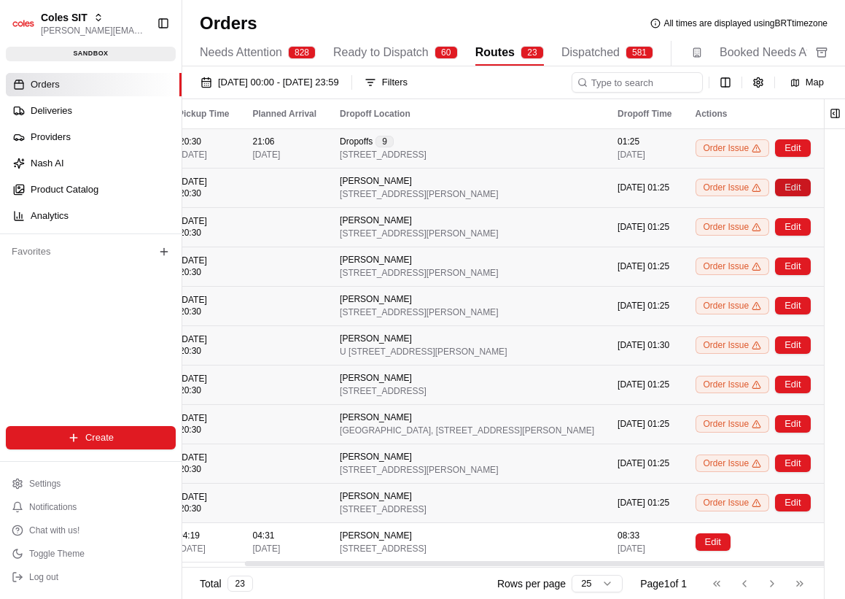
click at [782, 188] on button "Edit" at bounding box center [792, 188] width 35 height 18
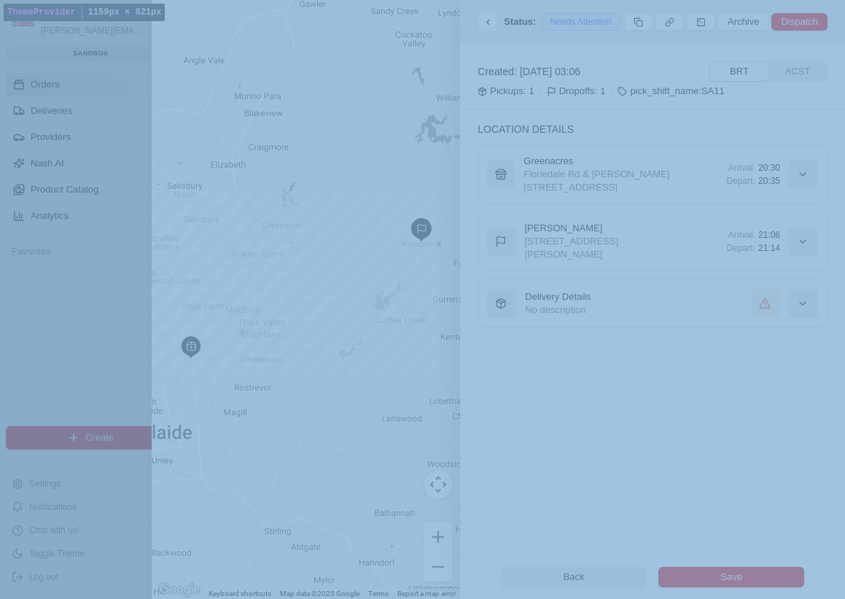
click at [796, 171] on div "button" at bounding box center [803, 174] width 29 height 29
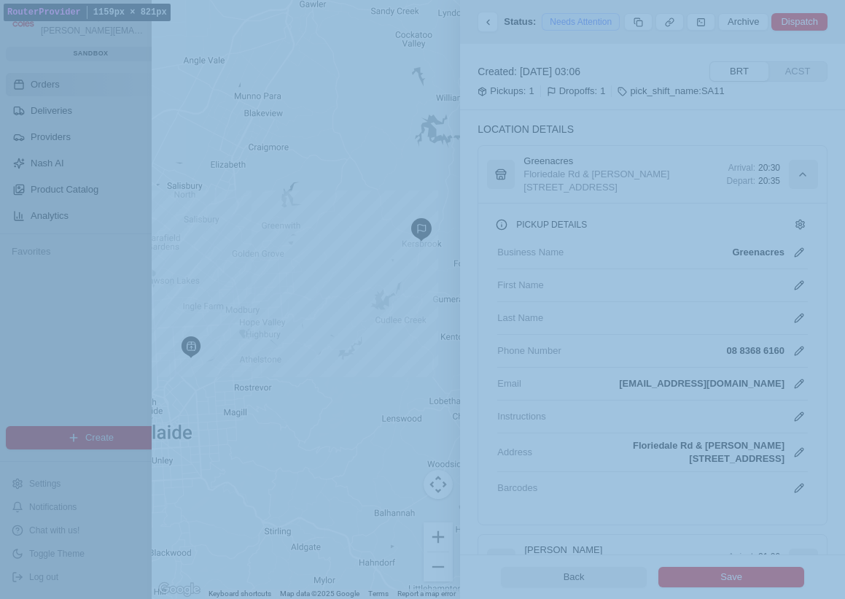
click at [786, 183] on div "Arrival: 20:30 Depart: 20:35" at bounding box center [753, 174] width 129 height 29
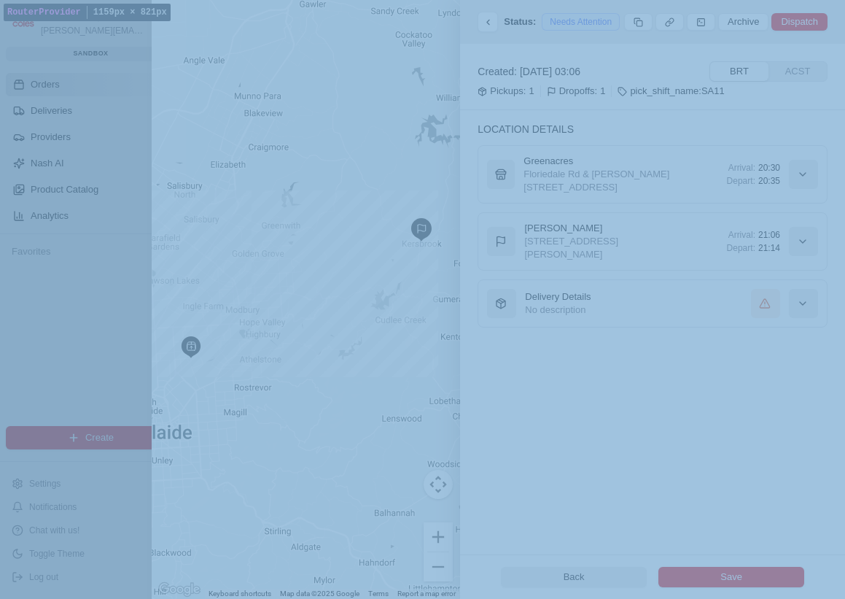
click at [605, 127] on h2 "Location Details" at bounding box center [653, 129] width 350 height 15
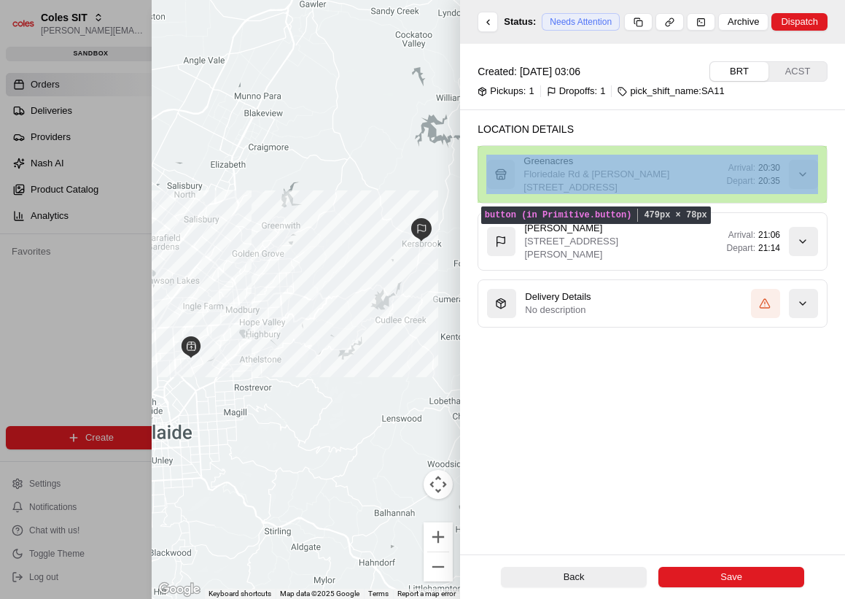
click at [698, 157] on button "Greenacres Floriedale Rd & Muller Rd, Greenacres SA 5086, Australia Arrival: 20…" at bounding box center [653, 174] width 349 height 57
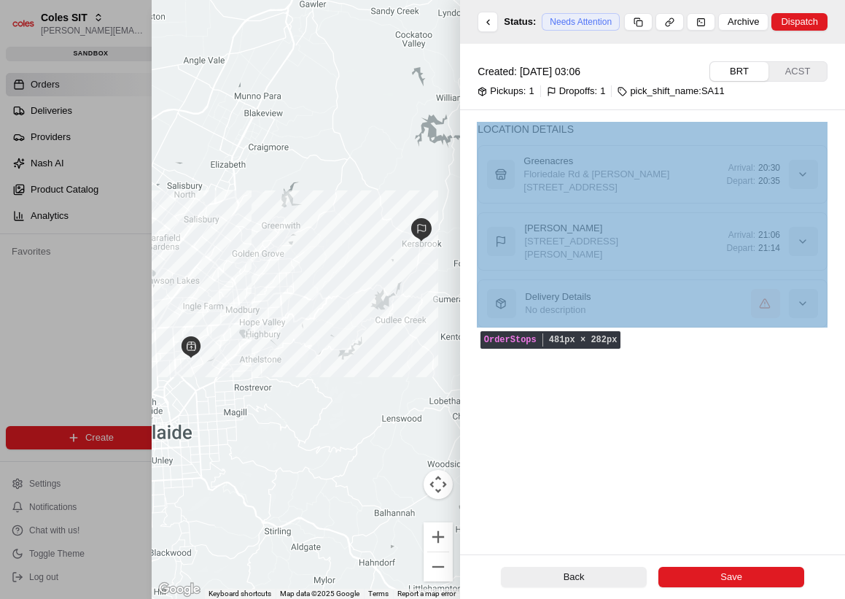
click at [632, 457] on div "Created: [DATE] 03:06 BRT ACST Pickups: 1 Dropoffs: 1 pick_shift_name:SA11 Loca…" at bounding box center [652, 299] width 385 height 511
click at [698, 427] on div "Created: [DATE] 03:06 BRT ACST Pickups: 1 Dropoffs: 1 pick_shift_name:SA11 Loca…" at bounding box center [652, 299] width 385 height 511
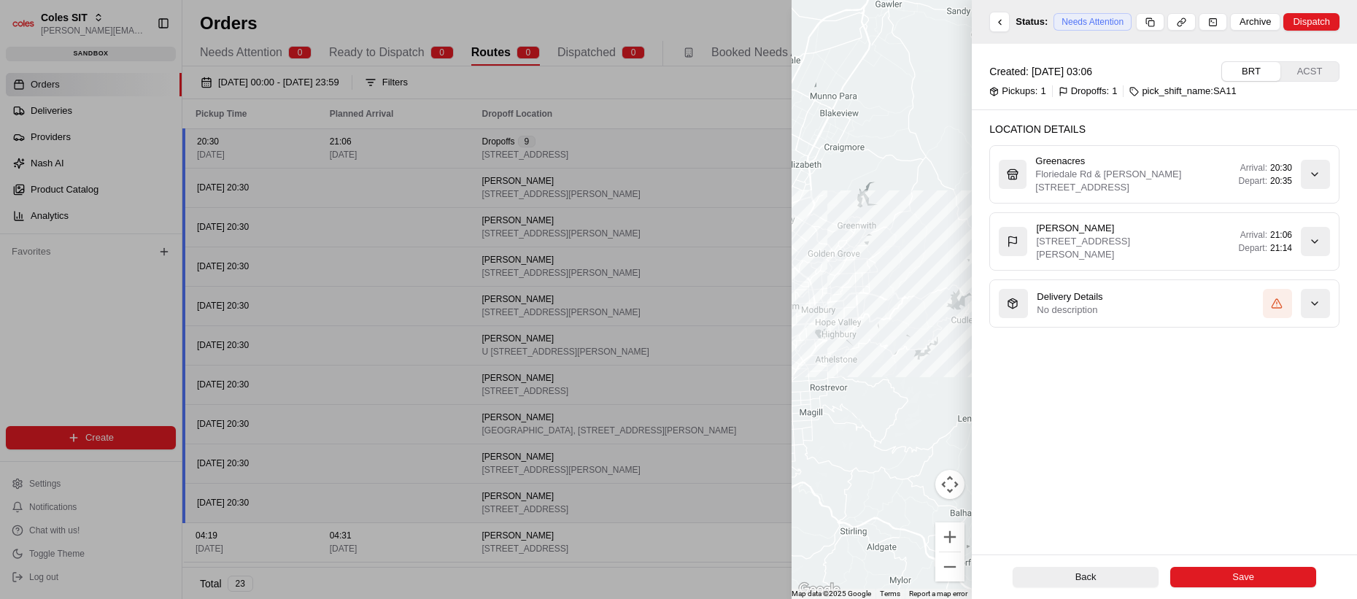
scroll to position [0, 0]
click at [154, 314] on div at bounding box center [678, 299] width 1357 height 599
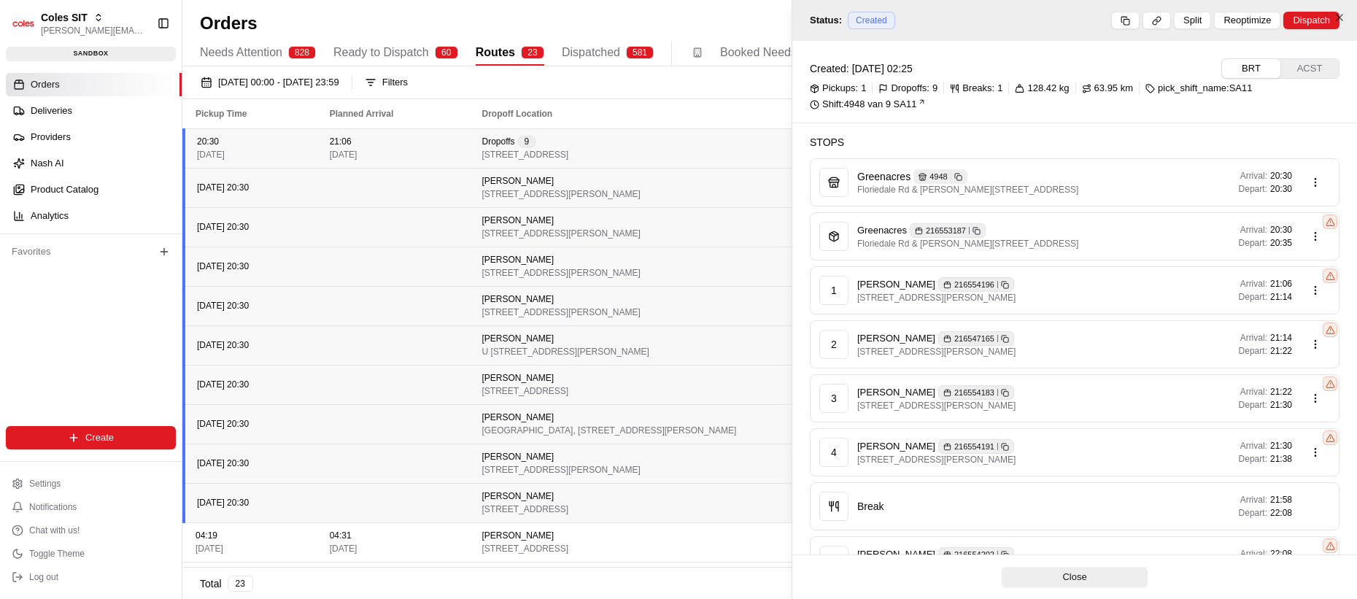
click at [419, 315] on html "Coles SIT [PERSON_NAME][EMAIL_ADDRESS][DOMAIN_NAME] Toggle Sidebar sandbox Orde…" at bounding box center [678, 299] width 1357 height 599
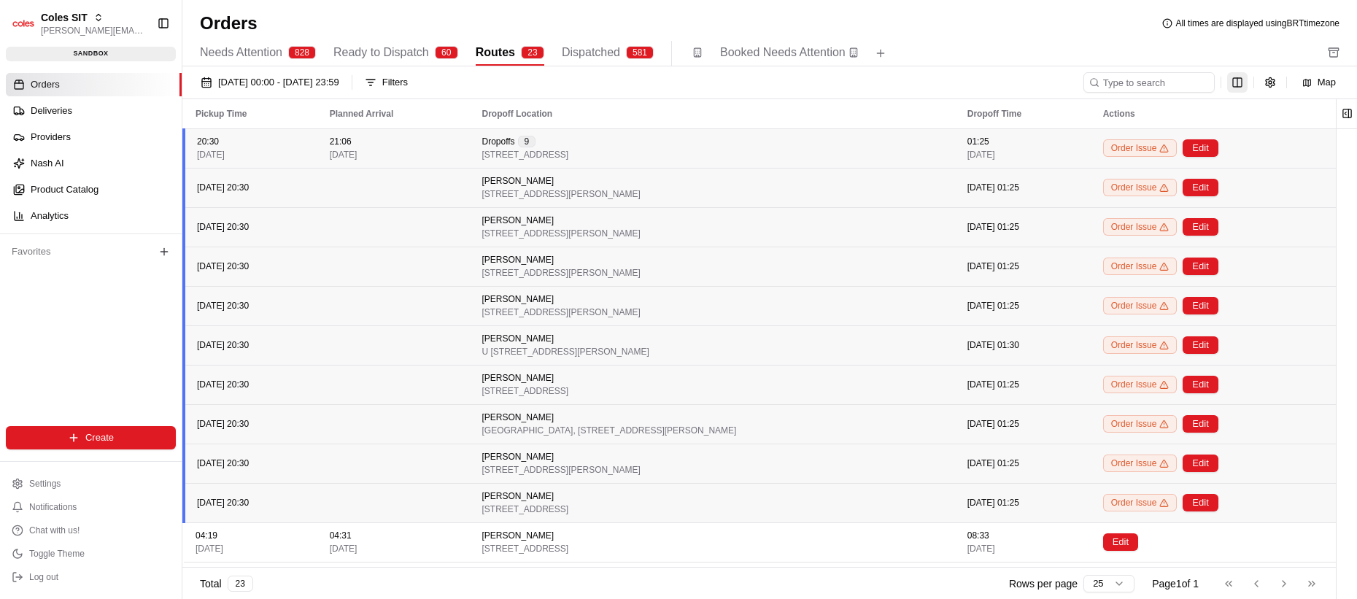
click at [845, 87] on html "Coles SIT [PERSON_NAME][EMAIL_ADDRESS][DOMAIN_NAME] Toggle Sidebar sandbox Orde…" at bounding box center [678, 299] width 1357 height 599
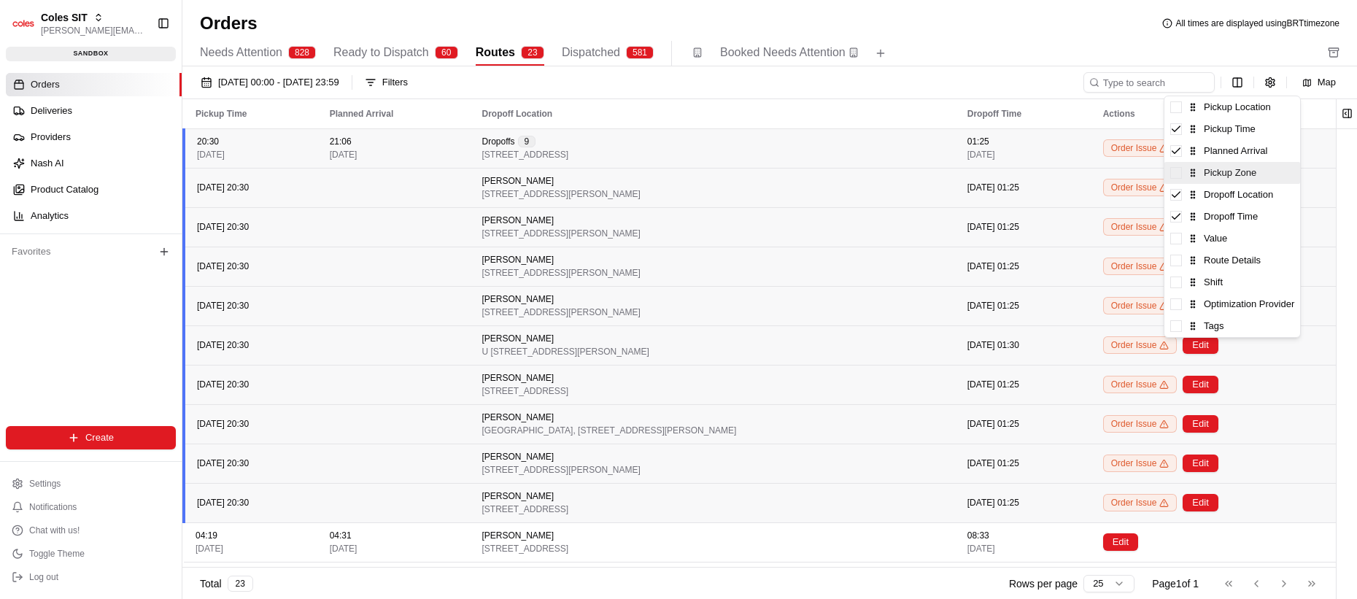
click at [845, 179] on div "Pickup Zone" at bounding box center [1232, 173] width 136 height 22
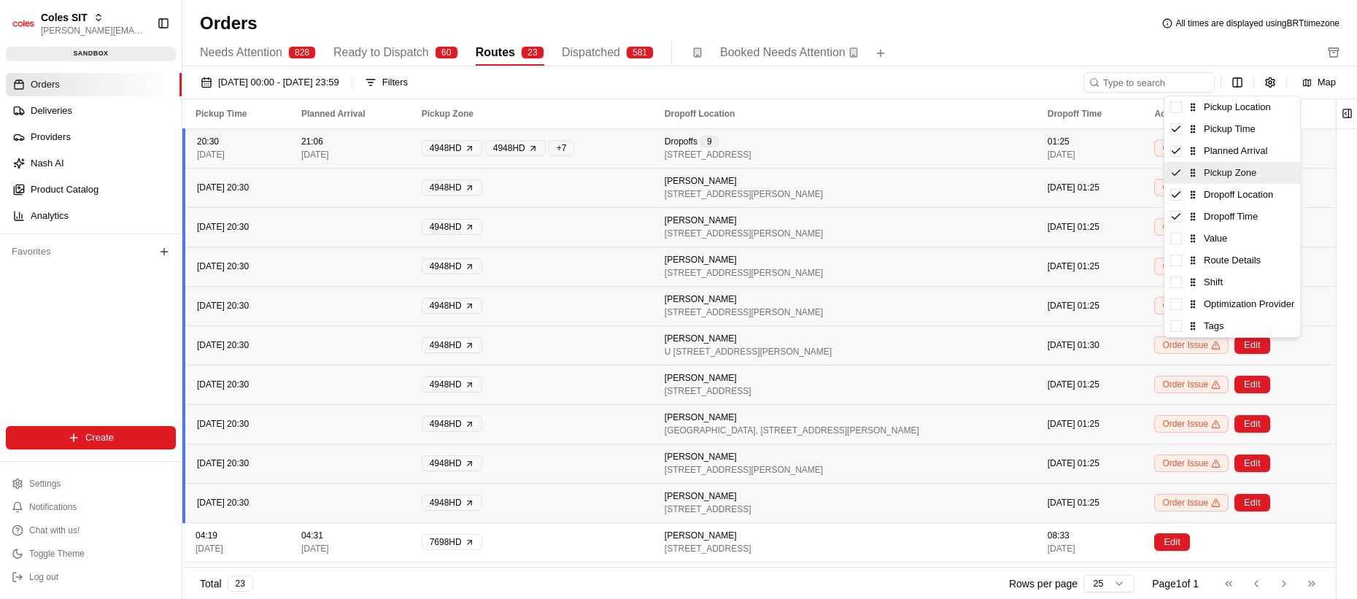
click at [845, 179] on div "Pickup Zone" at bounding box center [1232, 173] width 136 height 22
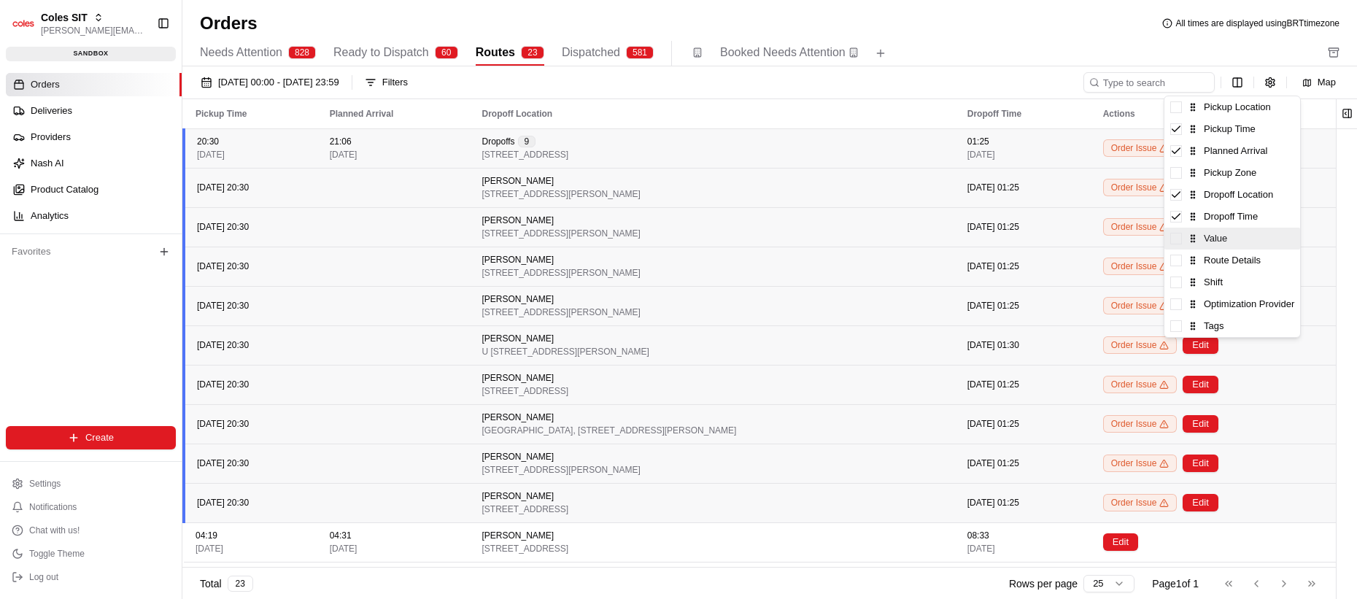
click at [845, 238] on span at bounding box center [1176, 239] width 12 height 12
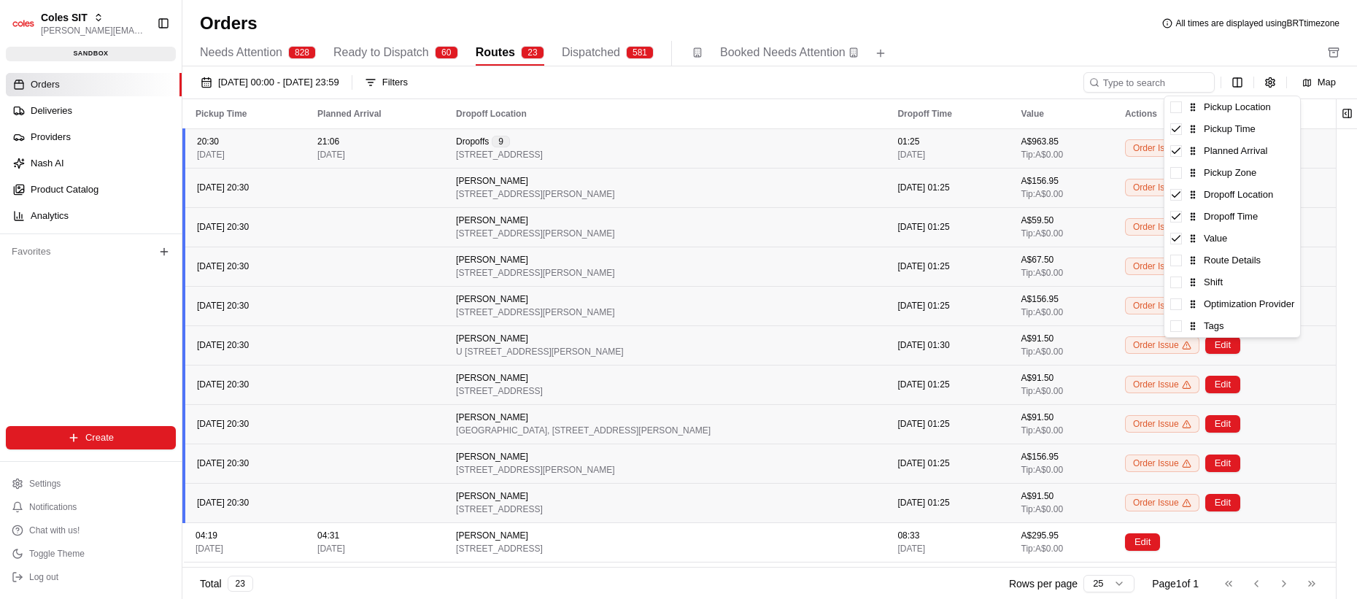
click at [845, 201] on html "Coles SIT lucas@usenash.com Toggle Sidebar sandbox Orders Deliveries Providers …" at bounding box center [678, 299] width 1357 height 599
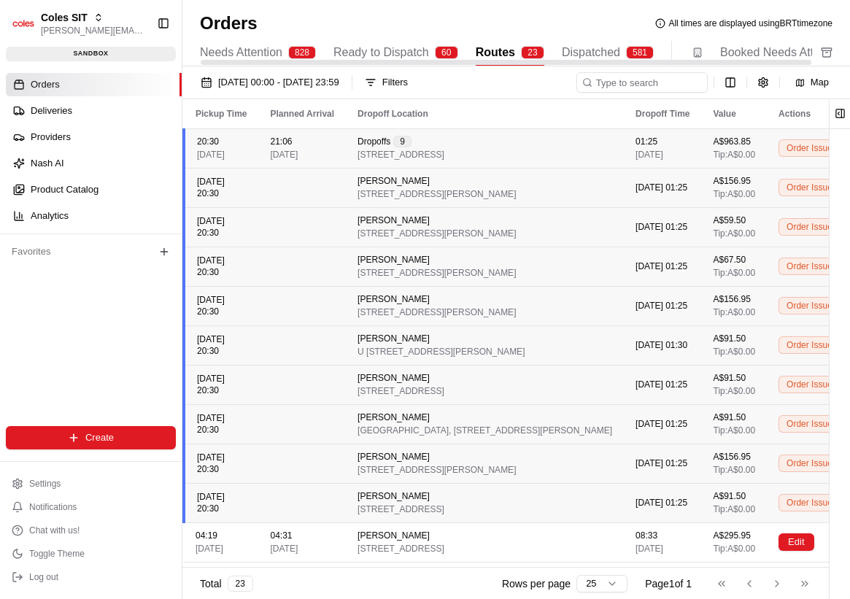
click at [290, 134] on td "21:06 [DATE]" at bounding box center [302, 147] width 88 height 39
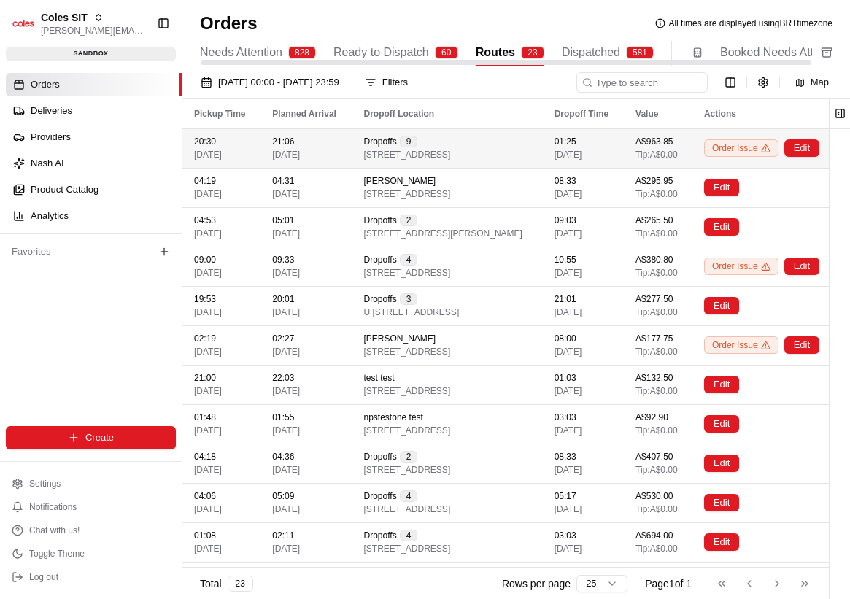
click at [313, 141] on div "21:06 [DATE]" at bounding box center [306, 148] width 68 height 25
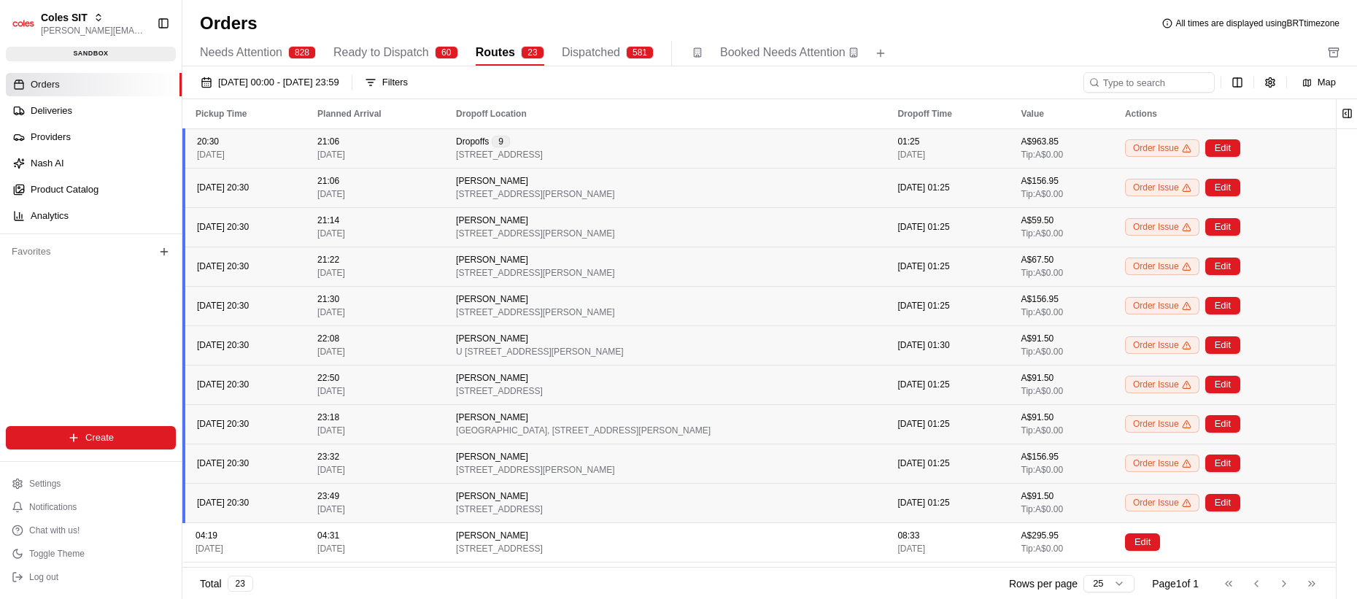
click at [412, 218] on div "21:14 06/08/2025" at bounding box center [374, 226] width 115 height 25
click at [845, 219] on button "Edit" at bounding box center [1222, 227] width 35 height 18
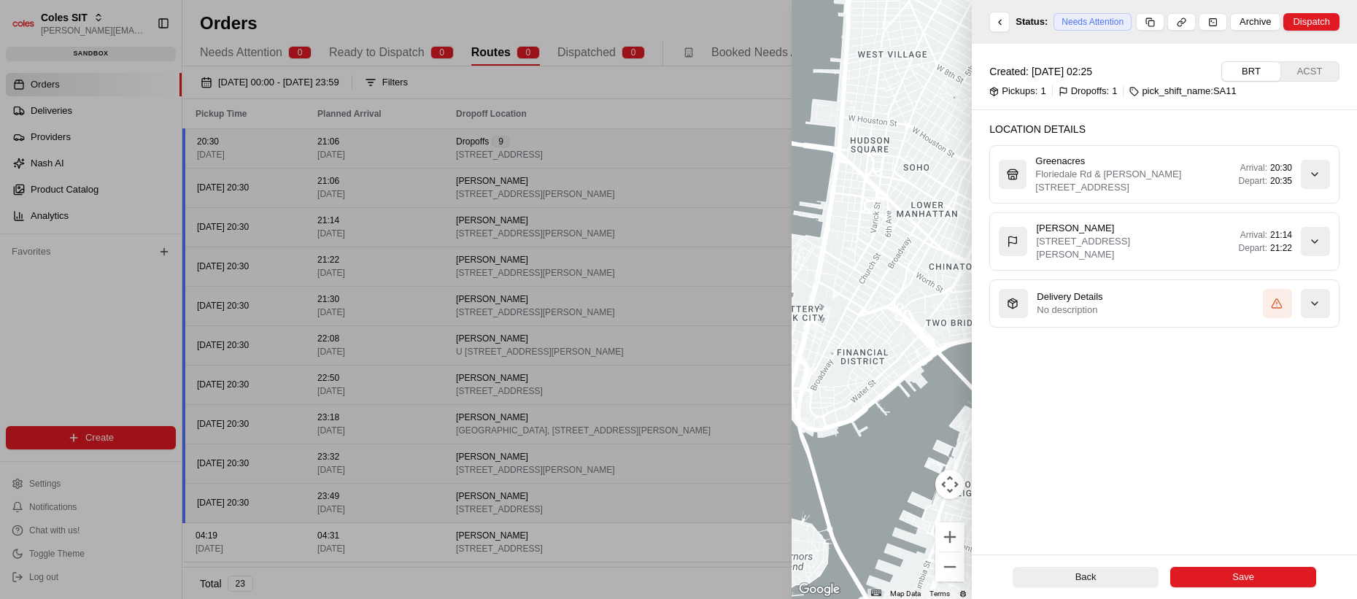
click at [522, 236] on div at bounding box center [678, 299] width 1357 height 599
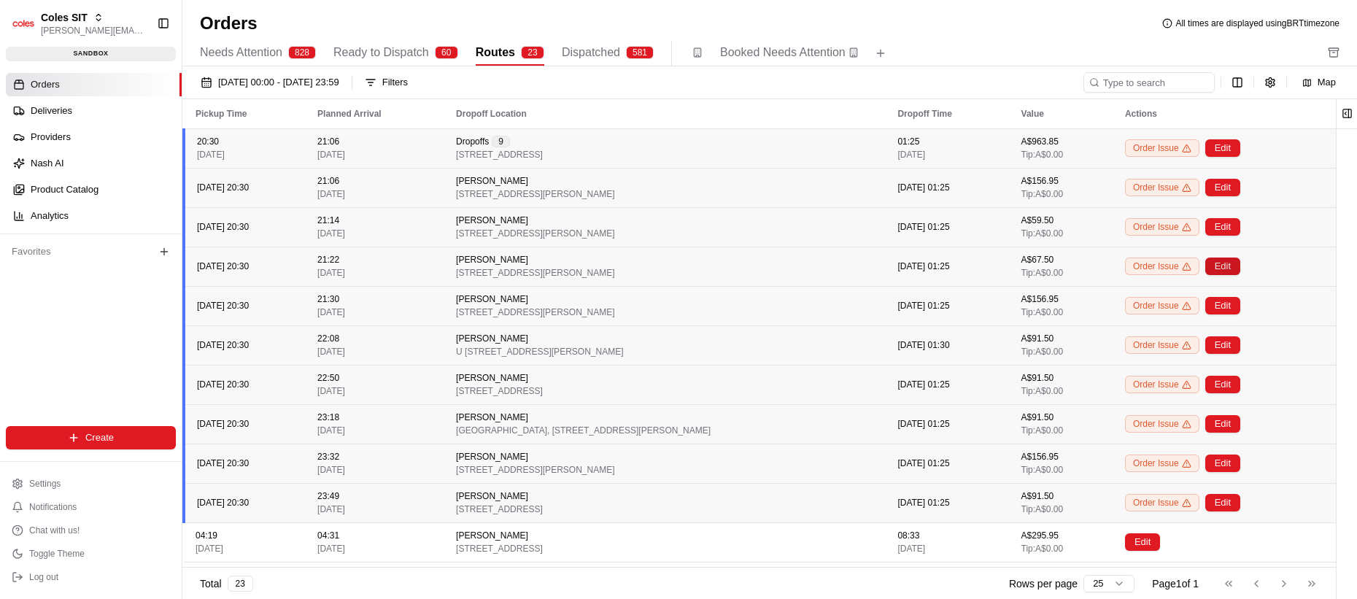
click at [845, 267] on button "Edit" at bounding box center [1222, 266] width 35 height 18
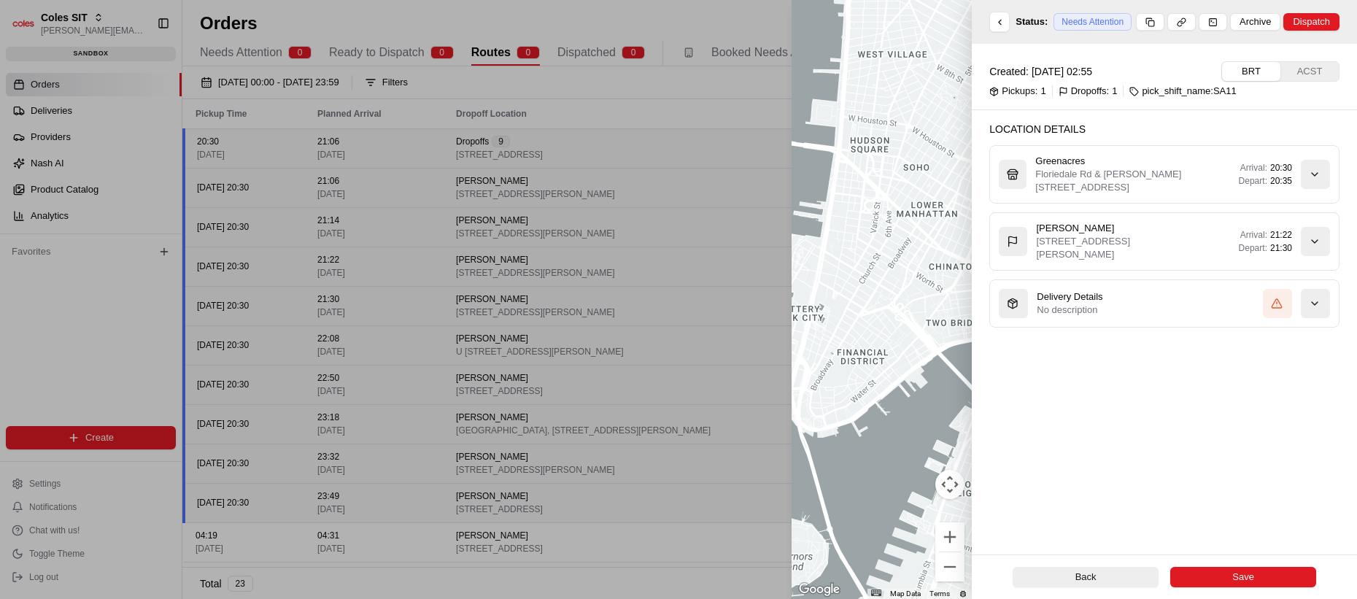
click at [659, 315] on div at bounding box center [678, 299] width 1357 height 599
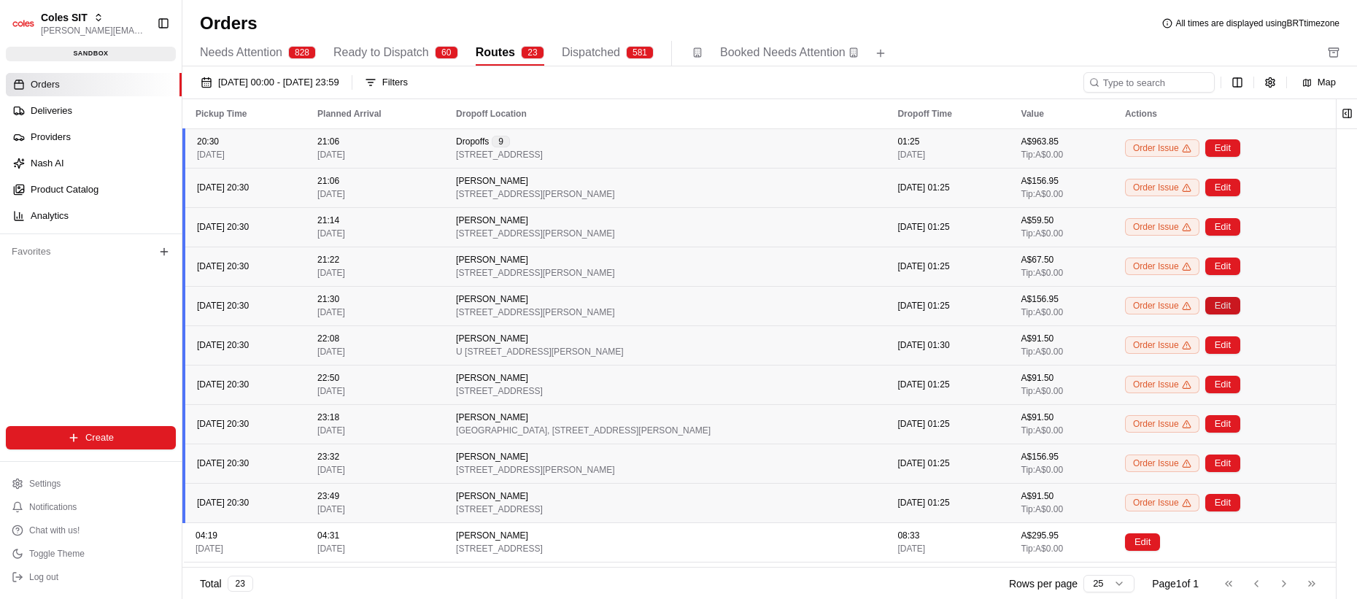
click at [845, 308] on button "Edit" at bounding box center [1222, 306] width 35 height 18
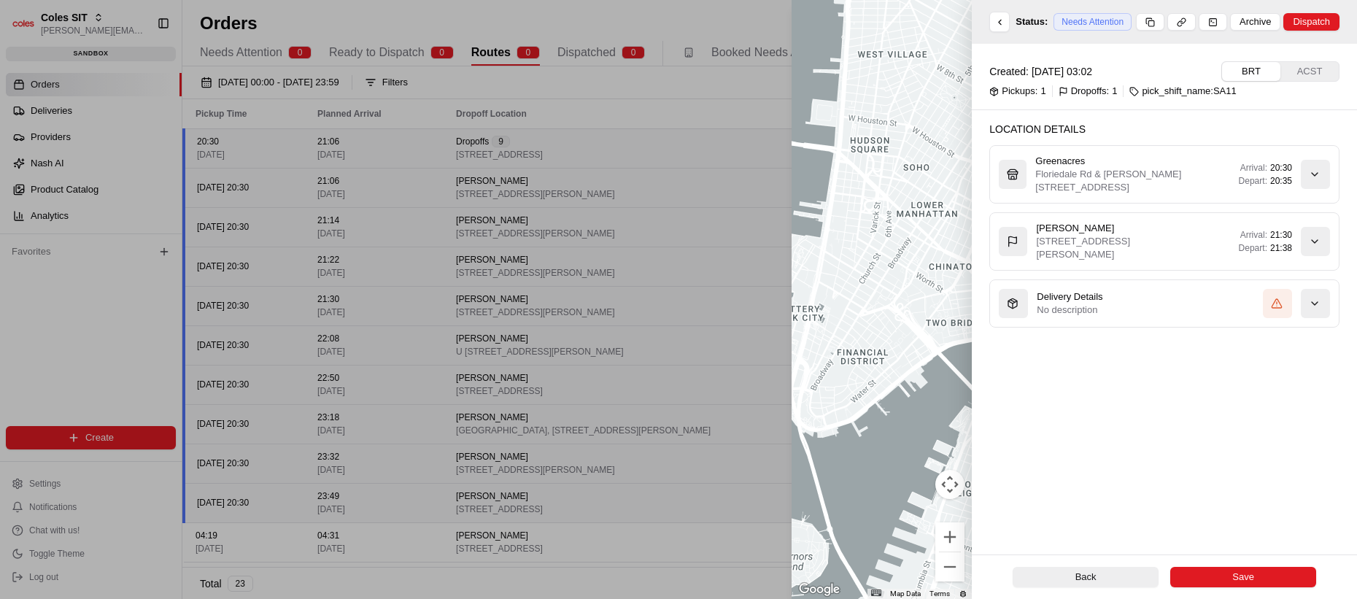
click at [560, 294] on div at bounding box center [678, 299] width 1357 height 599
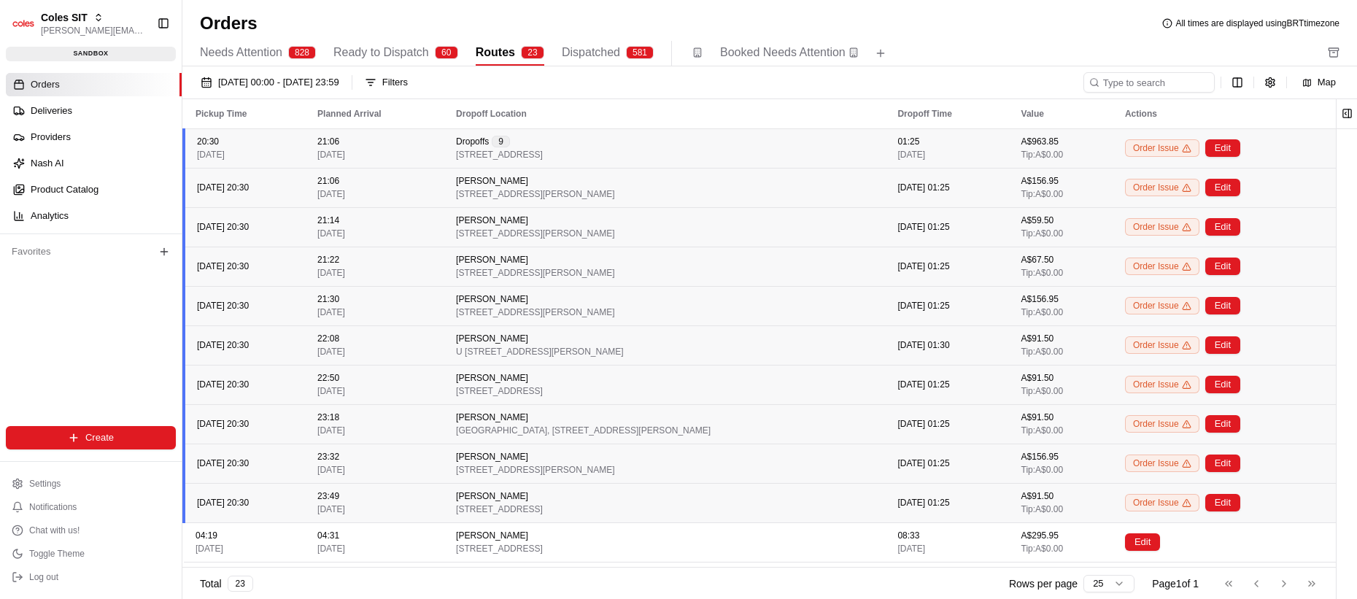
click at [420, 115] on div "Planned Arrival" at bounding box center [374, 114] width 115 height 12
click at [419, 149] on div "21:06 [DATE]" at bounding box center [374, 148] width 115 height 25
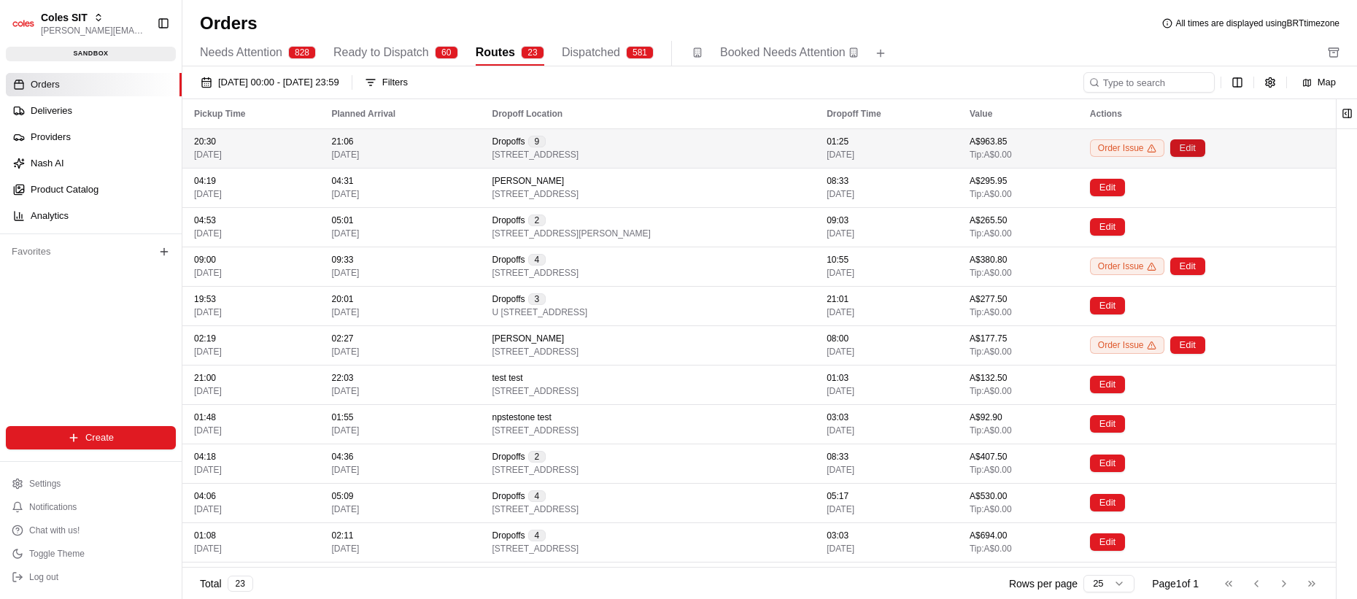
click at [845, 150] on button "Edit" at bounding box center [1187, 148] width 35 height 18
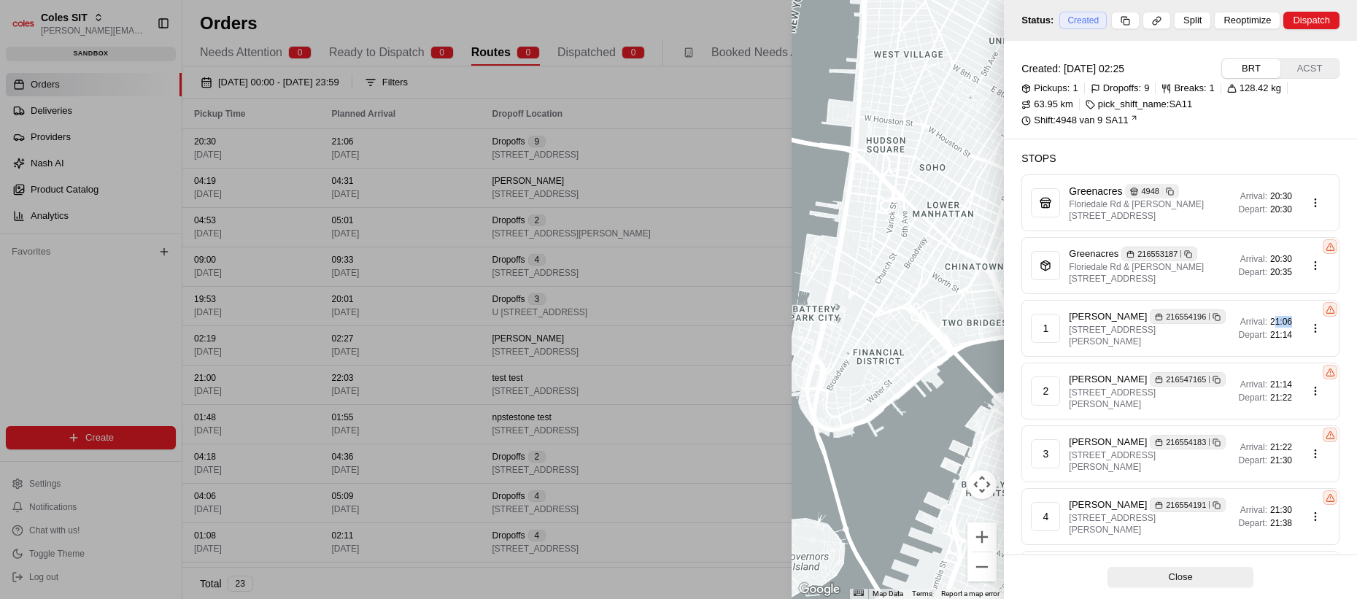
drag, startPoint x: 1272, startPoint y: 320, endPoint x: 1292, endPoint y: 319, distance: 19.7
click at [845, 319] on div "Arrival: 21:06 Depart: 21:14" at bounding box center [1284, 328] width 91 height 29
click at [845, 390] on div "Arrival: 21:14 Depart: 21:22" at bounding box center [1265, 391] width 53 height 25
click at [845, 387] on span "21:14" at bounding box center [1281, 385] width 22 height 12
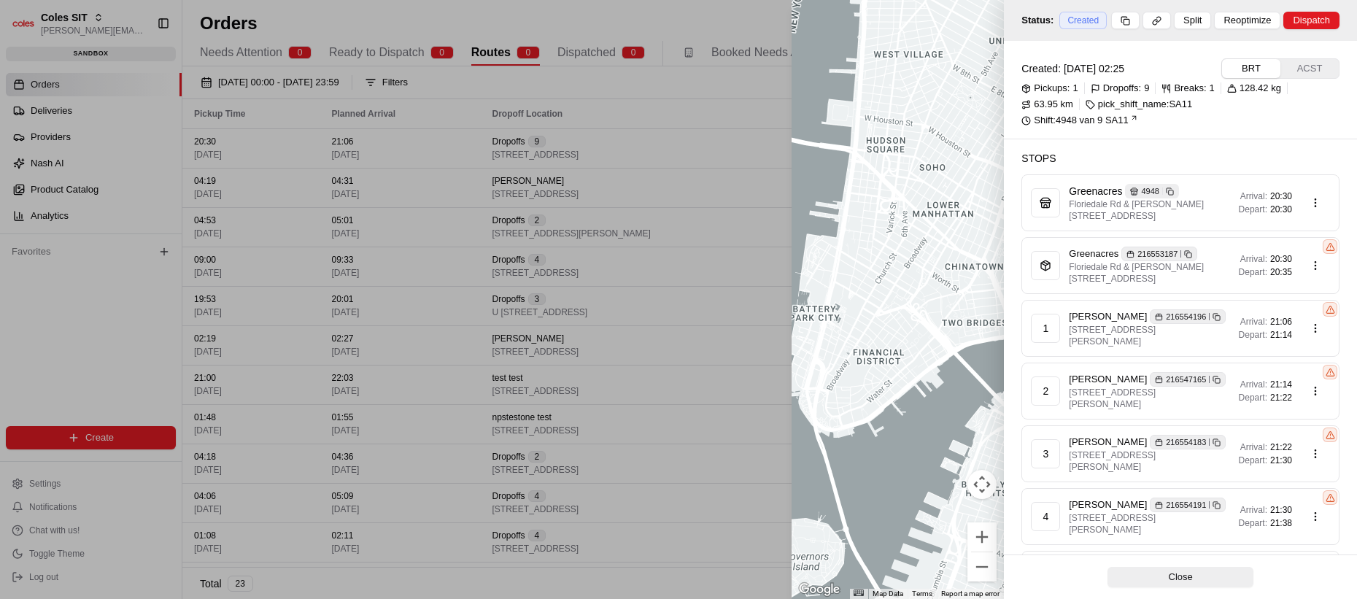
click at [845, 387] on span "21:14" at bounding box center [1281, 385] width 22 height 12
click at [845, 428] on div "3 Prateek Mohan 216554183 Copy 216554183 7A James Cres, KERSBROOK, SA 5231, AU …" at bounding box center [1180, 453] width 318 height 57
click at [845, 439] on div "Arrival: 21:22 Depart: 21:30" at bounding box center [1284, 453] width 91 height 29
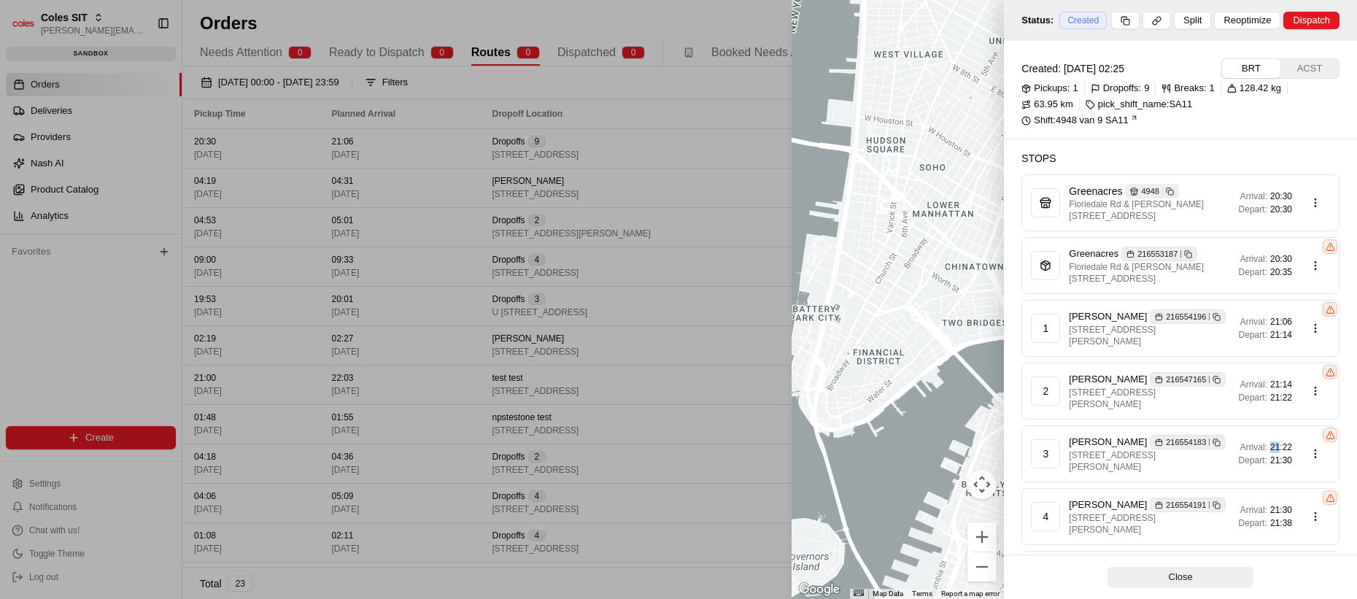
click at [845, 442] on span "21:22" at bounding box center [1281, 447] width 22 height 12
click at [408, 170] on div at bounding box center [678, 299] width 1357 height 599
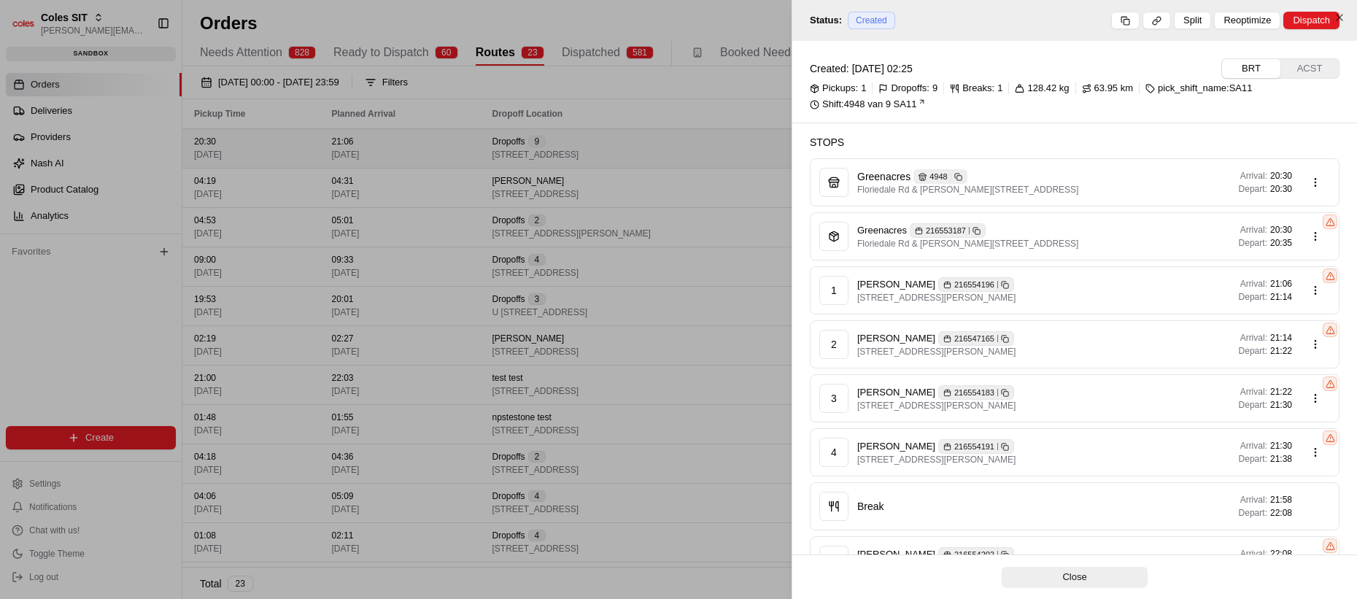
click at [427, 131] on td "21:06 [DATE]" at bounding box center [400, 147] width 160 height 39
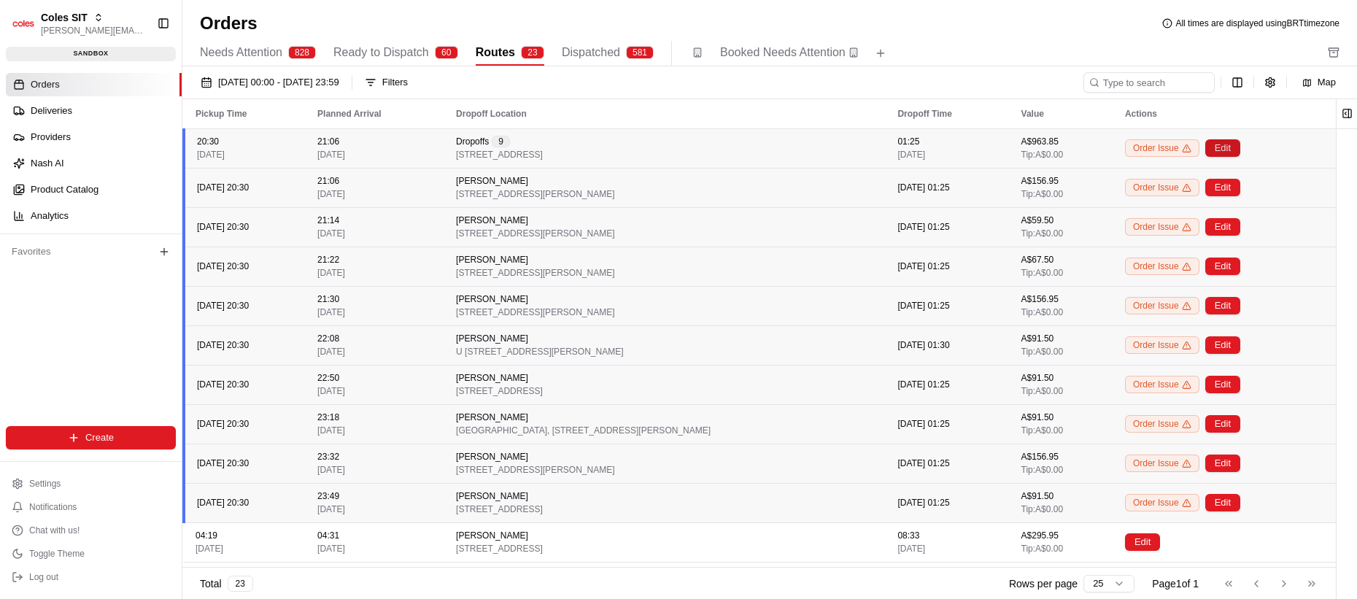
click at [845, 150] on button "Edit" at bounding box center [1222, 148] width 35 height 18
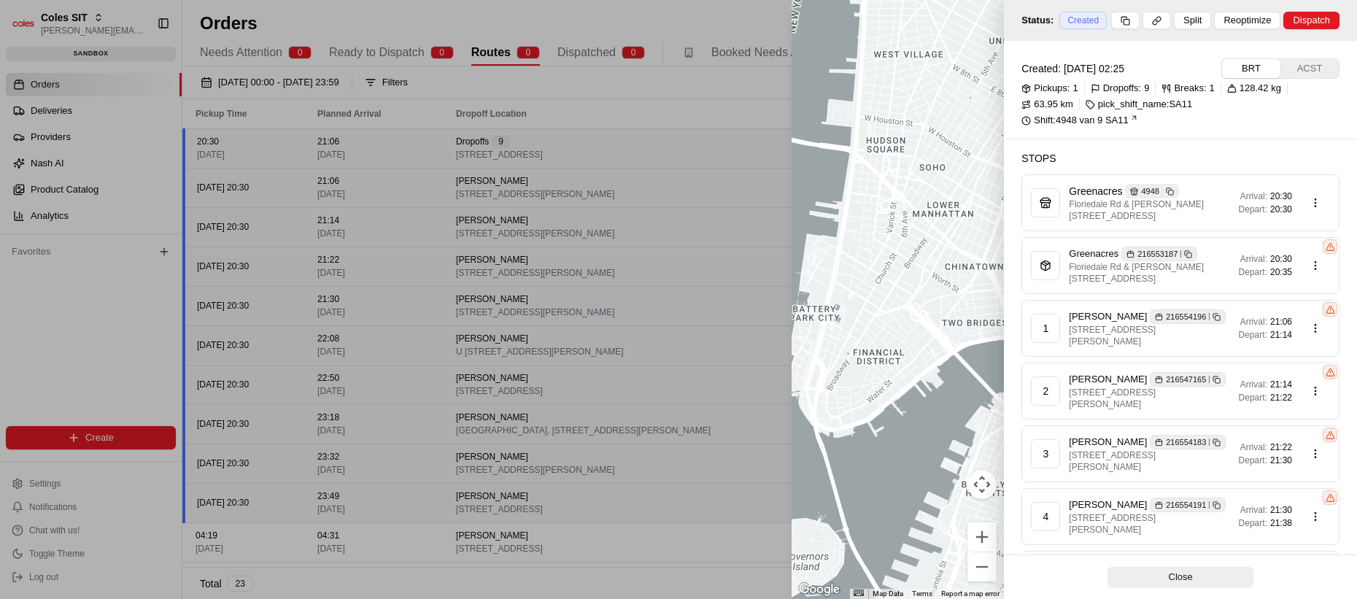
click at [845, 325] on span "21:06" at bounding box center [1281, 322] width 22 height 12
click at [845, 333] on span "Depart:" at bounding box center [1253, 335] width 28 height 12
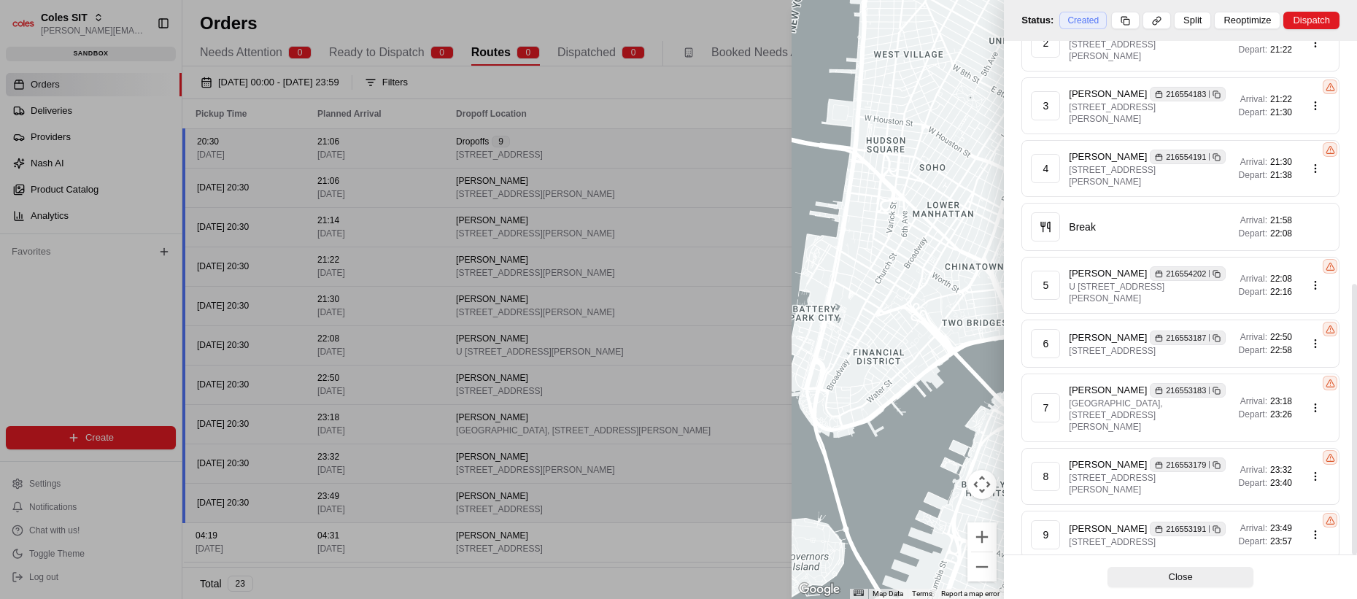
scroll to position [462, 0]
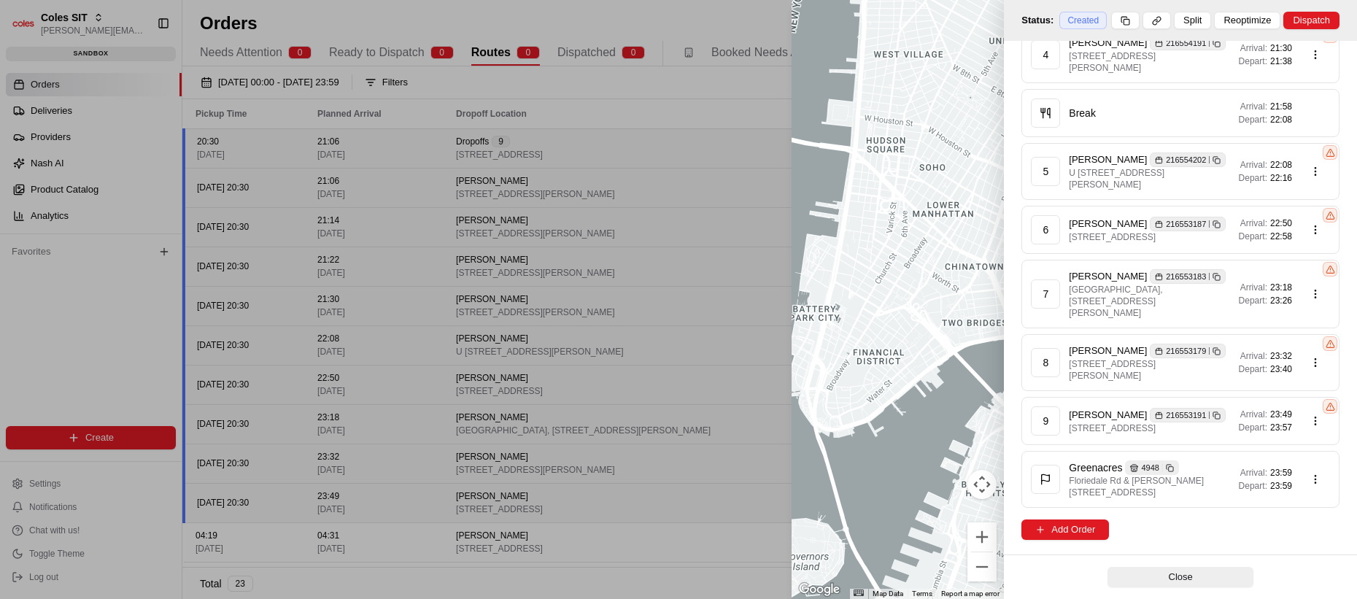
click at [845, 408] on span "23:49" at bounding box center [1281, 414] width 22 height 12
click at [845, 437] on div "9 Prateek Mohan 216553191 Copy 216553191 7 Warramunga St, GREENACRES, SA 5086, …" at bounding box center [1180, 421] width 318 height 48
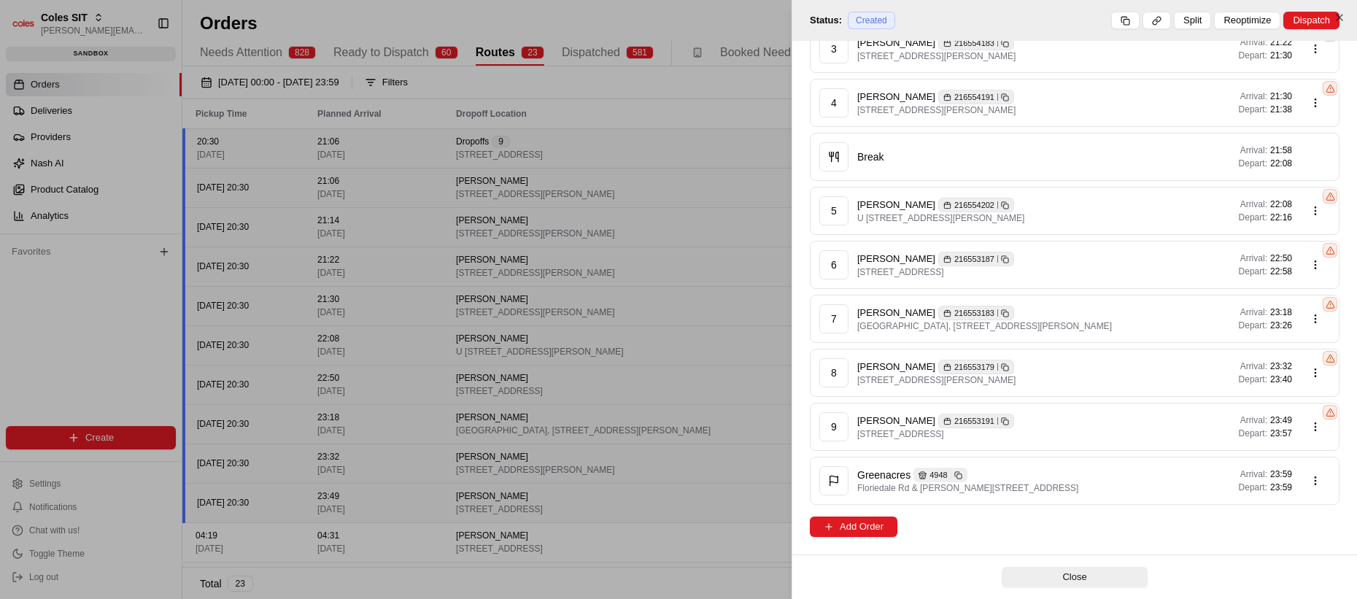
click at [629, 447] on div at bounding box center [678, 299] width 1357 height 599
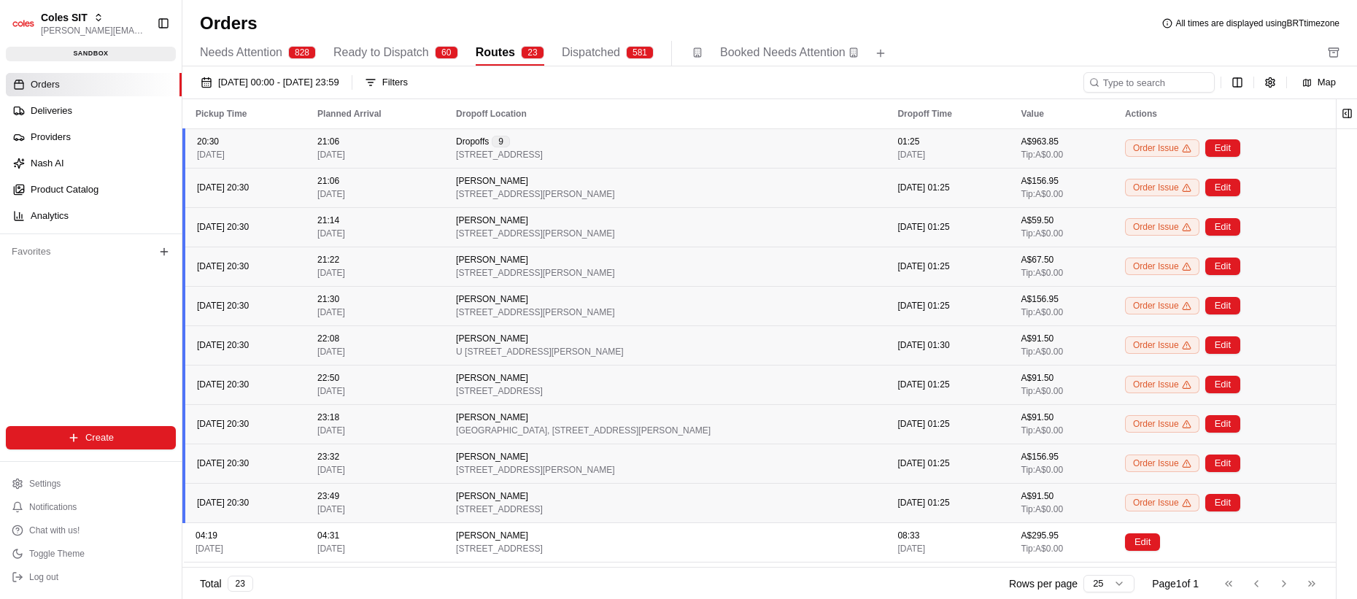
click at [426, 152] on div "21:06 [DATE]" at bounding box center [374, 148] width 115 height 25
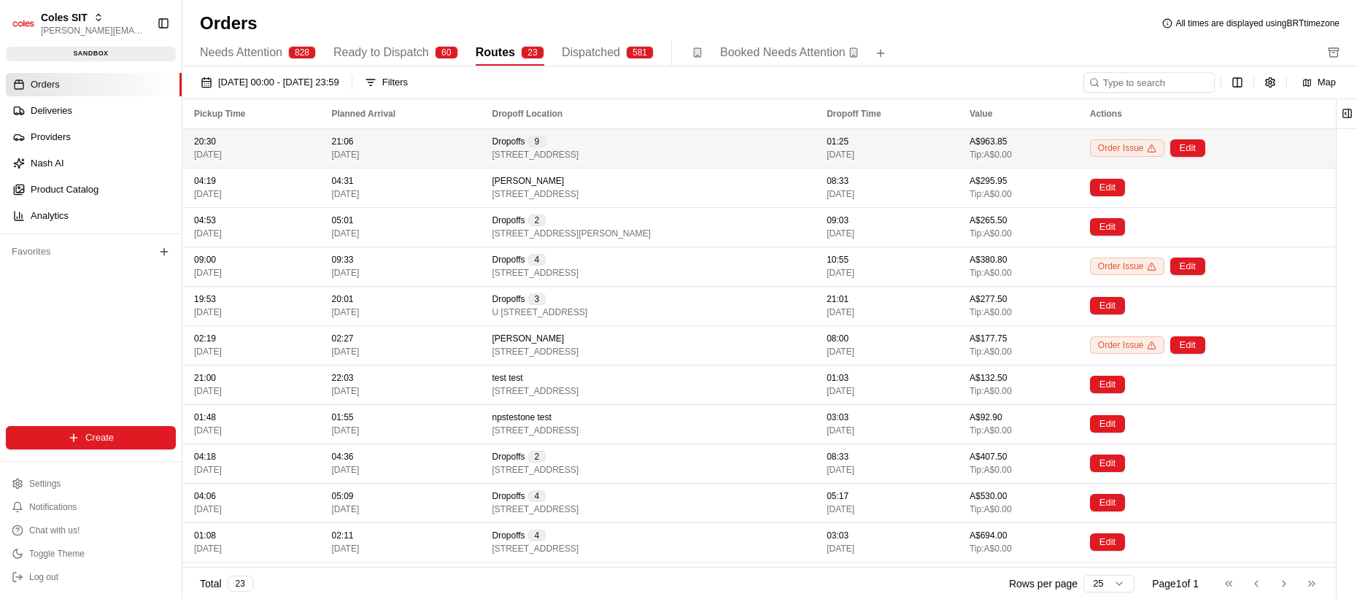
click at [426, 152] on div "21:06 [DATE]" at bounding box center [400, 148] width 137 height 25
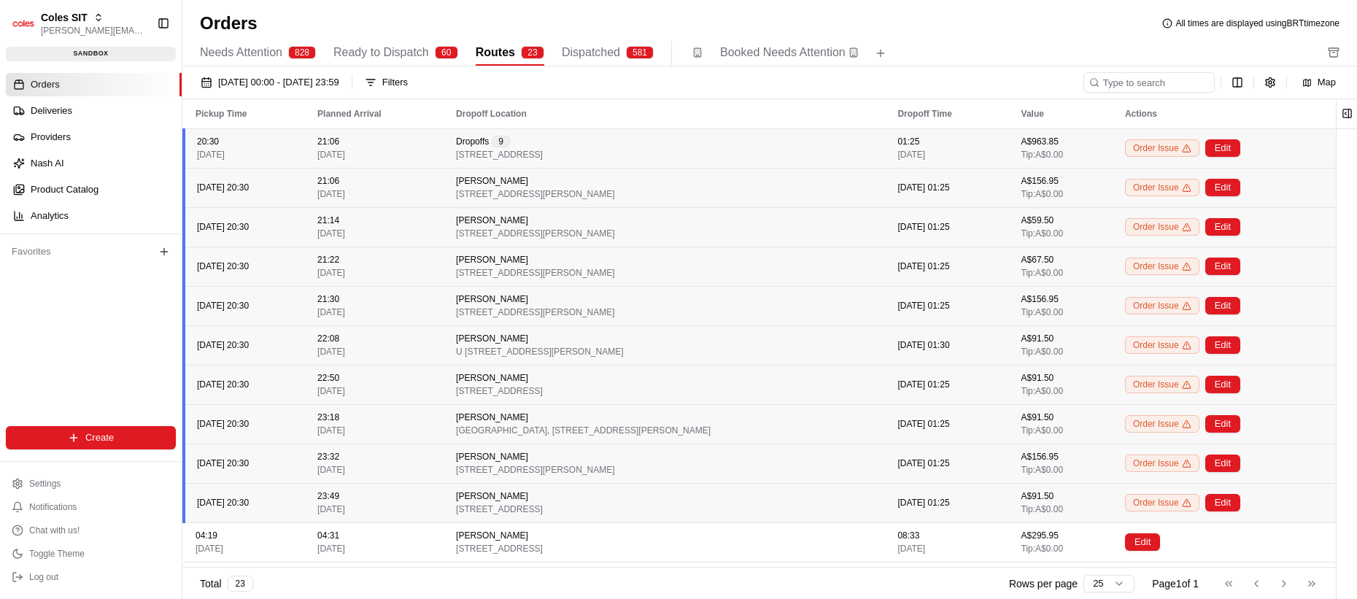
click at [411, 153] on div "21:06 [DATE]" at bounding box center [374, 148] width 115 height 25
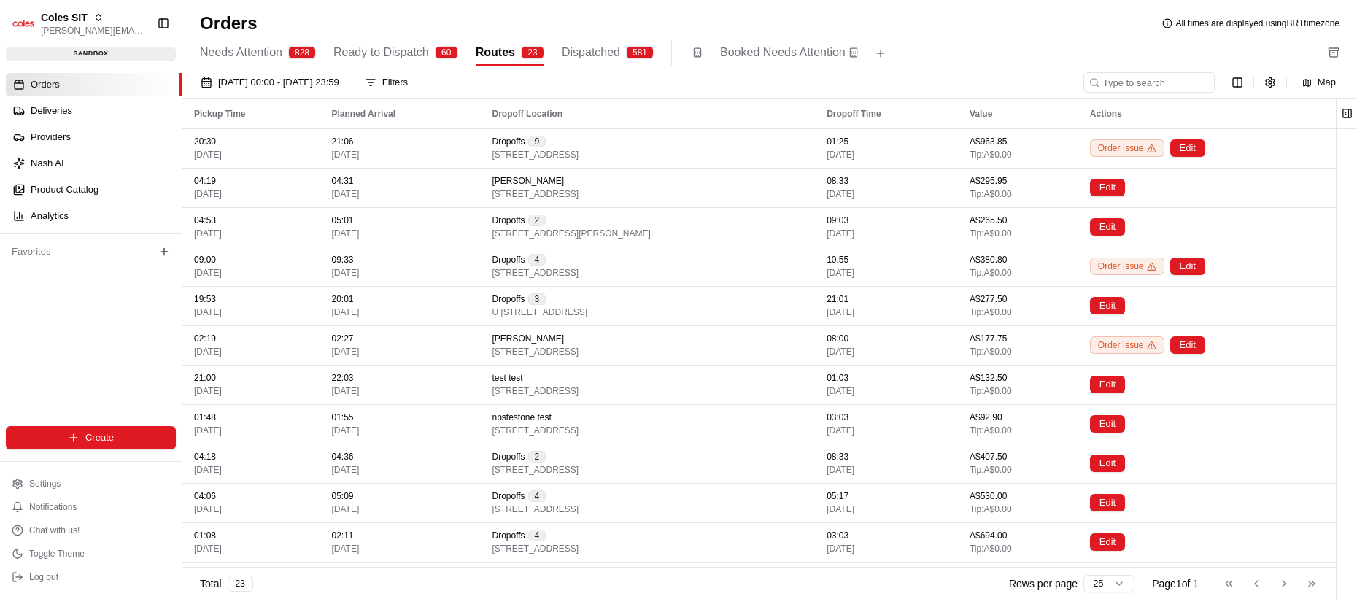
click at [489, 82] on div "01/08/2025 00:00 - 31/08/2025 23:59 Filters" at bounding box center [638, 82] width 889 height 20
click at [360, 150] on span "[DATE]" at bounding box center [346, 155] width 28 height 12
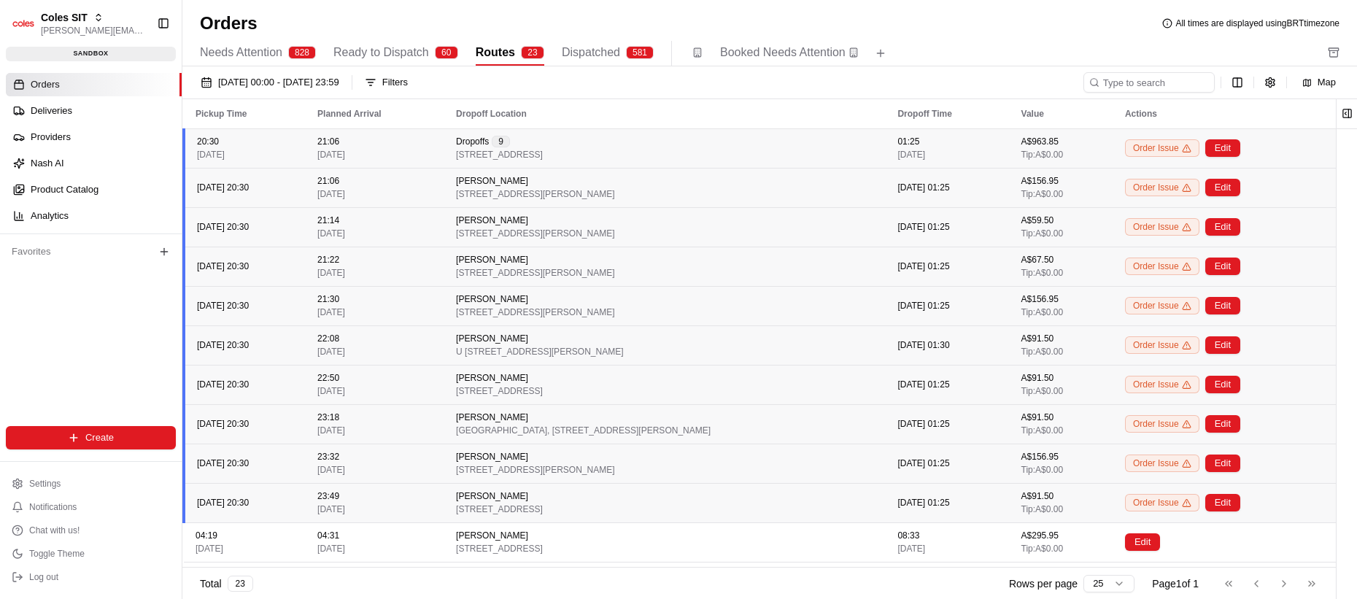
click at [406, 147] on div "21:06 [DATE]" at bounding box center [374, 148] width 115 height 25
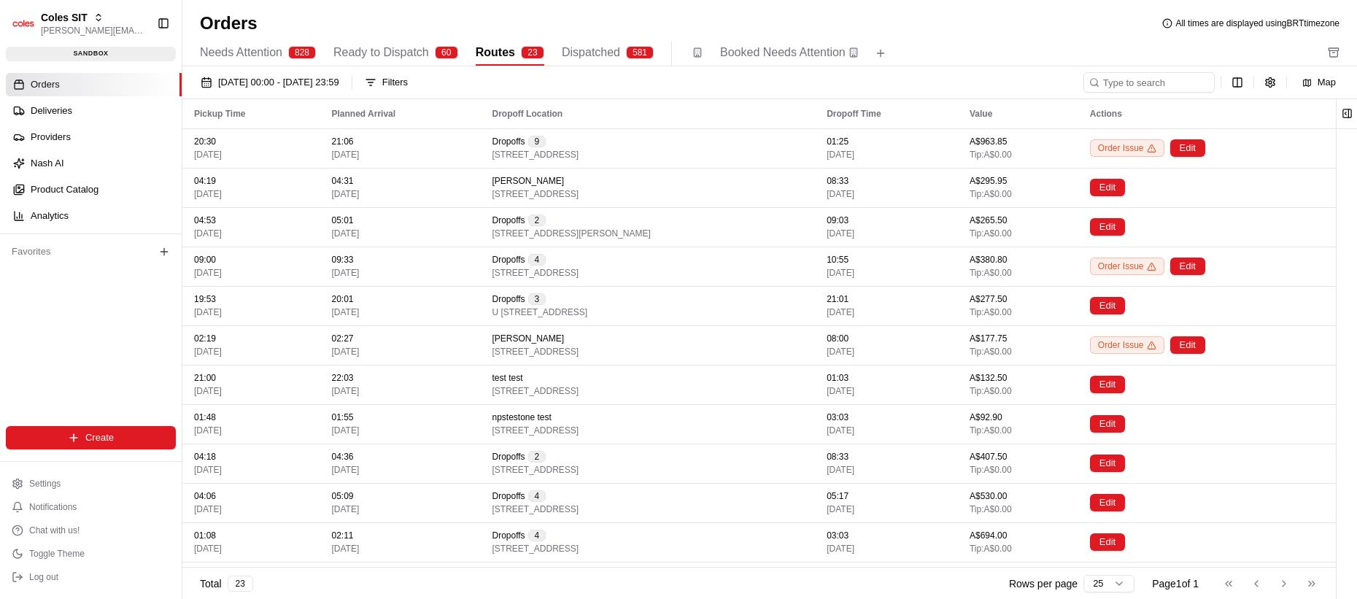
click at [359, 108] on div "Planned Arrival" at bounding box center [400, 114] width 137 height 12
click at [357, 109] on div "Planned Arrival" at bounding box center [400, 114] width 137 height 12
click at [349, 120] on th "Planned Arrival" at bounding box center [400, 113] width 160 height 29
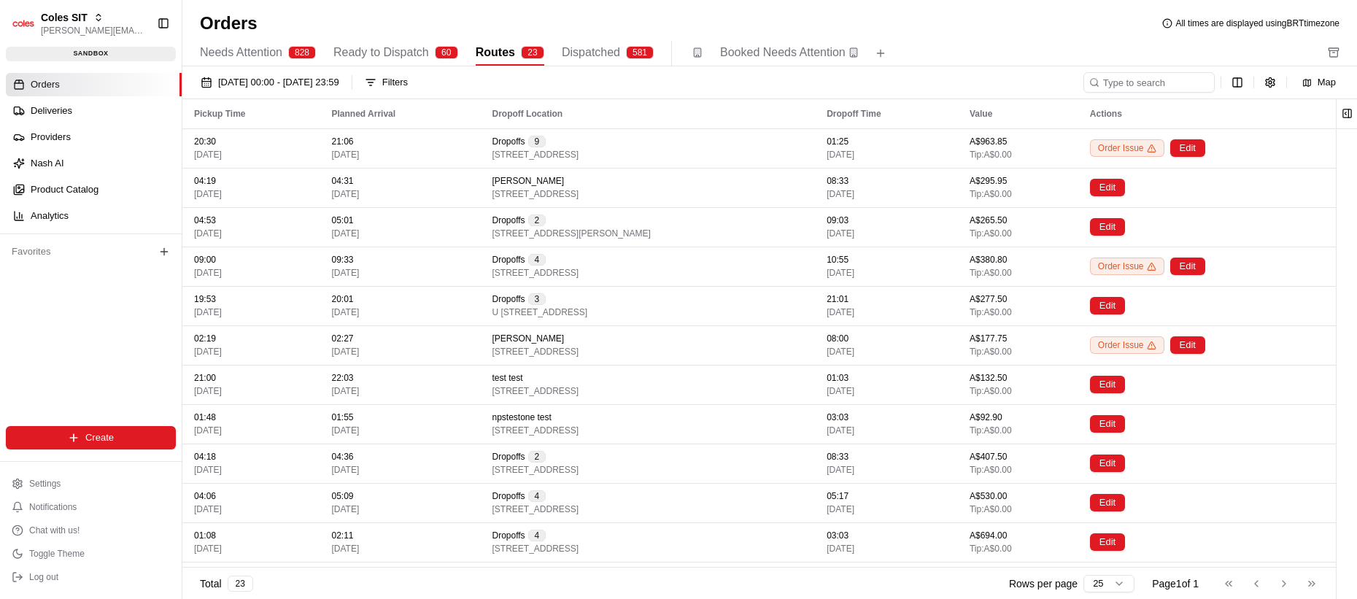
click at [349, 120] on th "Planned Arrival" at bounding box center [400, 113] width 160 height 29
click at [349, 119] on div "Planned Arrival" at bounding box center [400, 114] width 137 height 12
click at [407, 150] on div "21:06 [DATE]" at bounding box center [400, 148] width 137 height 25
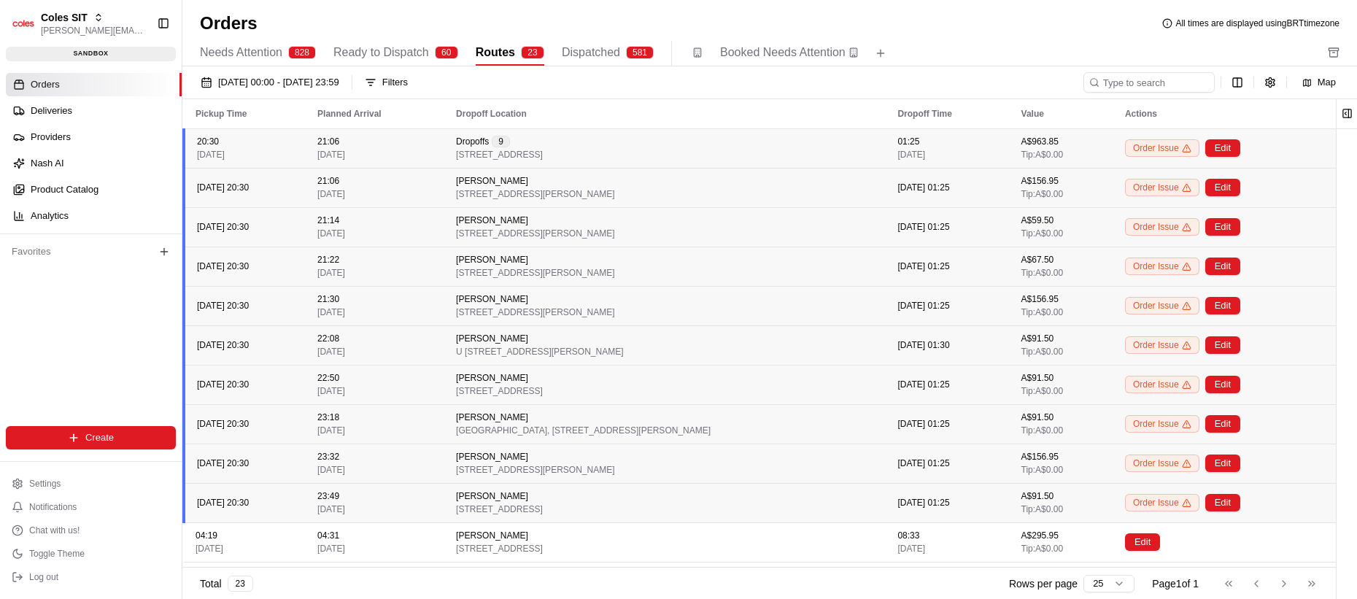
click at [453, 184] on td "Prateek Mohan 7A James Cres, KERSBROOK, SA 5231, AU" at bounding box center [664, 187] width 441 height 39
click at [845, 146] on button "Edit" at bounding box center [1222, 148] width 35 height 18
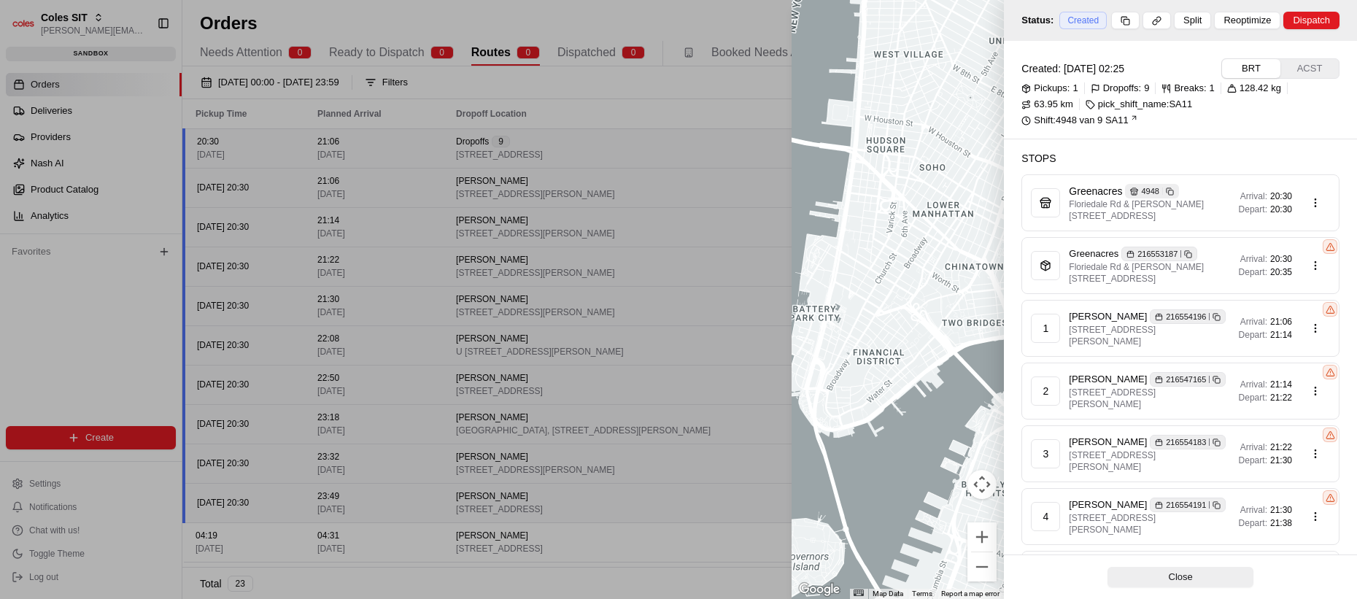
click at [845, 255] on span "20:30" at bounding box center [1281, 259] width 22 height 12
click at [845, 322] on span "21:06" at bounding box center [1281, 322] width 22 height 12
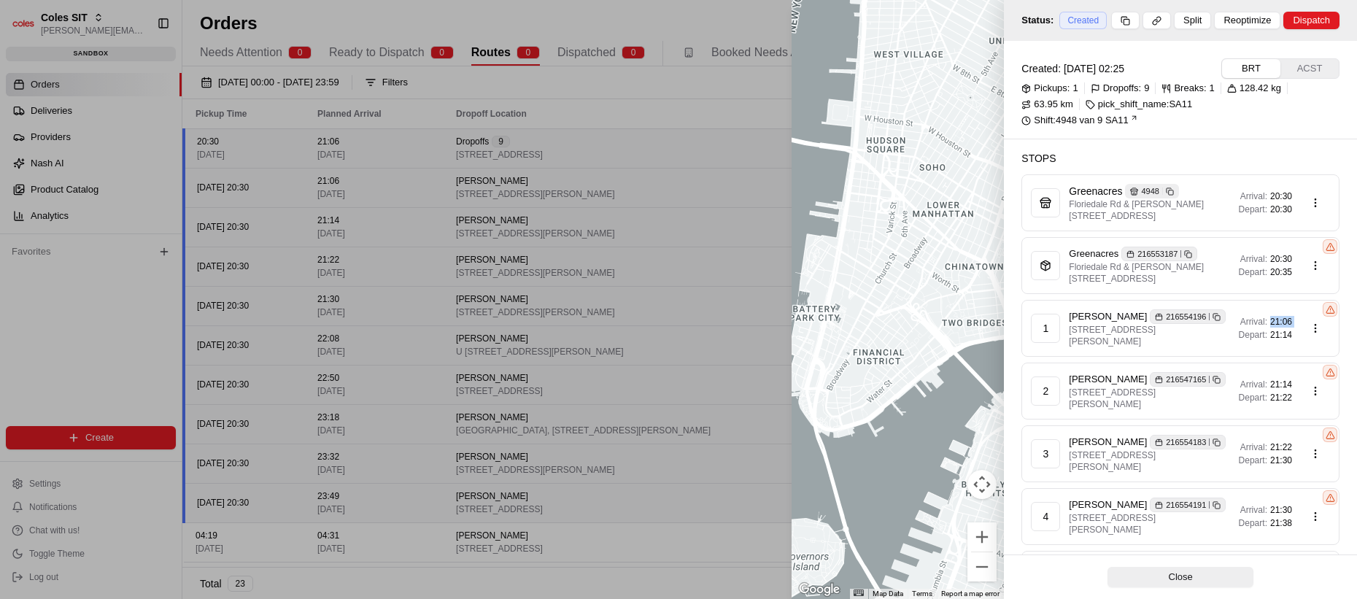
click at [845, 322] on span "21:06" at bounding box center [1281, 322] width 22 height 12
click at [845, 322] on span "Arrival:" at bounding box center [1253, 322] width 27 height 12
click at [697, 230] on div at bounding box center [678, 299] width 1357 height 599
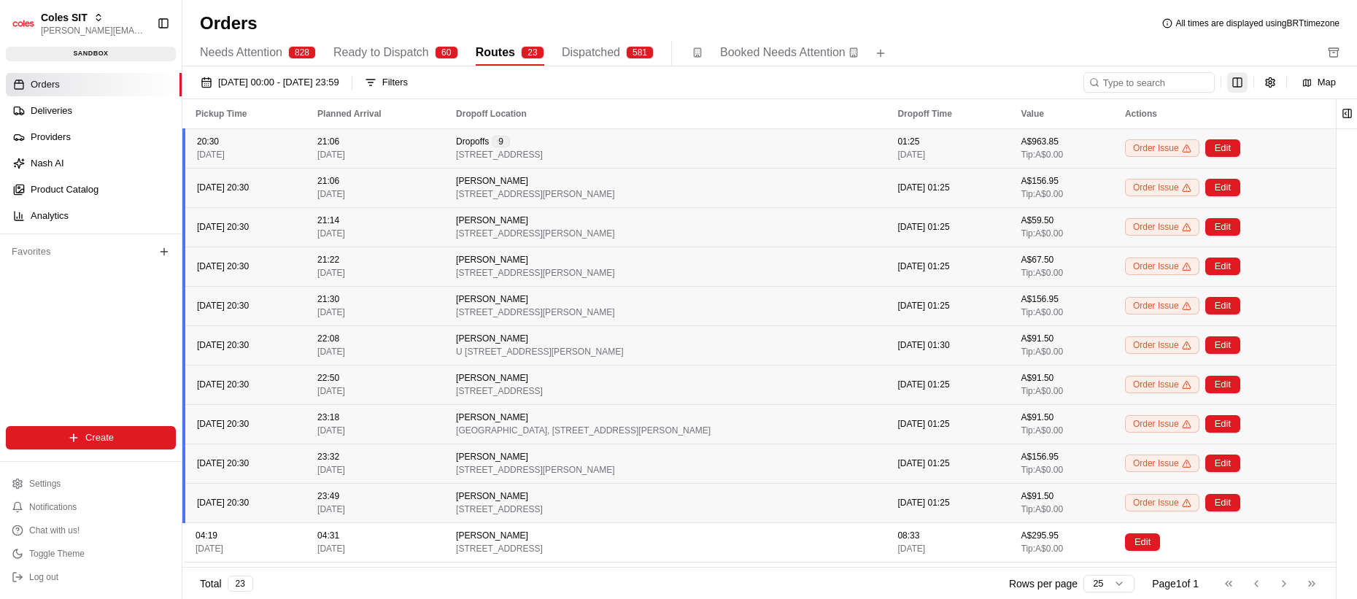
click at [845, 86] on html "Coles SIT lucas@usenash.com Toggle Sidebar sandbox Orders Deliveries Providers …" at bounding box center [678, 299] width 1357 height 599
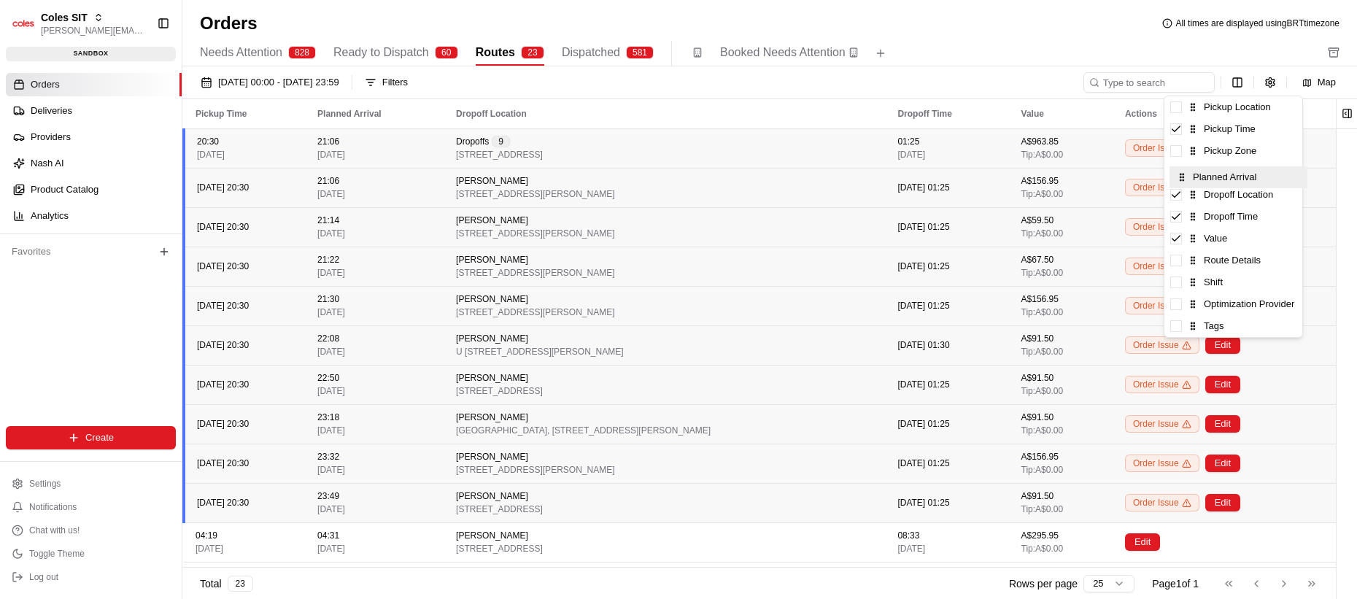
drag, startPoint x: 1190, startPoint y: 150, endPoint x: 1196, endPoint y: 180, distance: 30.5
drag, startPoint x: 1191, startPoint y: 174, endPoint x: 1193, endPoint y: 206, distance: 31.4
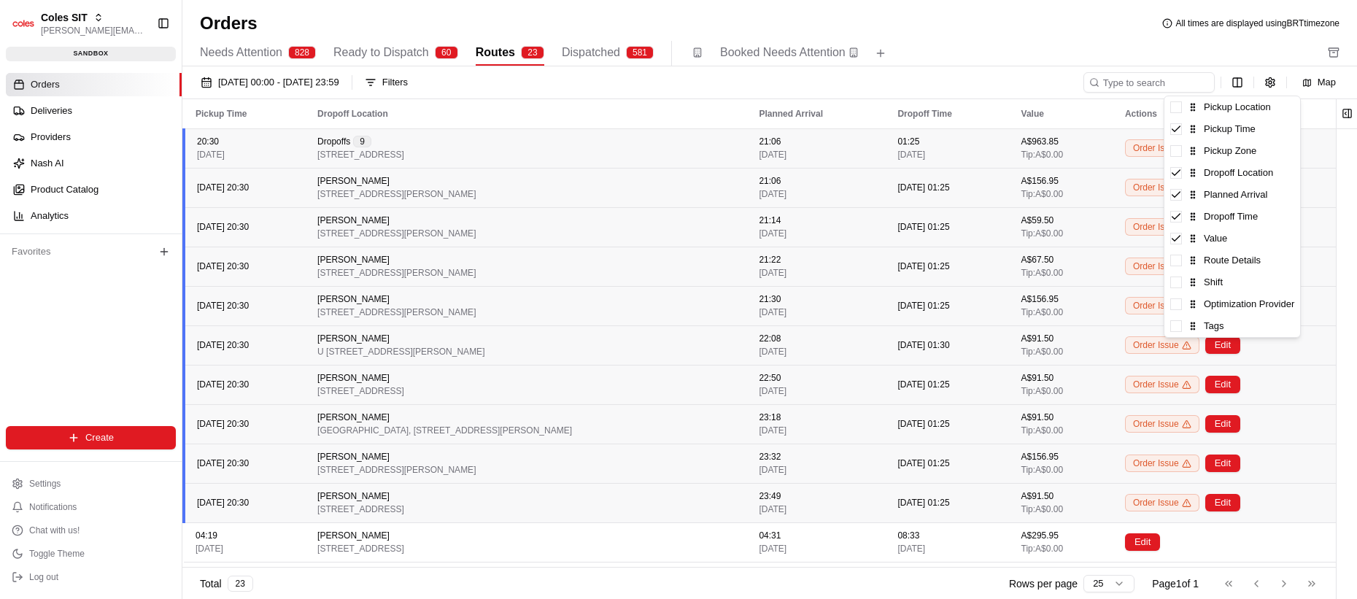
drag, startPoint x: 1193, startPoint y: 195, endPoint x: 1189, endPoint y: 233, distance: 38.1
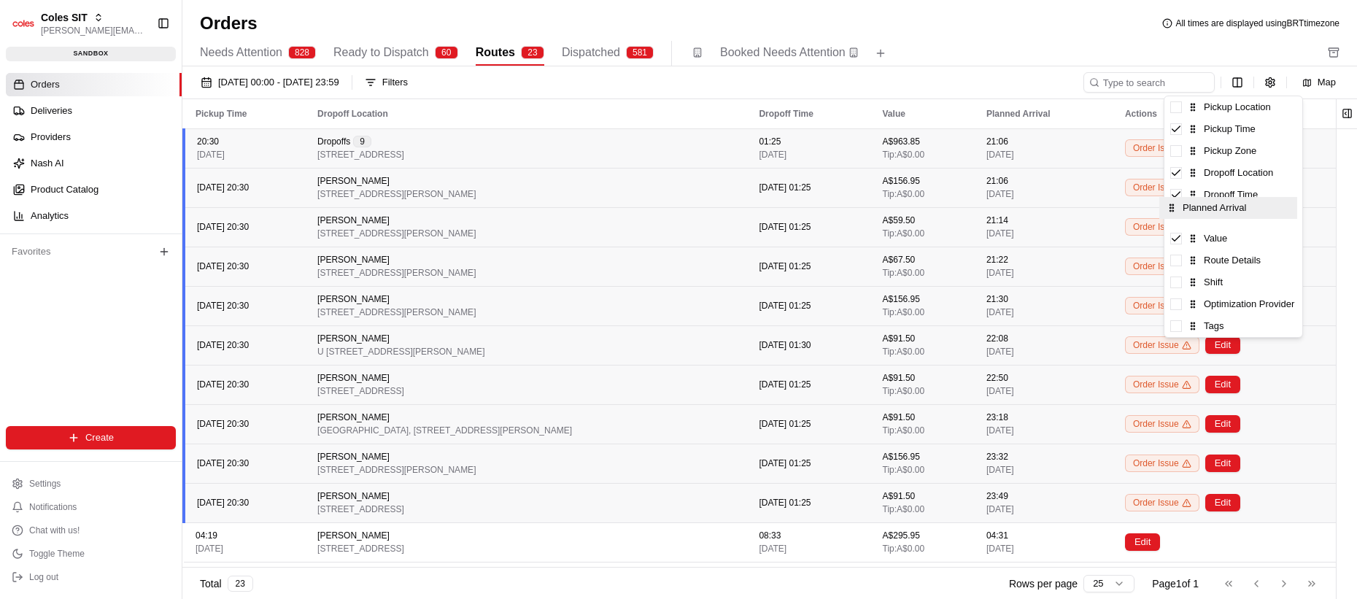
drag, startPoint x: 1191, startPoint y: 236, endPoint x: 1187, endPoint y: 202, distance: 34.6
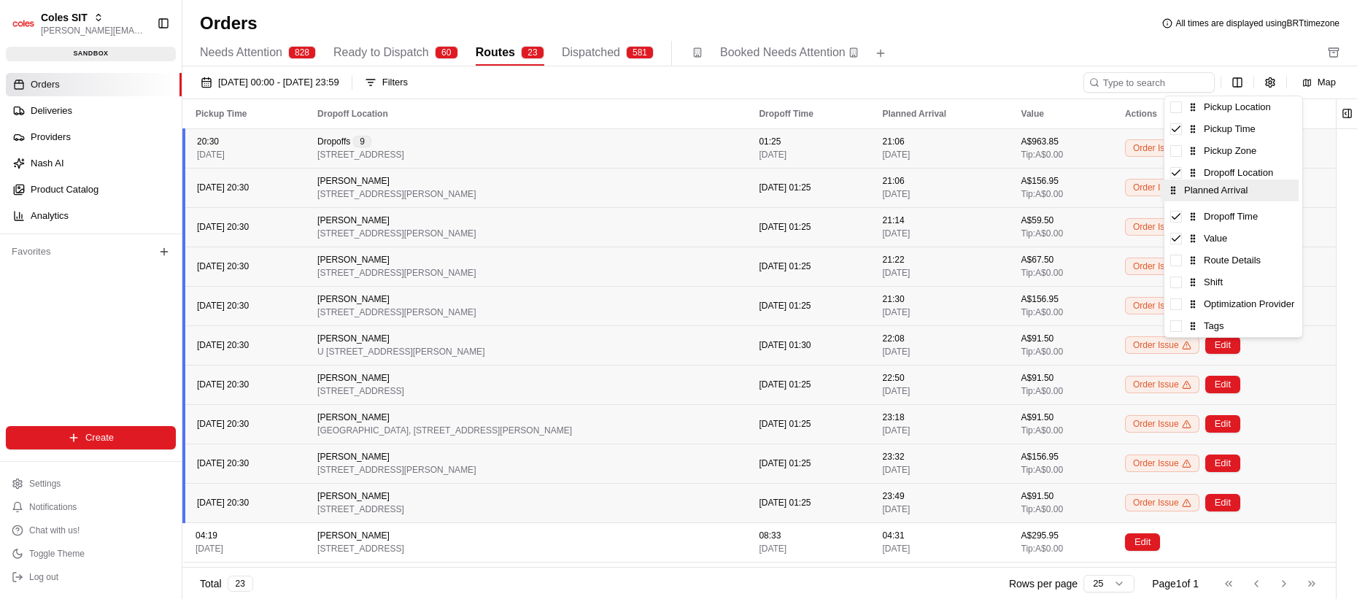
drag, startPoint x: 1193, startPoint y: 220, endPoint x: 1190, endPoint y: 189, distance: 30.9
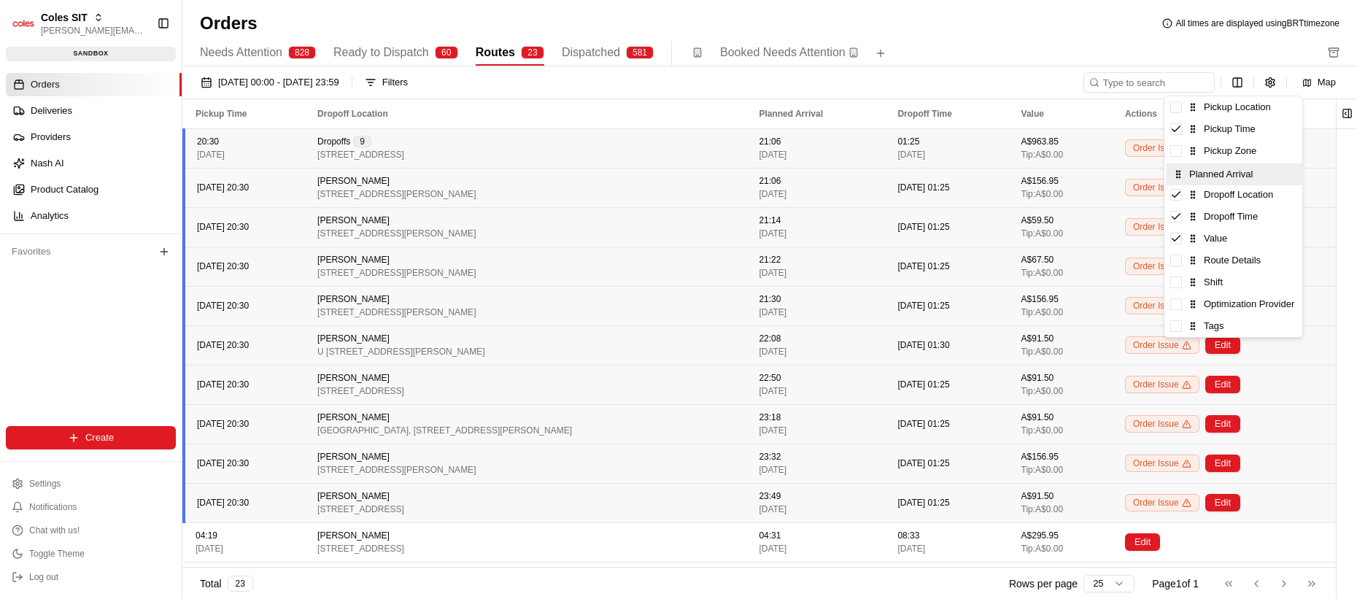
drag, startPoint x: 1194, startPoint y: 199, endPoint x: 1195, endPoint y: 166, distance: 33.6
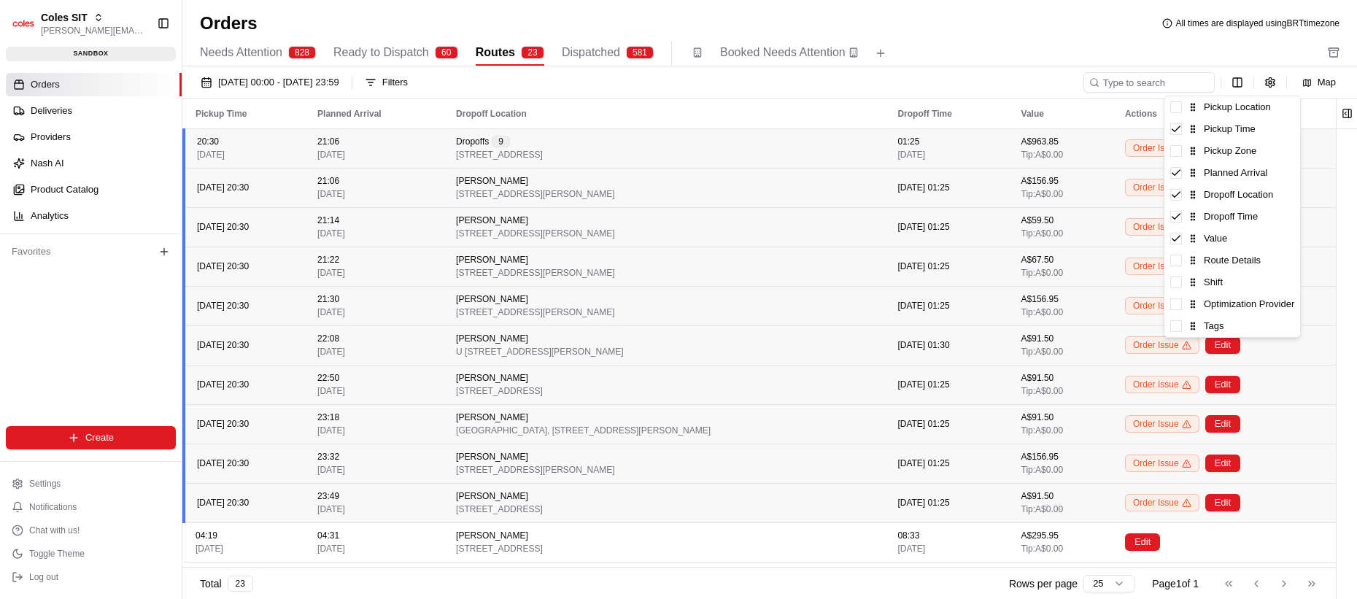
click at [787, 62] on html "Coles SIT lucas@usenash.com Toggle Sidebar sandbox Orders Deliveries Providers …" at bounding box center [678, 299] width 1357 height 599
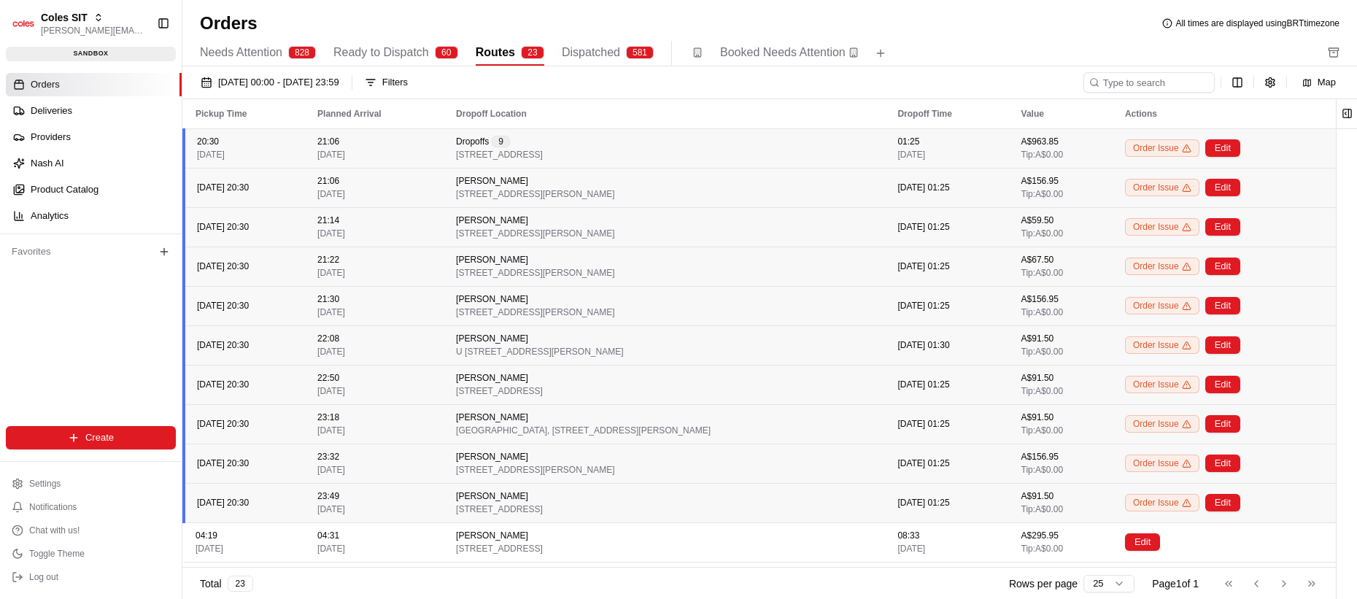
click at [375, 147] on div "21:06 [DATE]" at bounding box center [374, 148] width 115 height 25
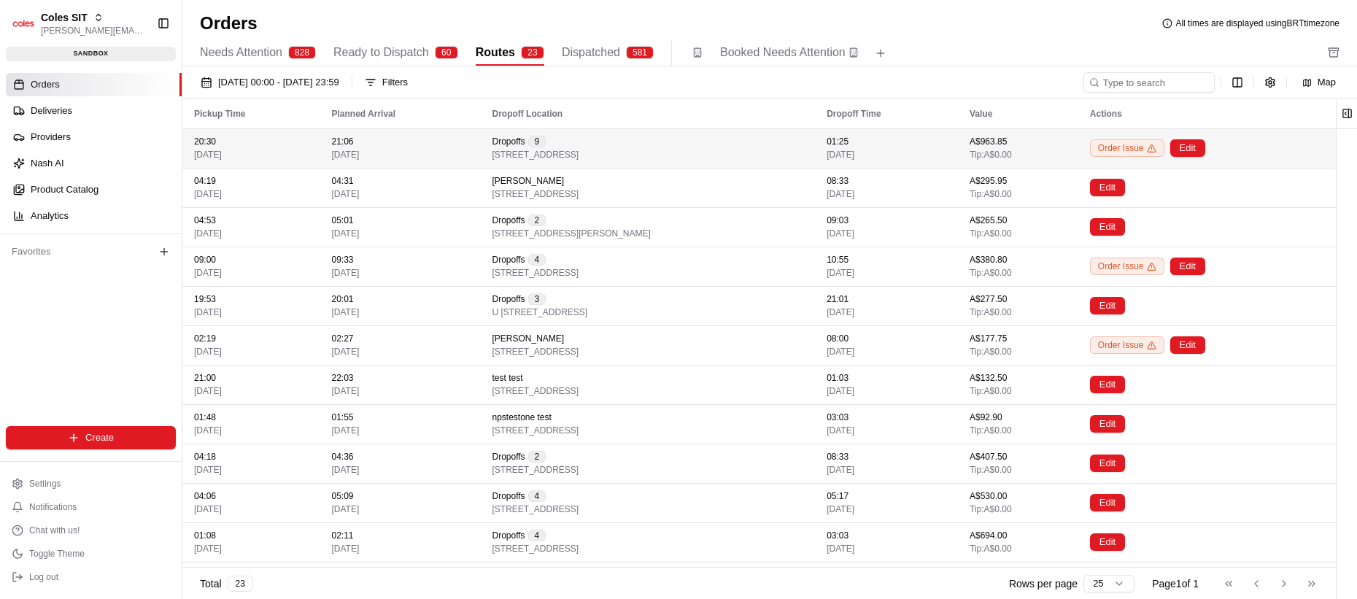
click at [407, 139] on div "21:06 [DATE]" at bounding box center [400, 148] width 137 height 25
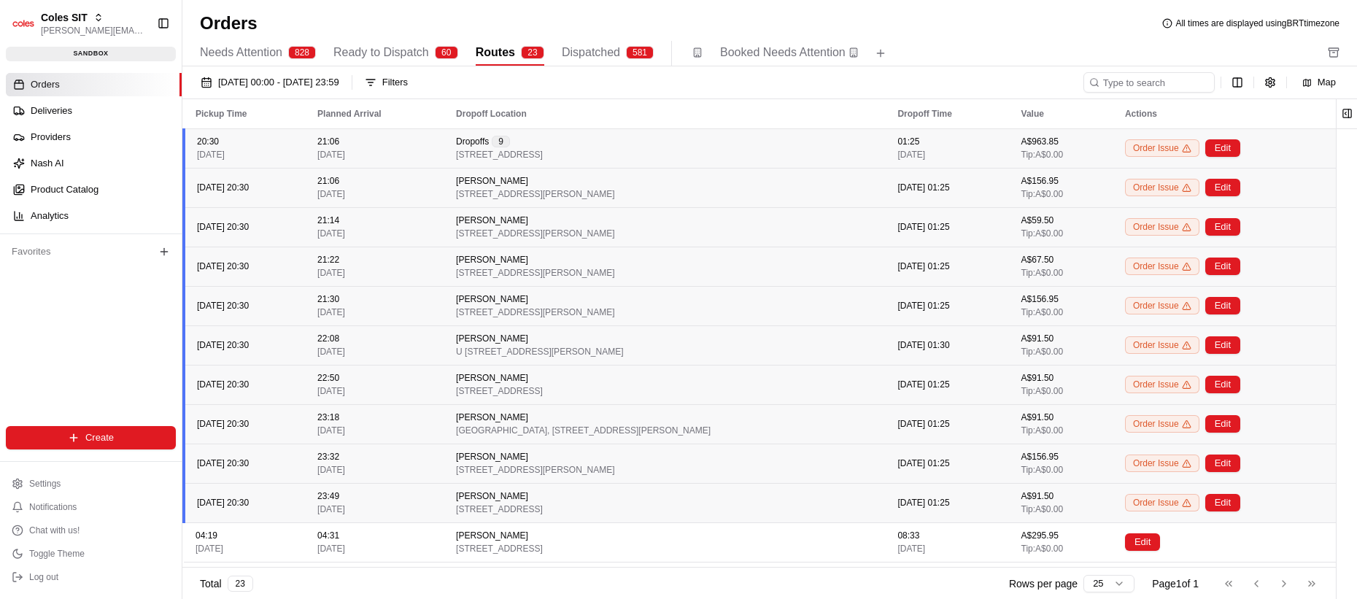
click at [336, 142] on td "21:06 [DATE]" at bounding box center [375, 147] width 139 height 39
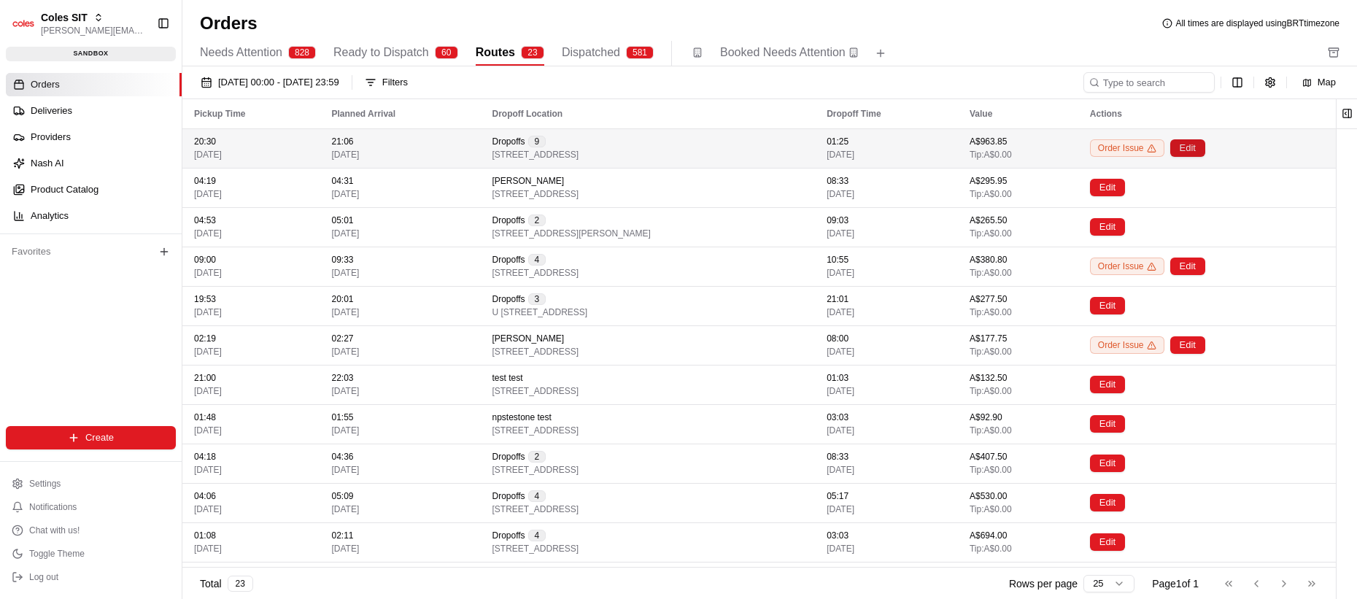
click at [845, 155] on button "Edit" at bounding box center [1187, 148] width 35 height 18
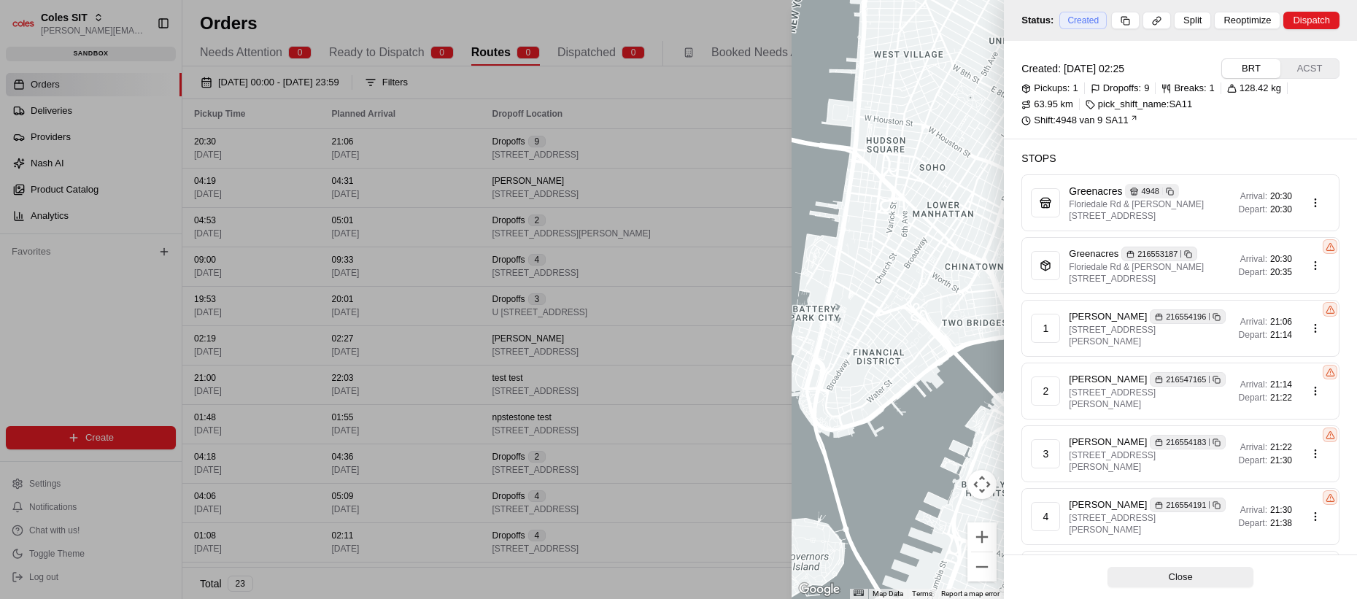
click at [845, 322] on span "21:06" at bounding box center [1281, 322] width 22 height 12
click at [357, 161] on div at bounding box center [678, 299] width 1357 height 599
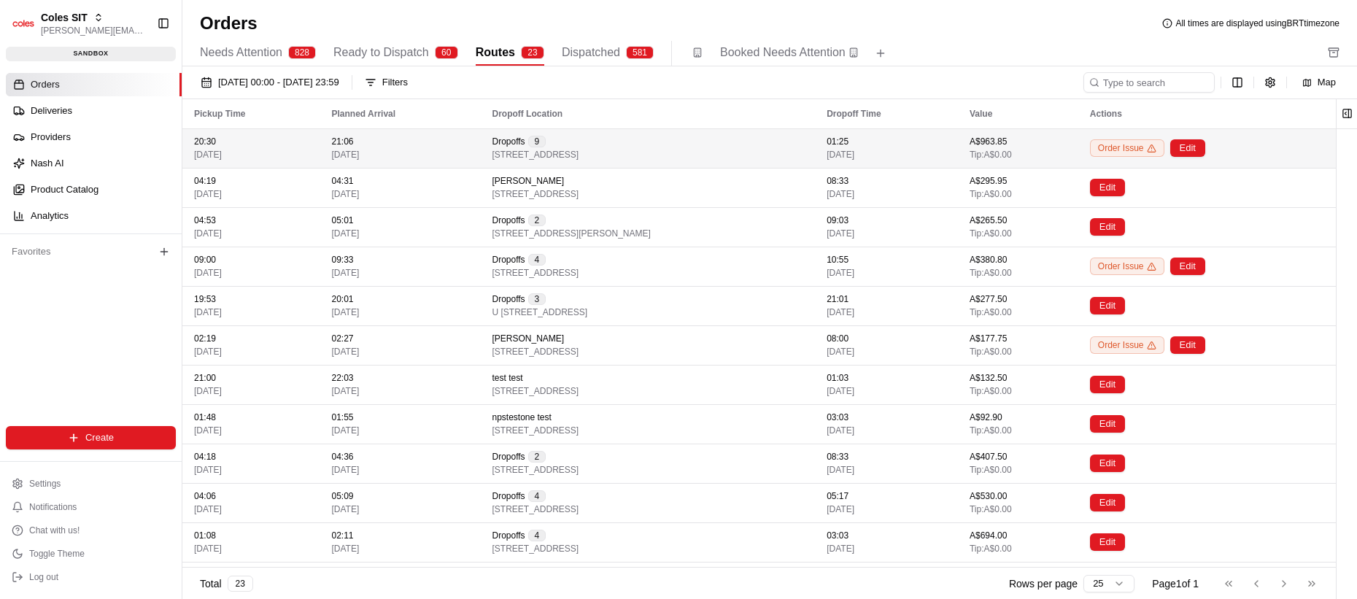
click at [340, 146] on span "21:06" at bounding box center [343, 142] width 22 height 12
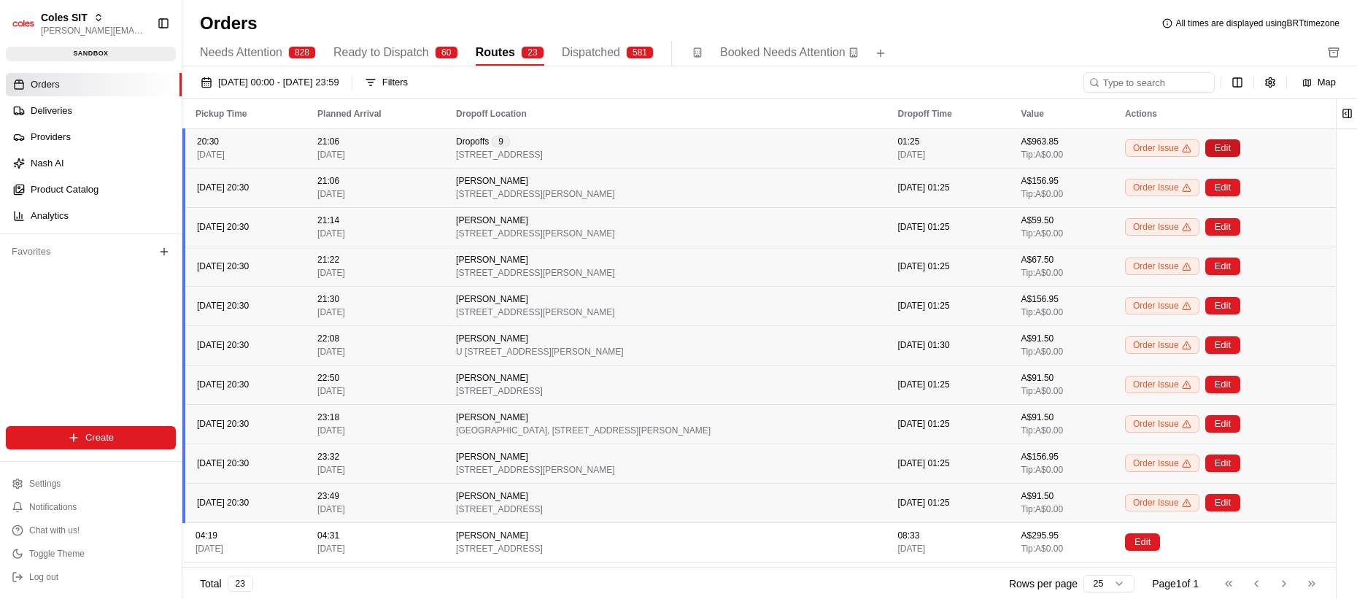
click at [845, 147] on button "Edit" at bounding box center [1222, 148] width 35 height 18
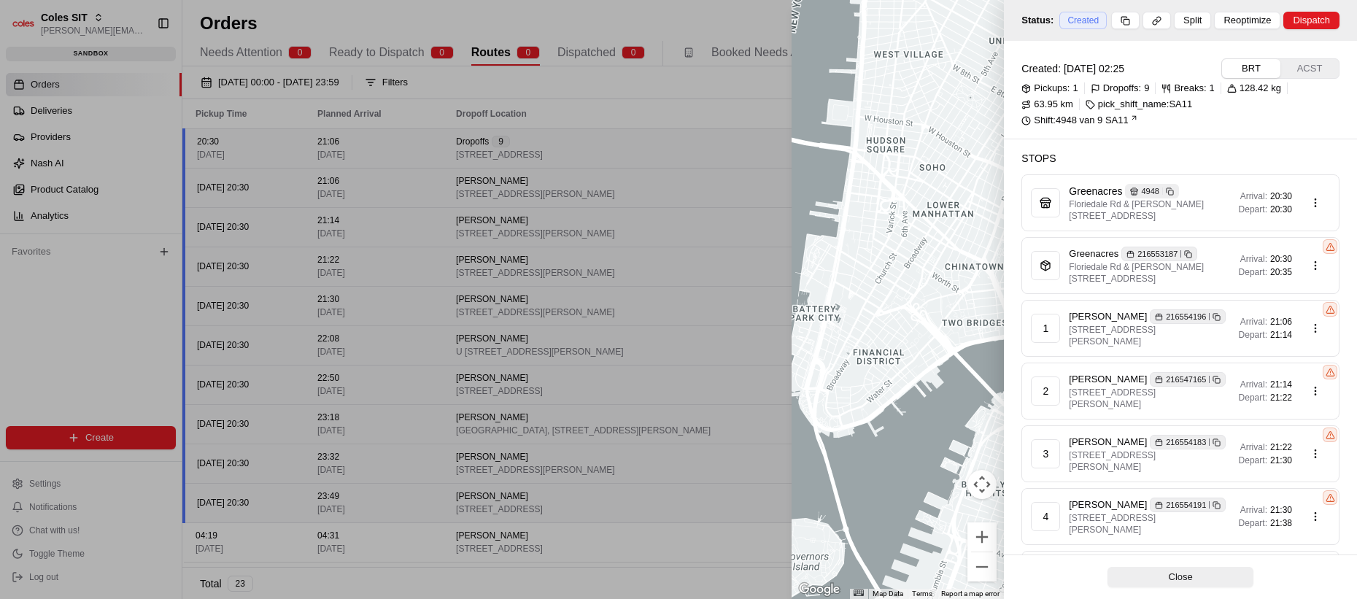
click at [845, 319] on body "Coles SIT lucas@usenash.com Toggle Sidebar sandbox Orders Deliveries Providers …" at bounding box center [678, 299] width 1357 height 599
click at [845, 319] on div at bounding box center [678, 299] width 1357 height 599
click at [845, 321] on span "21:06" at bounding box center [1281, 322] width 22 height 12
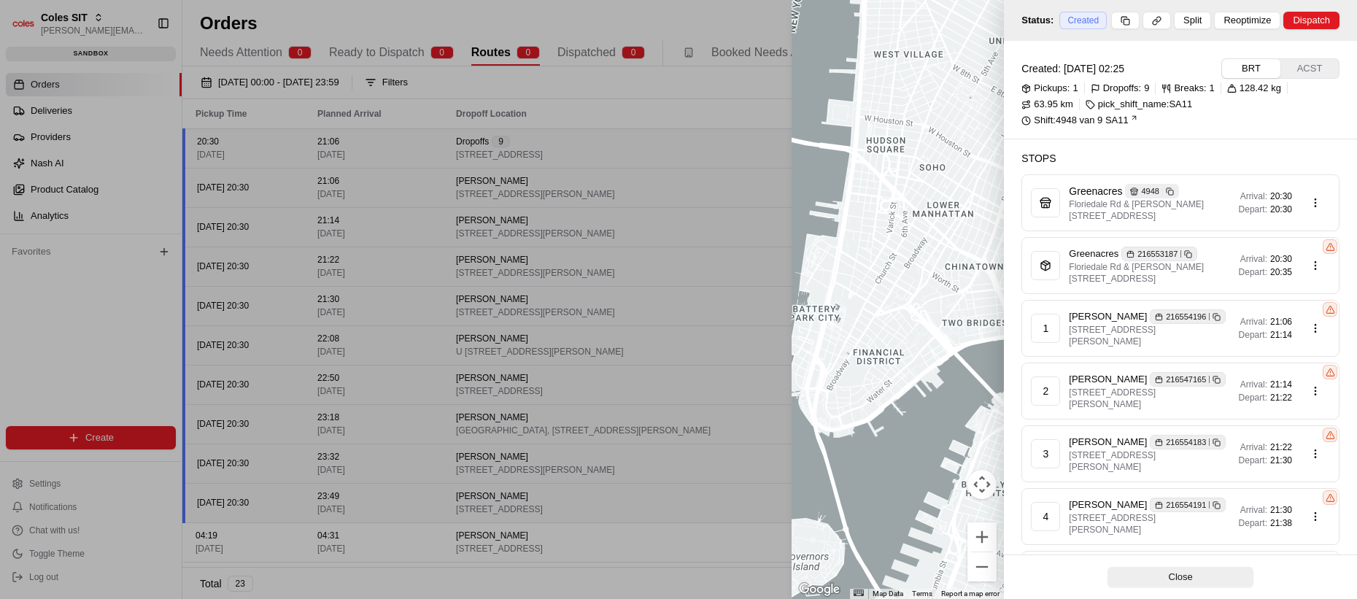
click at [845, 387] on span "21:14" at bounding box center [1281, 385] width 22 height 12
click at [845, 454] on span "21:30" at bounding box center [1281, 460] width 22 height 12
click at [845, 450] on span "21:22" at bounding box center [1281, 447] width 22 height 12
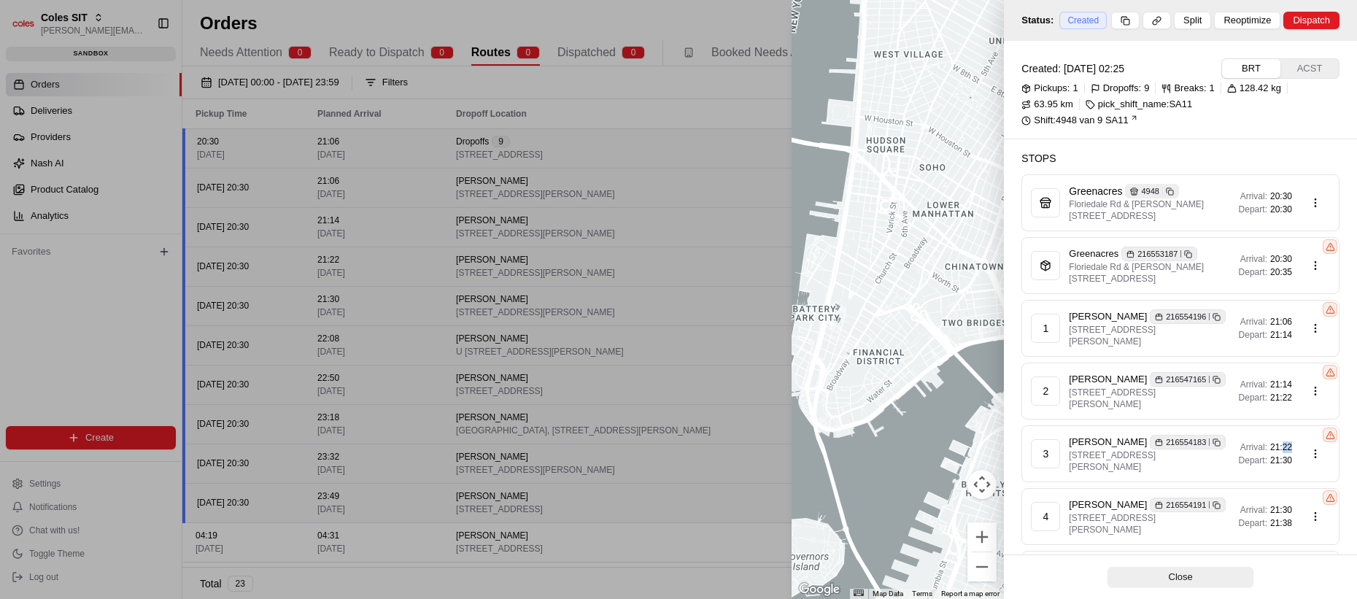
click at [845, 450] on span "21:22" at bounding box center [1281, 447] width 22 height 12
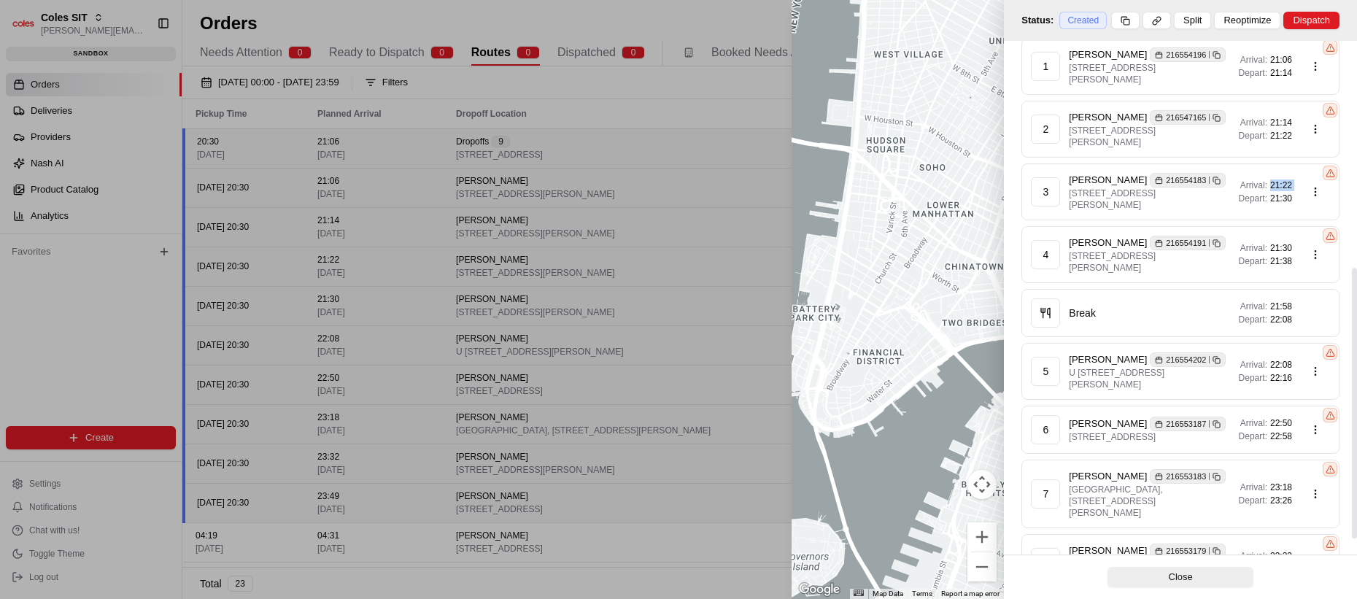
scroll to position [462, 0]
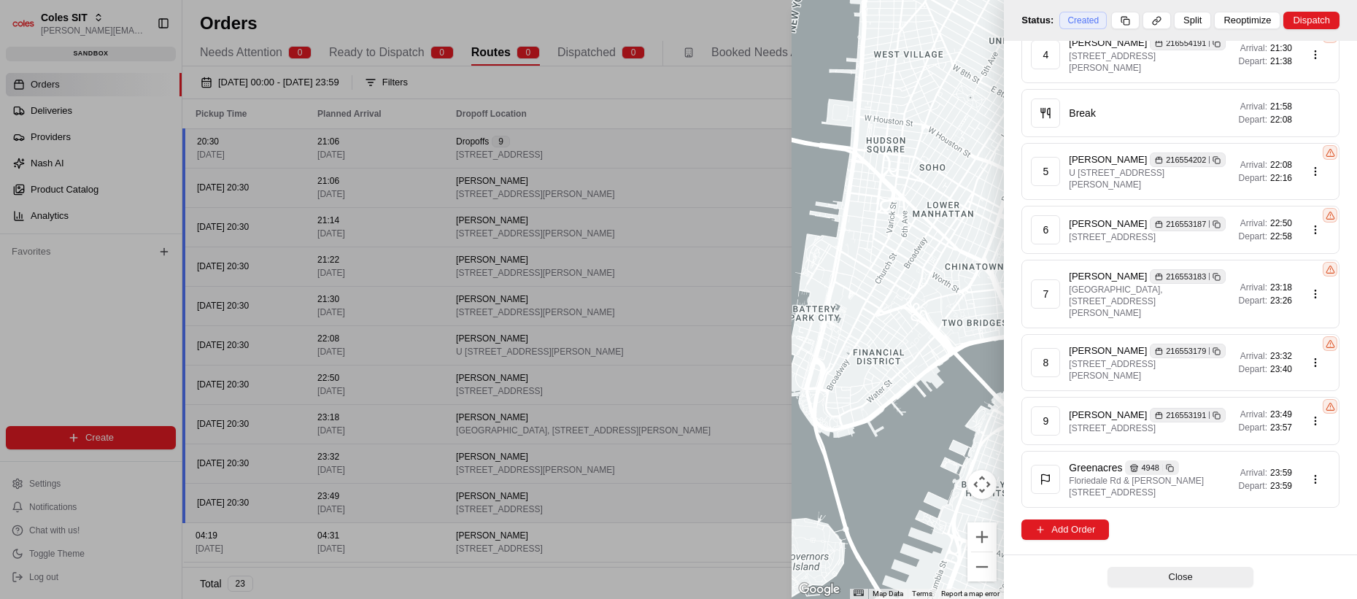
click at [845, 408] on span "23:49" at bounding box center [1281, 414] width 22 height 12
click at [490, 492] on div at bounding box center [678, 299] width 1357 height 599
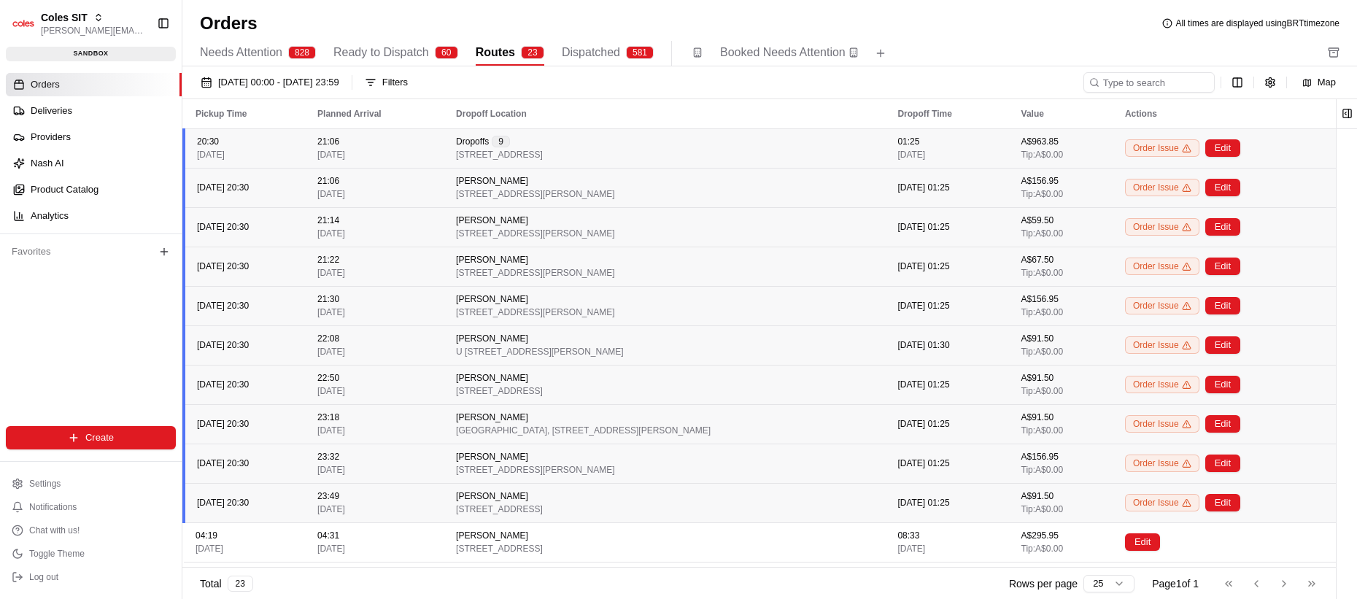
click at [339, 497] on span "23:49" at bounding box center [328, 496] width 22 height 12
click at [339, 496] on span "23:49" at bounding box center [328, 496] width 22 height 12
click at [399, 150] on div "21:06 [DATE]" at bounding box center [374, 148] width 115 height 25
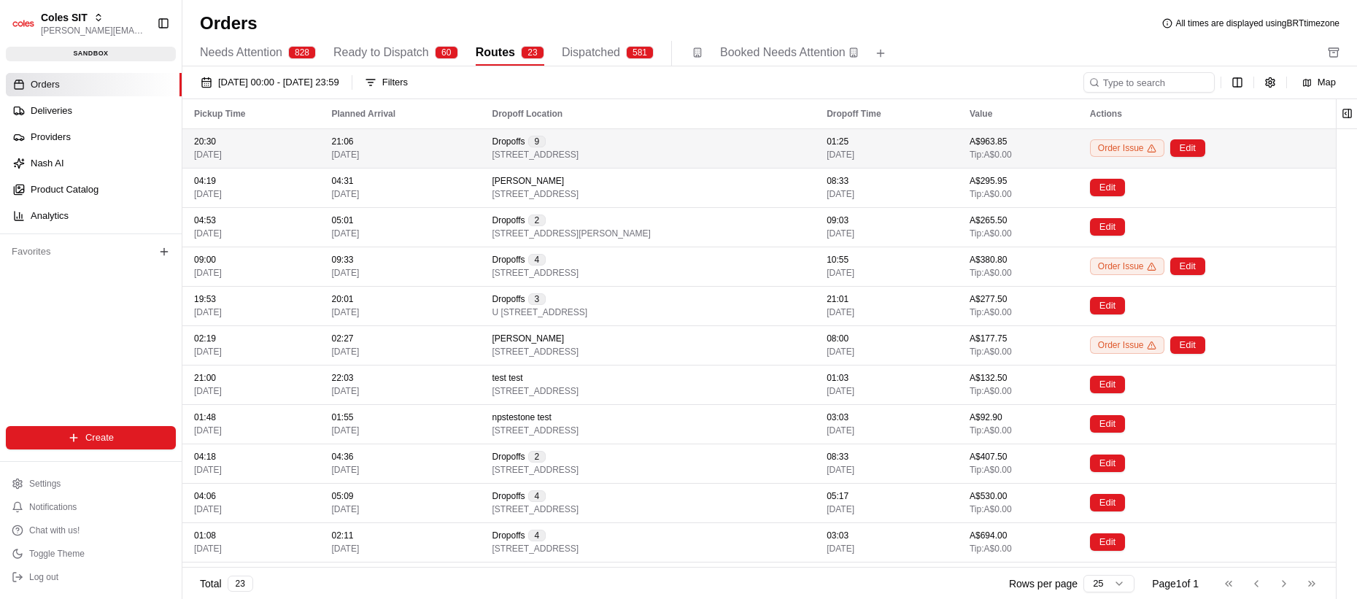
click at [395, 150] on div "21:06 [DATE]" at bounding box center [400, 148] width 137 height 25
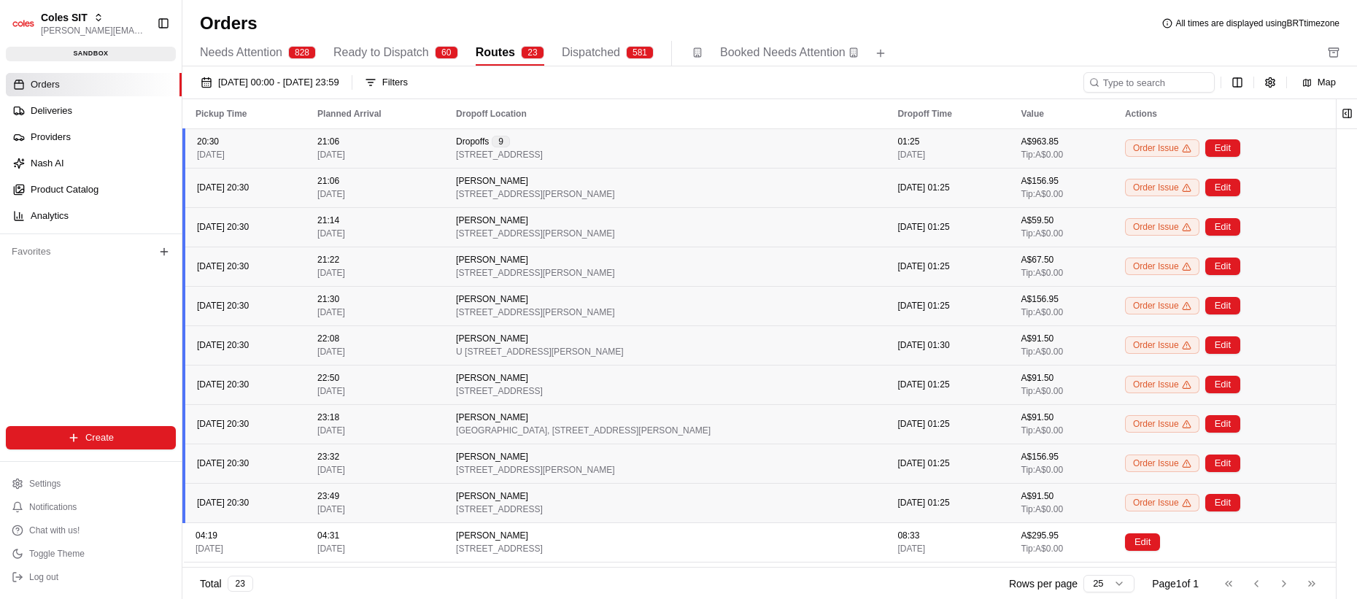
click at [282, 136] on div "20:30 [DATE]" at bounding box center [245, 148] width 97 height 25
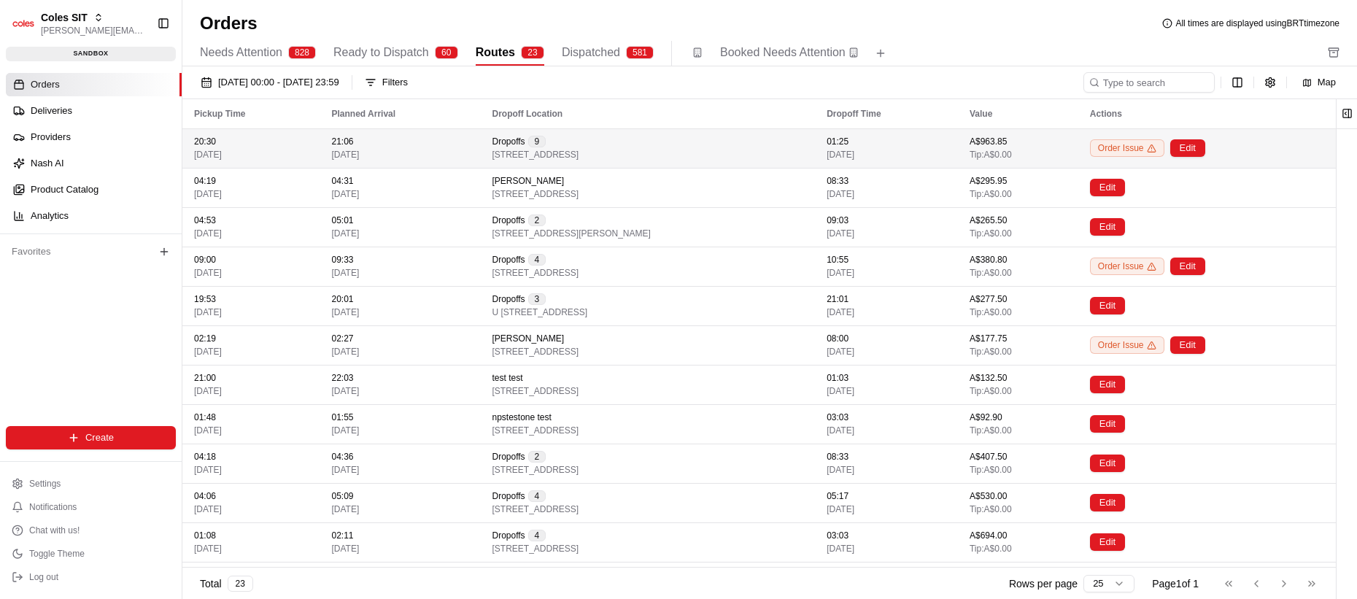
click at [727, 150] on div "Dropoffs 9 7 Warramunga St, GREENACRES, SA 5086, AU" at bounding box center [647, 148] width 311 height 25
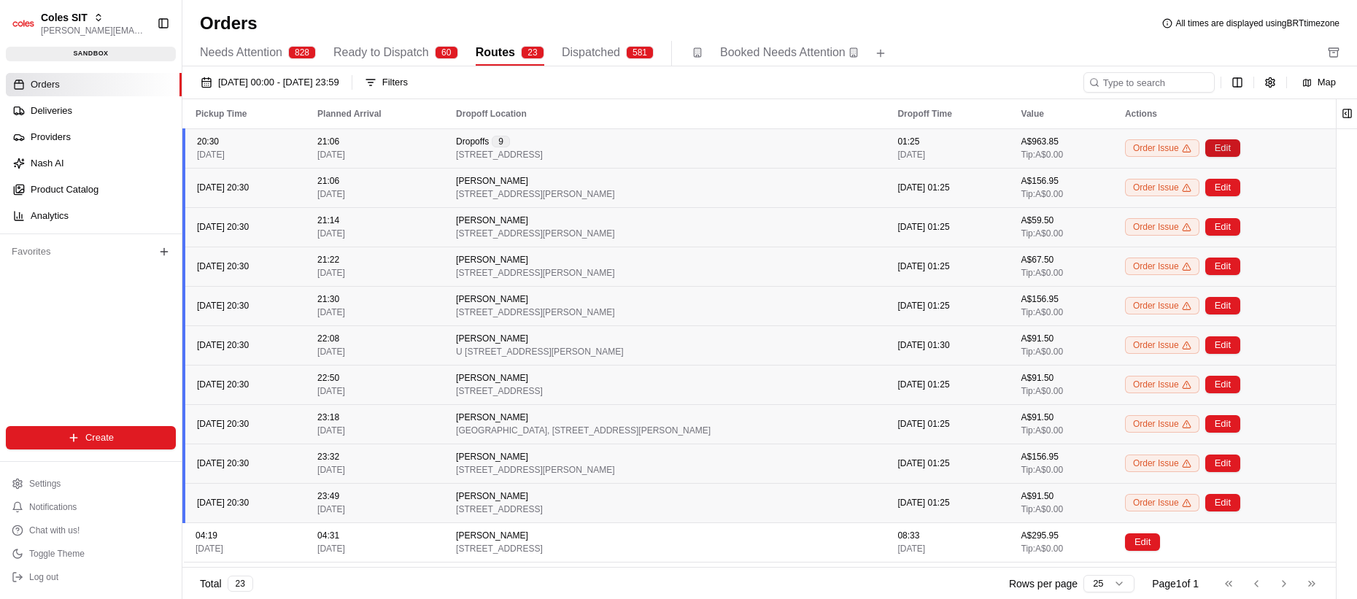
click at [845, 151] on button "Edit" at bounding box center [1222, 148] width 35 height 18
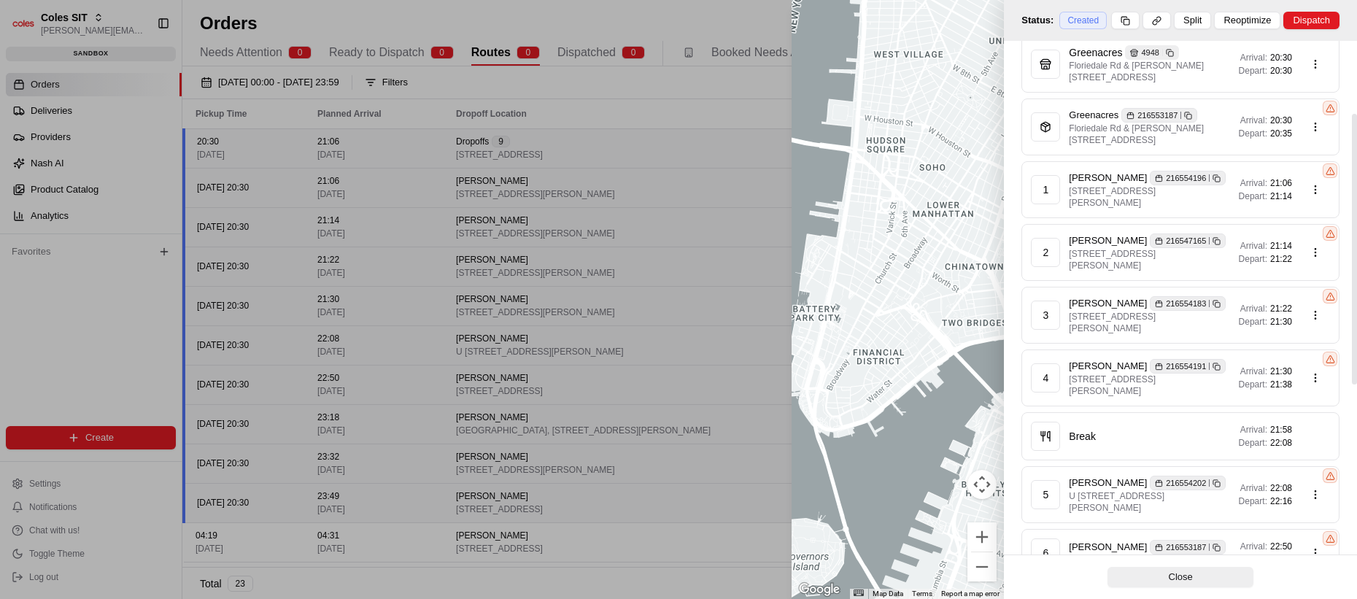
scroll to position [129, 0]
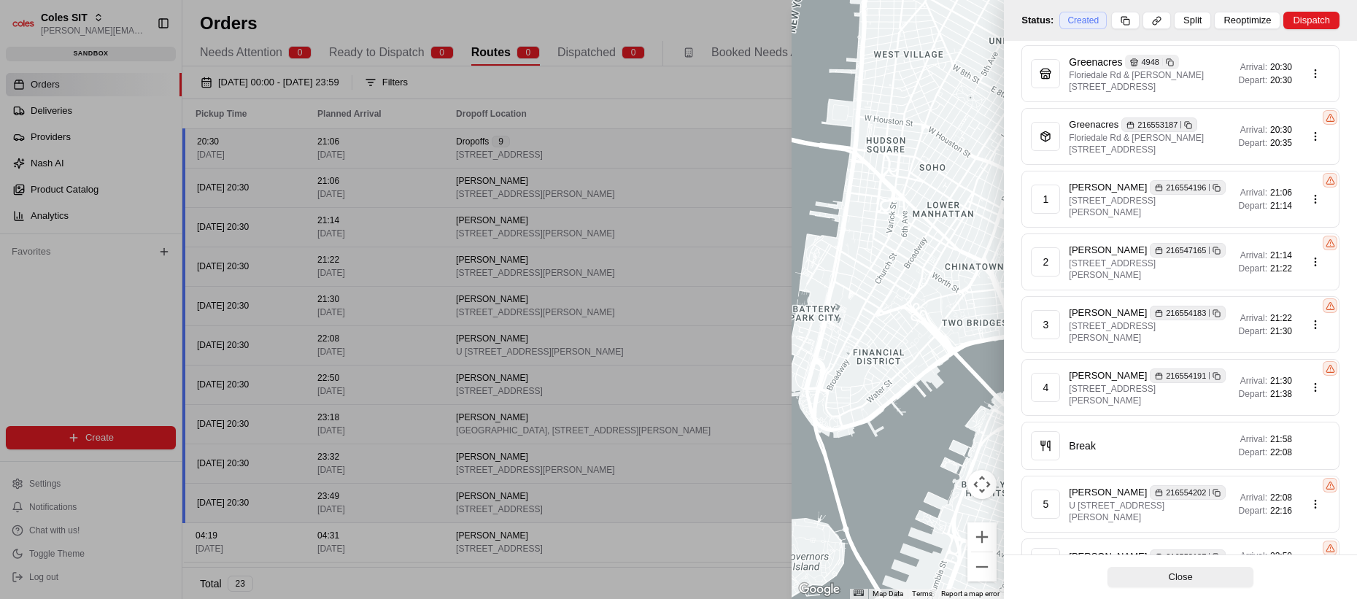
click at [398, 307] on div at bounding box center [678, 299] width 1357 height 599
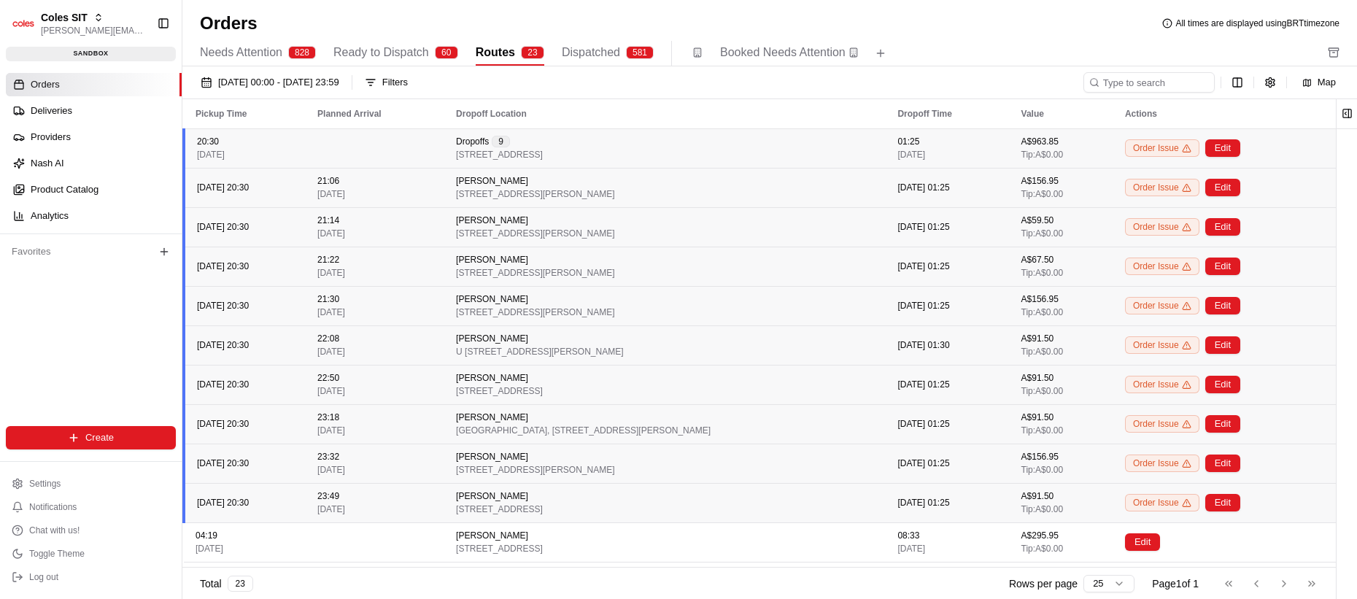
click at [417, 150] on td at bounding box center [375, 147] width 139 height 39
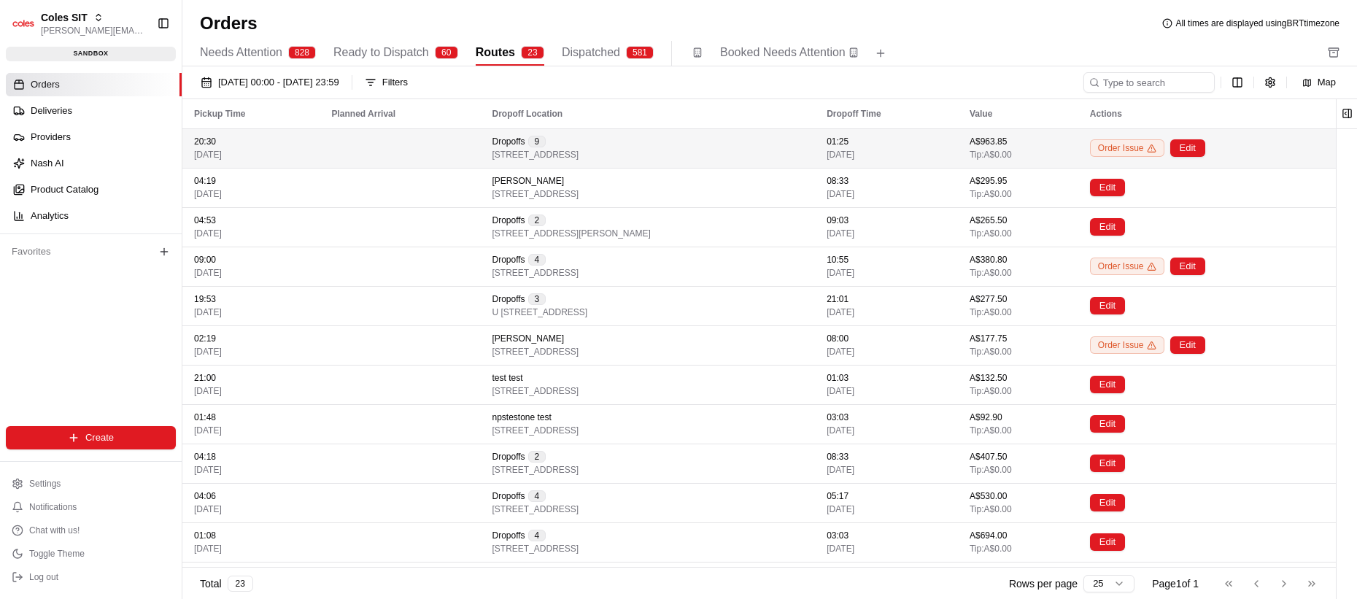
click at [426, 151] on td at bounding box center [400, 147] width 160 height 39
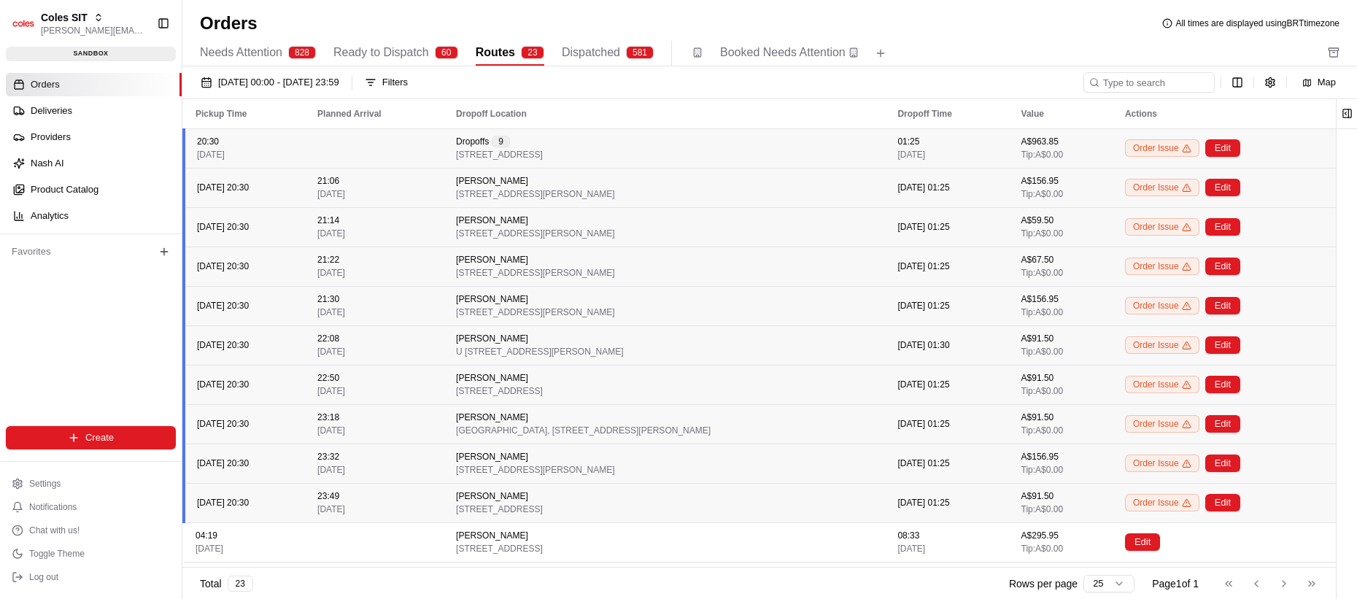
click at [390, 112] on div "Planned Arrival" at bounding box center [374, 114] width 115 height 12
click at [564, 110] on div "Dropoff Location" at bounding box center [665, 114] width 418 height 12
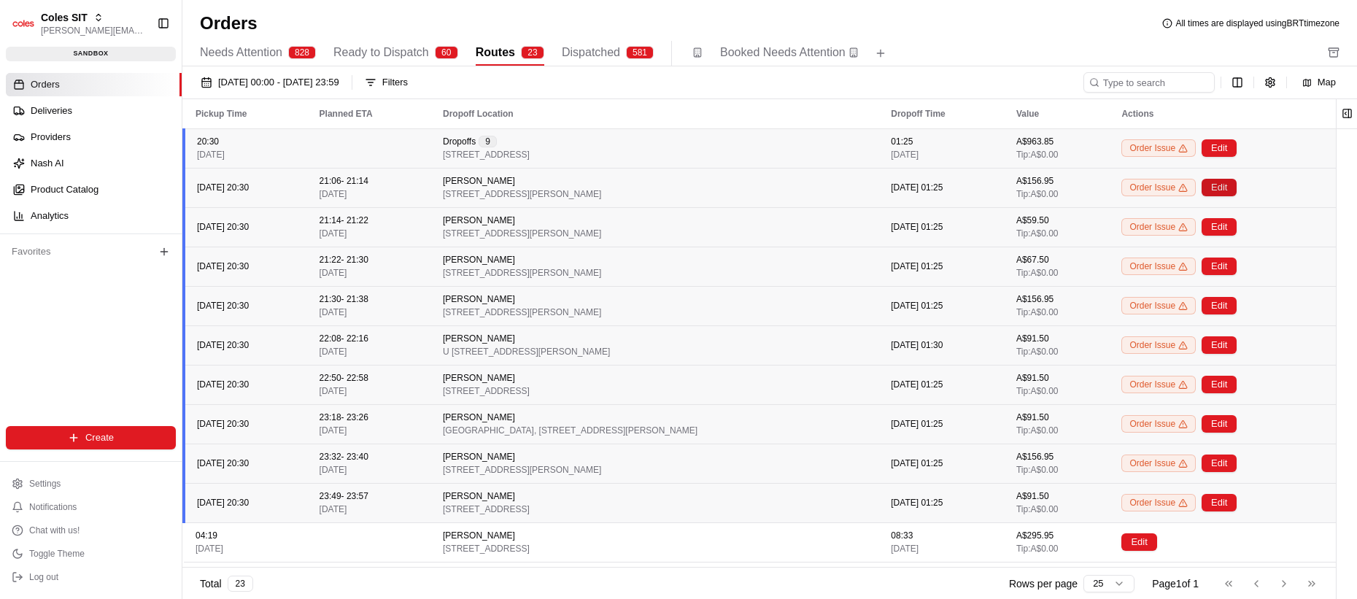
click at [845, 185] on button "Edit" at bounding box center [1218, 188] width 35 height 18
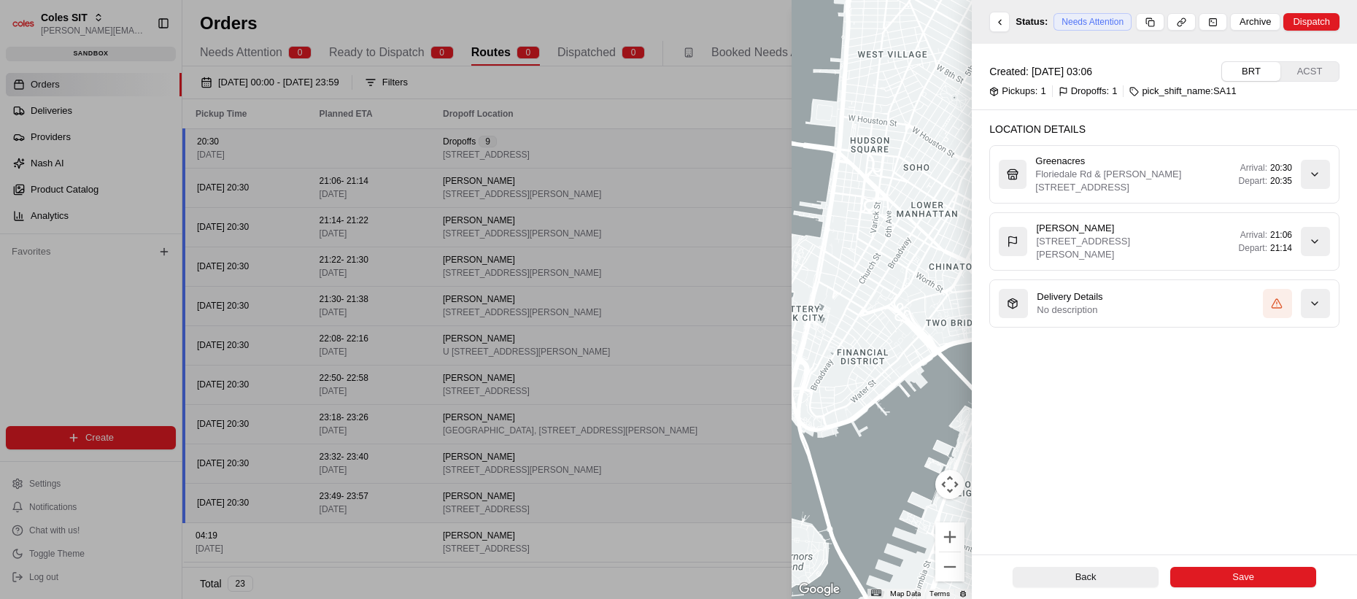
click at [845, 234] on div "button" at bounding box center [1315, 241] width 29 height 29
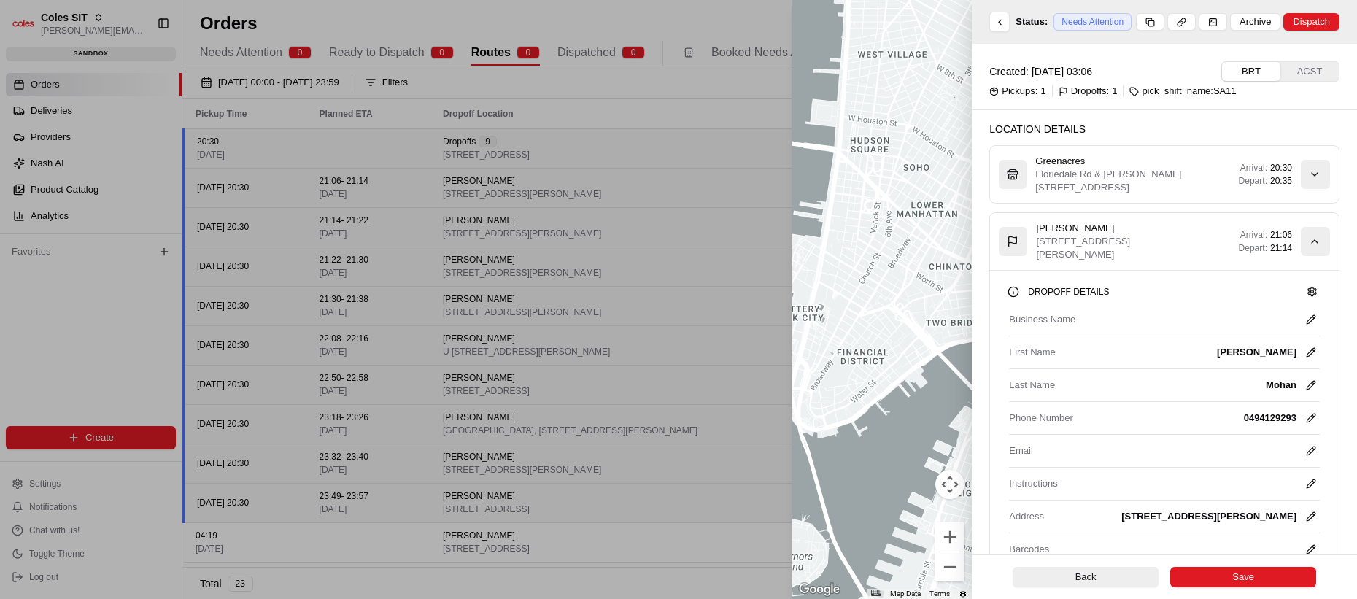
click at [599, 240] on div at bounding box center [678, 299] width 1357 height 599
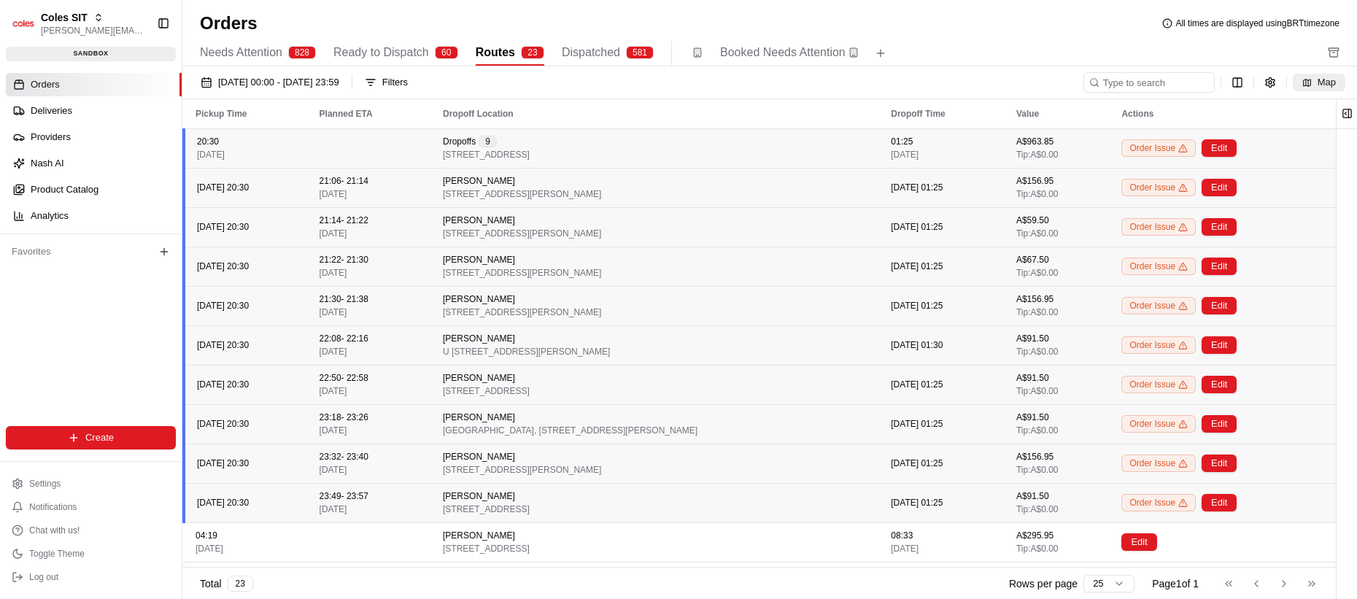
click at [845, 79] on button "Map" at bounding box center [1319, 83] width 53 height 18
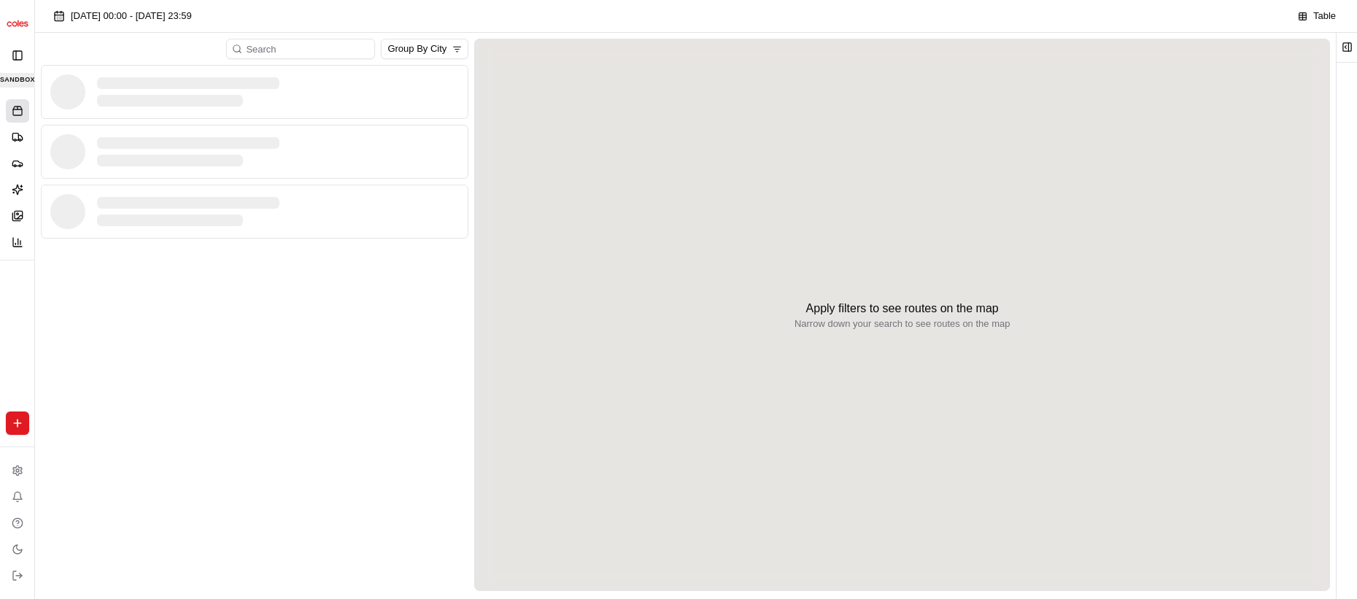
click at [845, 81] on div "Apply filters to see routes on the map Narrow down your search to see routes on…" at bounding box center [902, 315] width 856 height 552
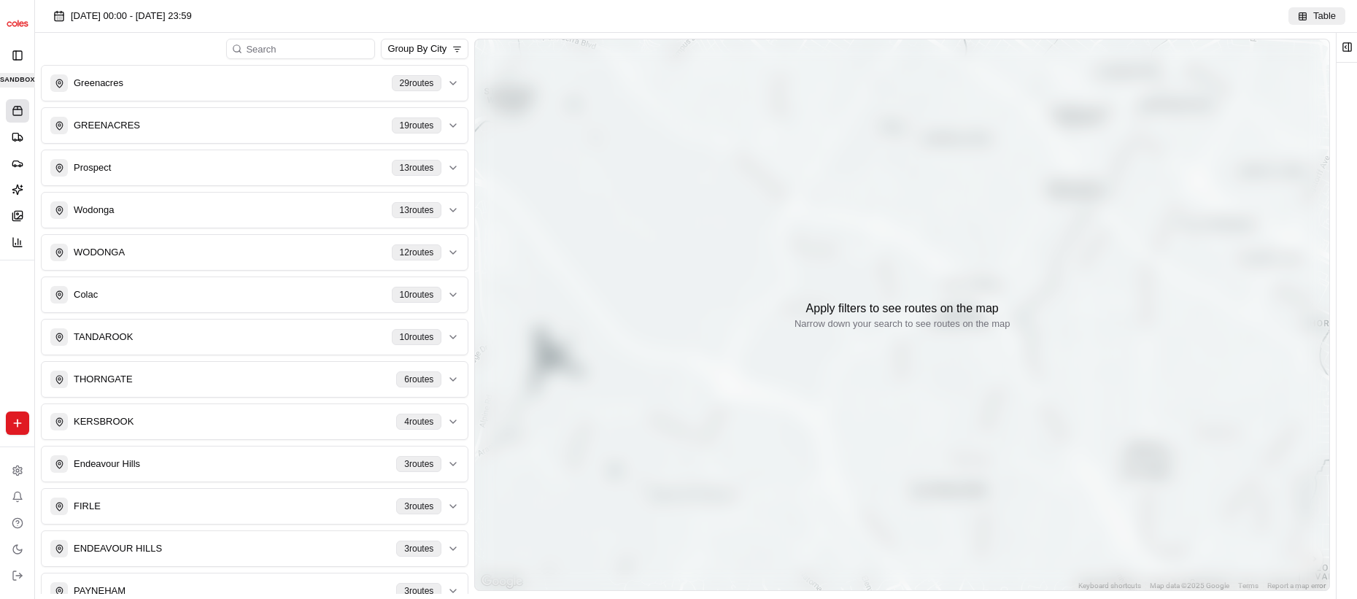
click at [845, 12] on button "Table" at bounding box center [1316, 16] width 57 height 18
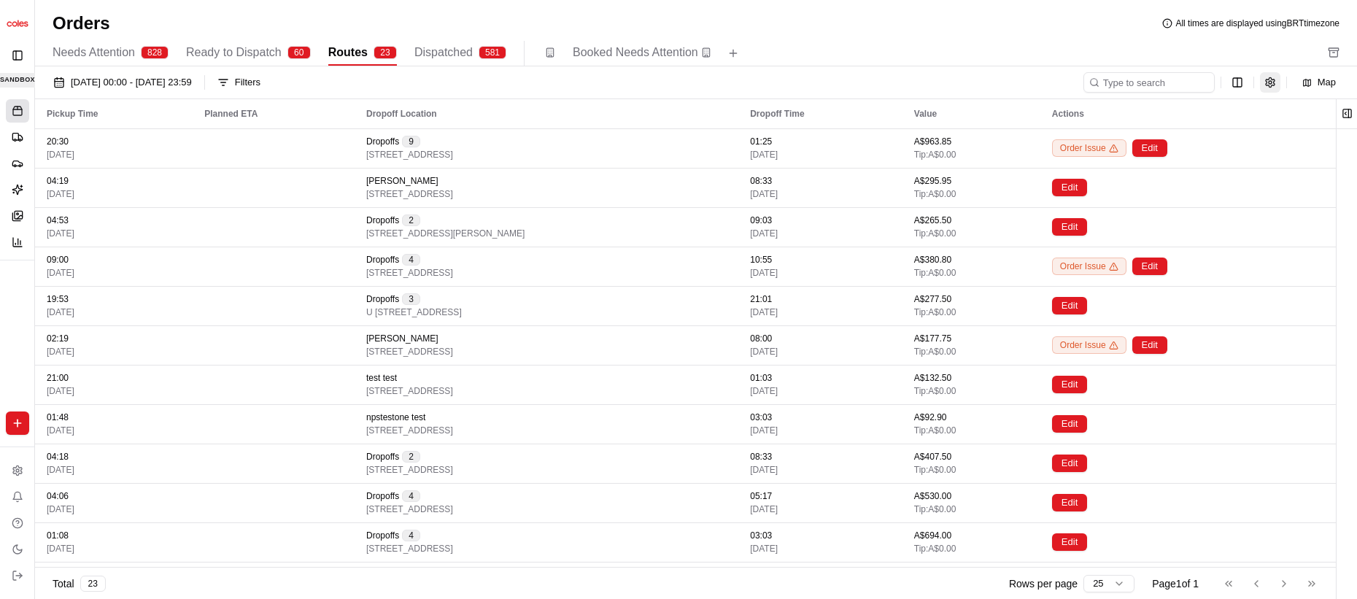
click at [845, 79] on button "button" at bounding box center [1270, 82] width 20 height 20
click at [845, 83] on button "button" at bounding box center [1270, 82] width 20 height 20
click at [845, 82] on html "Coles SIT lucas@usenash.com Toggle Sidebar sandbox Orders Deliveries Providers …" at bounding box center [678, 299] width 1357 height 599
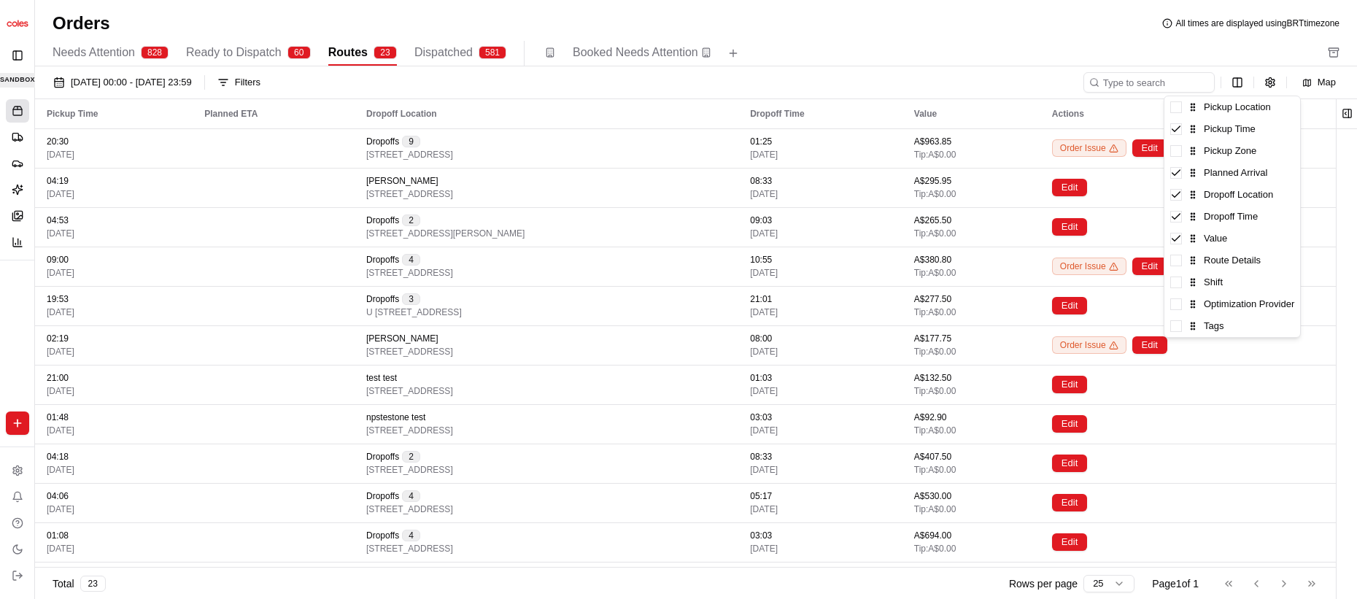
click at [201, 140] on html "Coles SIT lucas@usenash.com Toggle Sidebar sandbox Orders Deliveries Providers …" at bounding box center [678, 299] width 1357 height 599
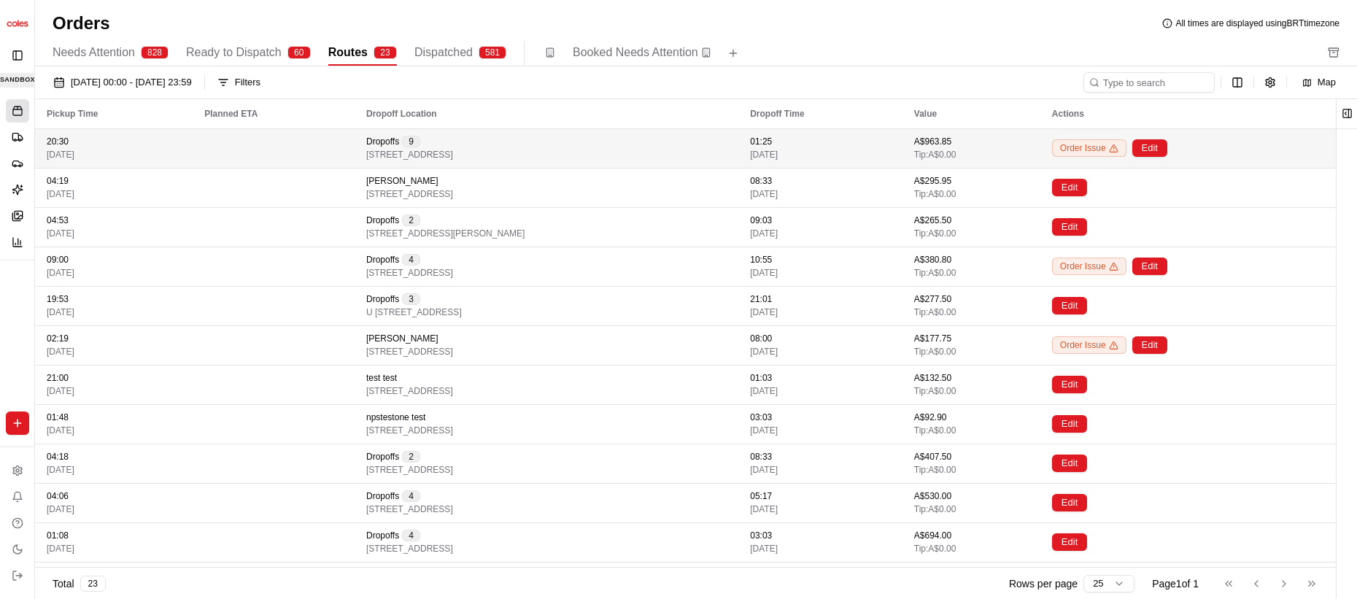
click at [283, 151] on td at bounding box center [274, 147] width 162 height 39
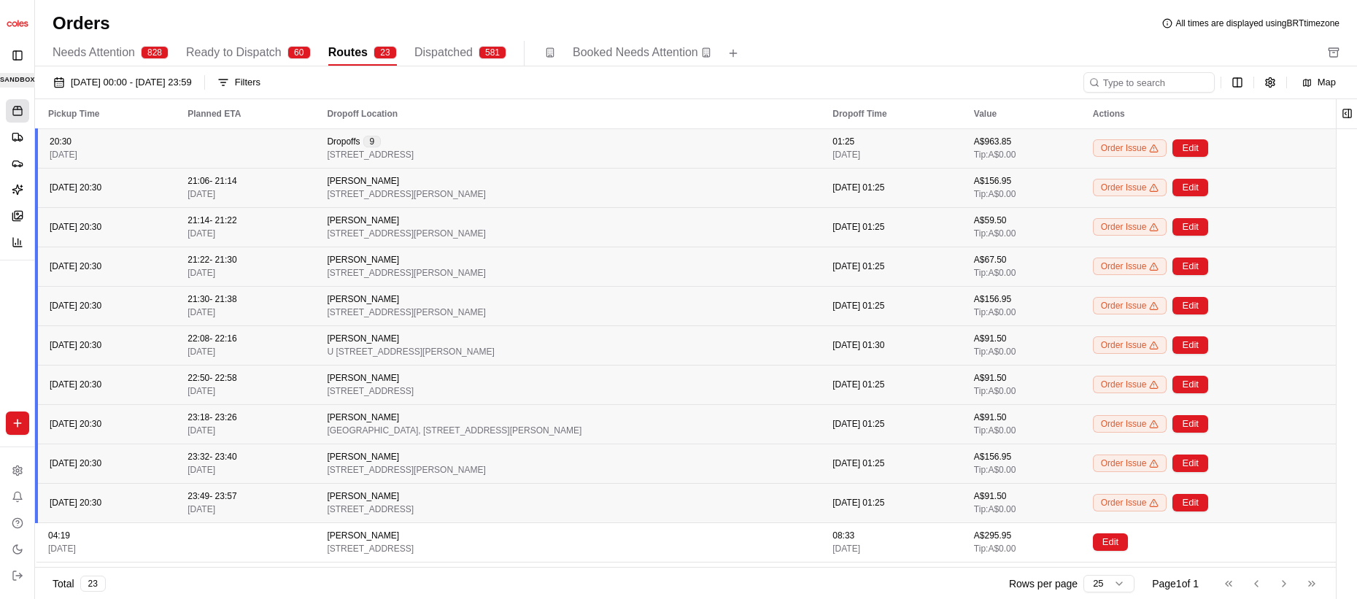
click at [283, 151] on td at bounding box center [245, 147] width 139 height 39
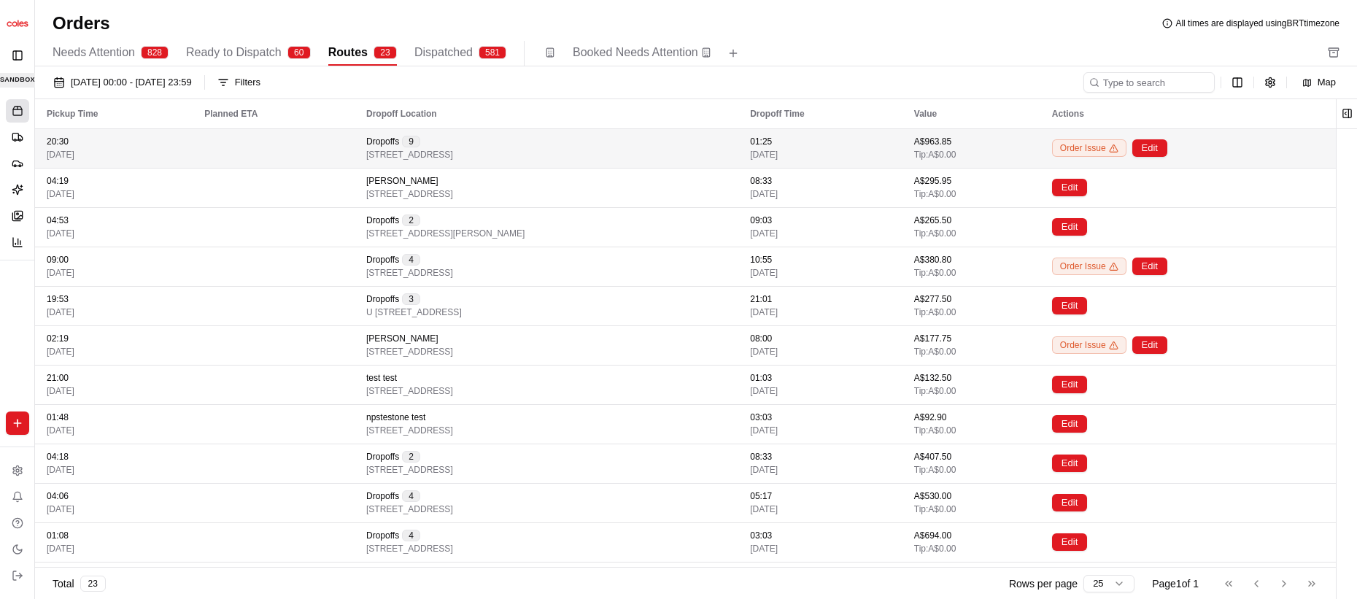
click at [271, 154] on td at bounding box center [274, 147] width 162 height 39
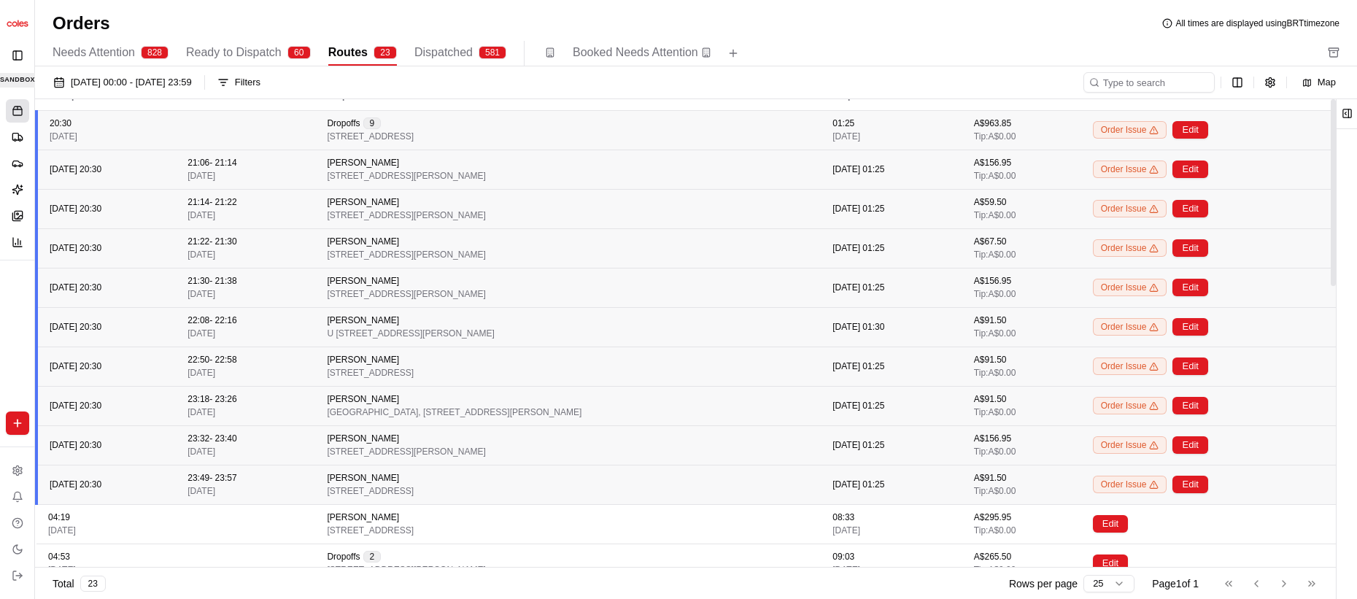
scroll to position [0, 0]
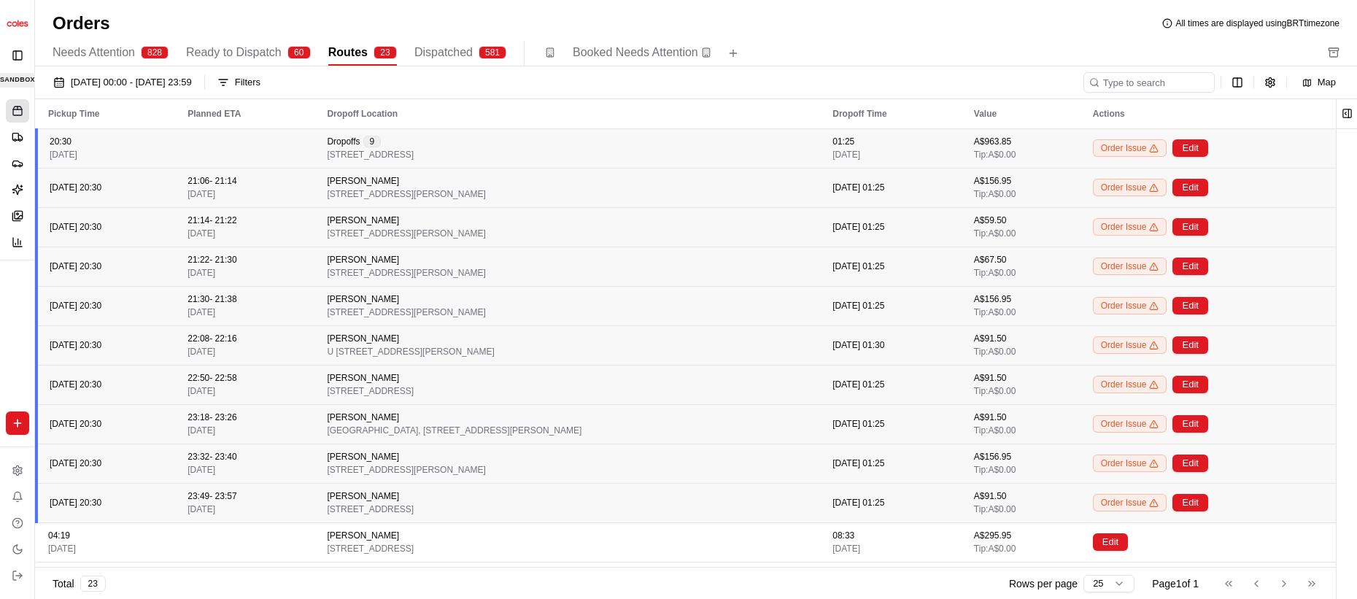
click at [277, 150] on td at bounding box center [245, 147] width 139 height 39
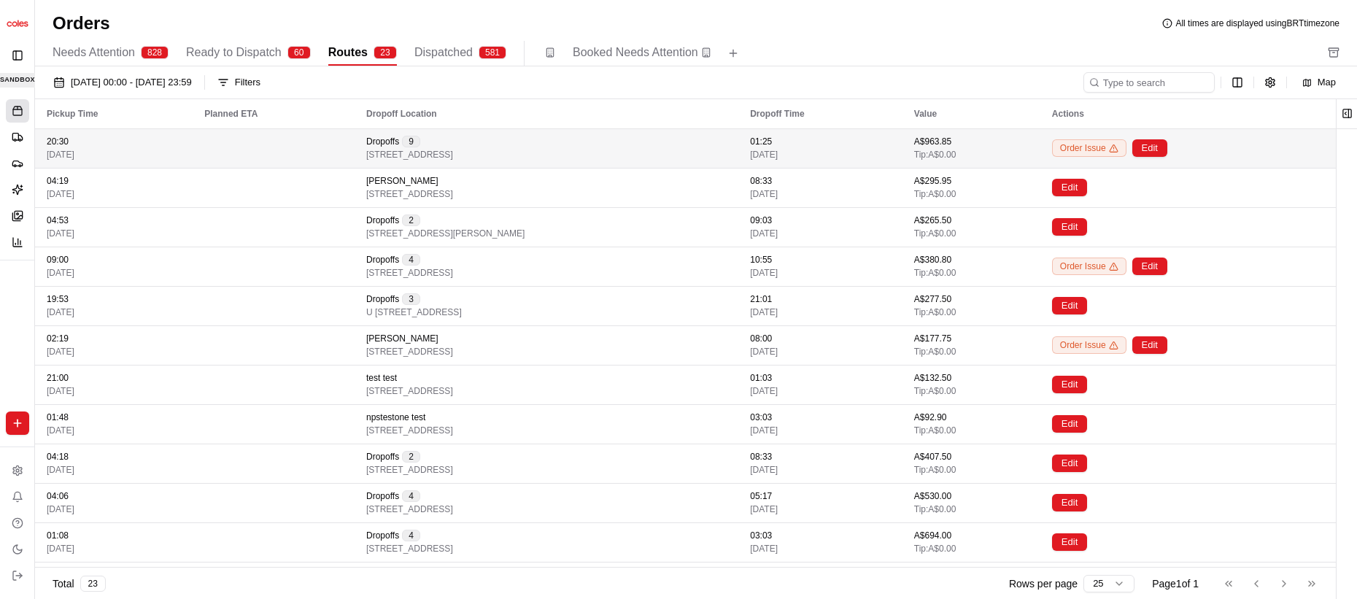
click at [298, 147] on td at bounding box center [274, 147] width 162 height 39
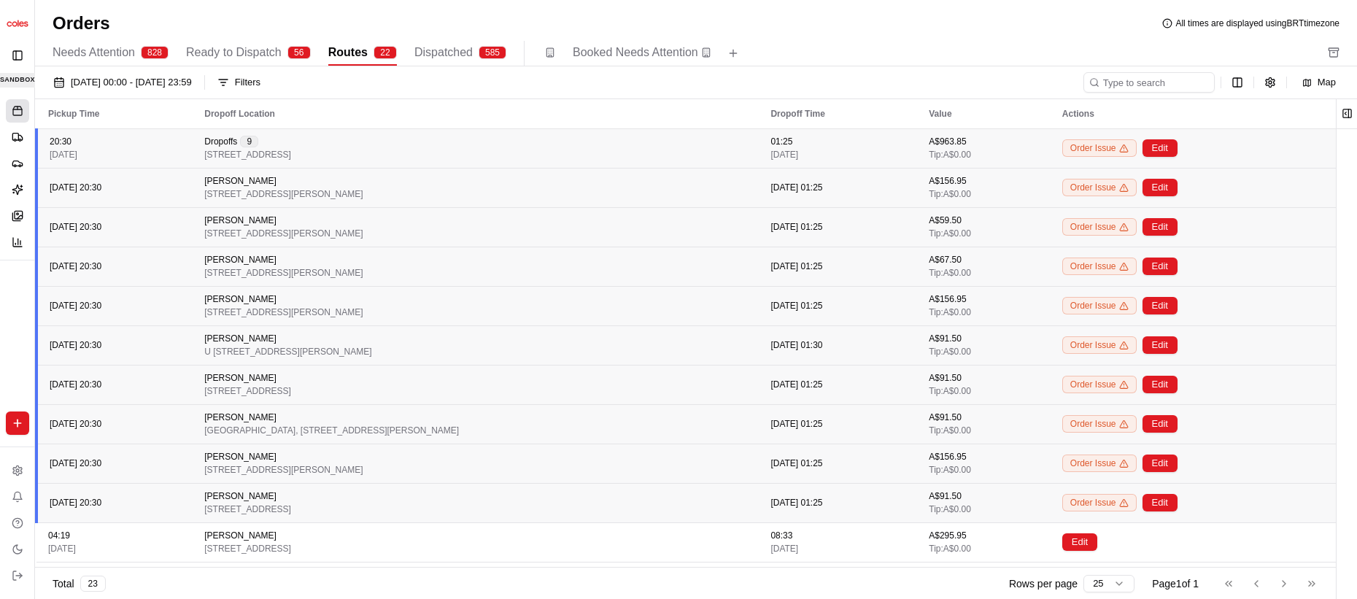
click at [149, 158] on div "20:30 [DATE]" at bounding box center [115, 148] width 131 height 25
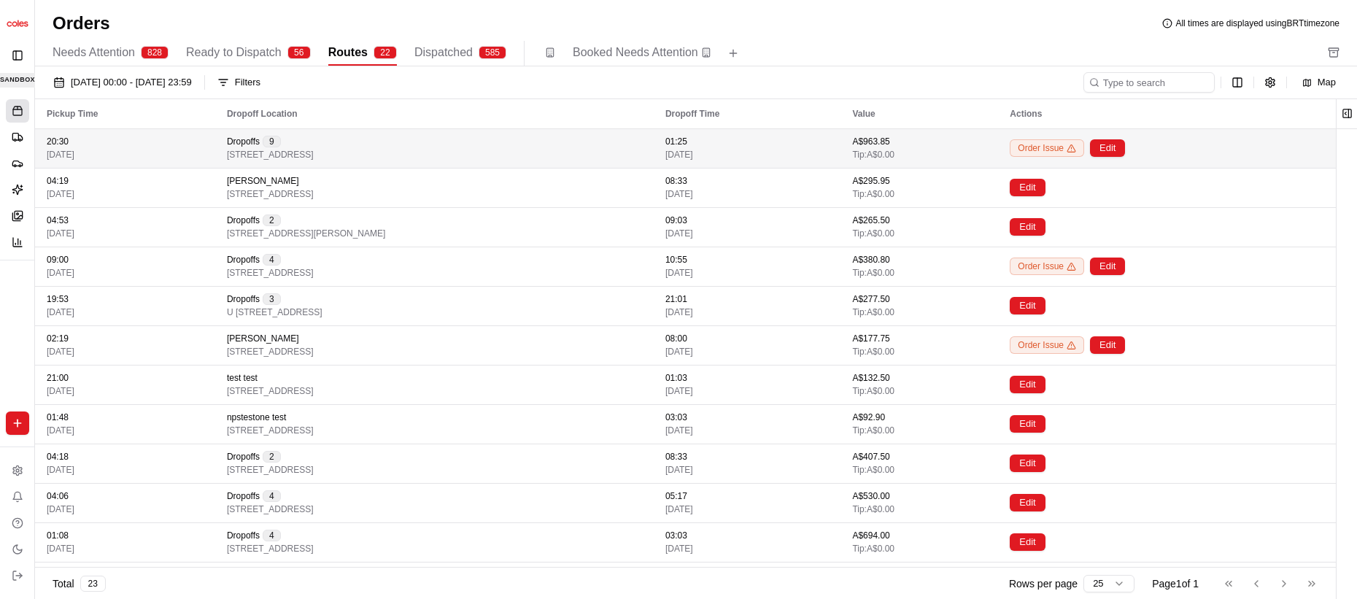
click at [148, 155] on div "20:30 [DATE]" at bounding box center [125, 148] width 157 height 25
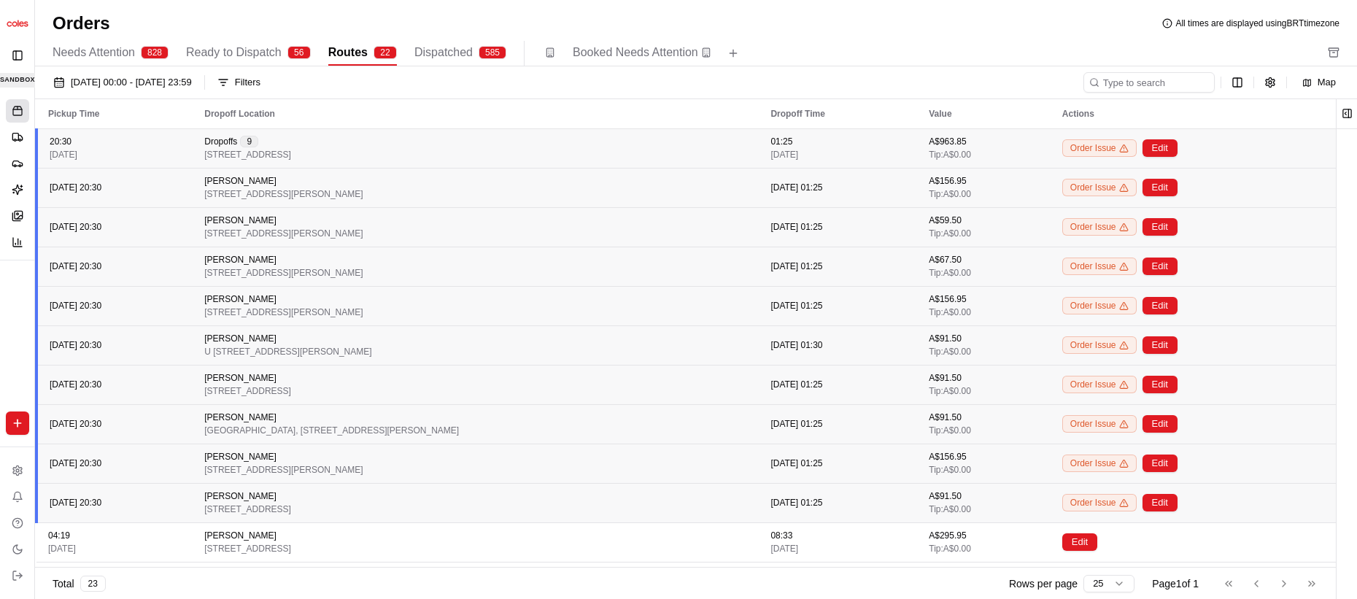
click at [148, 155] on div "20:30 [DATE]" at bounding box center [115, 148] width 131 height 25
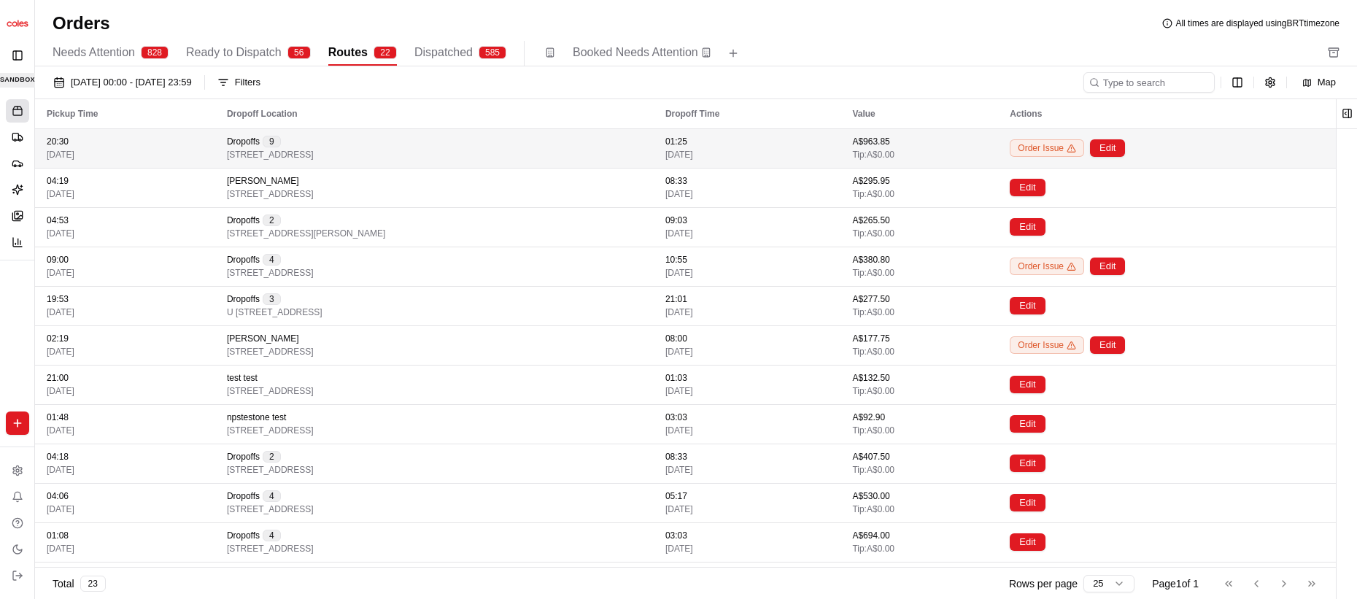
click at [148, 155] on div "20:30 [DATE]" at bounding box center [125, 148] width 157 height 25
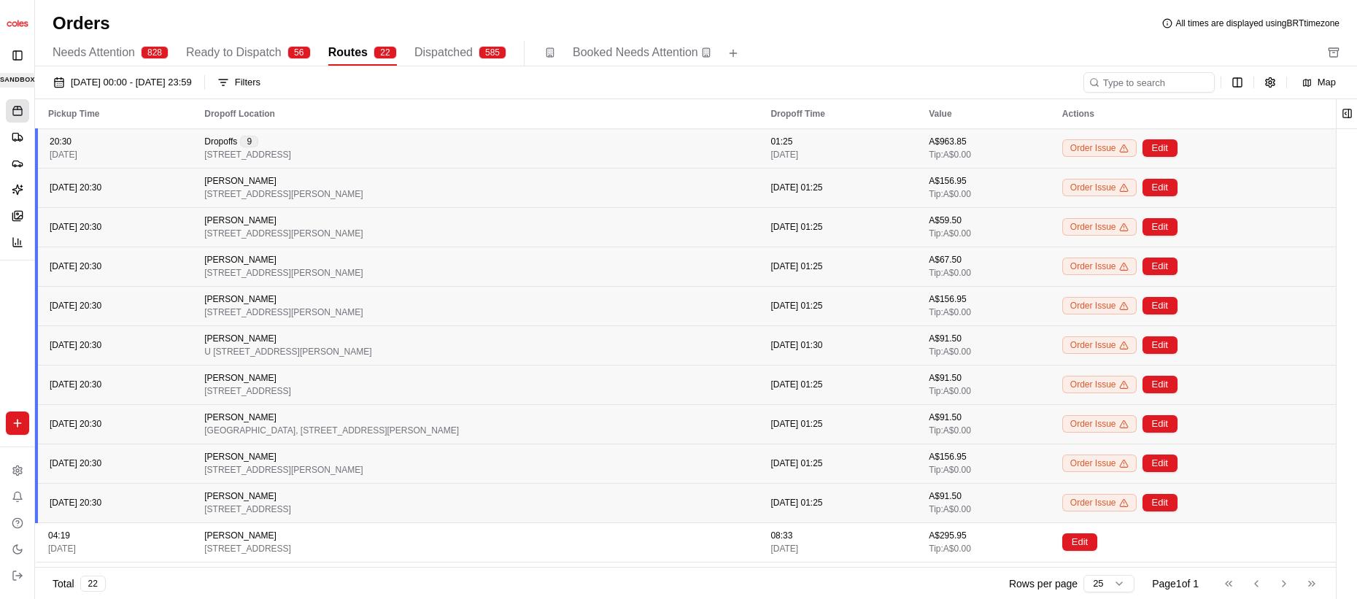
click at [148, 155] on div "20:30 [DATE]" at bounding box center [115, 148] width 131 height 25
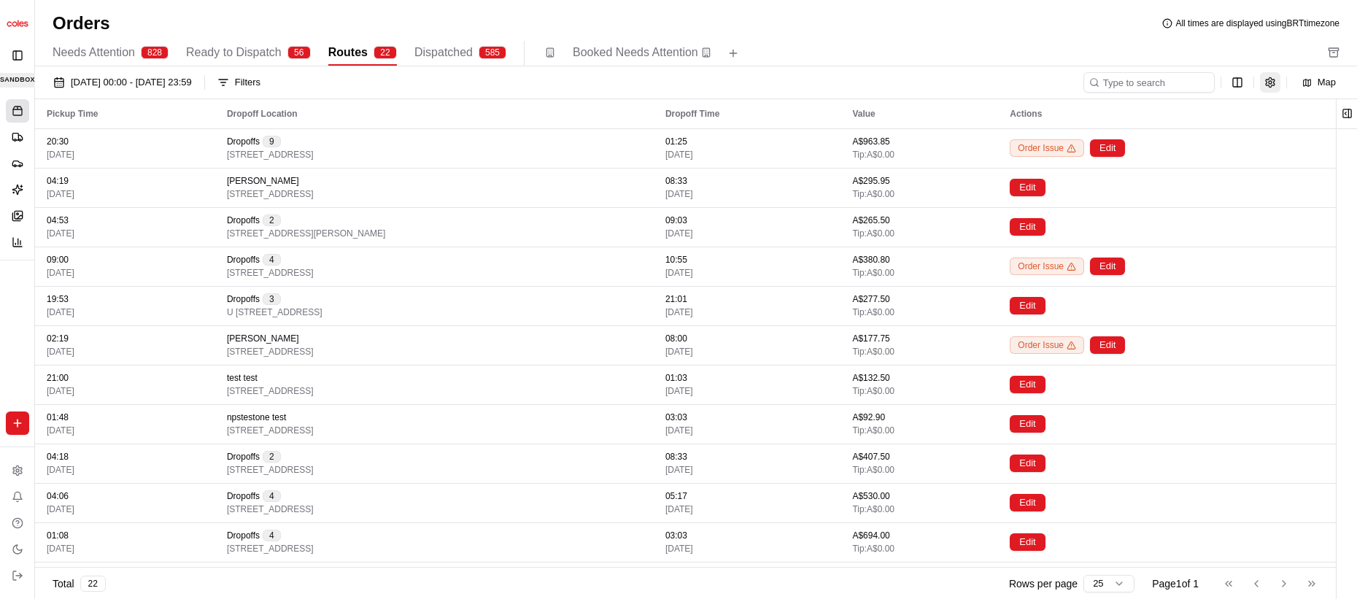
click at [845, 86] on button "button" at bounding box center [1270, 82] width 20 height 20
click at [845, 87] on html "Coles SIT lucas@usenash.com Toggle Sidebar sandbox Orders Deliveries Providers …" at bounding box center [678, 299] width 1357 height 599
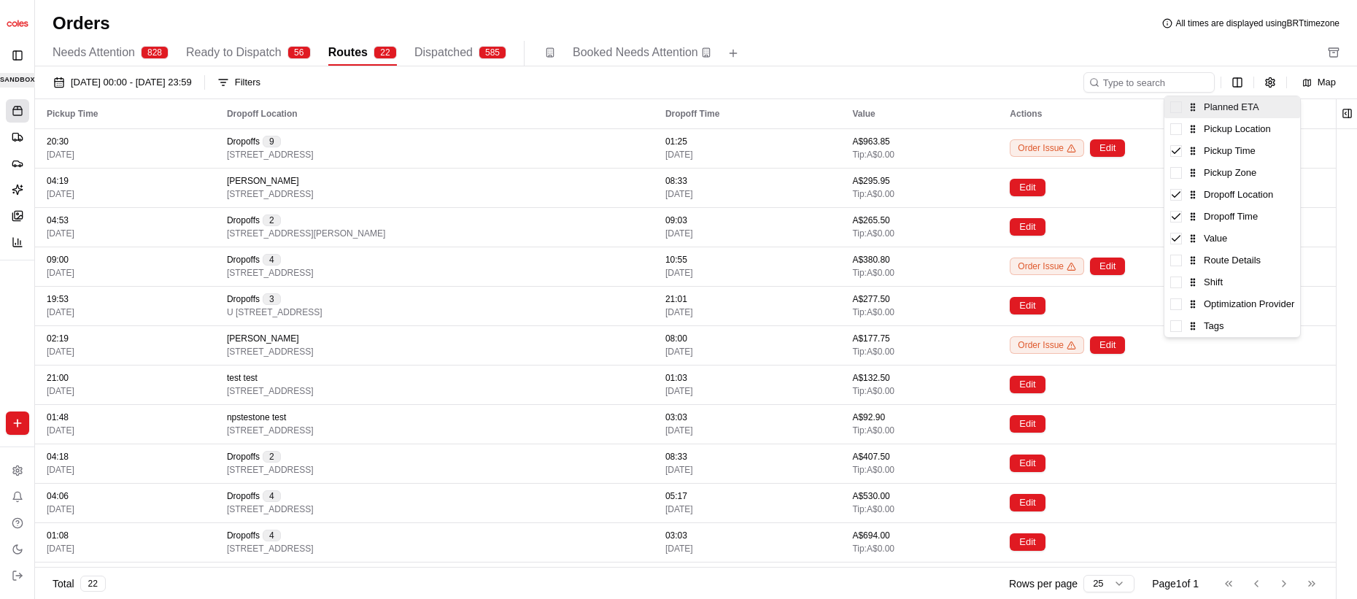
click at [845, 103] on span at bounding box center [1176, 107] width 12 height 12
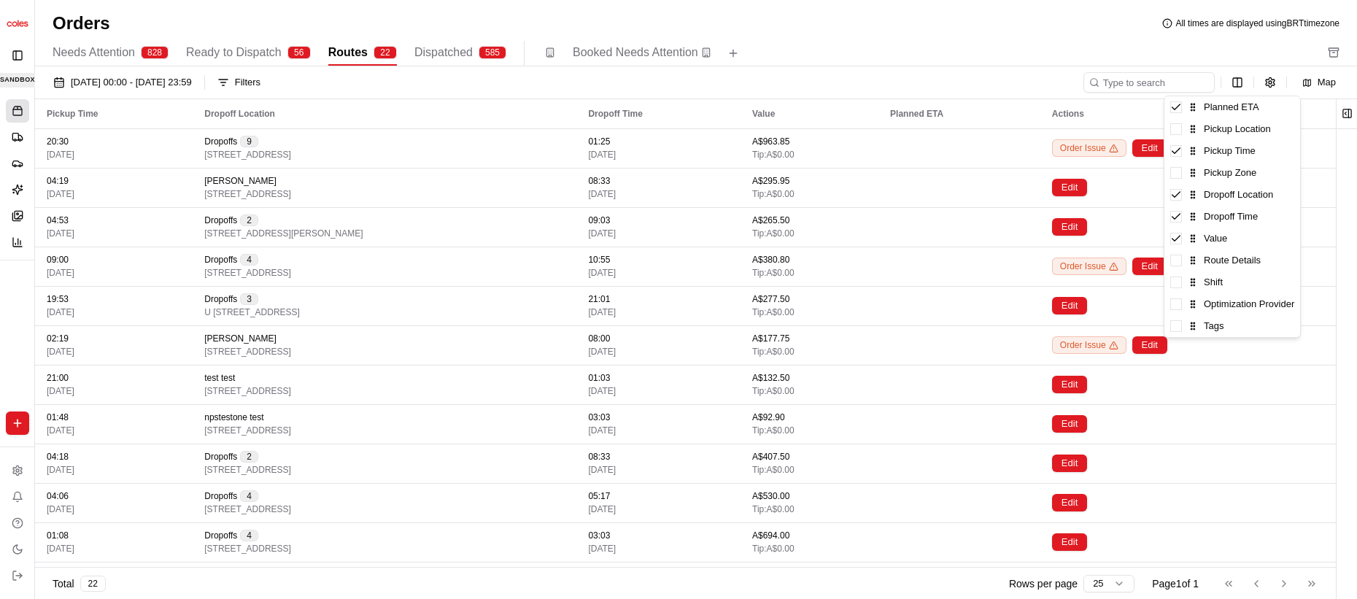
click at [845, 162] on html "Coles SIT lucas@usenash.com Toggle Sidebar sandbox Orders Deliveries Providers …" at bounding box center [678, 299] width 1357 height 599
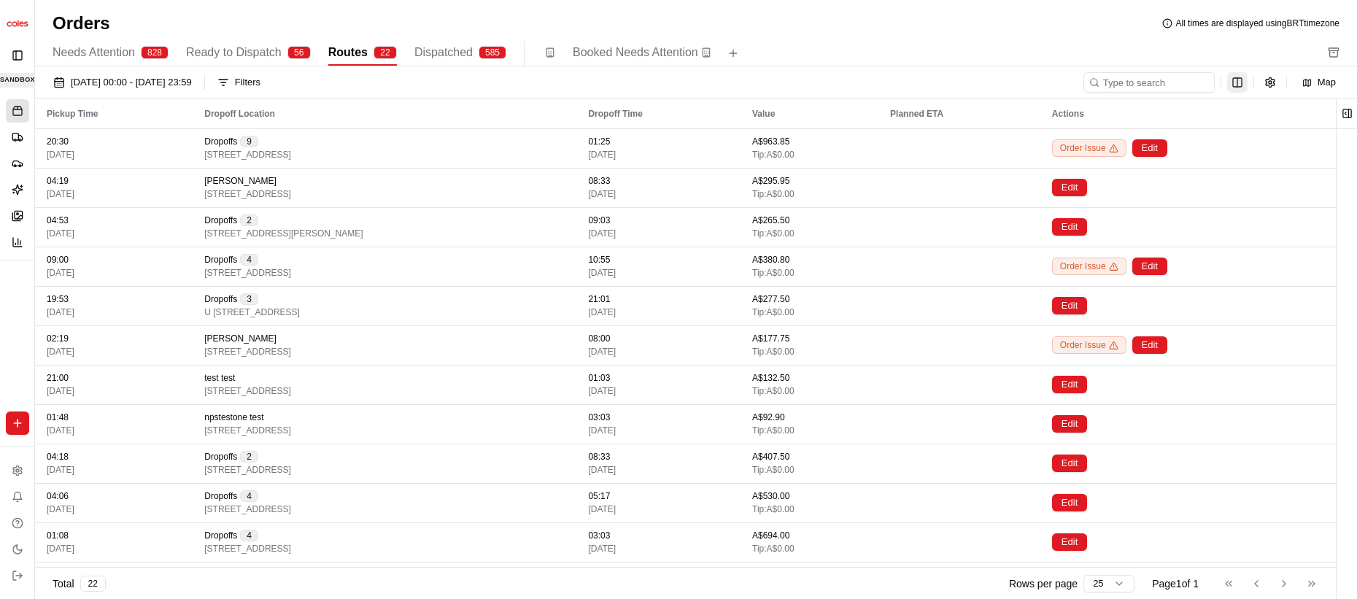
click at [845, 85] on html "Coles SIT lucas@usenash.com Toggle Sidebar sandbox Orders Deliveries Providers …" at bounding box center [678, 299] width 1357 height 599
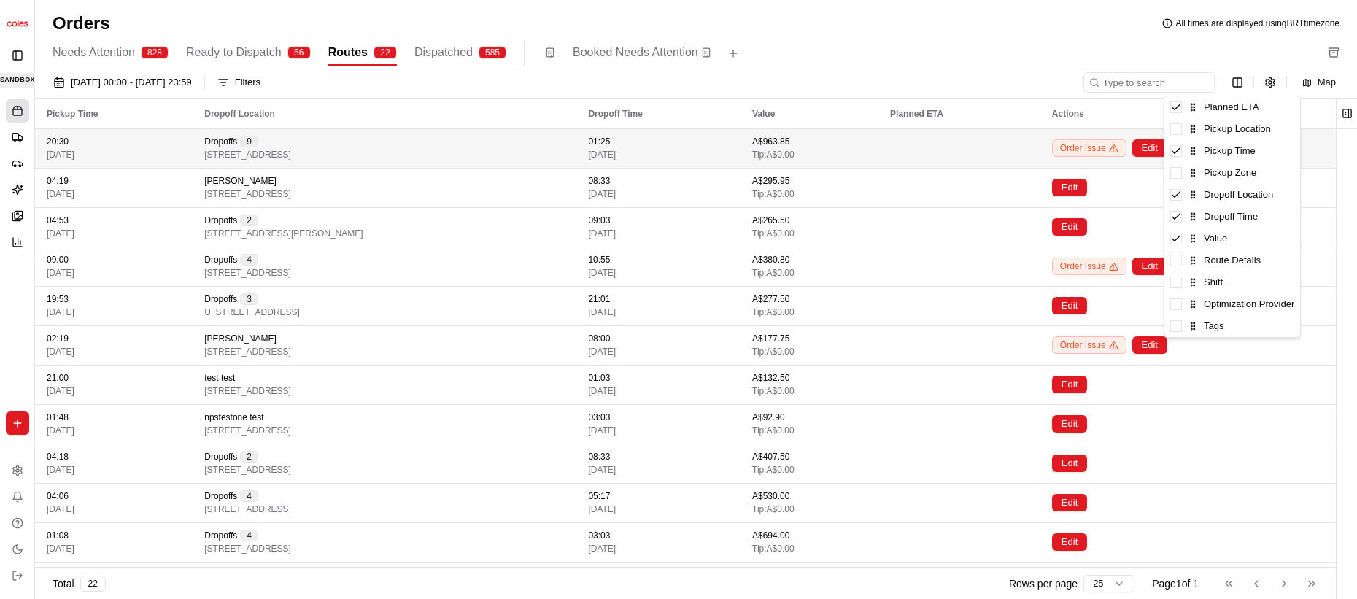
click at [845, 164] on html "Coles SIT lucas@usenash.com Toggle Sidebar sandbox Orders Deliveries Providers …" at bounding box center [678, 299] width 1357 height 599
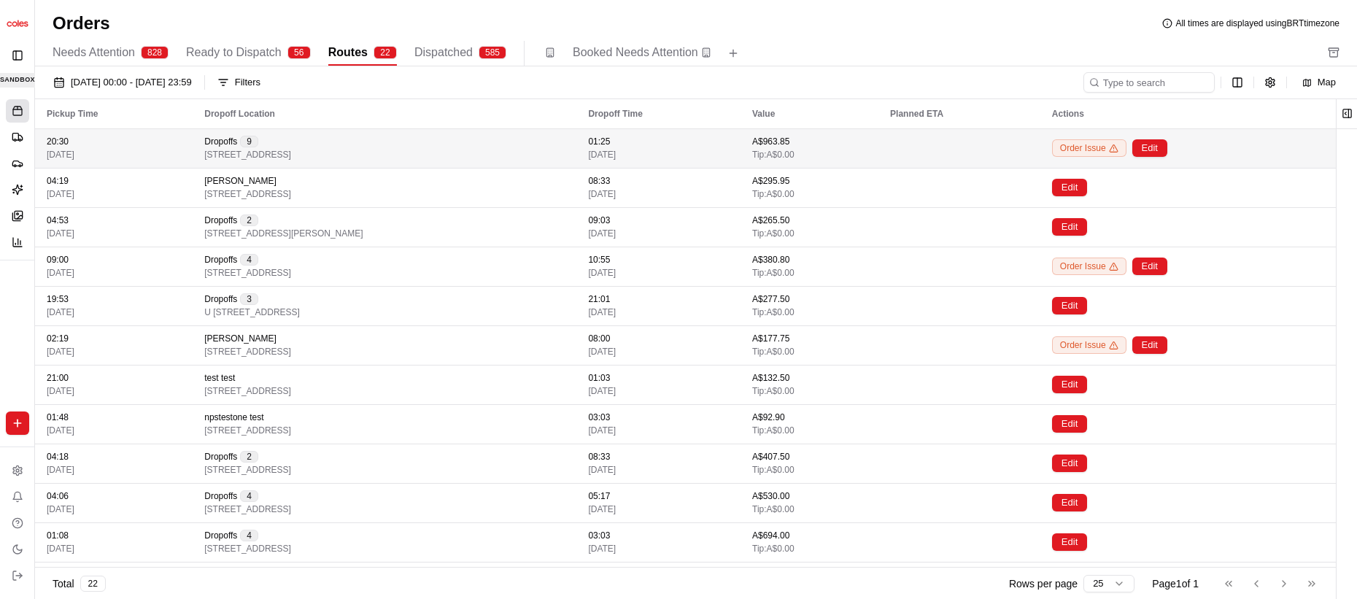
click at [845, 152] on td at bounding box center [959, 147] width 162 height 39
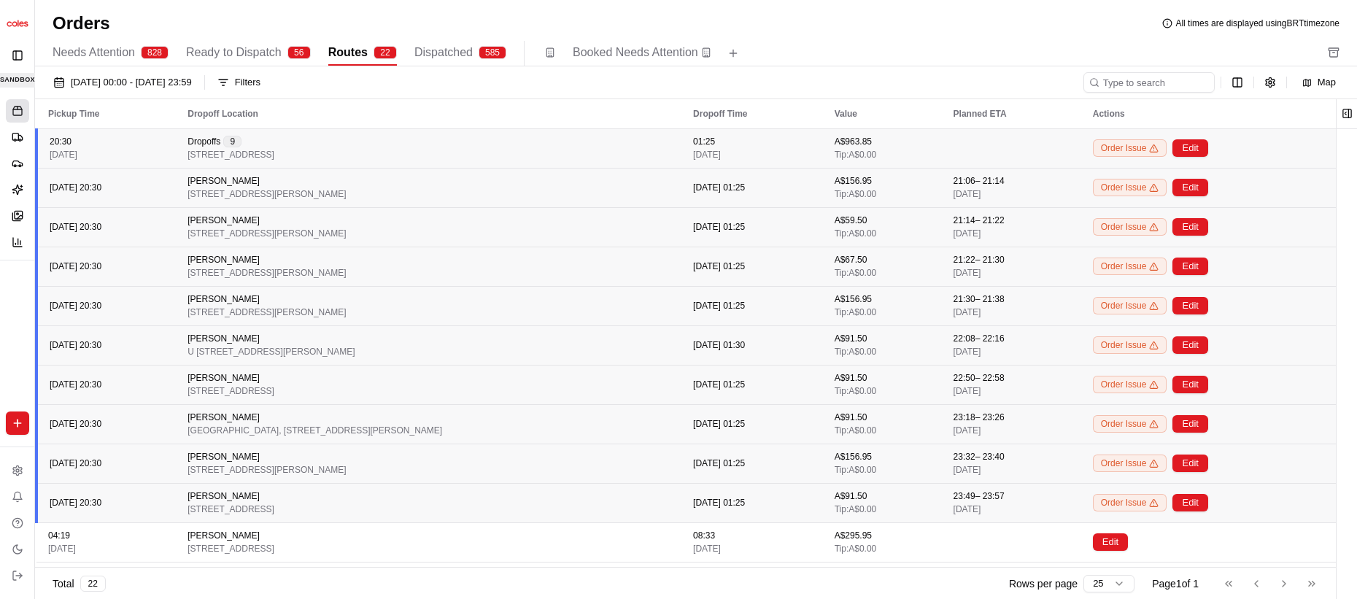
click at [845, 138] on div "A$963.85 Tip: A$0.00" at bounding box center [882, 148] width 96 height 25
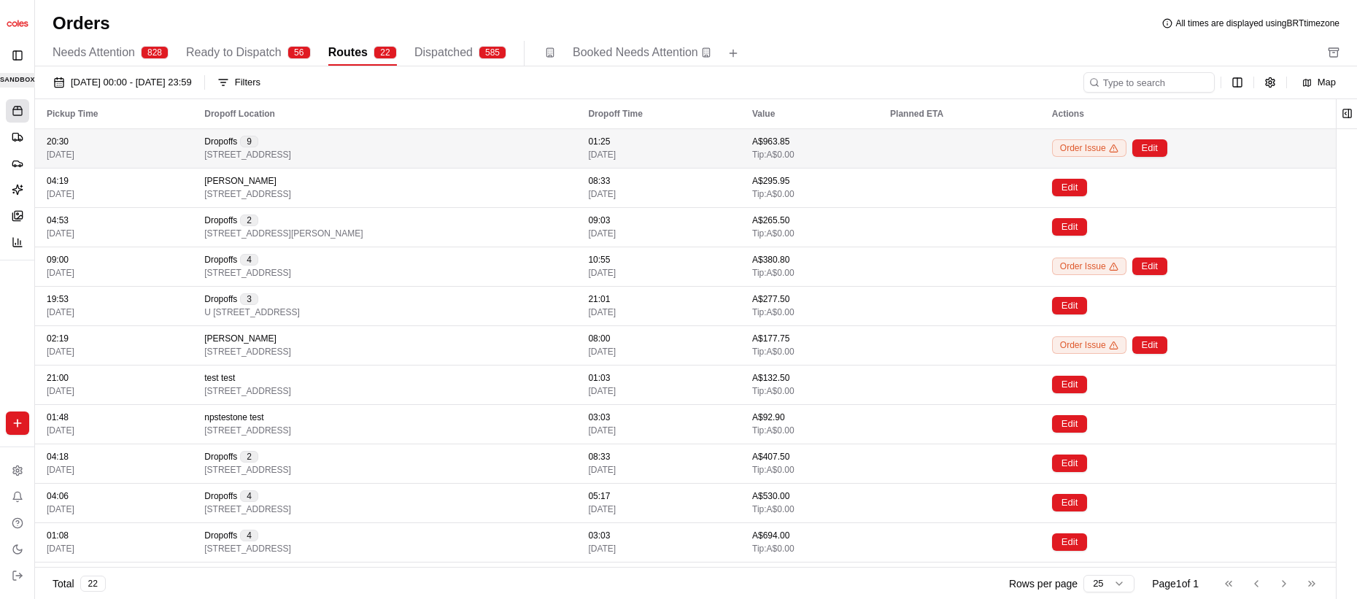
click at [845, 142] on td at bounding box center [959, 147] width 162 height 39
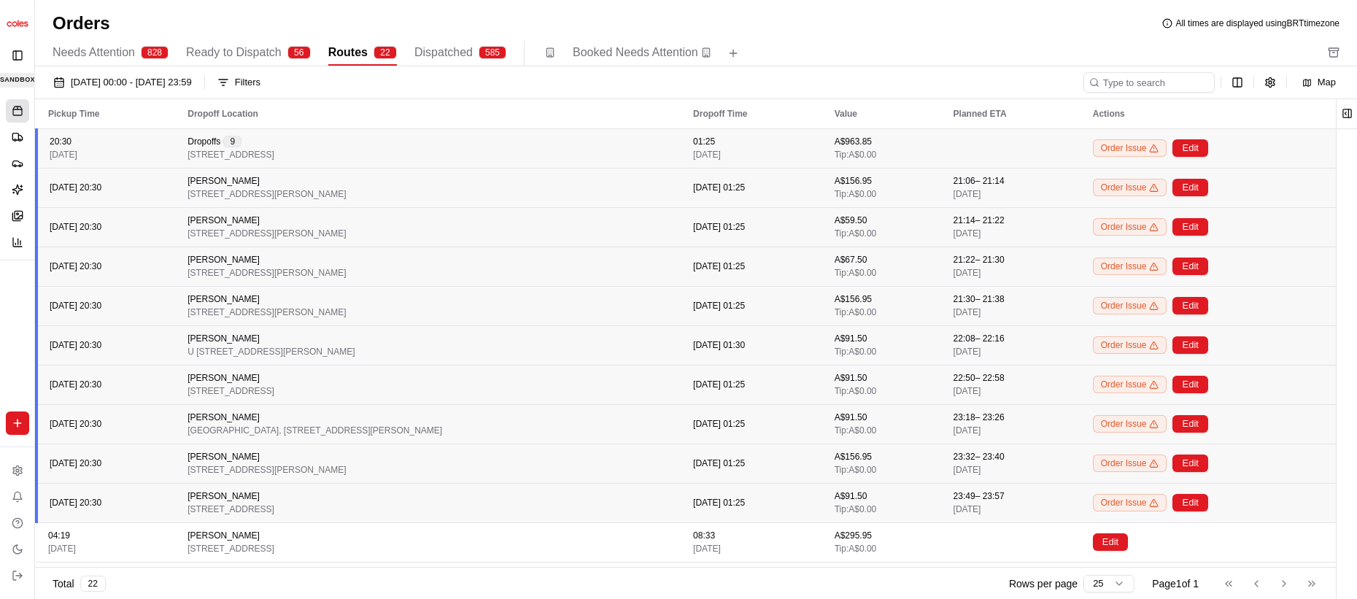
click at [152, 136] on div "20:30 [DATE]" at bounding box center [107, 148] width 115 height 25
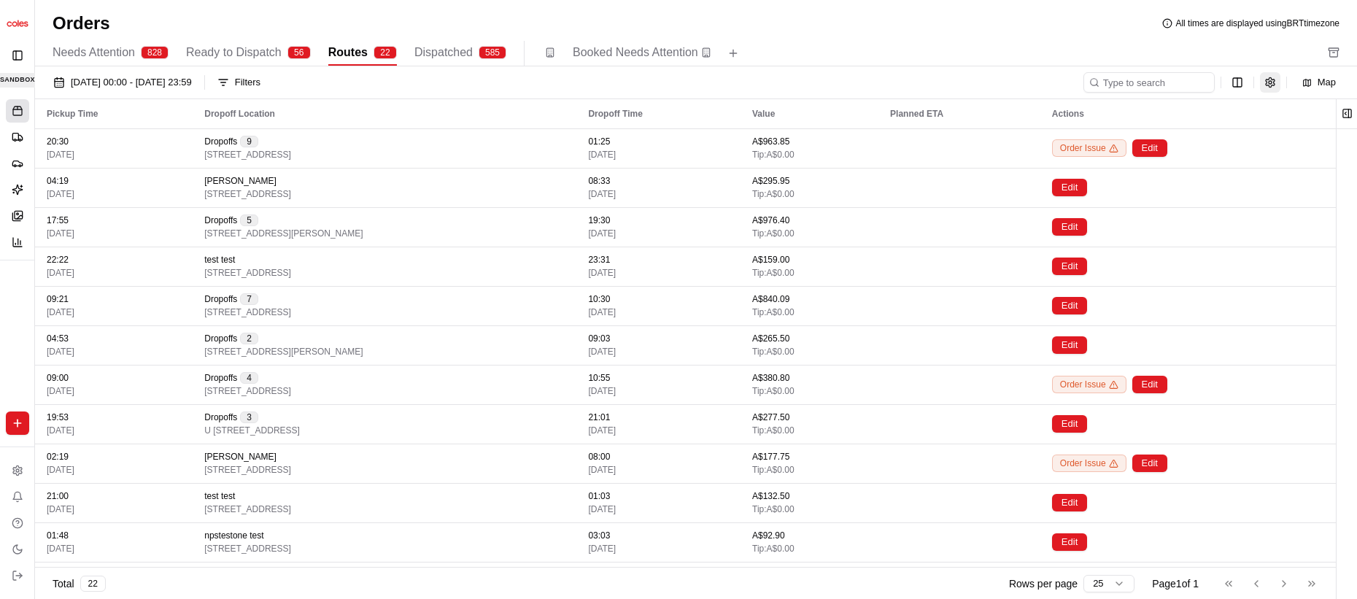
click at [845, 88] on button "button" at bounding box center [1270, 82] width 20 height 20
click at [845, 85] on button "button" at bounding box center [1270, 82] width 20 height 20
click at [845, 85] on html "Coles SIT lucas@usenash.com Toggle Sidebar sandbox Orders Deliveries Providers …" at bounding box center [678, 299] width 1357 height 599
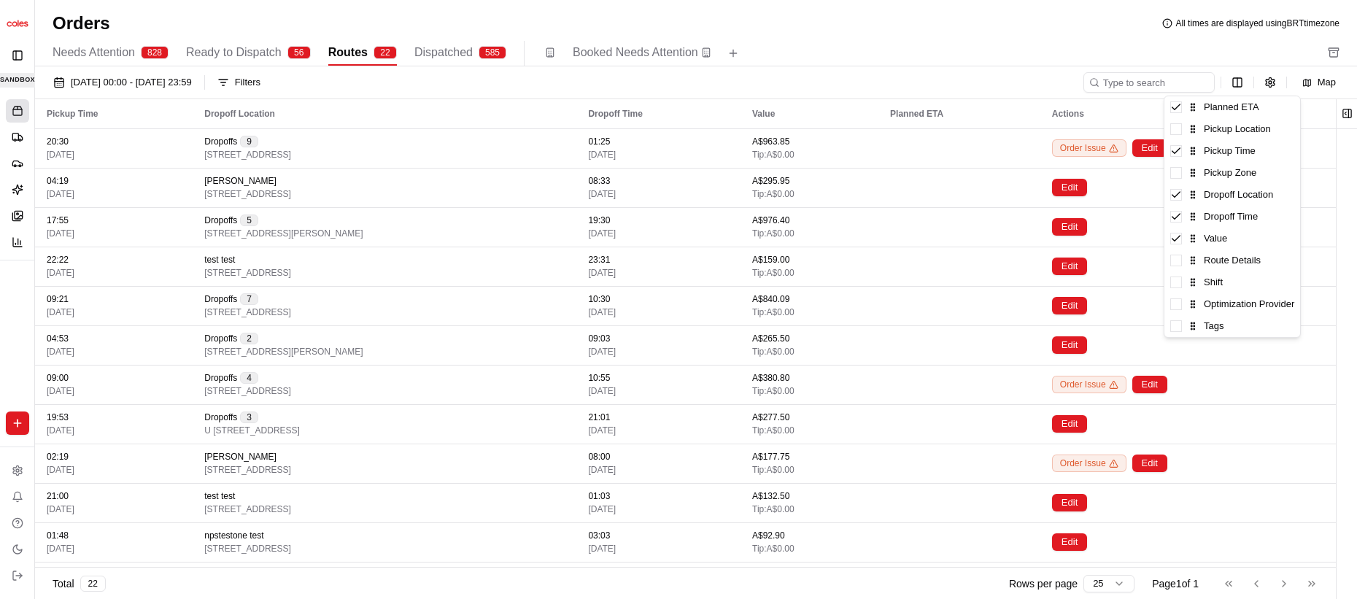
click at [845, 78] on html "Coles SIT lucas@usenash.com Toggle Sidebar sandbox Orders Deliveries Providers …" at bounding box center [678, 299] width 1357 height 599
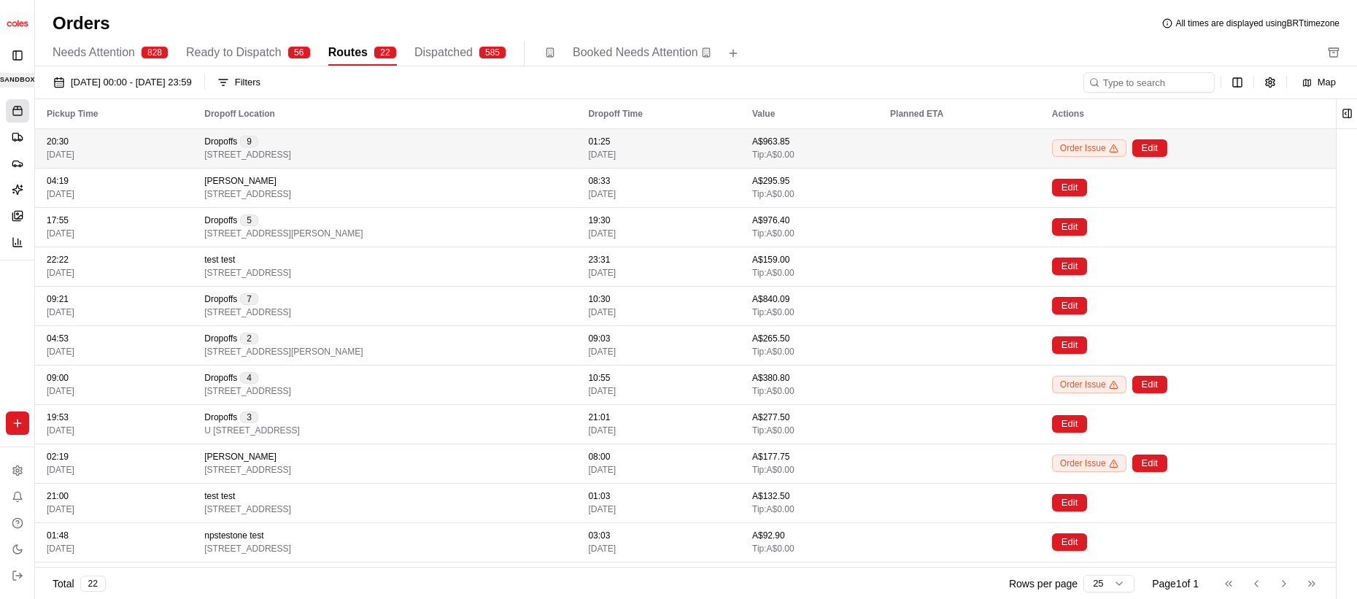
click at [490, 156] on div "Dropoffs 9 7 Warramunga St, GREENACRES, SA 5086, AU" at bounding box center [384, 148] width 360 height 25
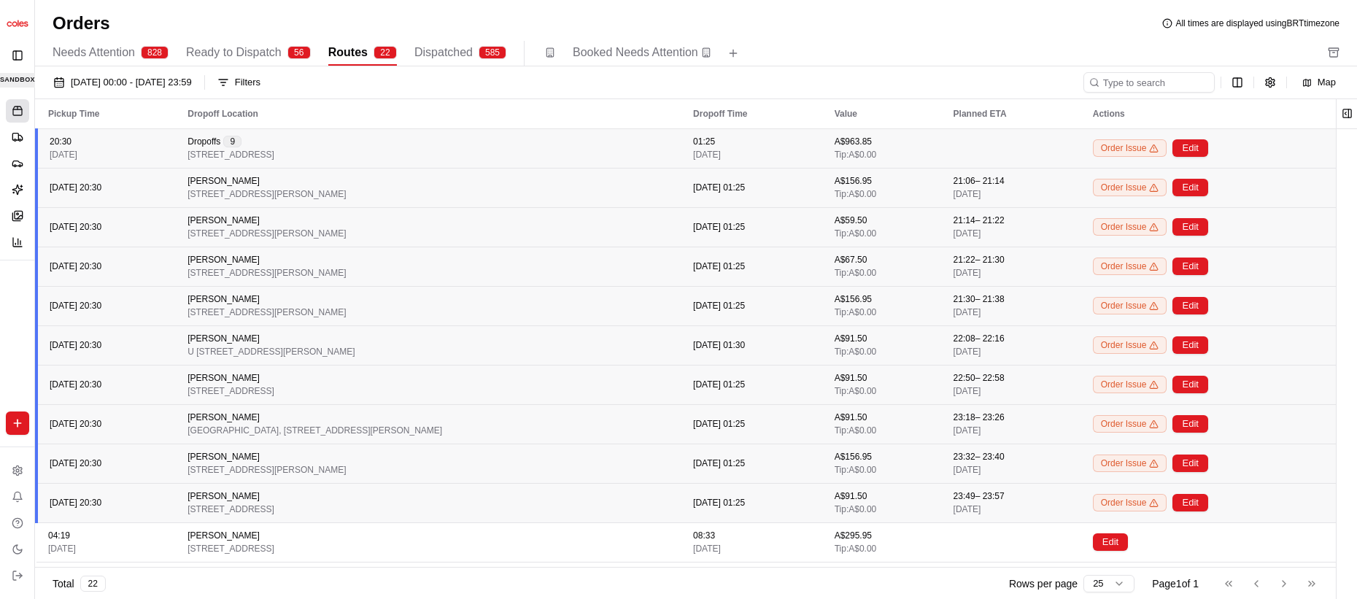
click at [809, 71] on div "01/08/2025 00:00 - 31/08/2025 23:59 Filters Map" at bounding box center [696, 82] width 1322 height 33
